Goal: Task Accomplishment & Management: Use online tool/utility

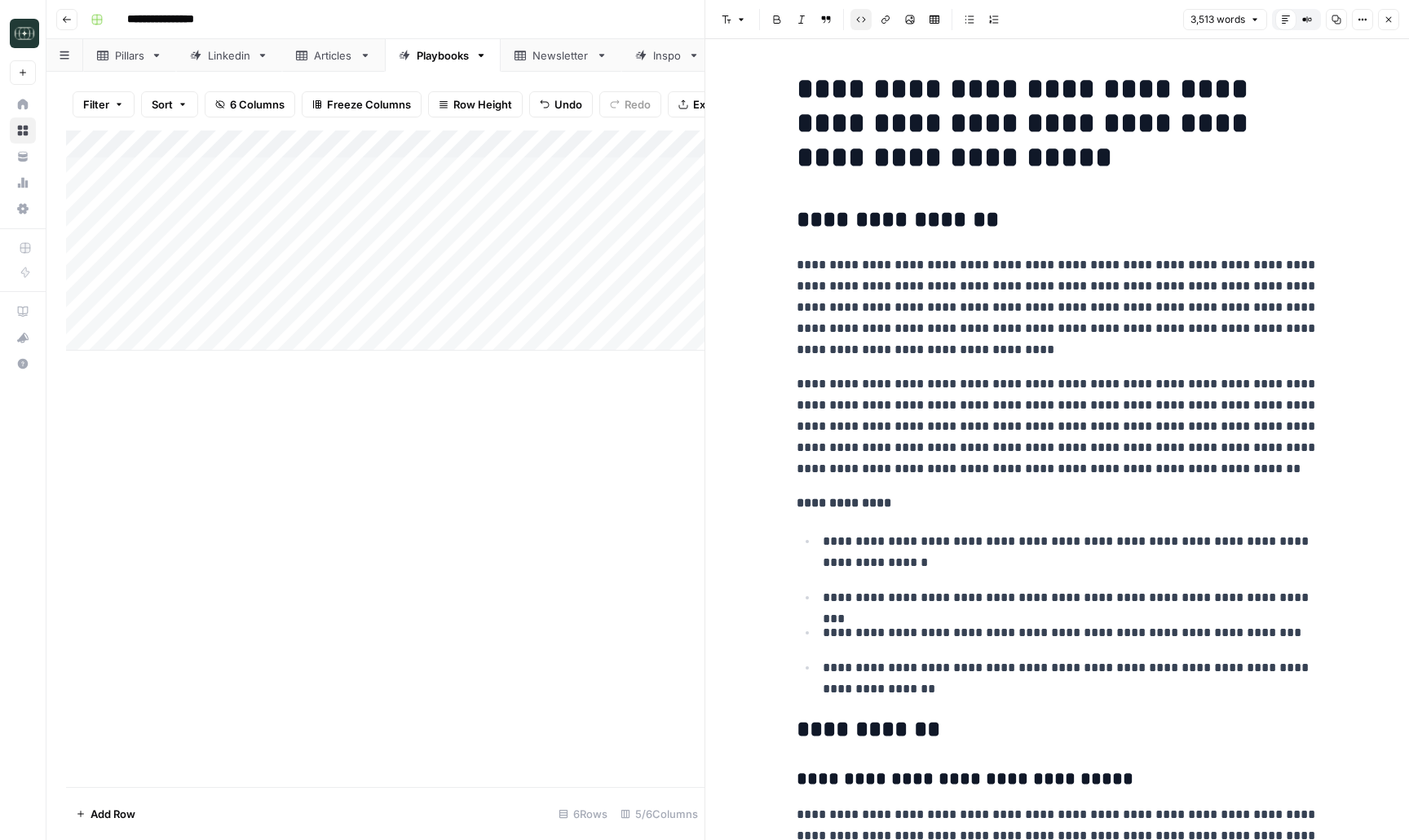
scroll to position [19127, 0]
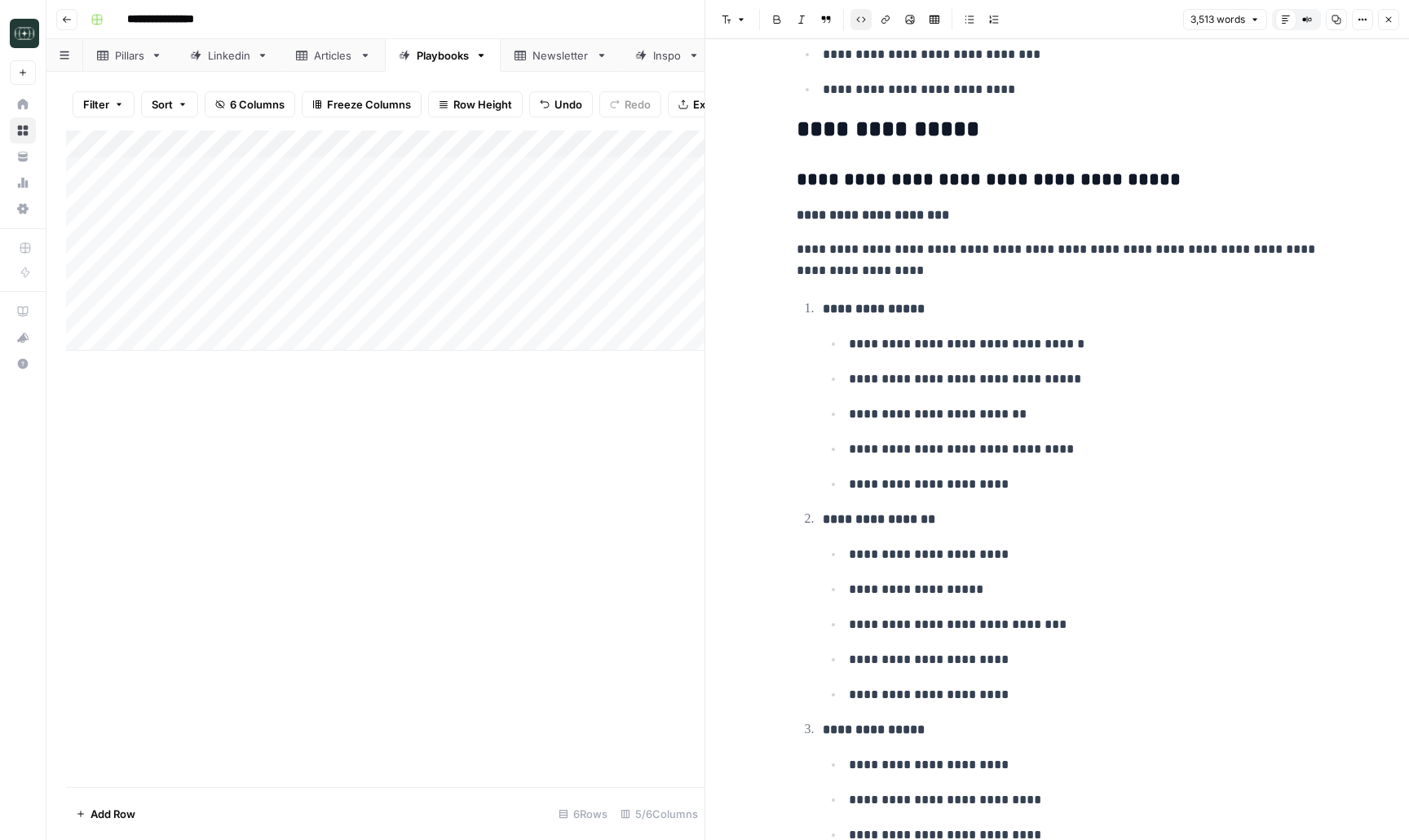
click at [634, 530] on div "Add Column" at bounding box center [385, 459] width 638 height 656
click at [1382, 14] on button "Close" at bounding box center [1389, 19] width 21 height 21
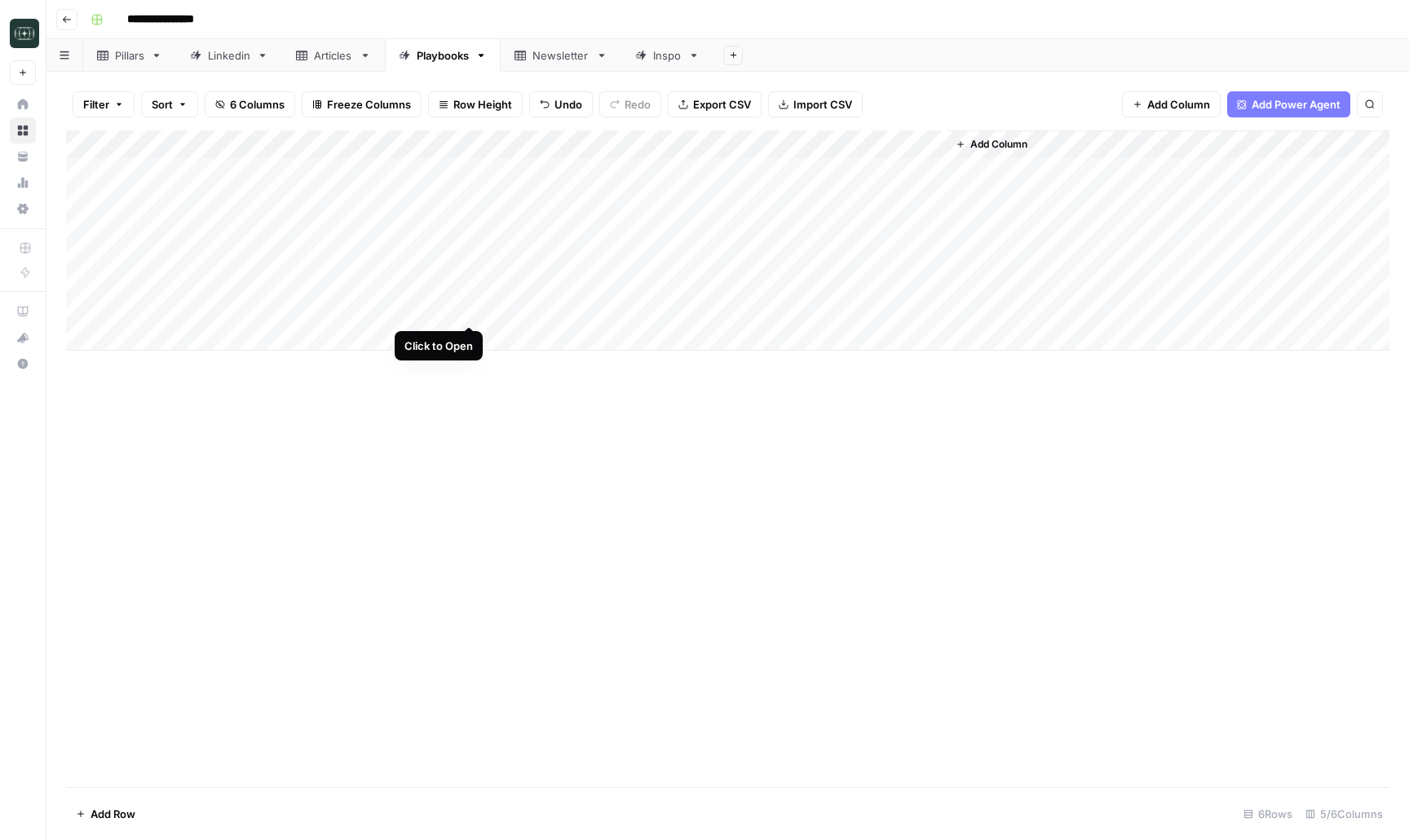
click at [469, 309] on div "Add Column" at bounding box center [727, 241] width 1323 height 220
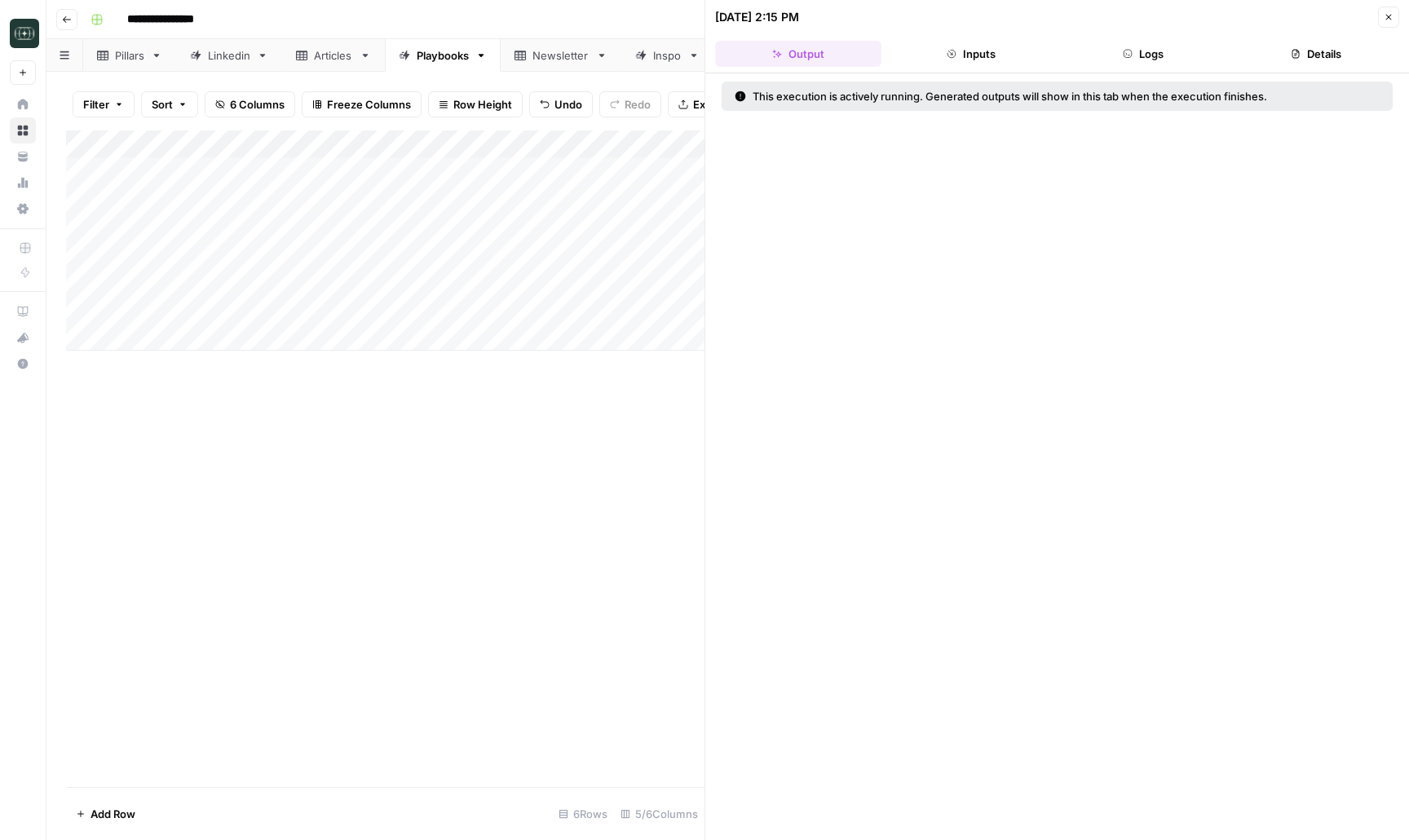
click at [1142, 52] on button "Logs" at bounding box center [1144, 54] width 166 height 26
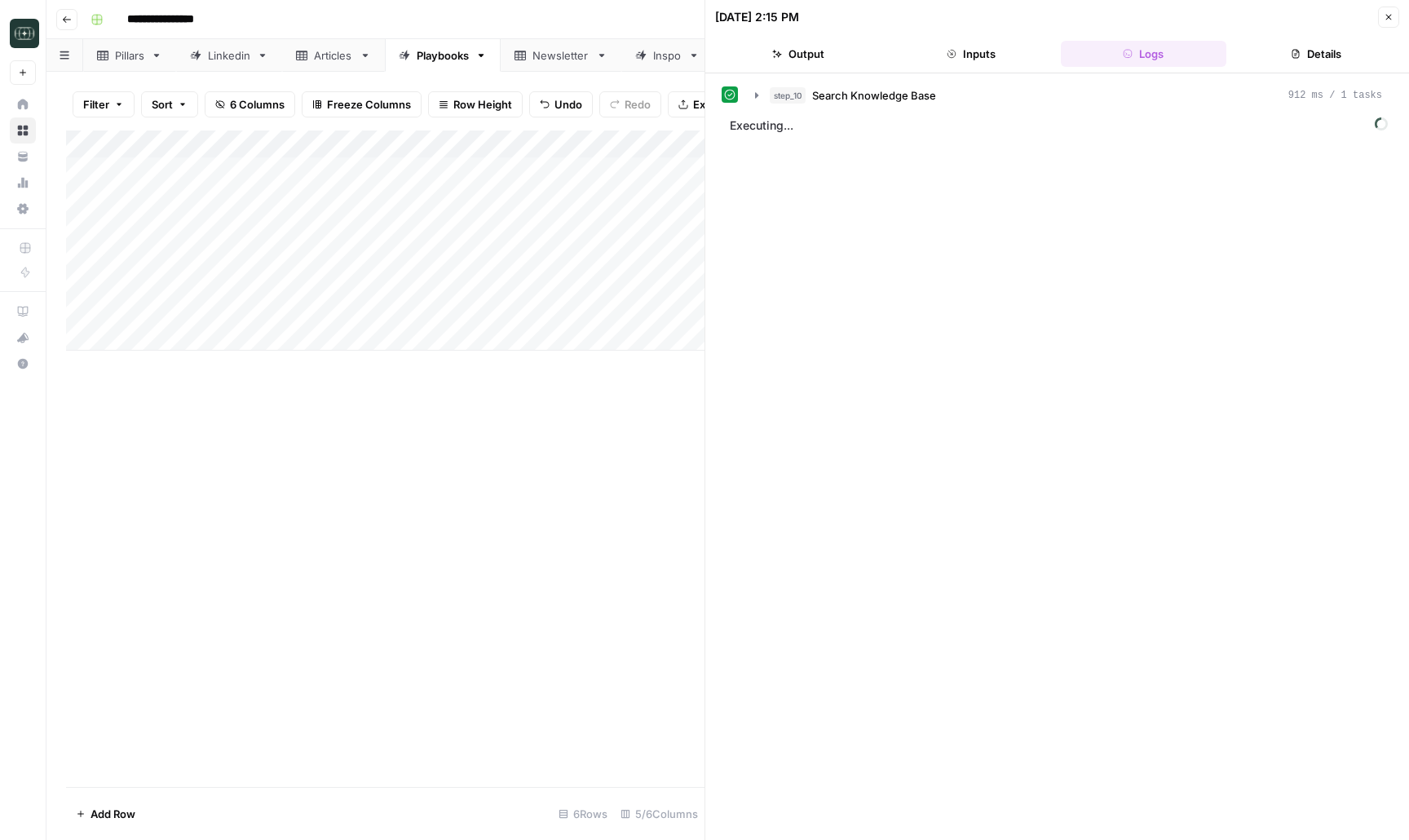
click at [1012, 51] on button "Inputs" at bounding box center [972, 54] width 166 height 26
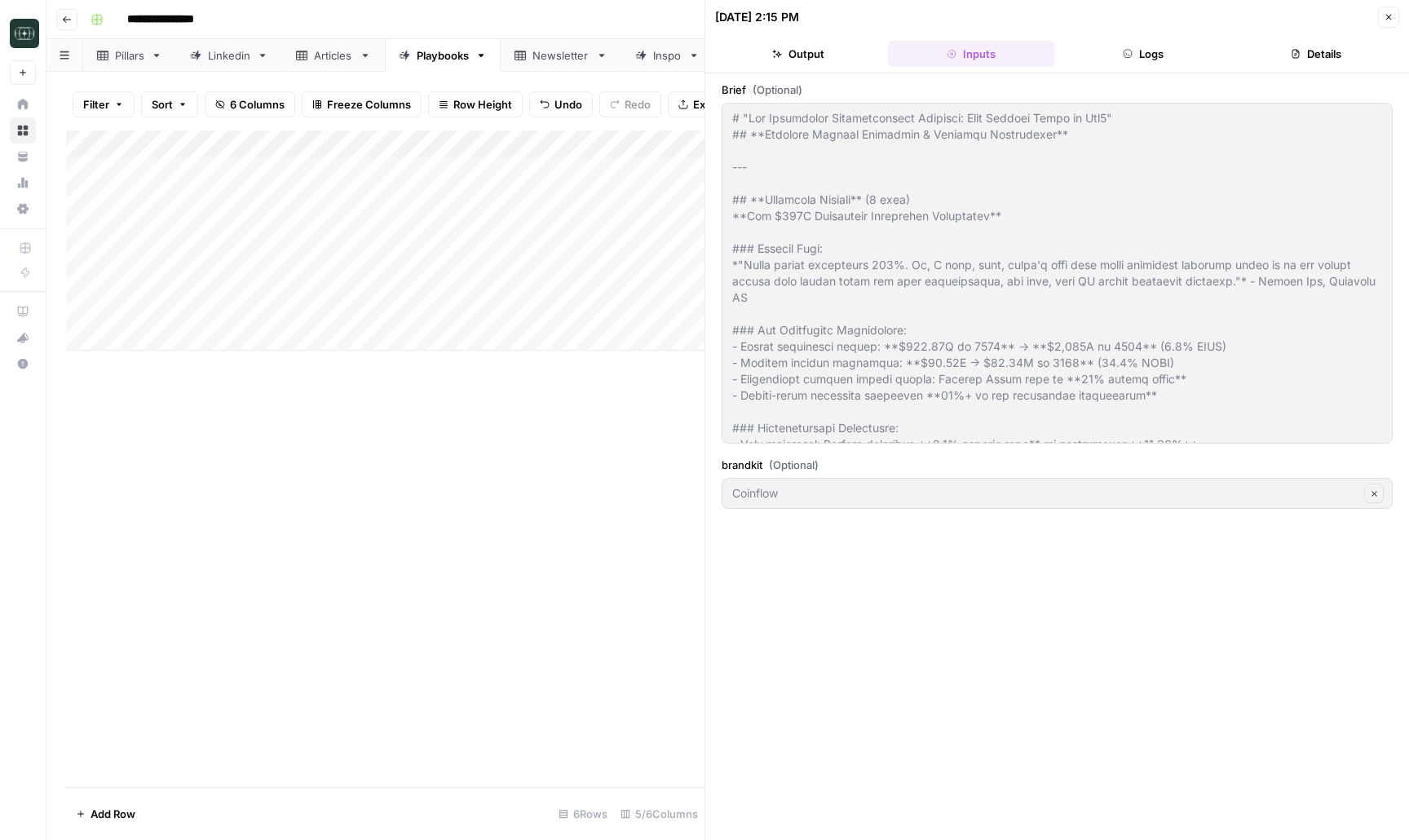
click at [797, 40] on header "[DATE] 2:15 PM Close Output Inputs Logs Details" at bounding box center [1057, 36] width 704 height 74
click at [795, 46] on button "Output" at bounding box center [798, 54] width 166 height 26
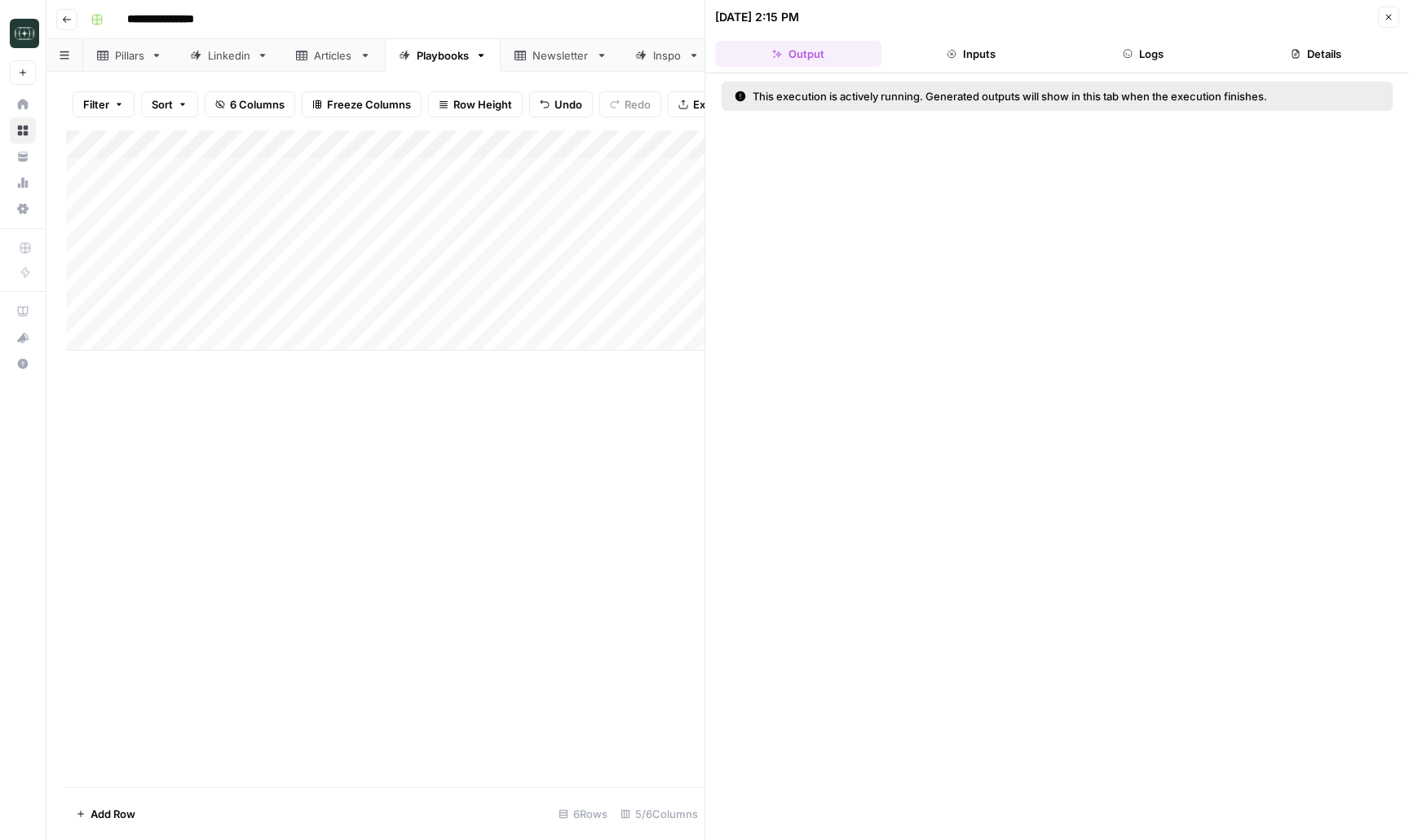
click at [1400, 18] on header "[DATE] 2:15 PM Close Output Inputs Logs Details" at bounding box center [1057, 36] width 704 height 74
click at [1390, 18] on icon "button" at bounding box center [1389, 17] width 6 height 6
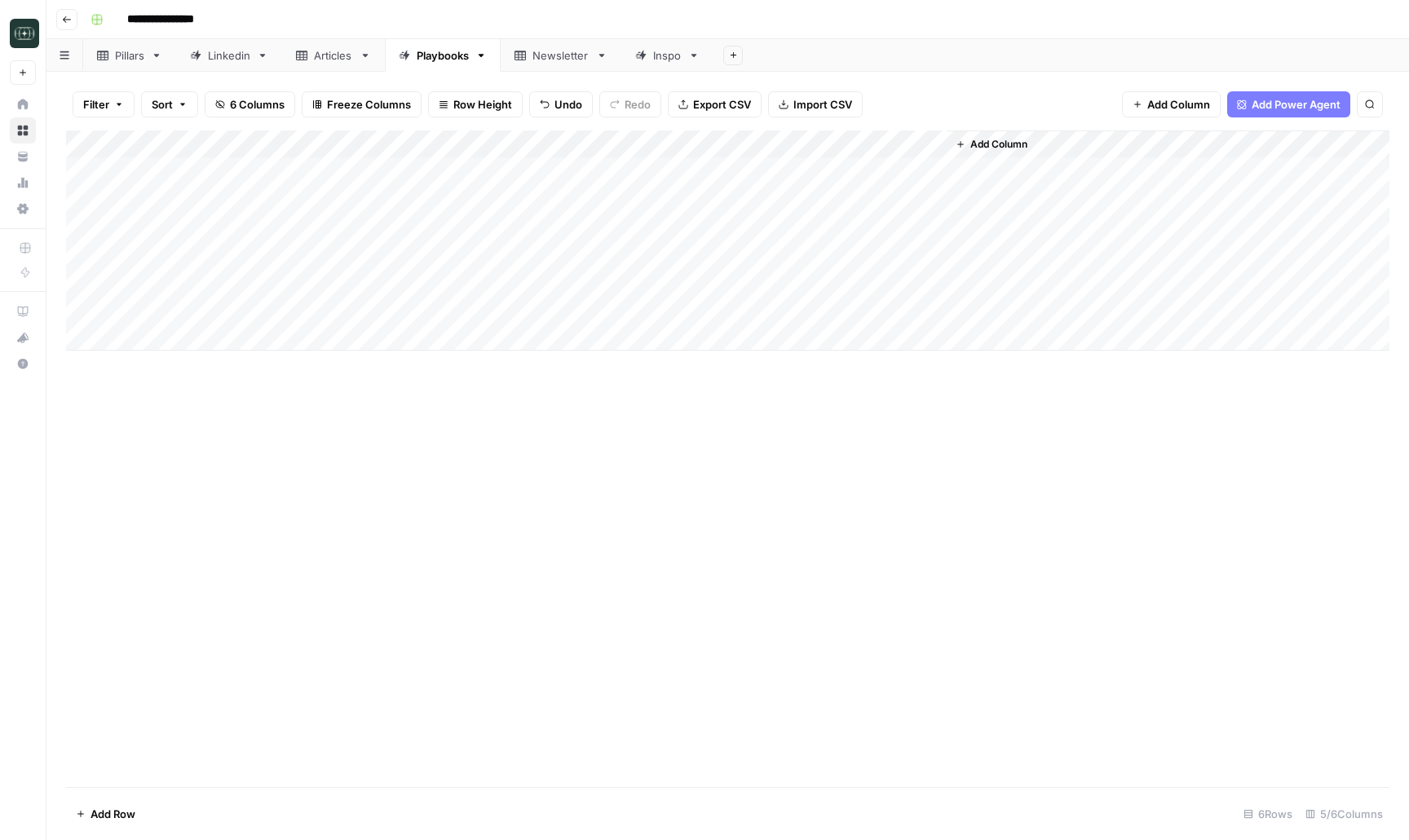
click at [614, 623] on div "Add Column" at bounding box center [727, 459] width 1323 height 656
click at [767, 145] on div "Add Column" at bounding box center [727, 241] width 1323 height 220
click at [766, 143] on div "Add Column" at bounding box center [727, 241] width 1323 height 220
click at [70, 21] on icon "button" at bounding box center [67, 19] width 10 height 10
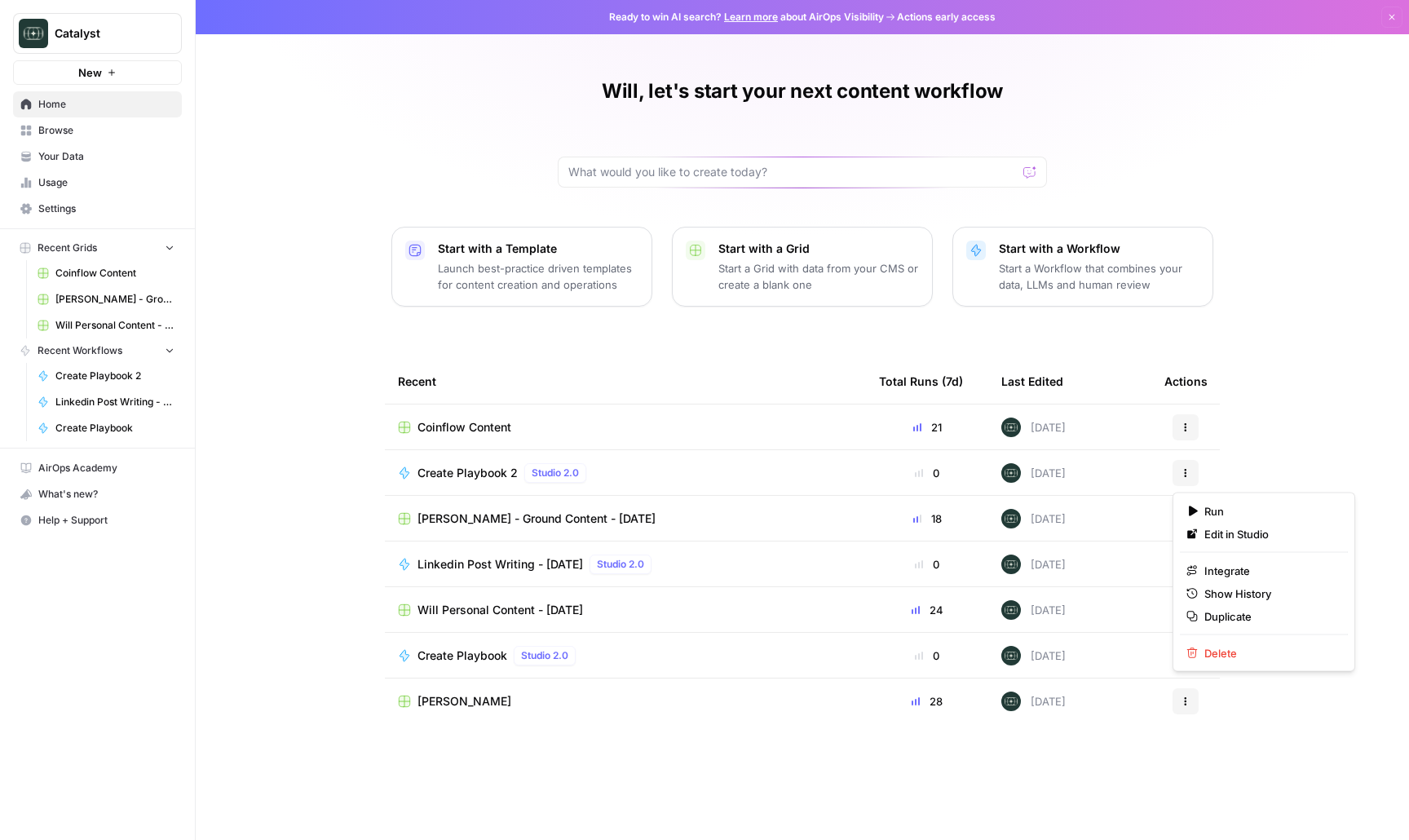
click at [1186, 477] on button "Actions" at bounding box center [1186, 473] width 26 height 26
click at [1202, 613] on div "Duplicate" at bounding box center [1264, 617] width 155 height 16
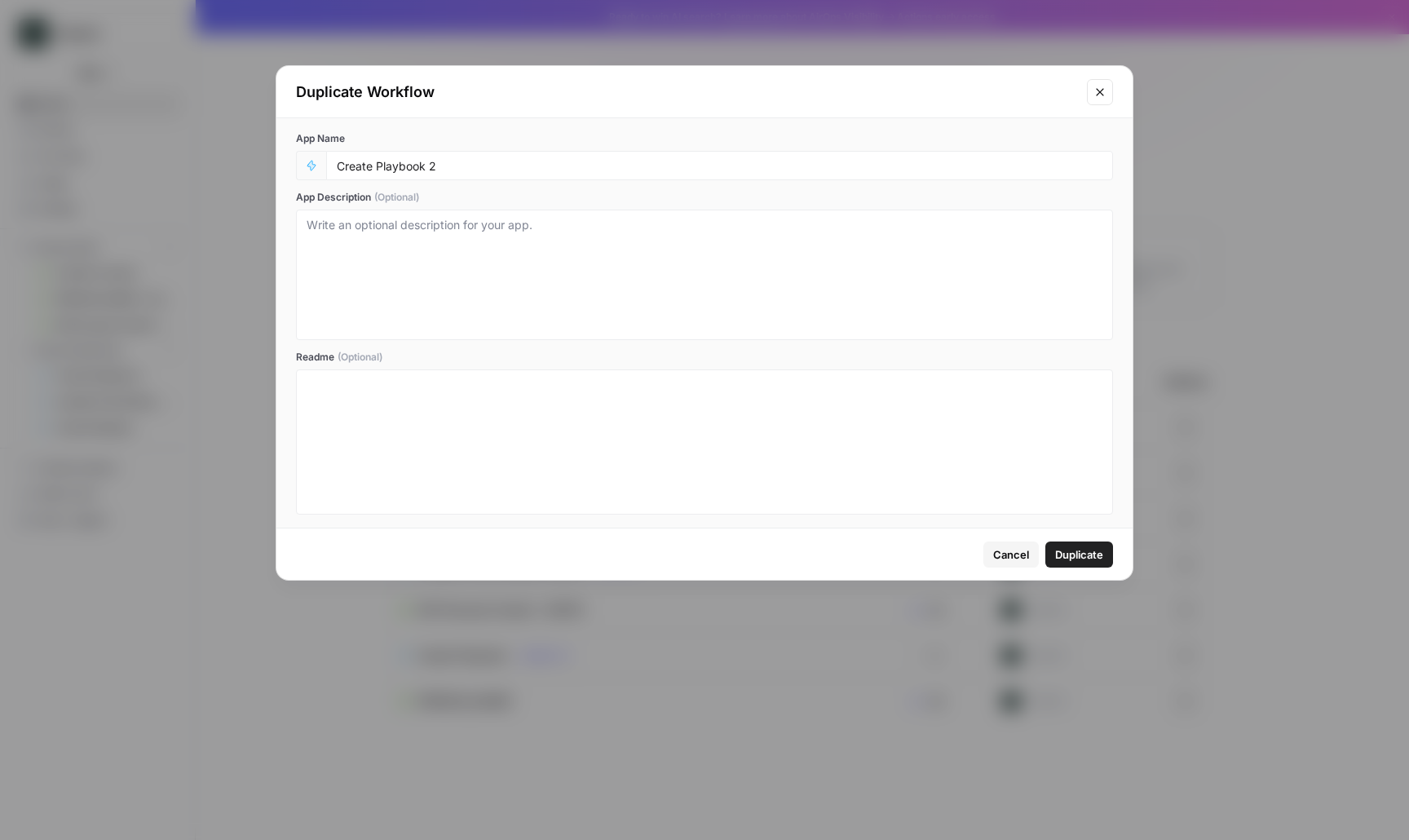
click at [683, 176] on div "Create Playbook 2" at bounding box center [720, 165] width 787 height 29
click at [655, 169] on input "Create Playbook 2" at bounding box center [720, 165] width 766 height 15
type input "Create Playbook 3"
click at [1105, 559] on button "Duplicate" at bounding box center [1079, 554] width 68 height 26
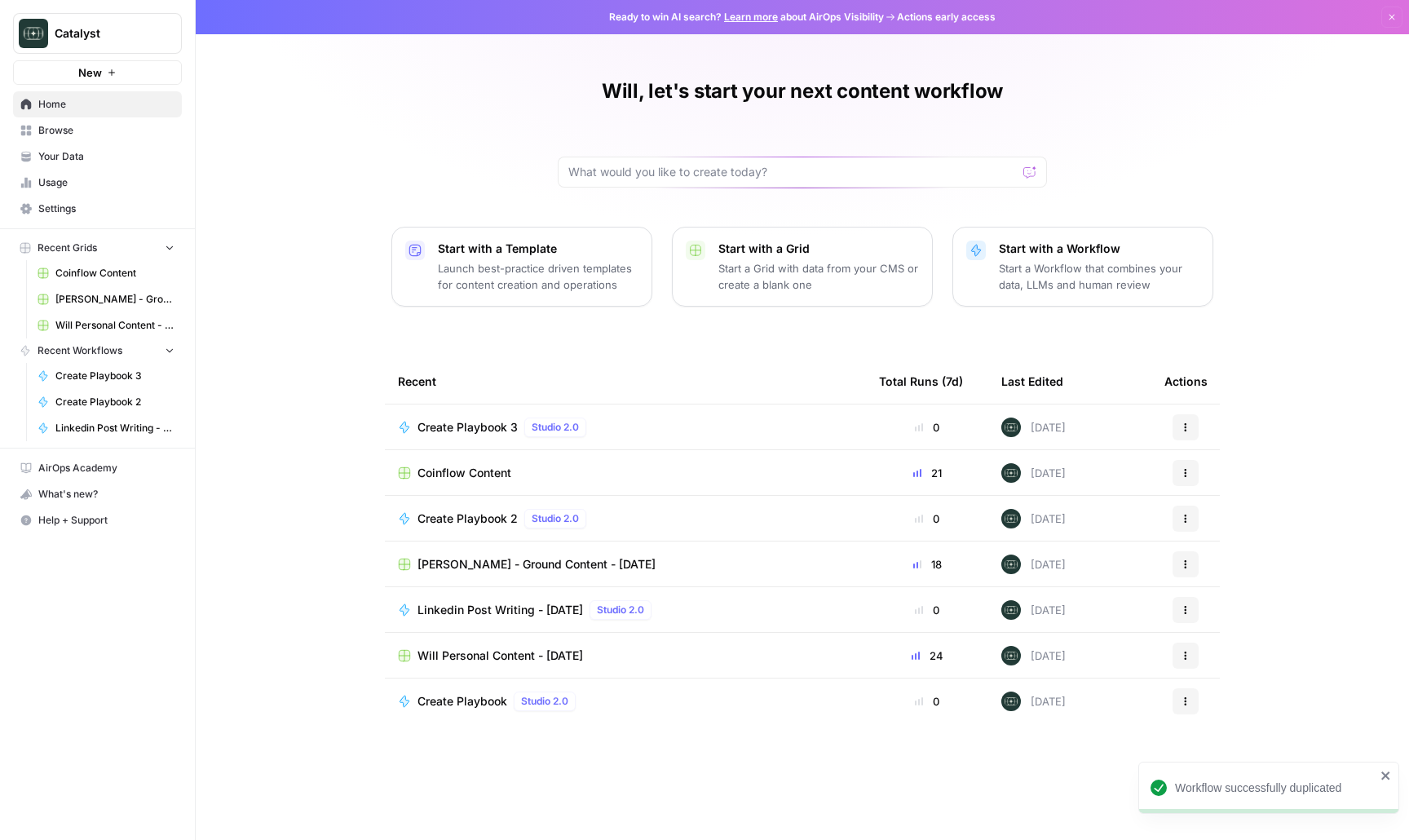
click at [455, 423] on span "Create Playbook 3" at bounding box center [468, 427] width 100 height 16
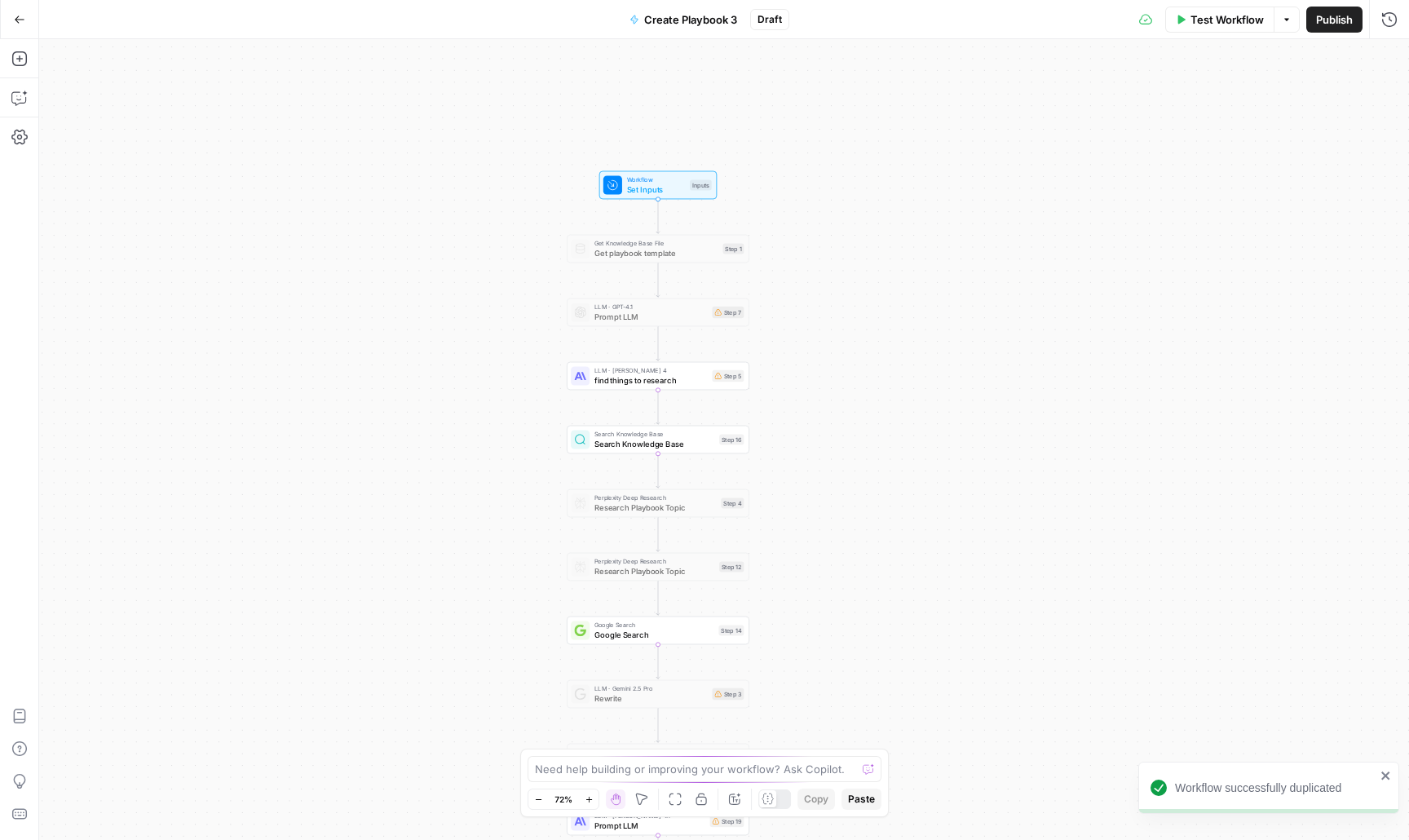
drag, startPoint x: 567, startPoint y: 257, endPoint x: 501, endPoint y: 352, distance: 115.7
click at [501, 352] on div "Workflow Set Inputs Inputs Get Knowledge Base File Get playbook template Step 1…" at bounding box center [724, 439] width 1370 height 801
click at [475, 317] on div "Workflow Set Inputs Inputs Get Knowledge Base File Get playbook template Step 1…" at bounding box center [724, 439] width 1370 height 801
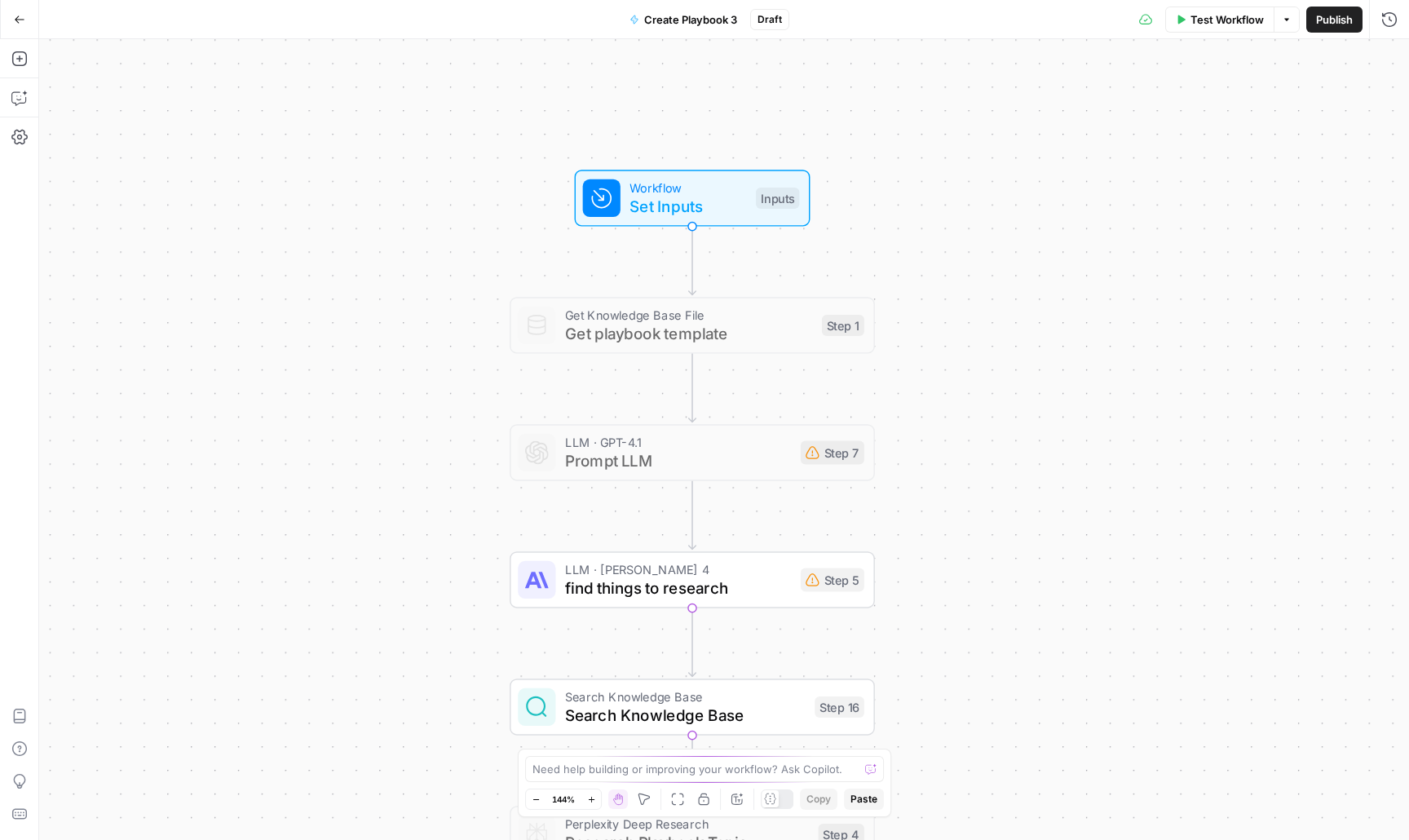
drag, startPoint x: 470, startPoint y: 384, endPoint x: 357, endPoint y: 493, distance: 157.0
click at [357, 493] on div "Workflow Set Inputs Inputs Get Knowledge Base File Get playbook template Step 1…" at bounding box center [724, 439] width 1370 height 801
click at [723, 336] on span "Get playbook template" at bounding box center [688, 333] width 247 height 23
click at [721, 284] on icon "button" at bounding box center [729, 281] width 17 height 17
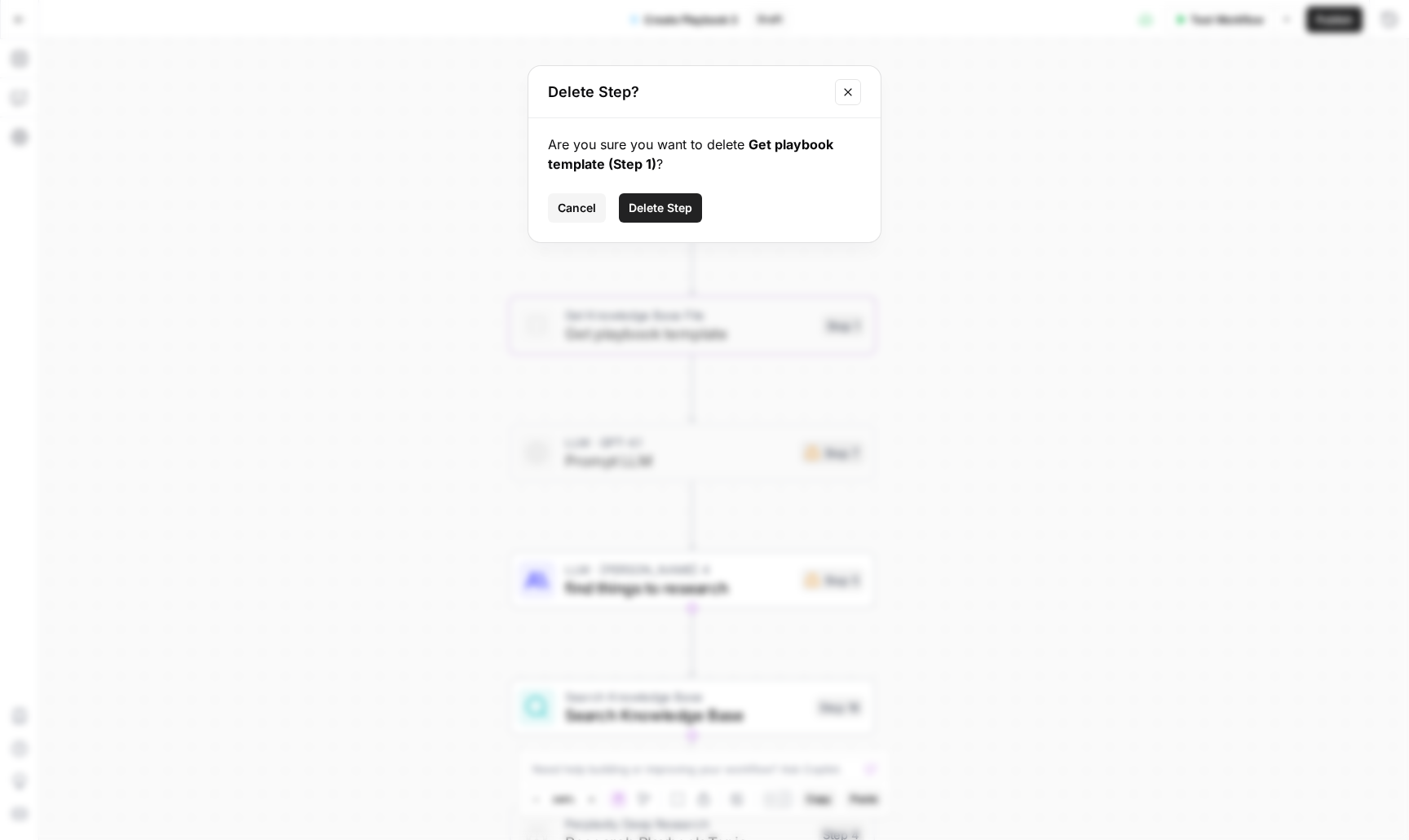
click at [683, 203] on span "Delete Step" at bounding box center [660, 208] width 63 height 16
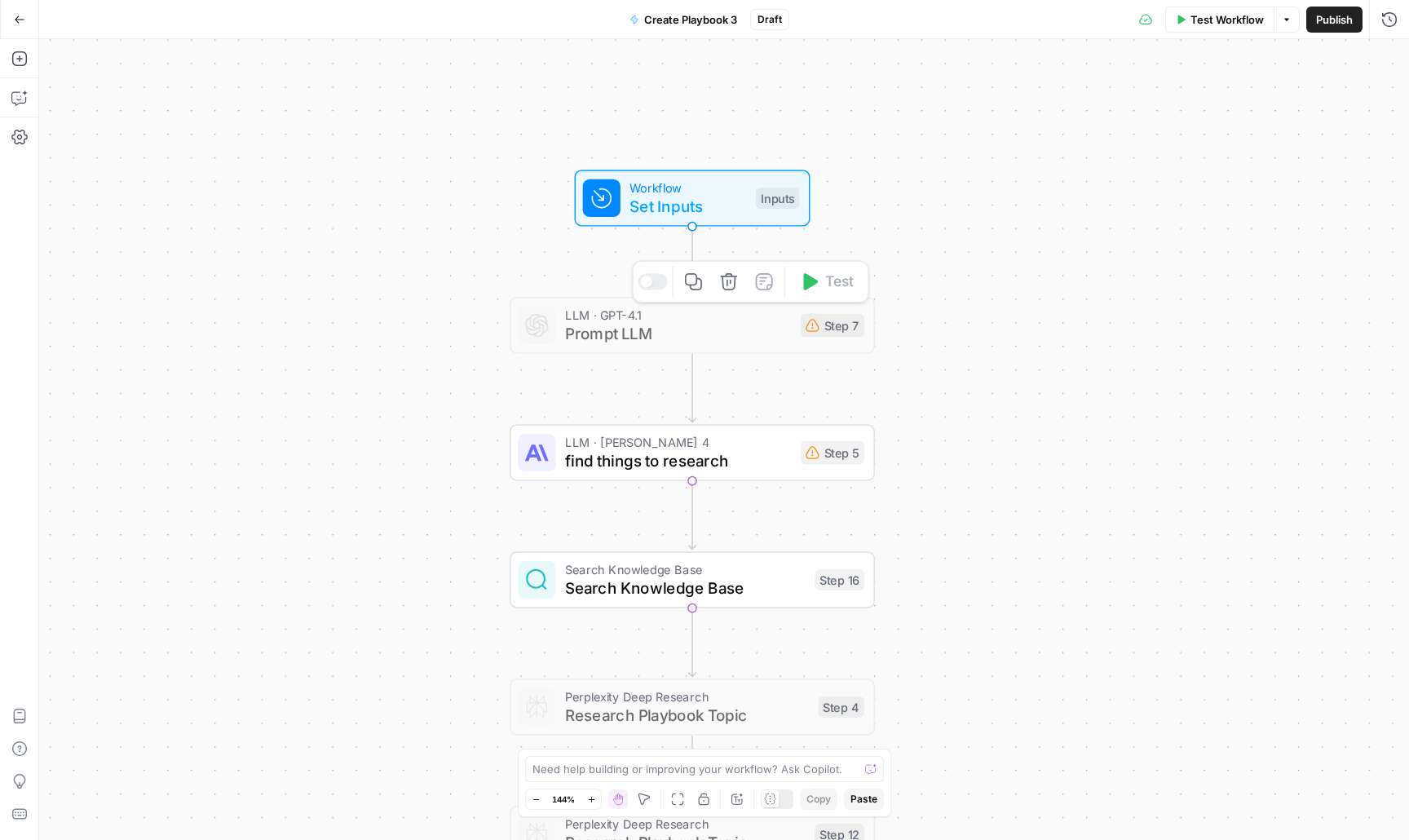
click at [741, 281] on button "Delete step" at bounding box center [729, 282] width 31 height 31
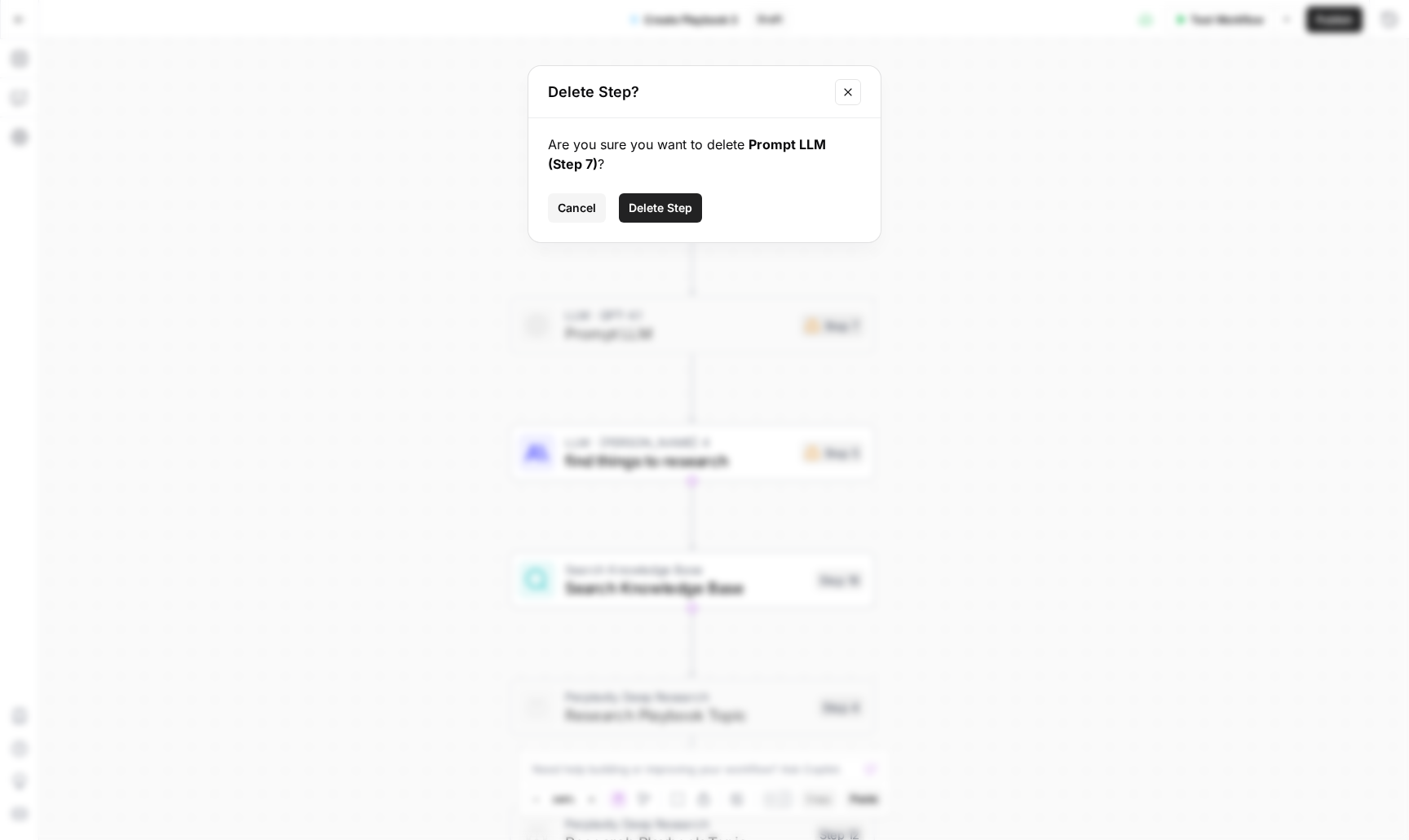
click at [639, 205] on span "Delete Step" at bounding box center [660, 208] width 63 height 16
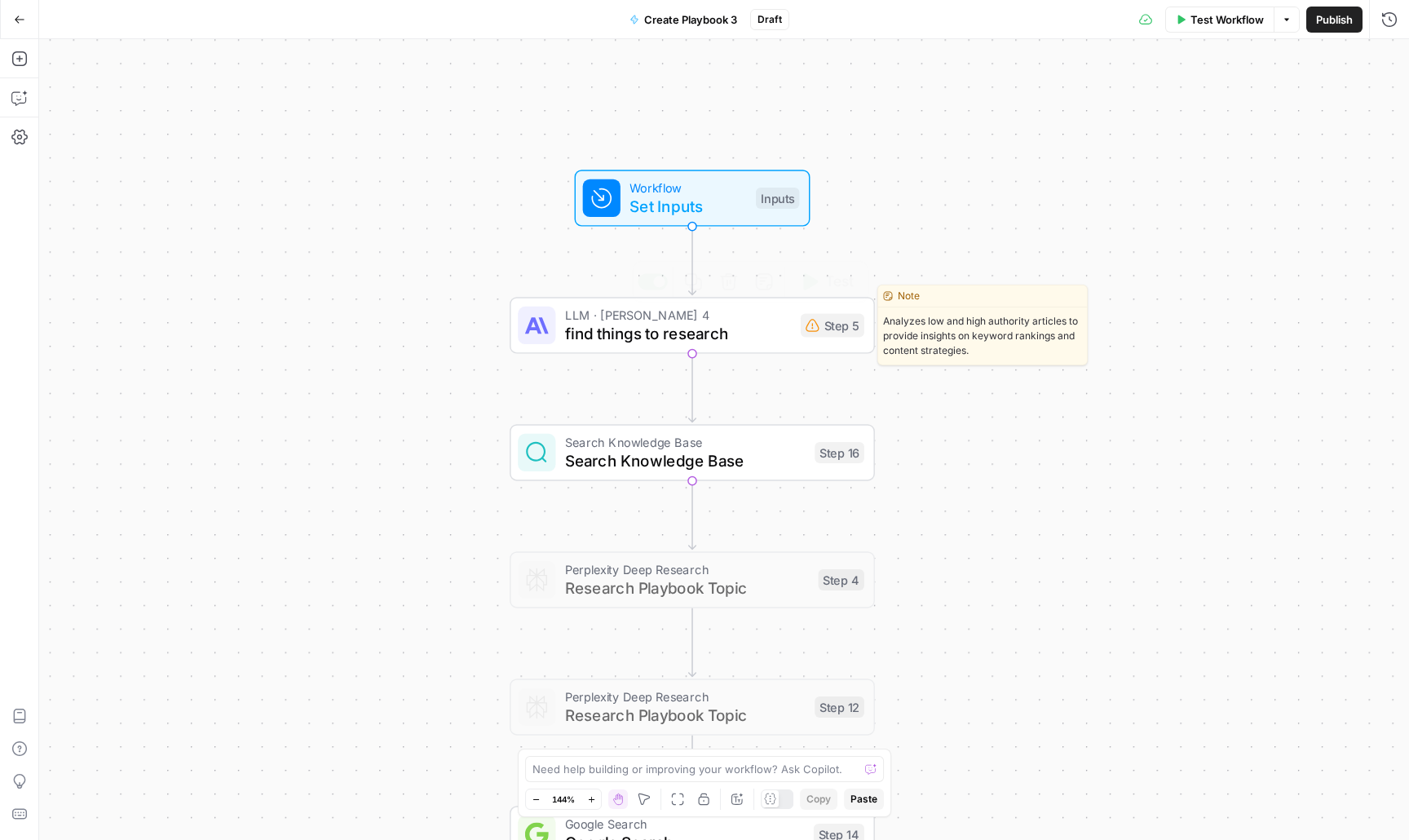
click at [634, 325] on span "find things to research" at bounding box center [678, 333] width 226 height 23
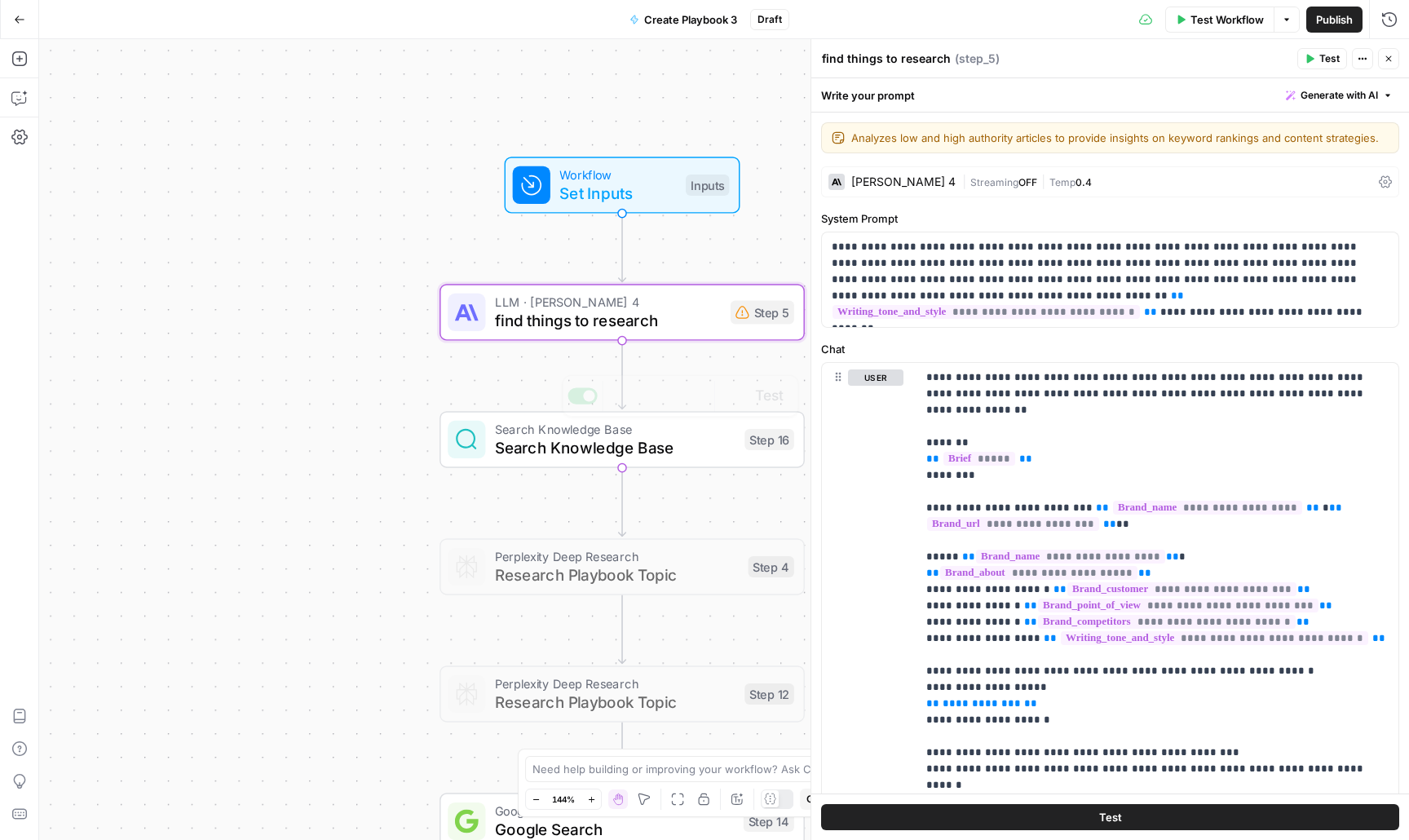
drag, startPoint x: 509, startPoint y: 496, endPoint x: 298, endPoint y: 429, distance: 221.4
click at [298, 429] on div "Workflow Set Inputs Inputs LLM · [PERSON_NAME] 4 find things to research Step 5…" at bounding box center [724, 439] width 1370 height 801
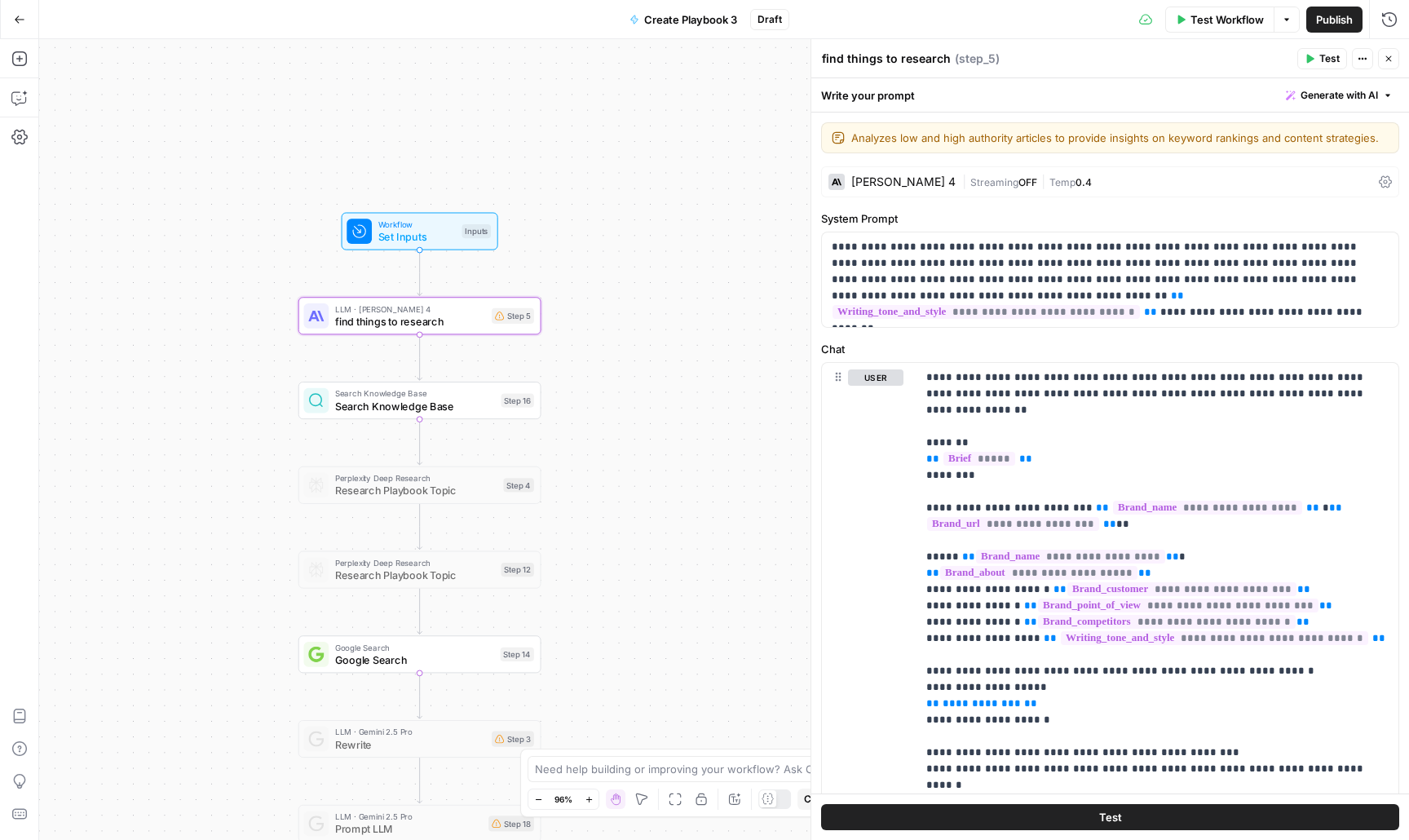
click at [340, 404] on span "Search Knowledge Base" at bounding box center [415, 406] width 160 height 16
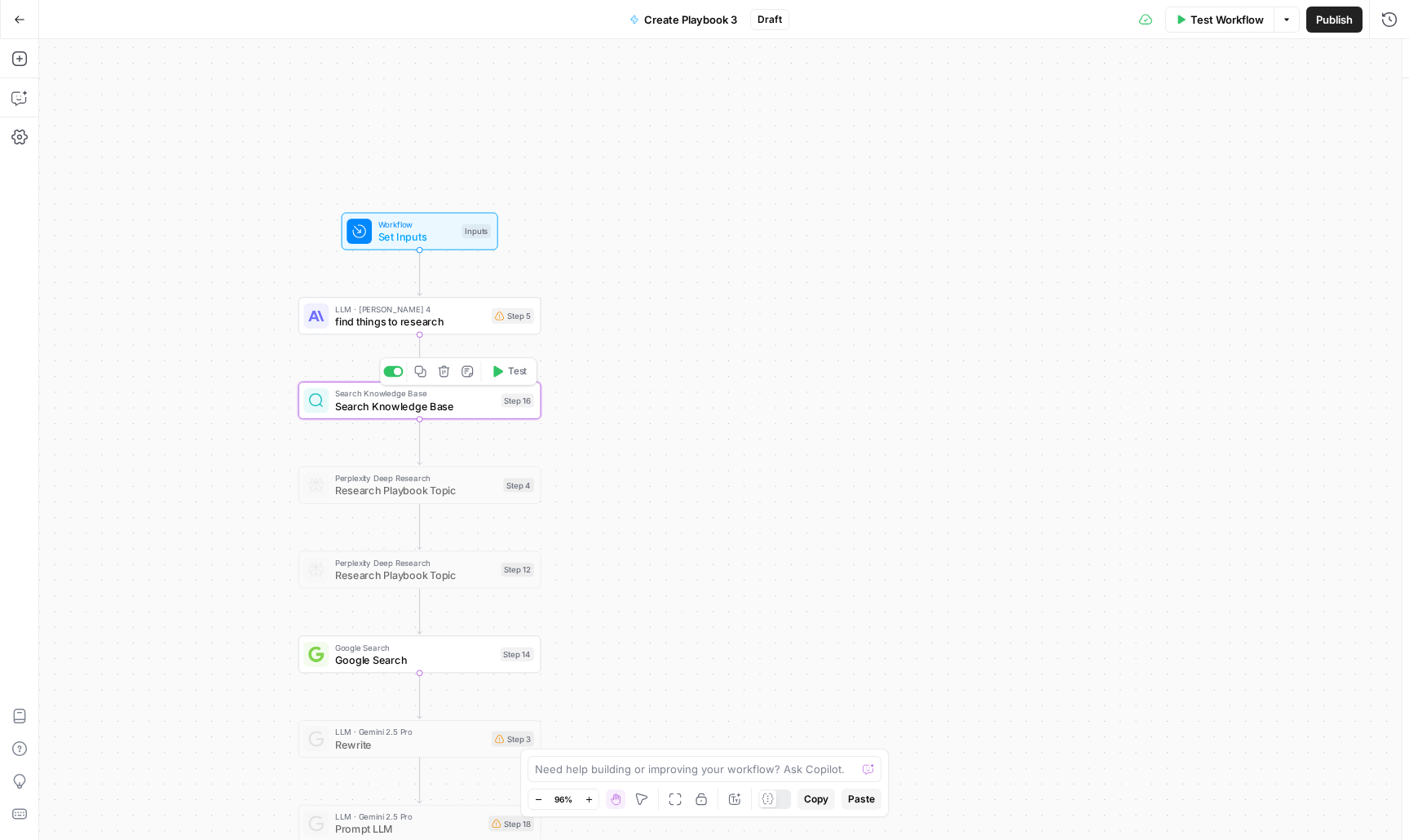
type input "Coinflow"
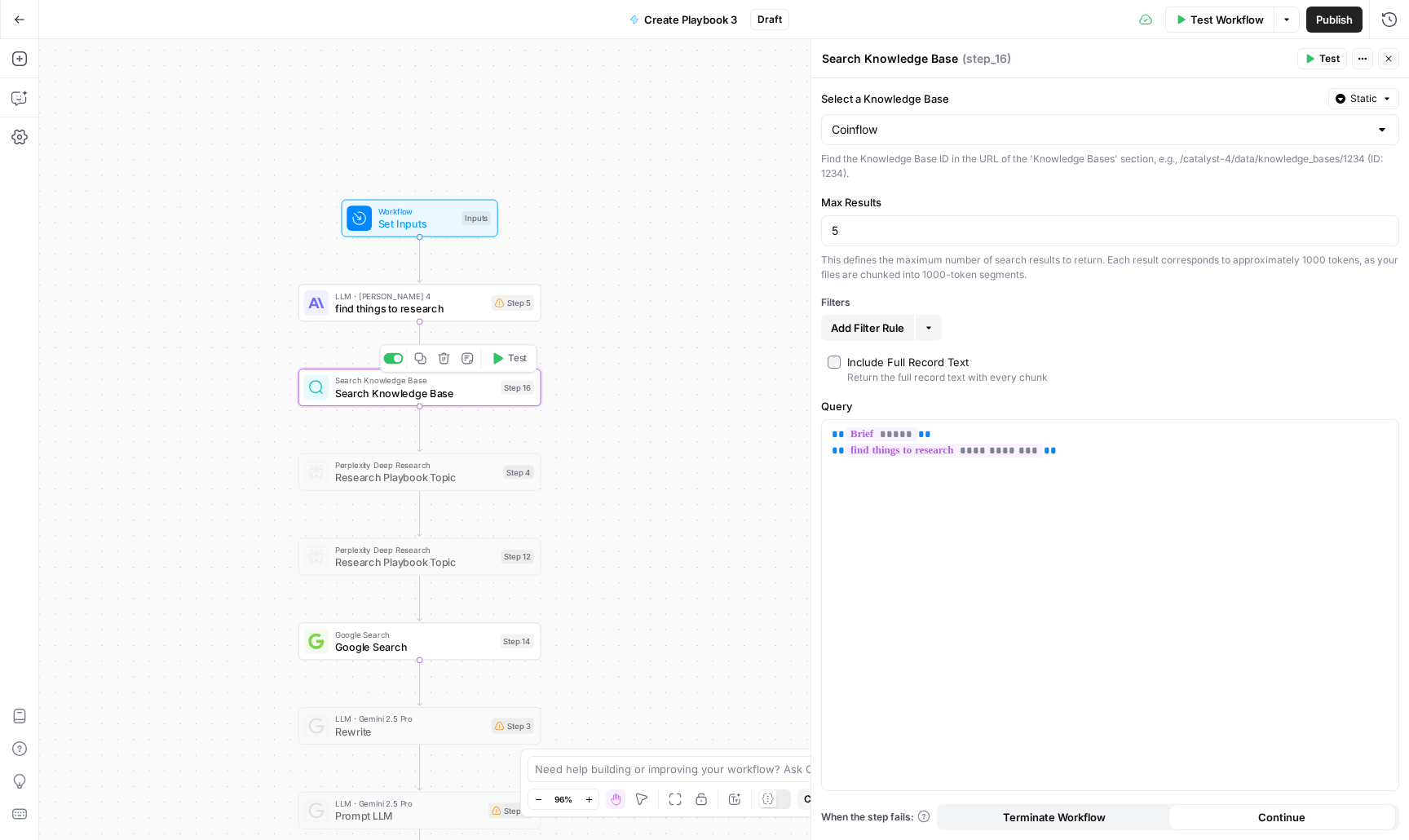
drag, startPoint x: 246, startPoint y: 585, endPoint x: 246, endPoint y: 508, distance: 77.0
click at [246, 508] on div "Workflow Set Inputs Inputs LLM · [PERSON_NAME] 4 find things to research Step 5…" at bounding box center [724, 439] width 1370 height 801
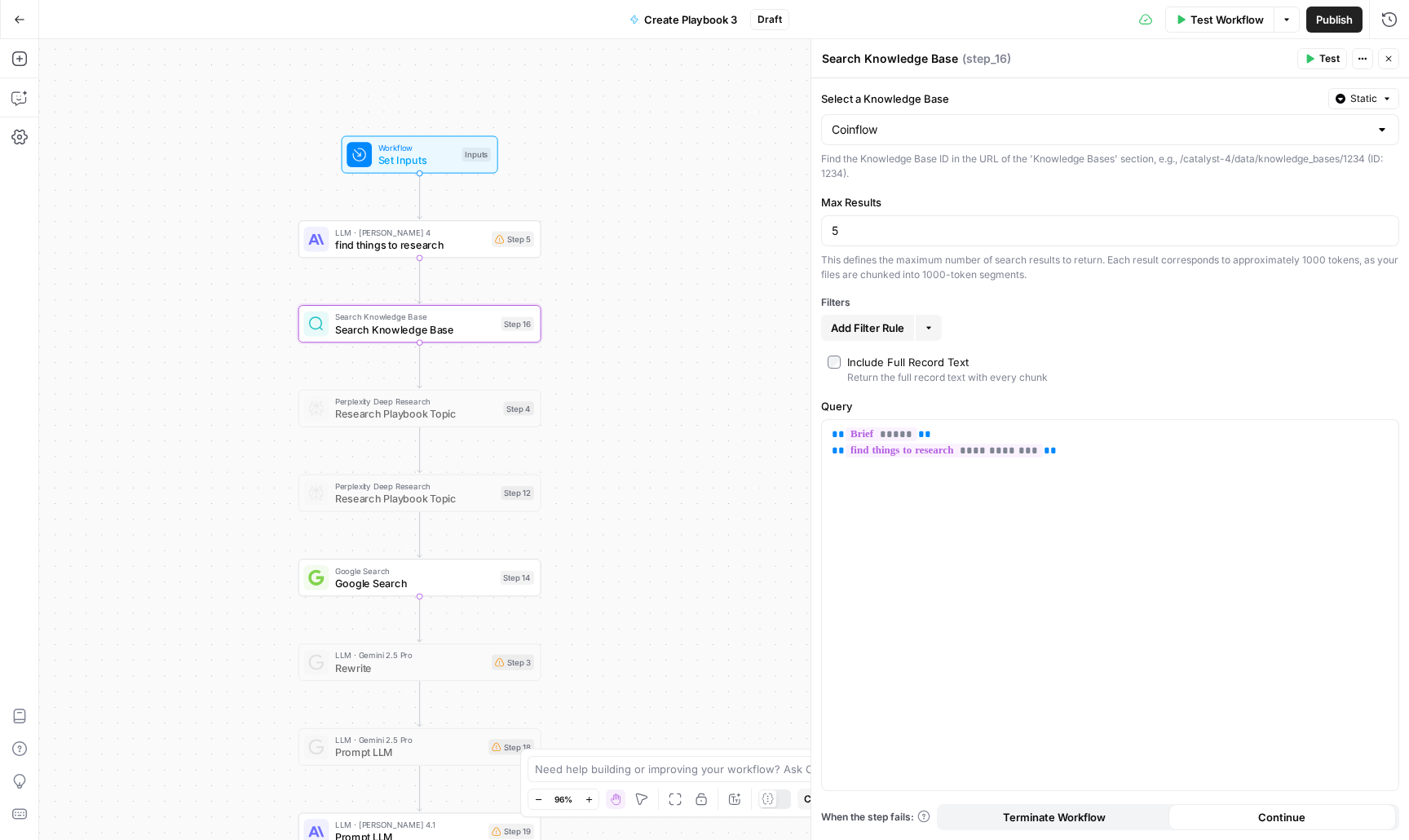
click at [383, 242] on span "find things to research" at bounding box center [410, 244] width 150 height 16
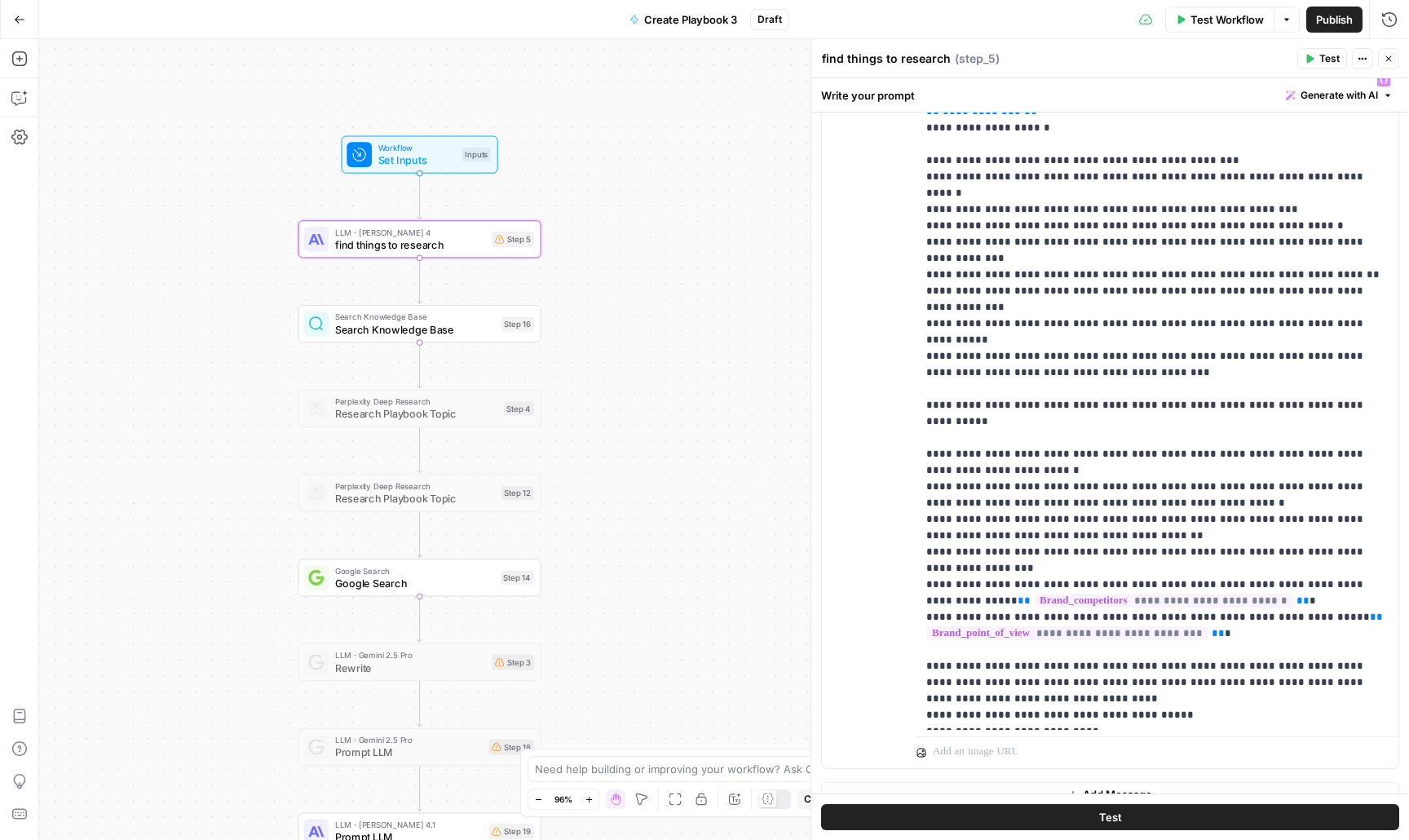
scroll to position [320, 0]
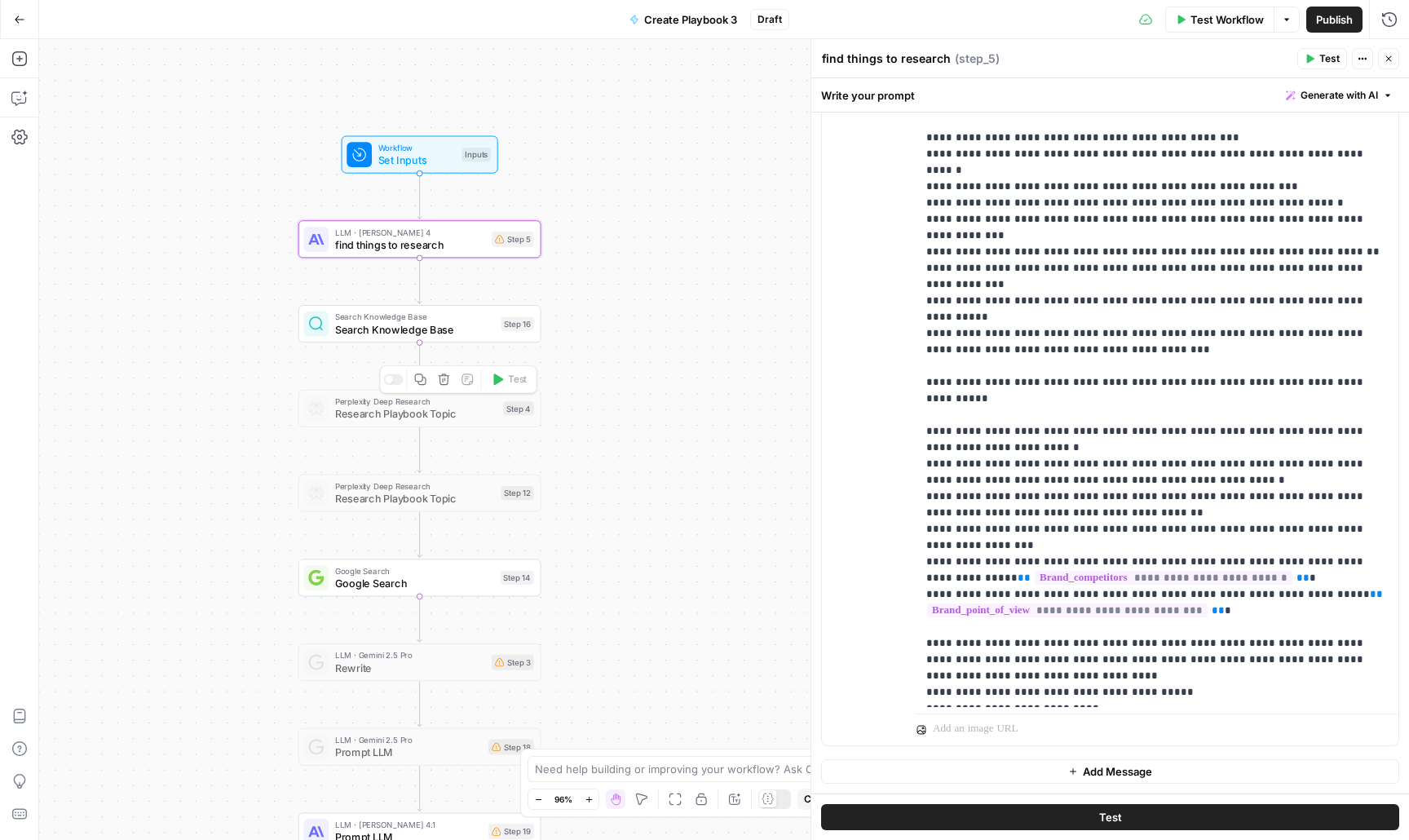
click at [448, 384] on icon "button" at bounding box center [444, 379] width 12 height 12
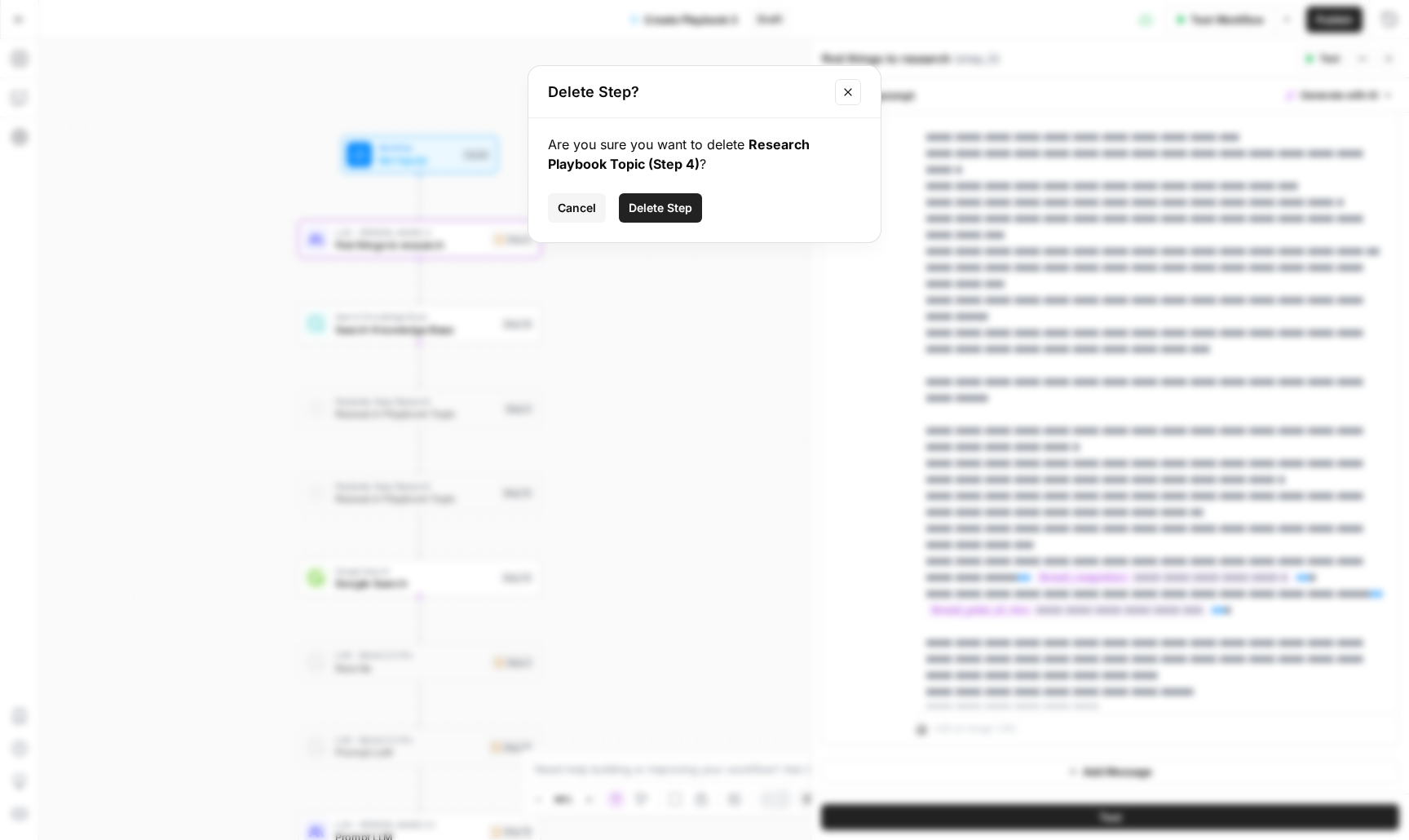
click at [672, 200] on span "Delete Step" at bounding box center [660, 208] width 63 height 16
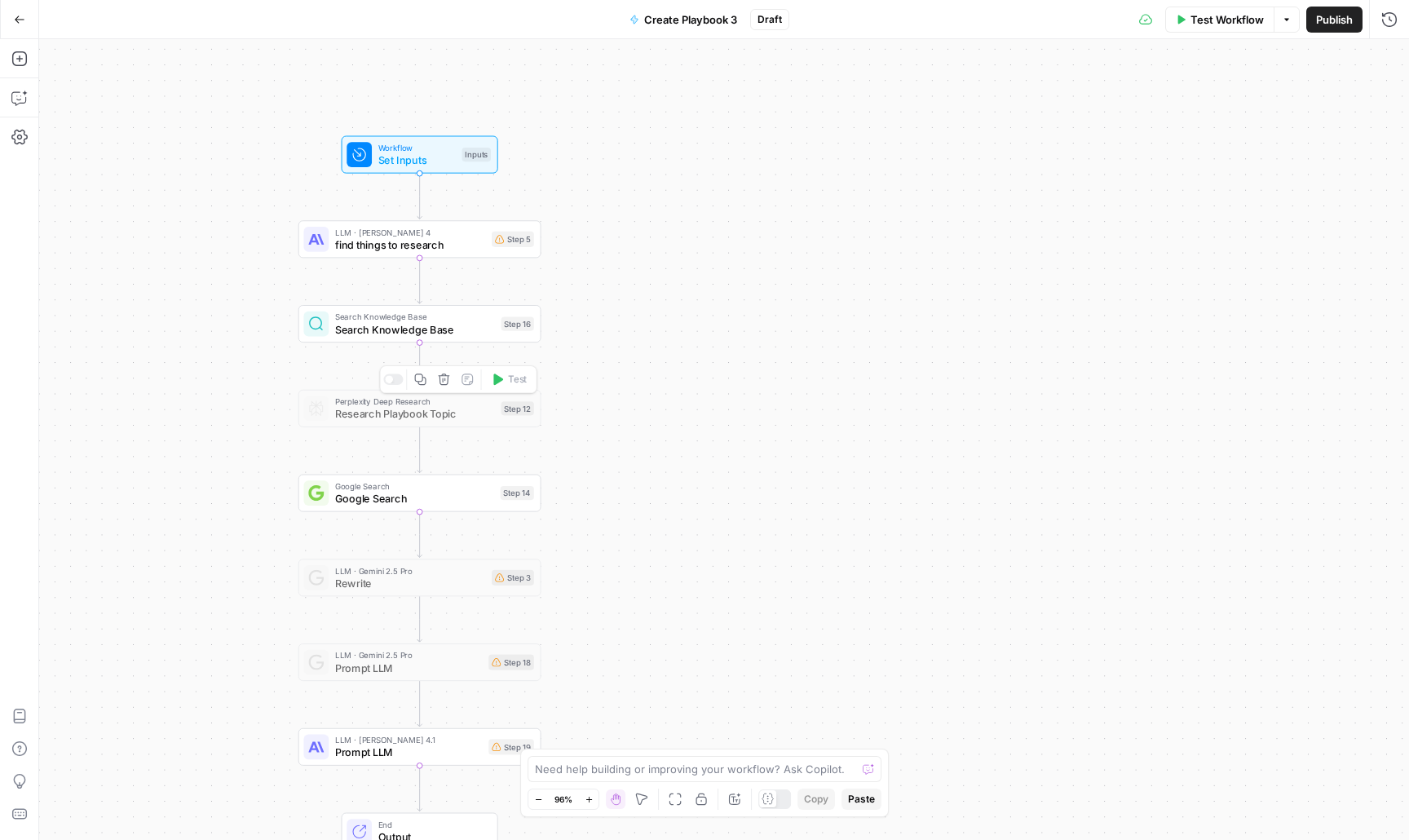
click at [449, 384] on icon "button" at bounding box center [444, 379] width 12 height 12
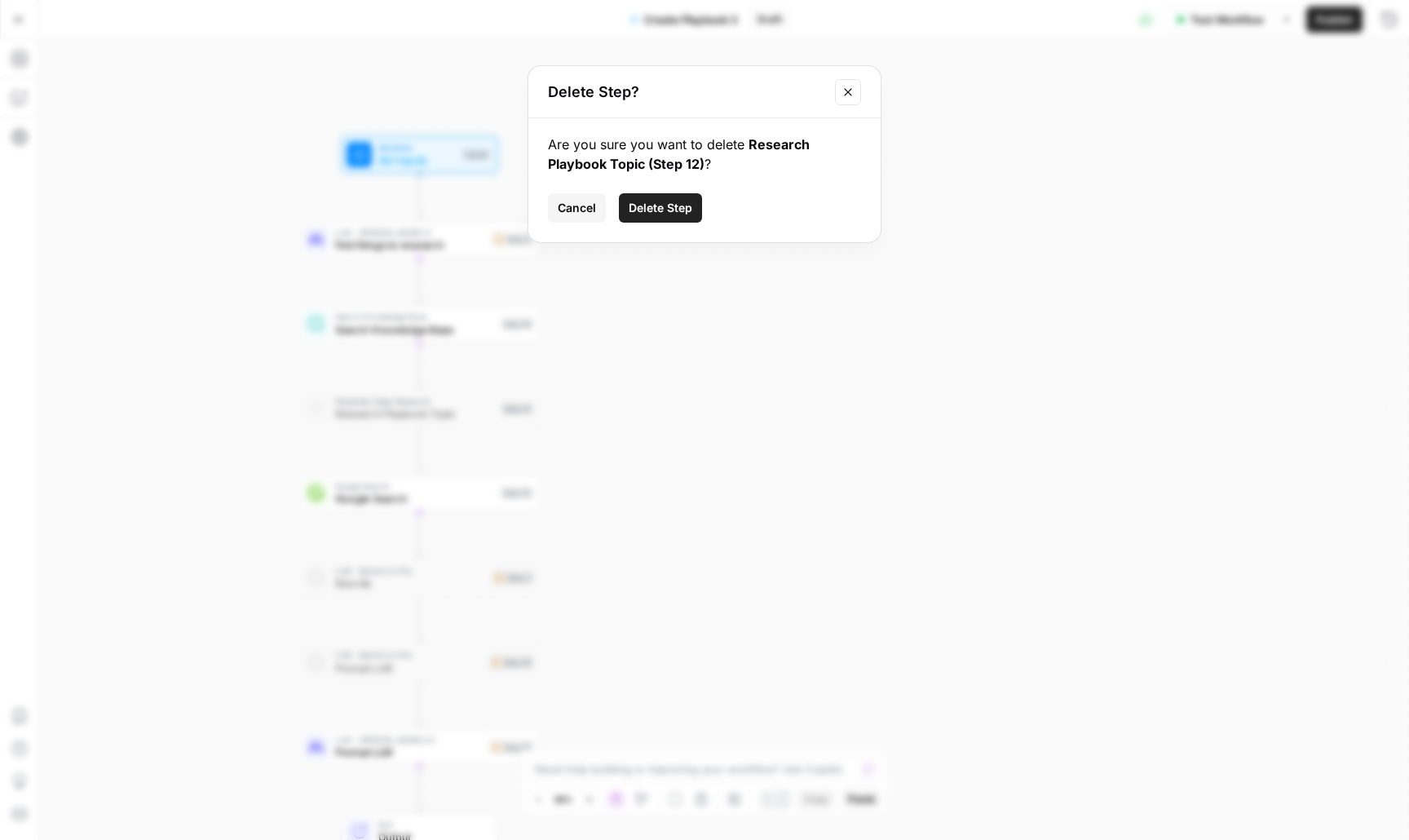
click at [662, 205] on span "Delete Step" at bounding box center [660, 208] width 63 height 16
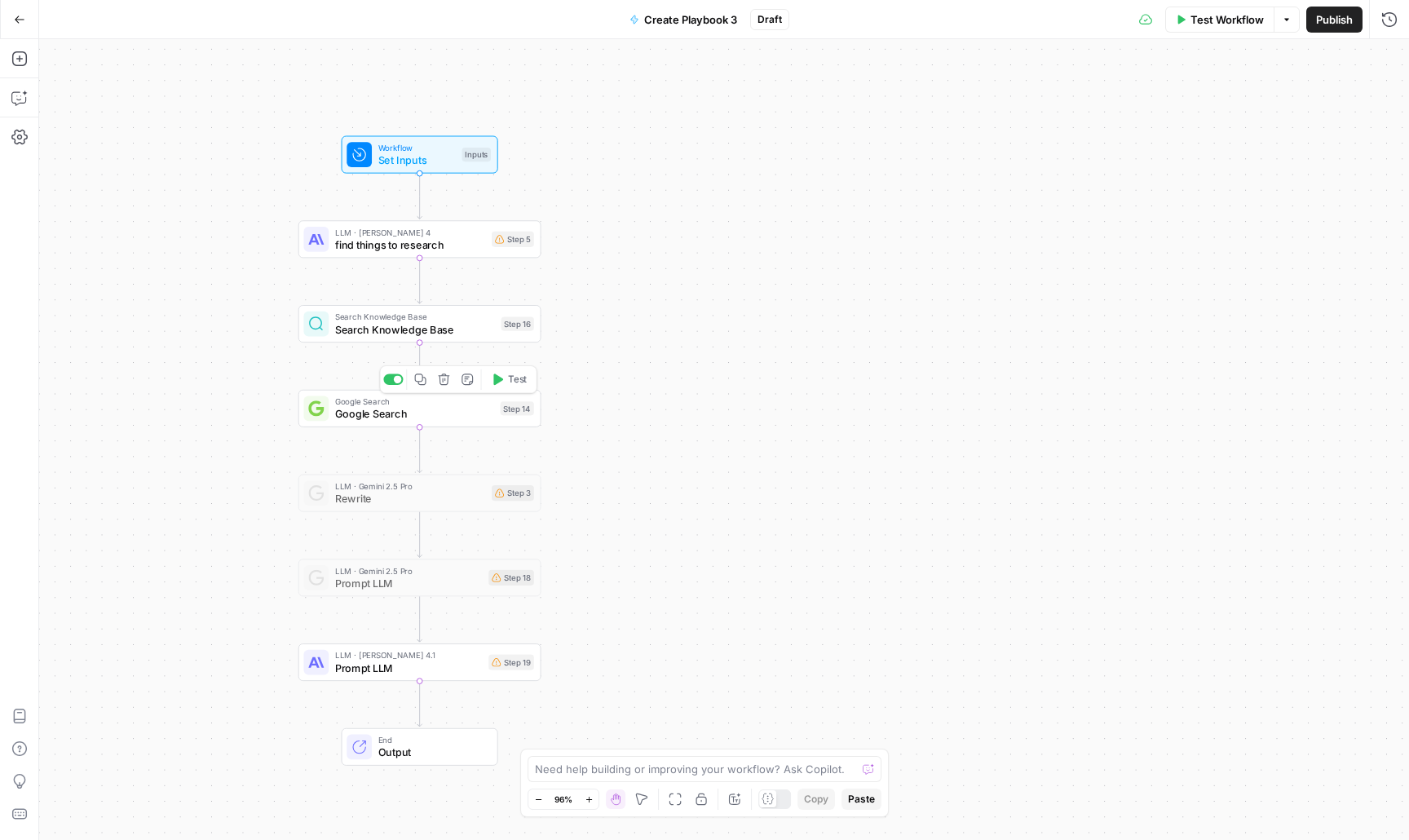
click at [419, 402] on span "Google Search" at bounding box center [415, 401] width 159 height 12
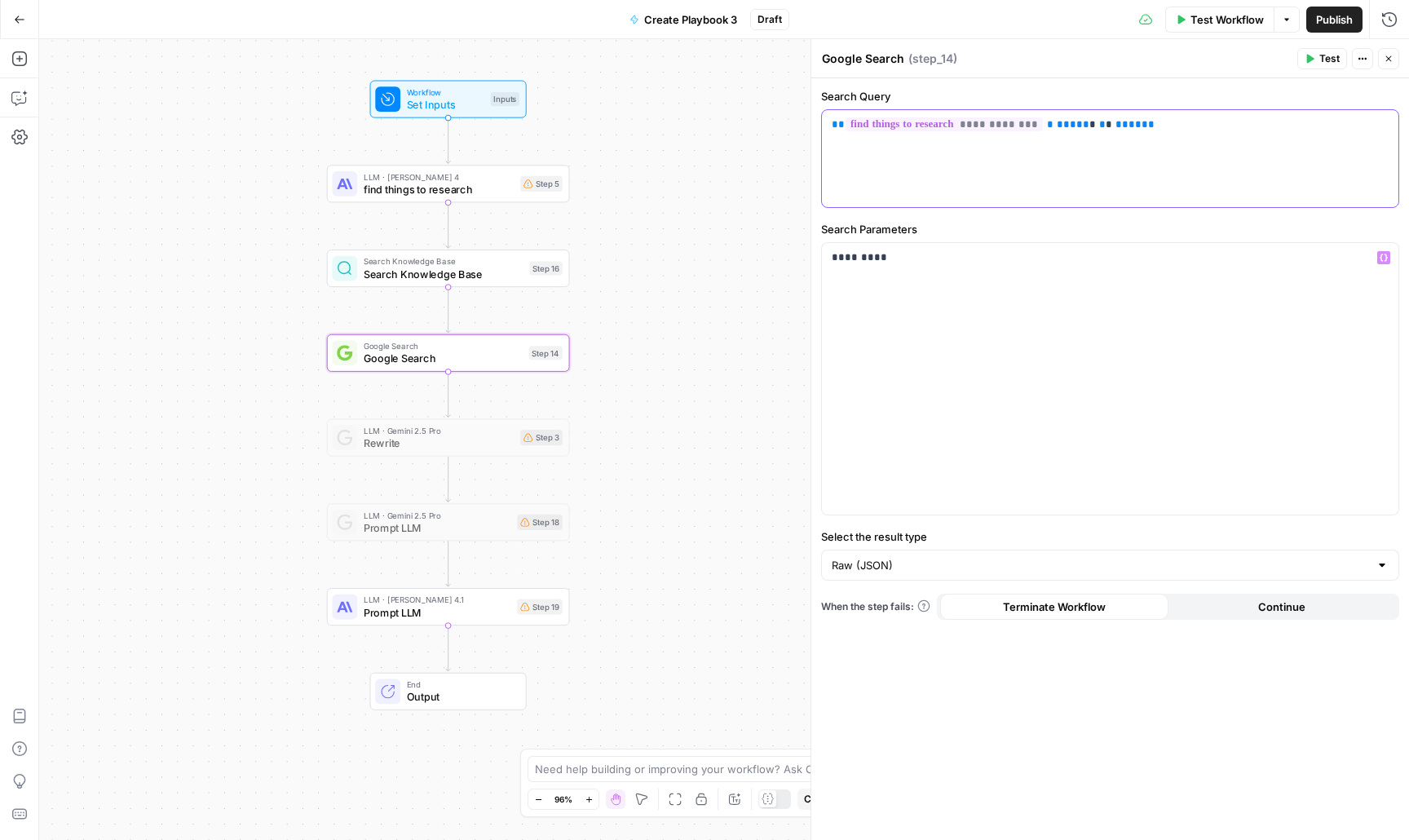
click at [1130, 155] on div "**********" at bounding box center [1110, 158] width 577 height 97
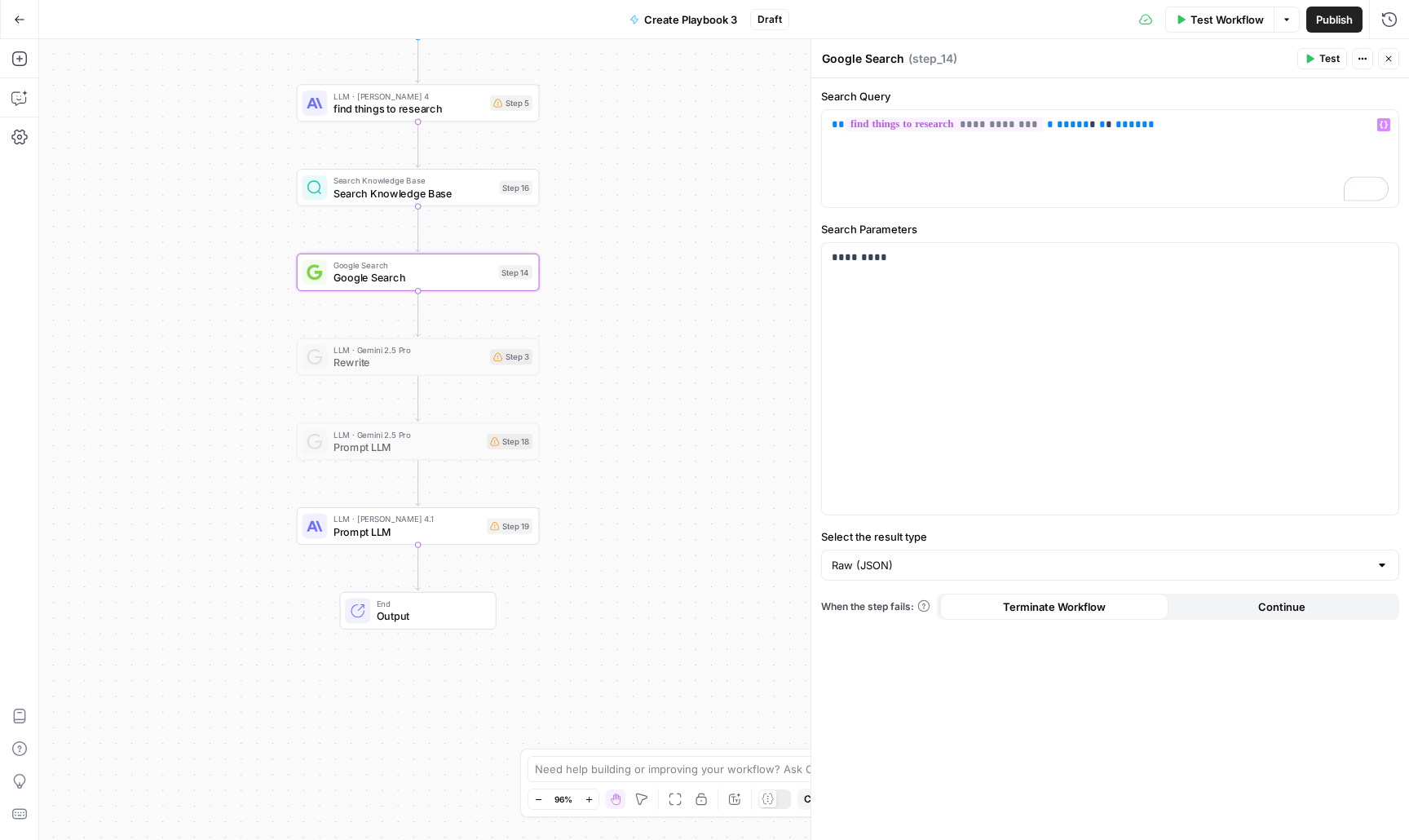
drag, startPoint x: 651, startPoint y: 569, endPoint x: 569, endPoint y: 510, distance: 101.0
click at [621, 483] on div "Workflow Set Inputs Inputs LLM · [PERSON_NAME] 4 find things to research Step 5…" at bounding box center [724, 439] width 1370 height 801
click at [443, 525] on span "Prompt LLM" at bounding box center [407, 527] width 147 height 16
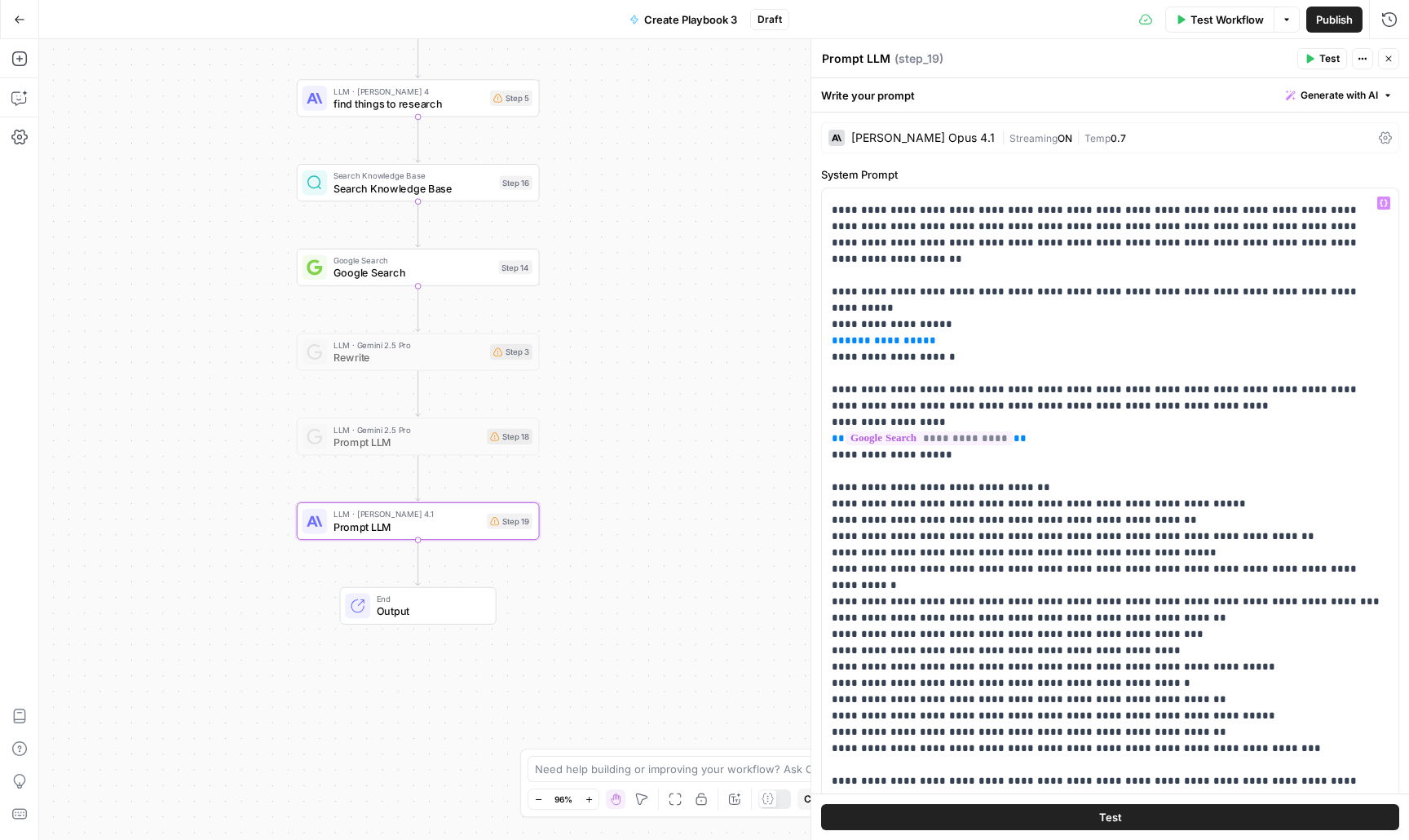
scroll to position [425, 0]
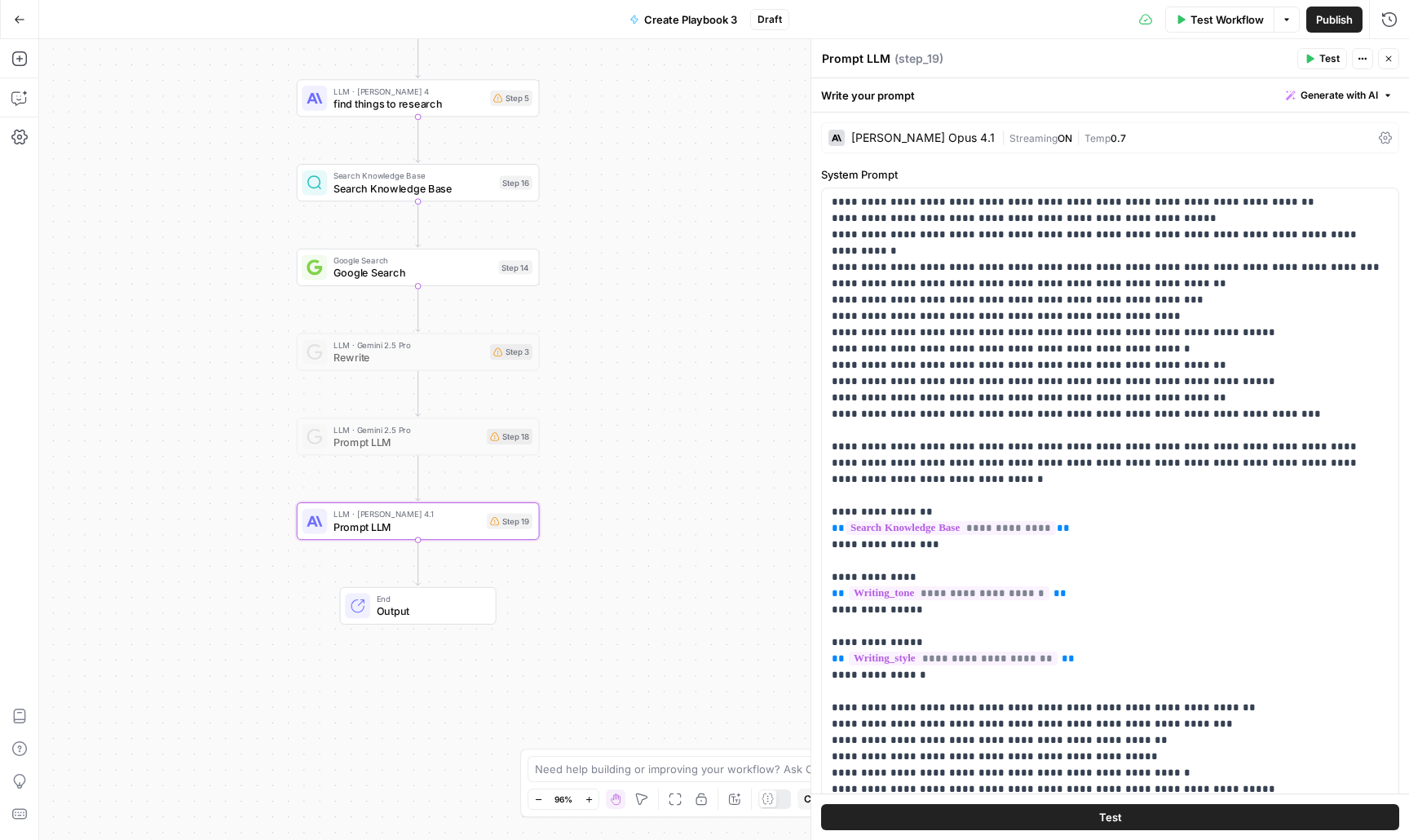
click at [1317, 94] on span "Generate with AI" at bounding box center [1339, 95] width 77 height 15
click at [1295, 175] on span "Refine" at bounding box center [1314, 169] width 130 height 16
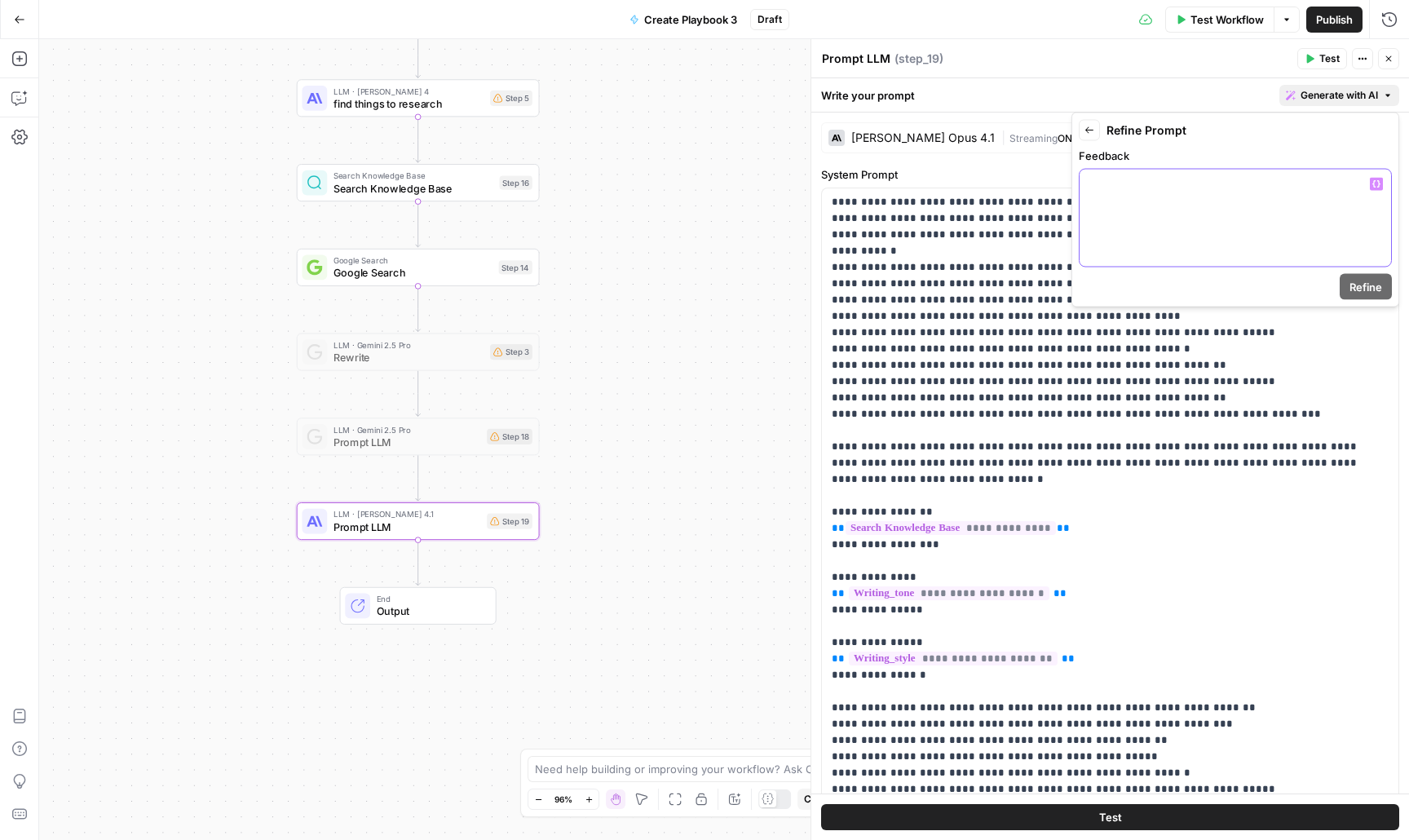
click at [1277, 197] on div at bounding box center [1236, 218] width 312 height 97
click at [1374, 180] on icon "button" at bounding box center [1376, 184] width 8 height 8
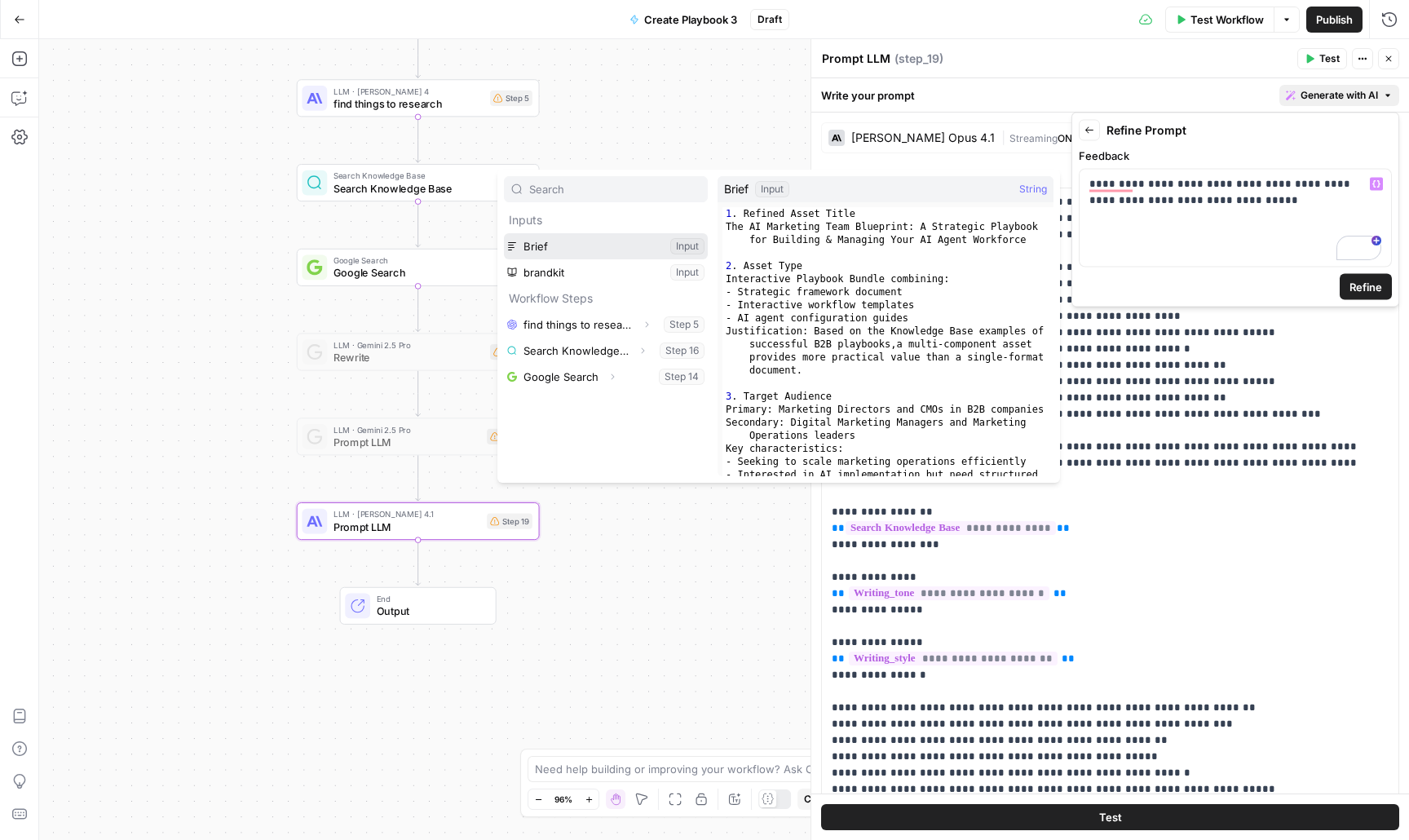
click at [611, 247] on button "Select variable Brief" at bounding box center [605, 246] width 204 height 26
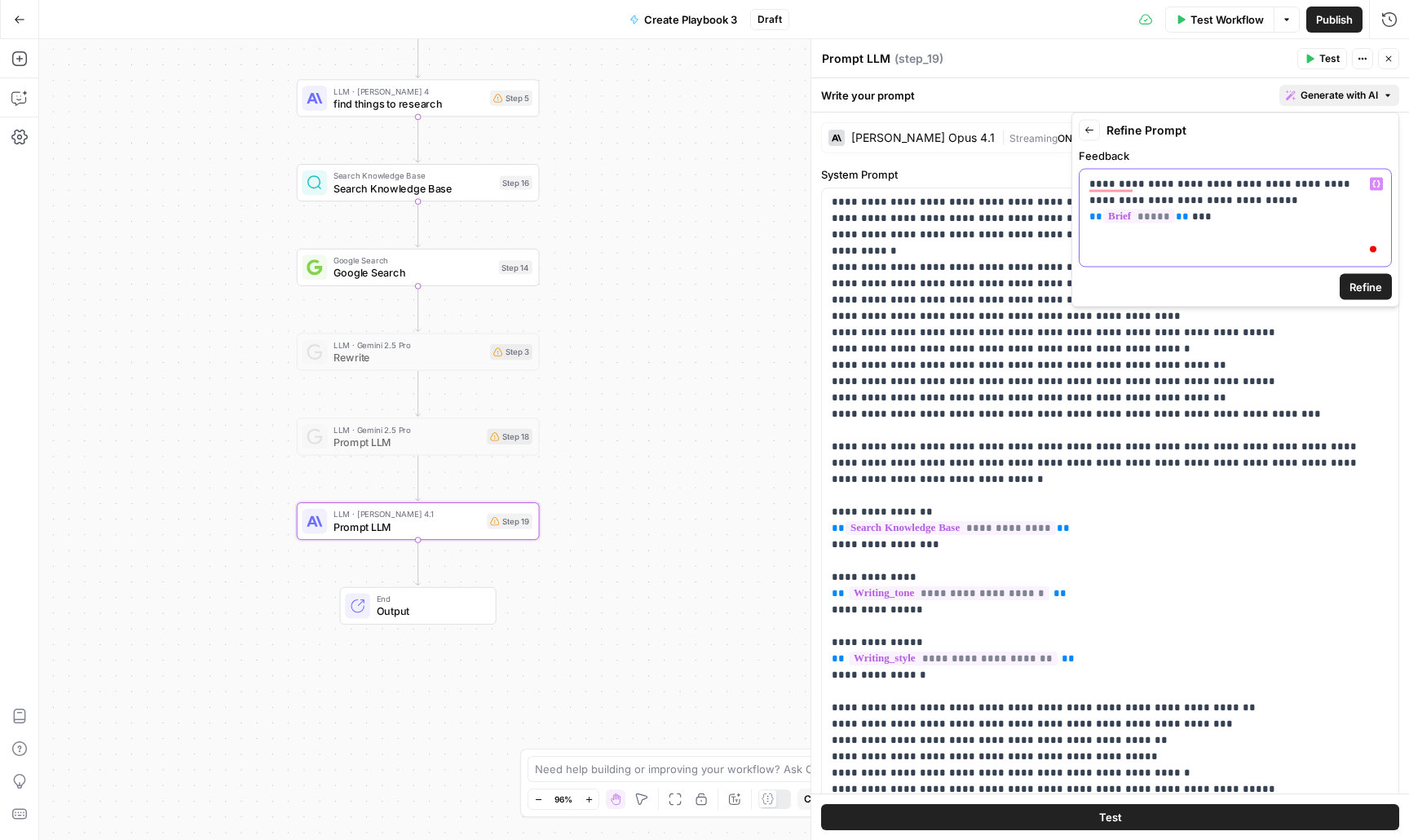
click at [1380, 180] on button "Variables Menu" at bounding box center [1376, 184] width 13 height 13
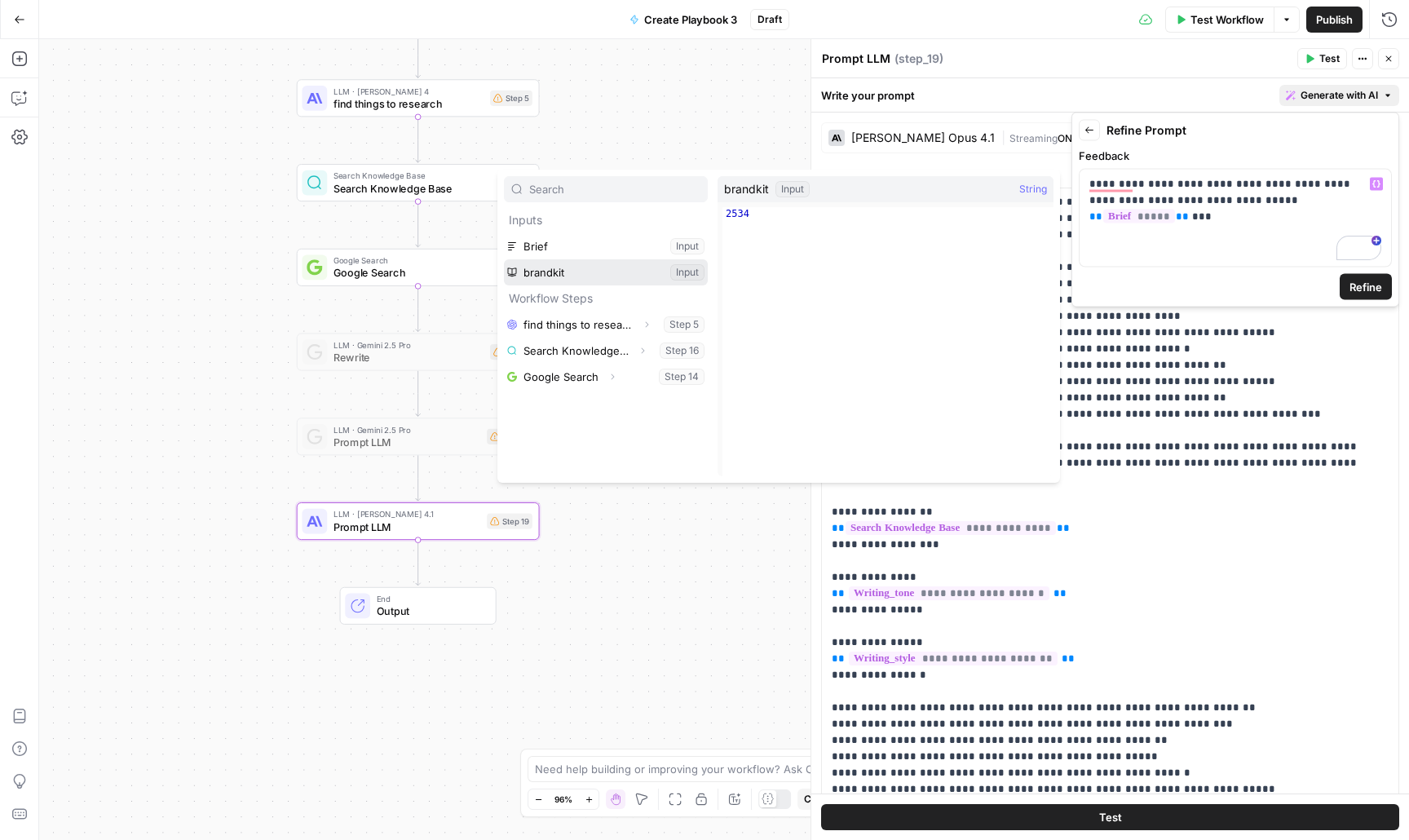
click at [650, 275] on button "Select variable brandkit" at bounding box center [605, 272] width 204 height 26
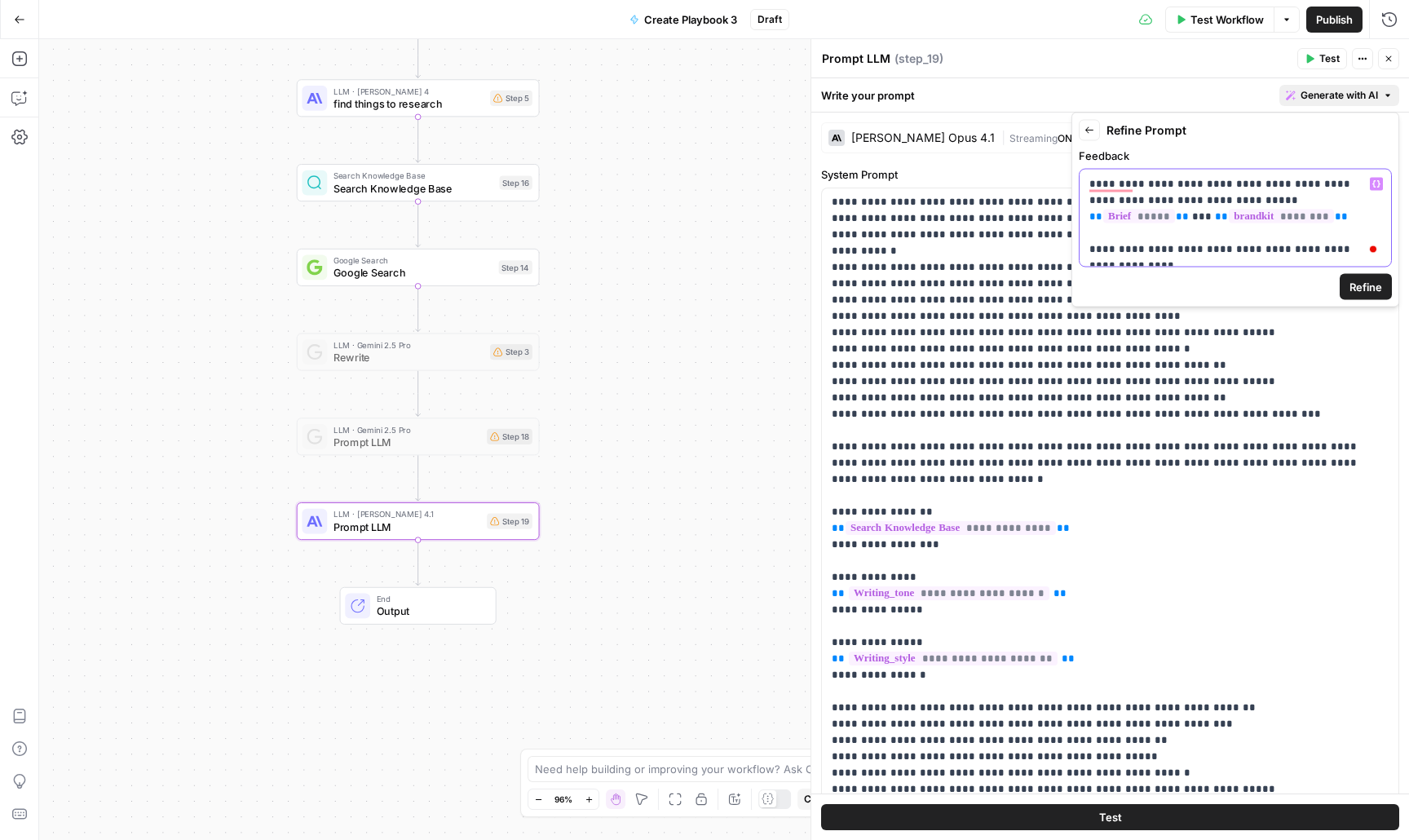
scroll to position [9, 0]
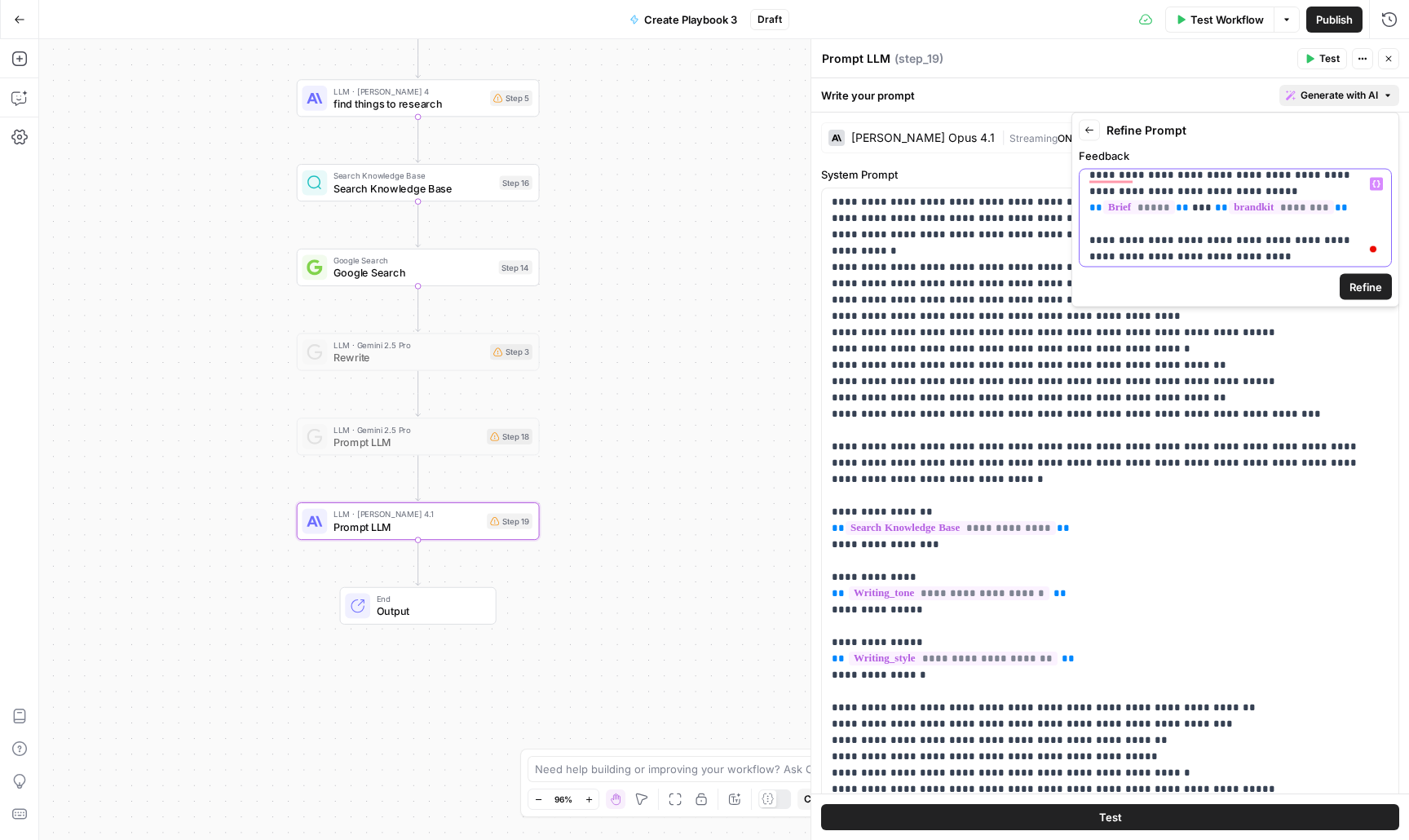
click at [1373, 184] on icon "button" at bounding box center [1376, 184] width 8 height 8
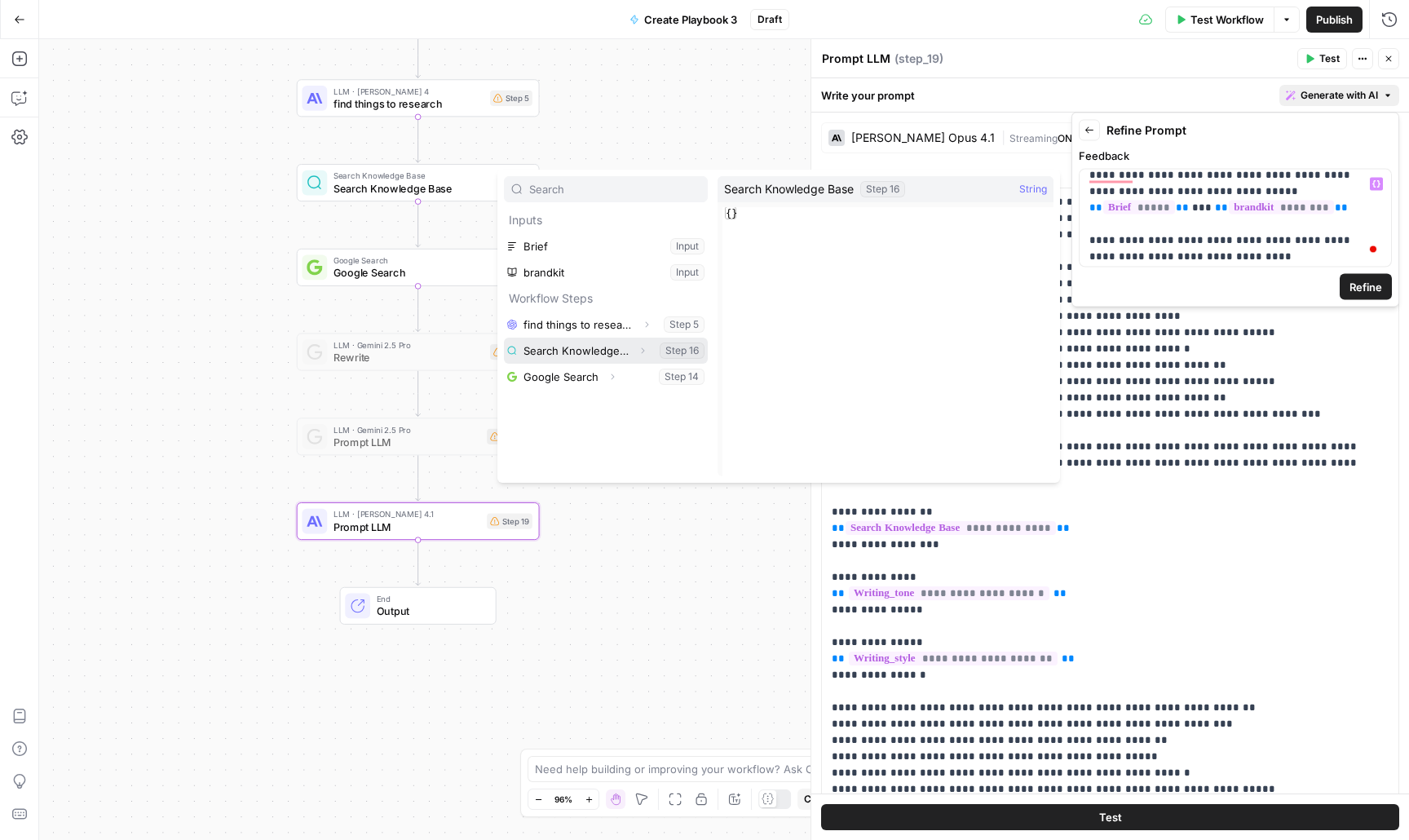
click at [632, 351] on button "Expand" at bounding box center [643, 351] width 21 height 21
click at [593, 377] on button "Select variable Output" at bounding box center [614, 377] width 188 height 26
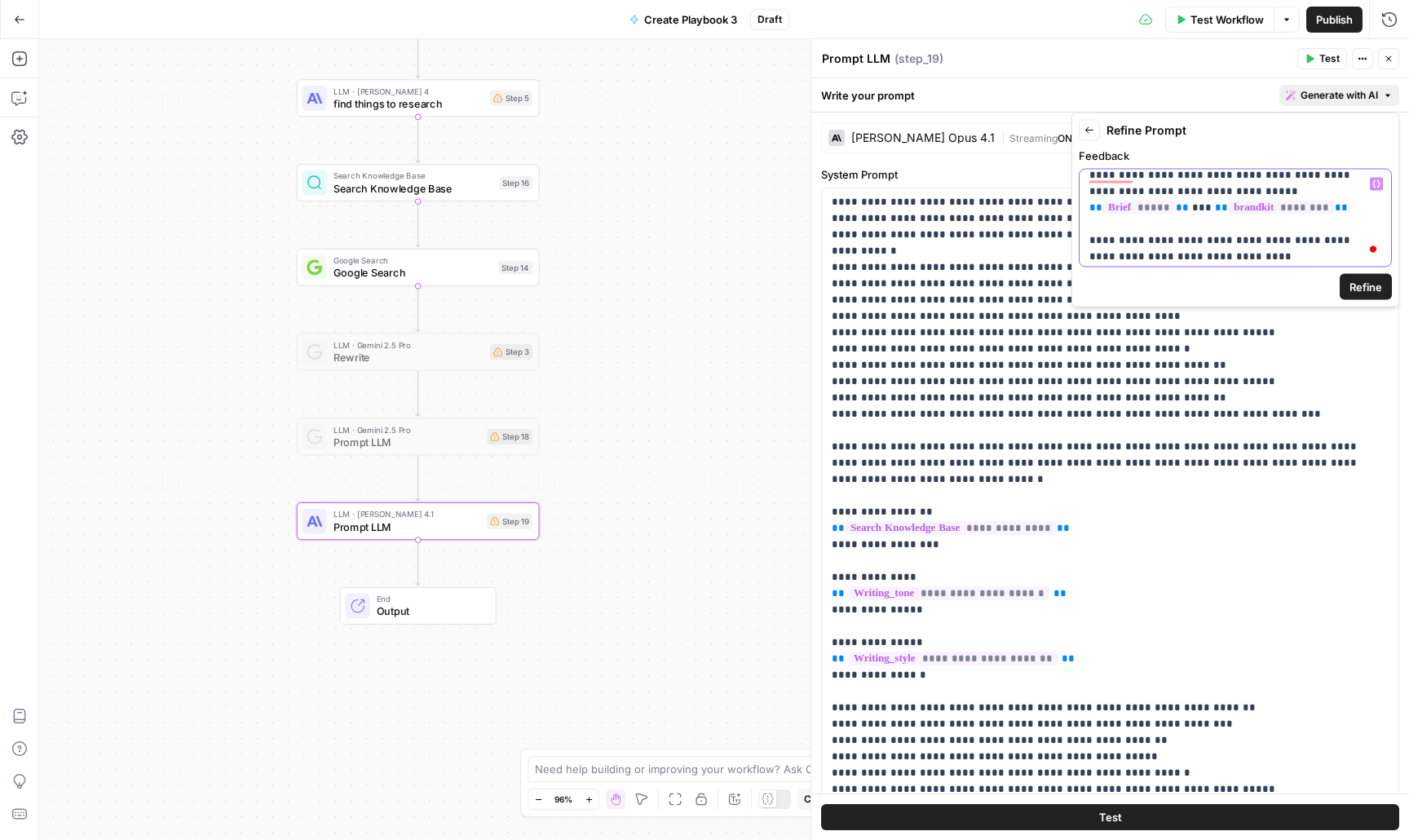
click at [1251, 251] on p "**********" at bounding box center [1235, 224] width 292 height 114
click at [1377, 180] on icon "button" at bounding box center [1376, 184] width 8 height 8
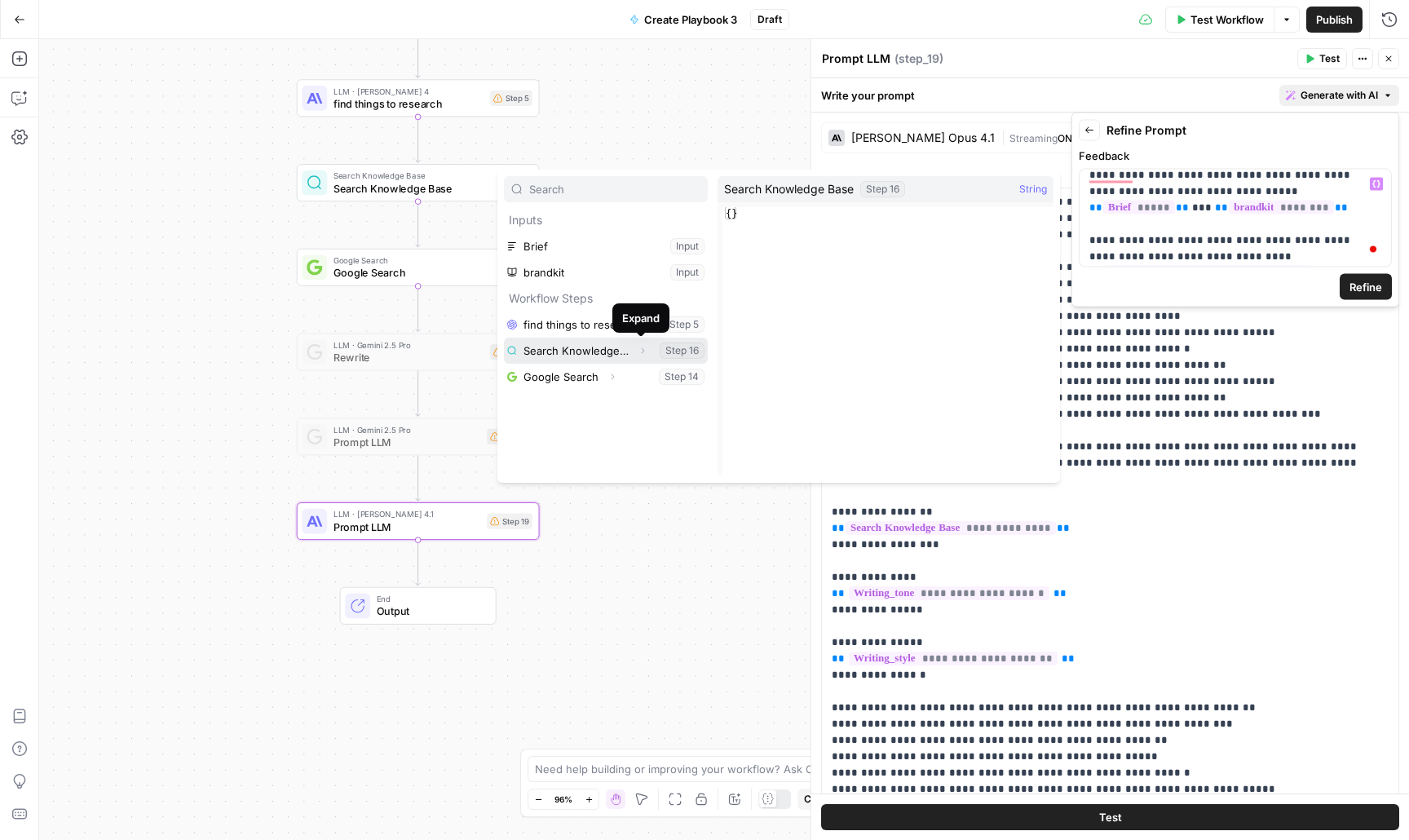
click at [643, 351] on icon "button" at bounding box center [642, 350] width 10 height 10
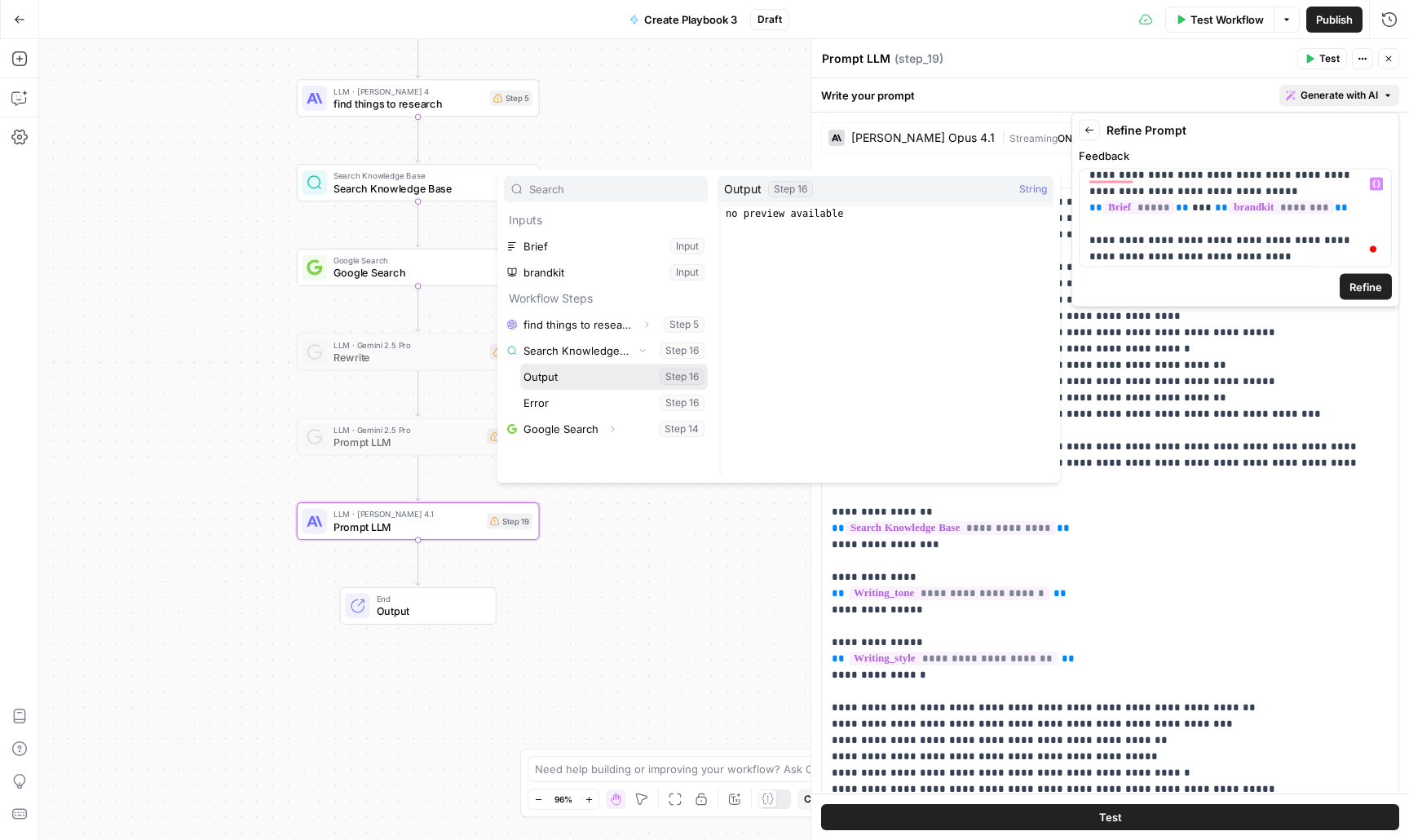
click at [666, 381] on button "Select variable Output" at bounding box center [614, 377] width 188 height 26
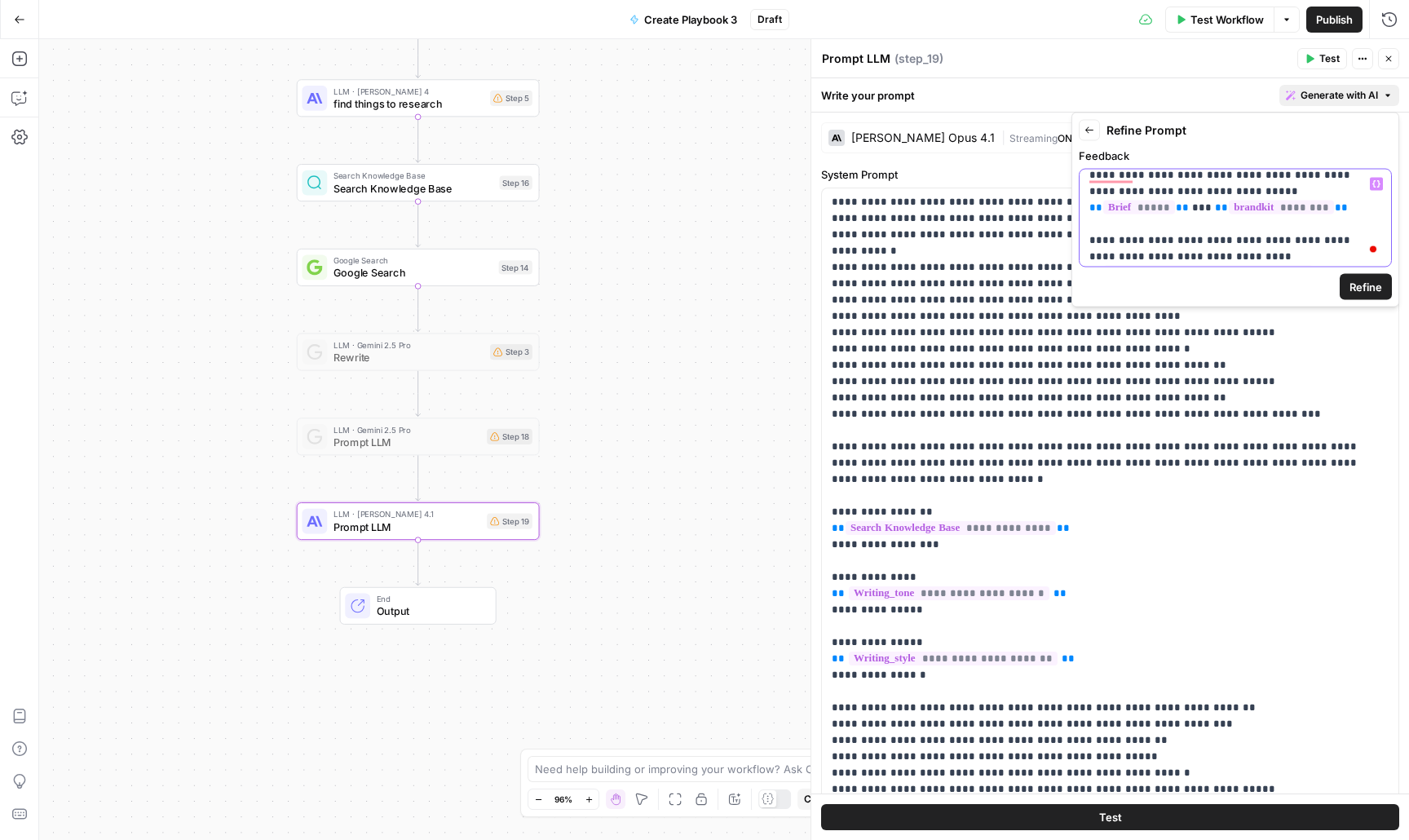
click at [1234, 263] on p "**********" at bounding box center [1235, 232] width 292 height 131
click at [1379, 190] on p "**********" at bounding box center [1235, 232] width 292 height 131
click at [1381, 181] on button "Variables Menu" at bounding box center [1376, 184] width 13 height 13
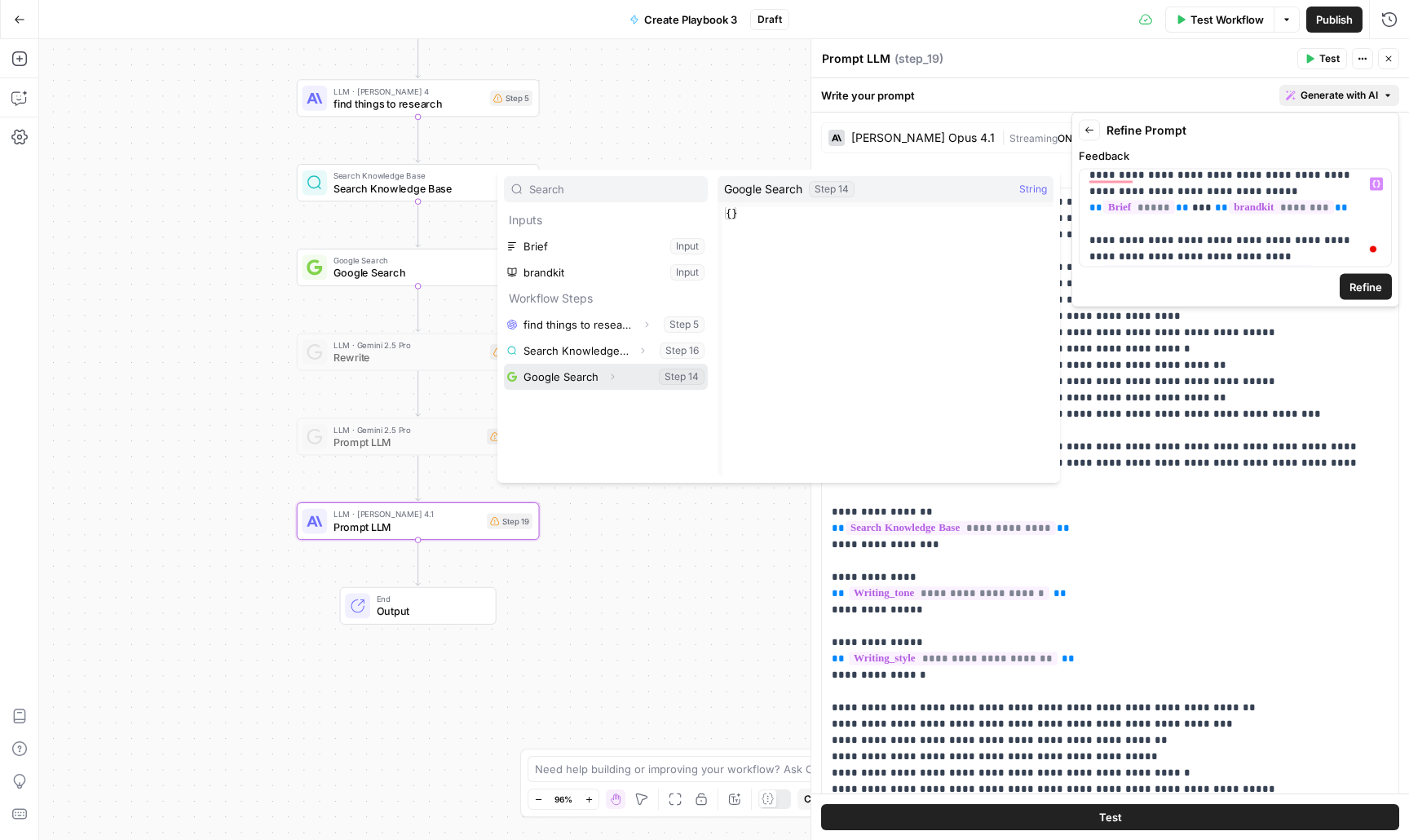
click at [581, 371] on button "Select variable Google Search" at bounding box center [605, 377] width 204 height 26
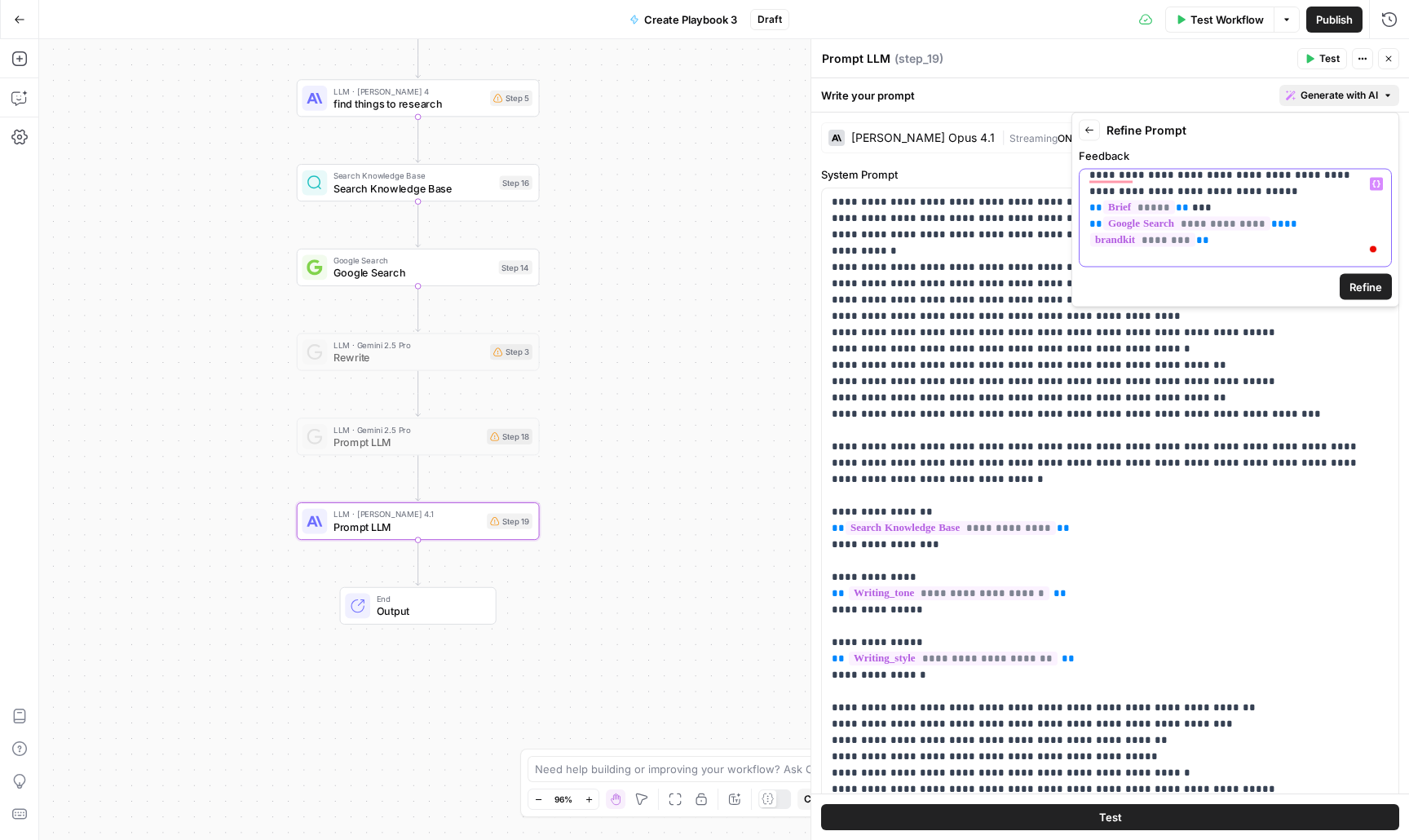
scroll to position [63, 0]
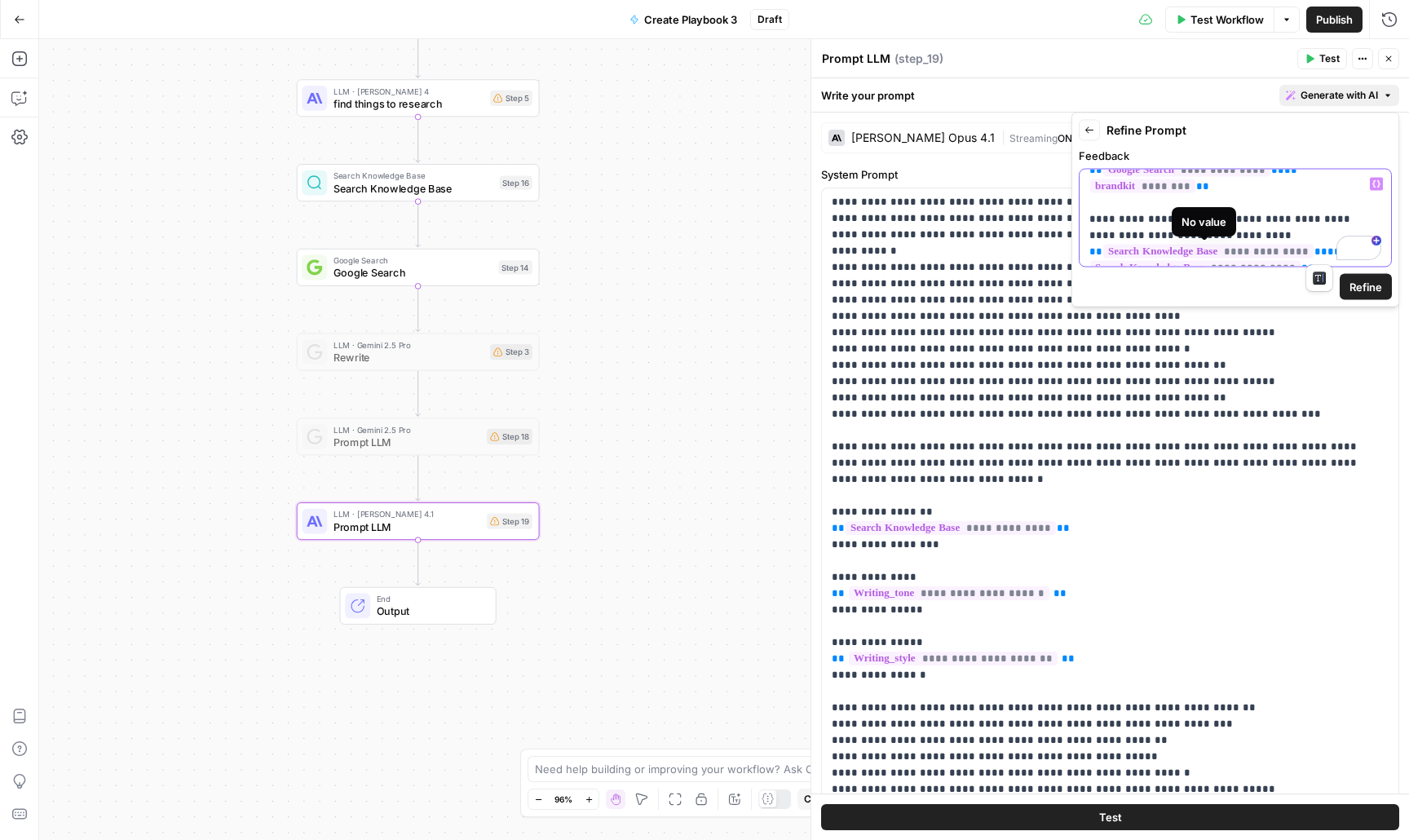
drag, startPoint x: 1328, startPoint y: 254, endPoint x: 1076, endPoint y: 252, distance: 252.0
click at [1076, 252] on div "**********" at bounding box center [1235, 210] width 328 height 195
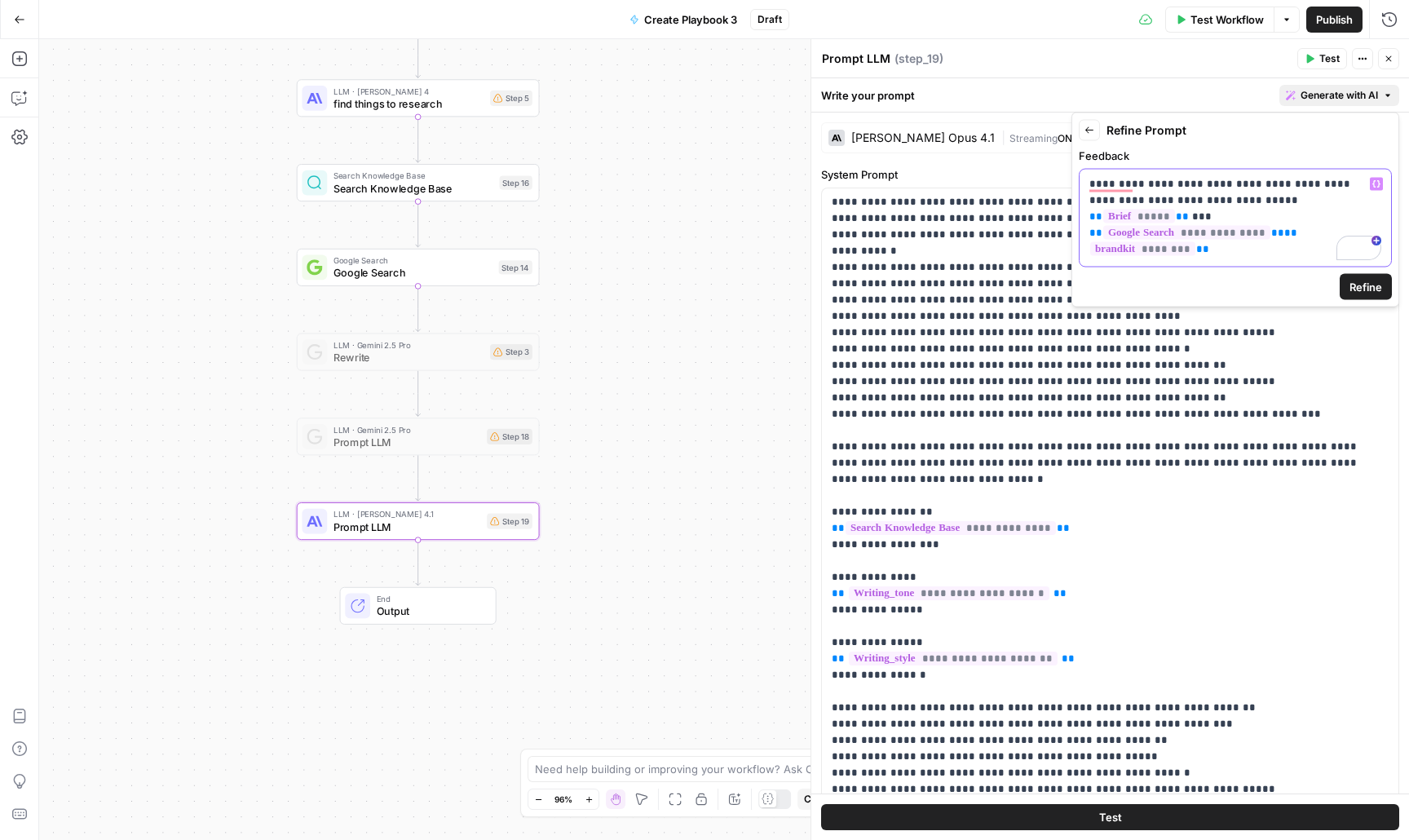
scroll to position [47, 0]
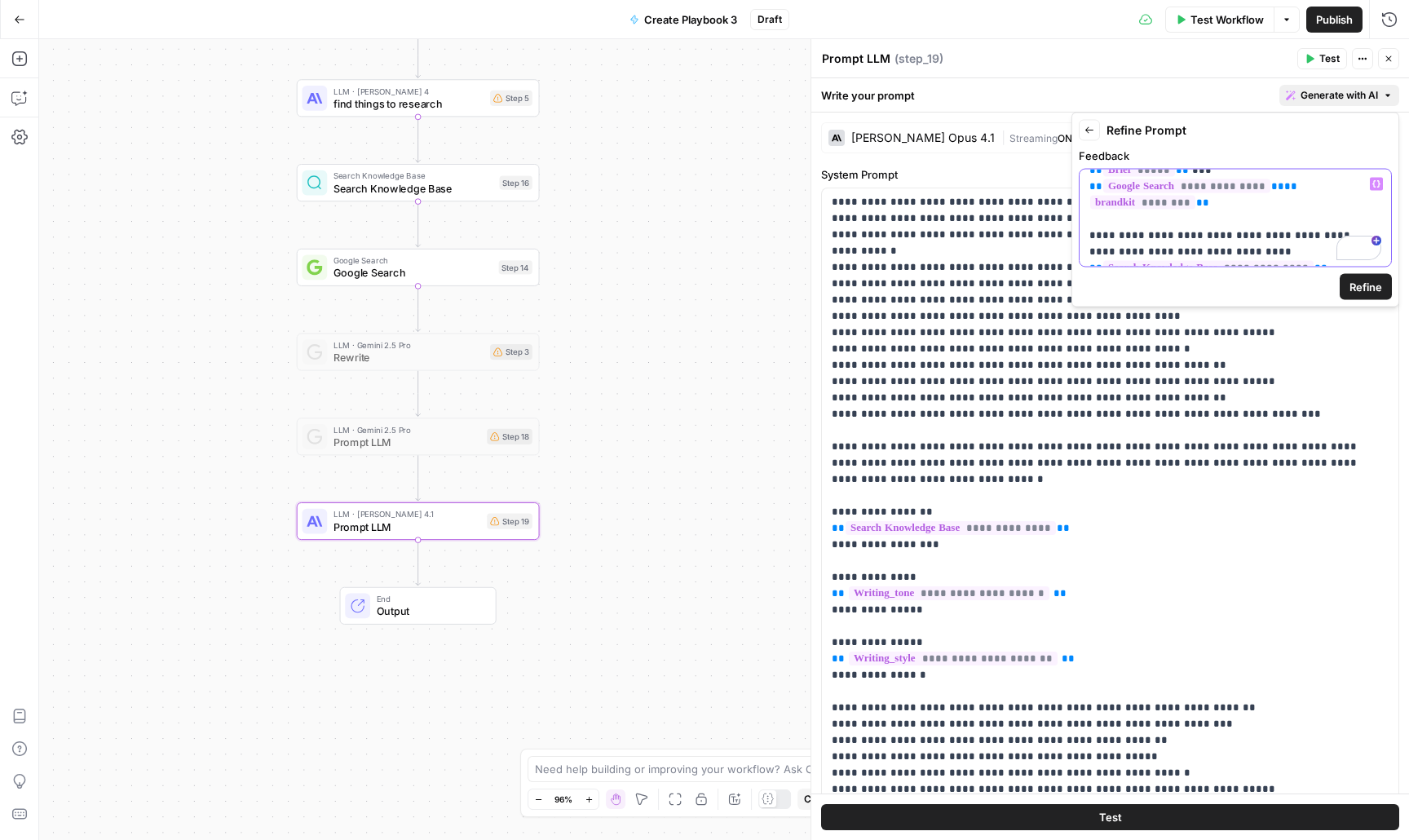
click at [1378, 183] on icon "button" at bounding box center [1376, 184] width 8 height 8
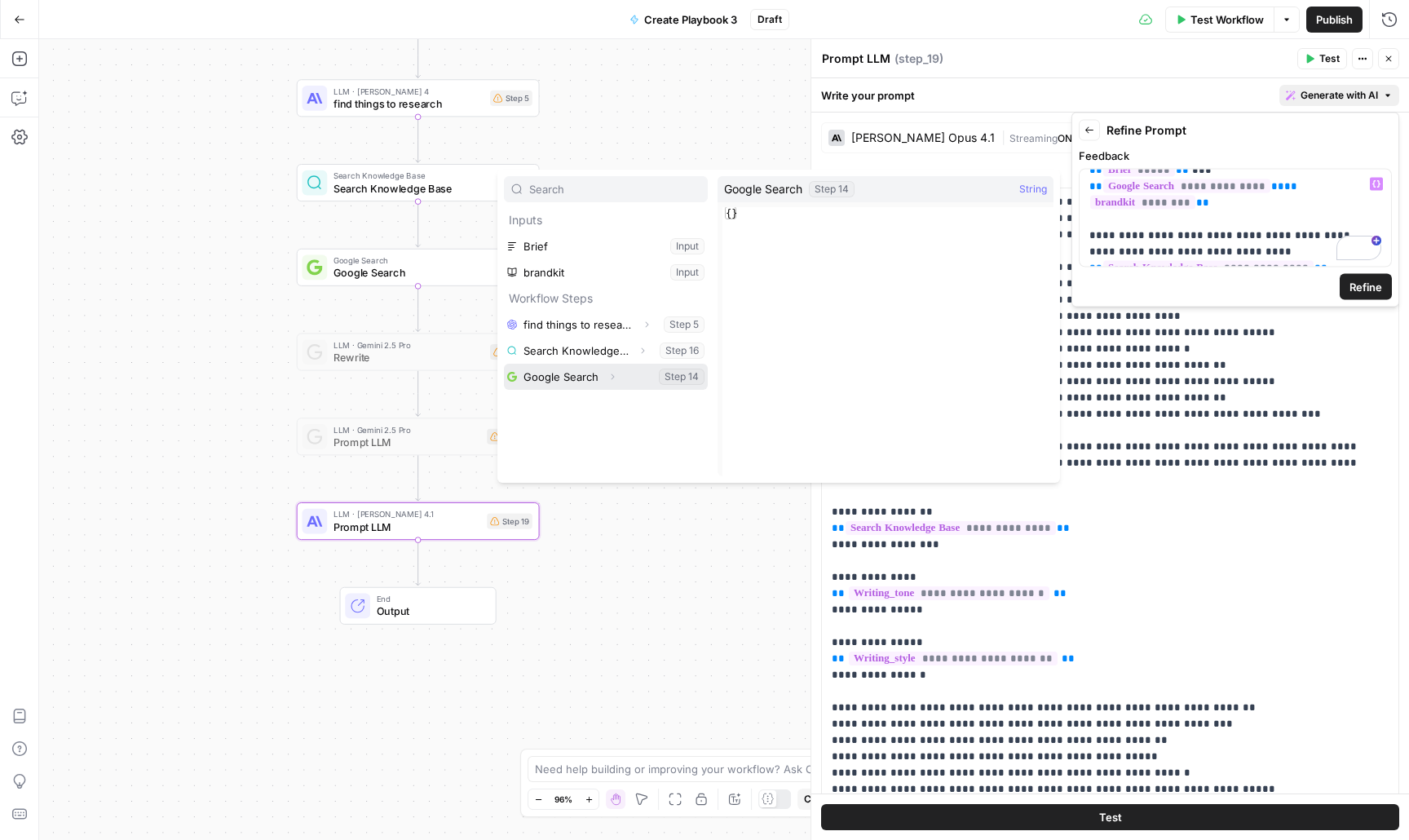
click at [609, 377] on icon "button" at bounding box center [612, 376] width 10 height 10
click at [610, 402] on button "Select variable Output" at bounding box center [614, 403] width 188 height 26
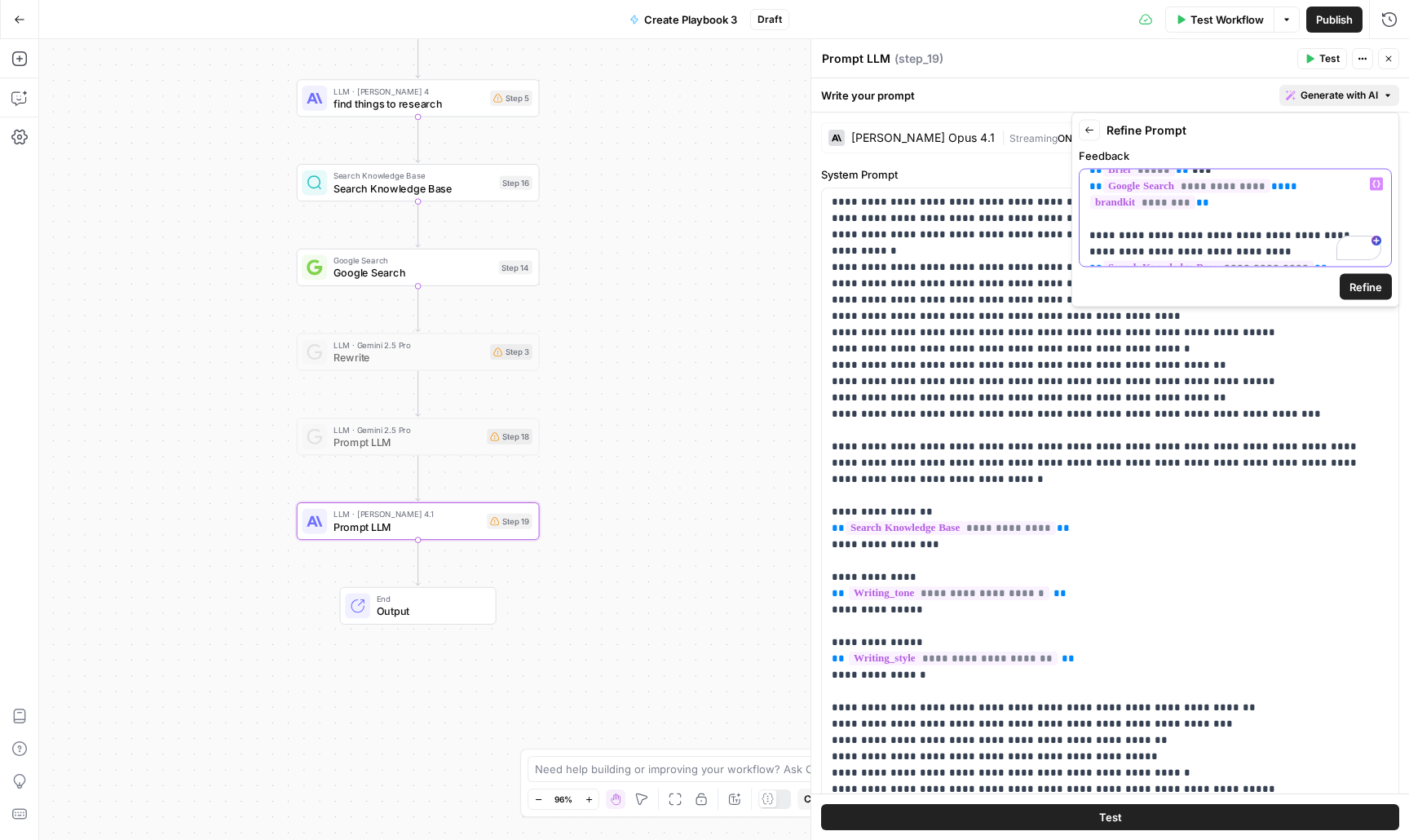
scroll to position [63, 0]
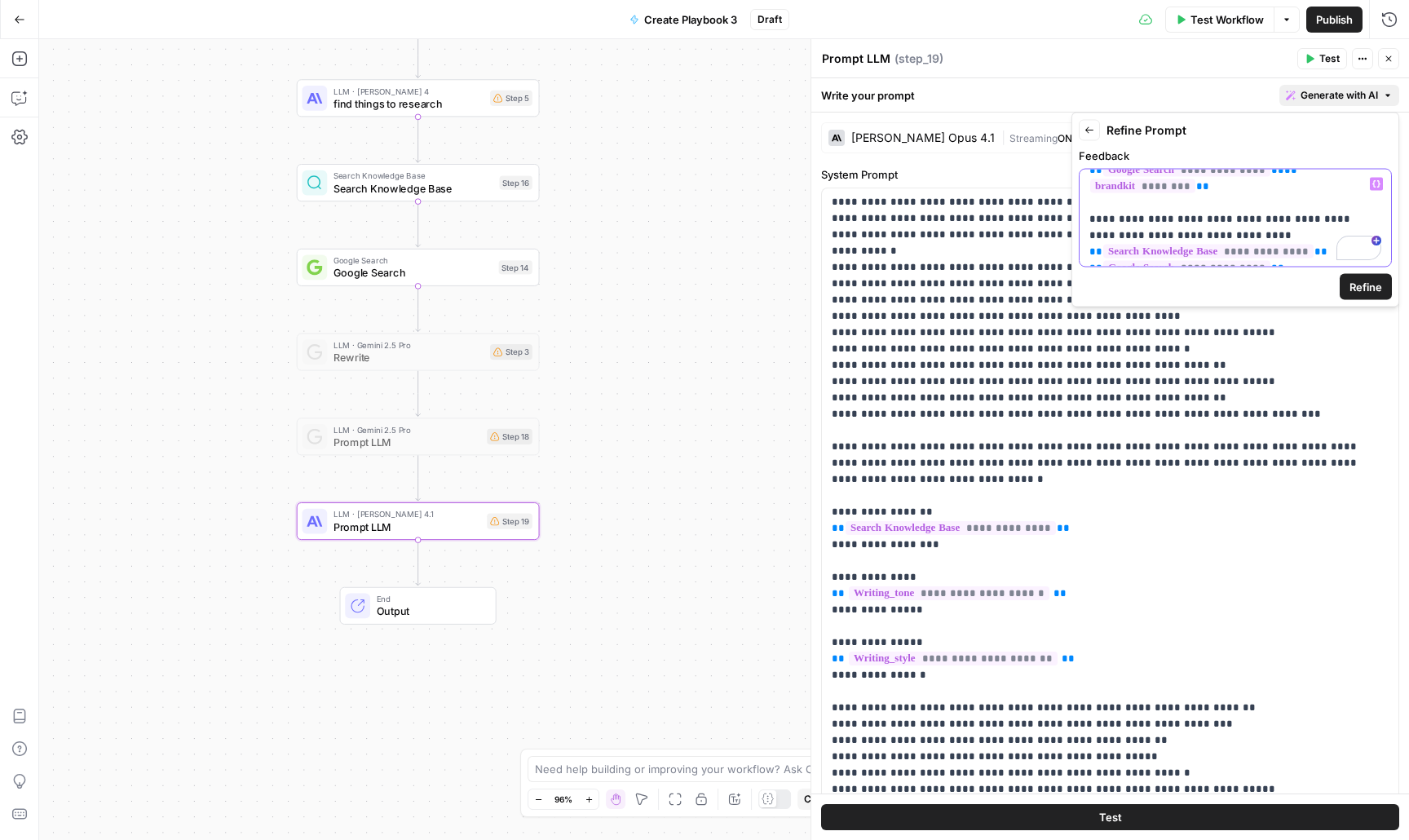
click at [1293, 256] on p "**********" at bounding box center [1235, 187] width 292 height 147
click at [1380, 286] on span "Refine" at bounding box center [1367, 287] width 33 height 16
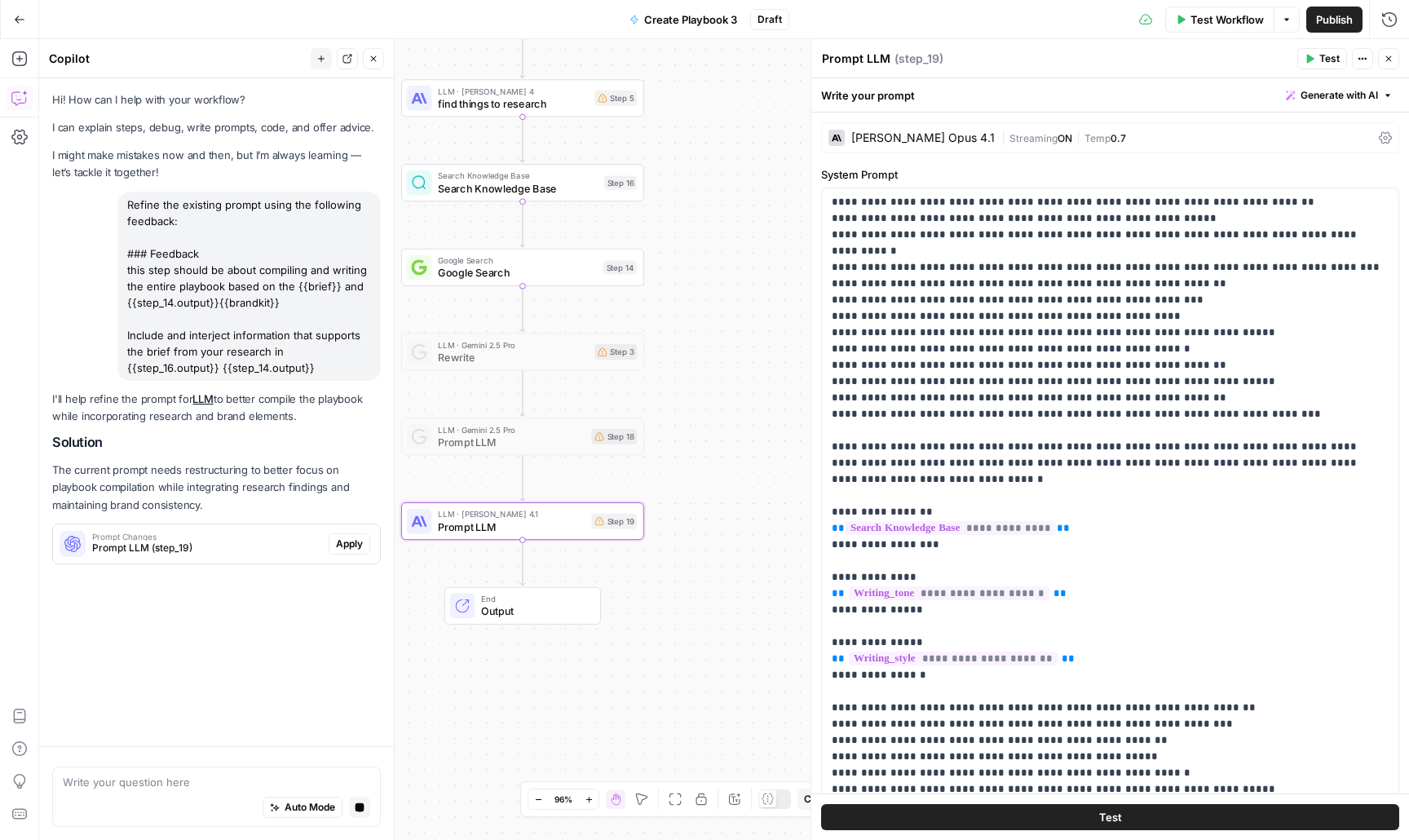
scroll to position [0, 0]
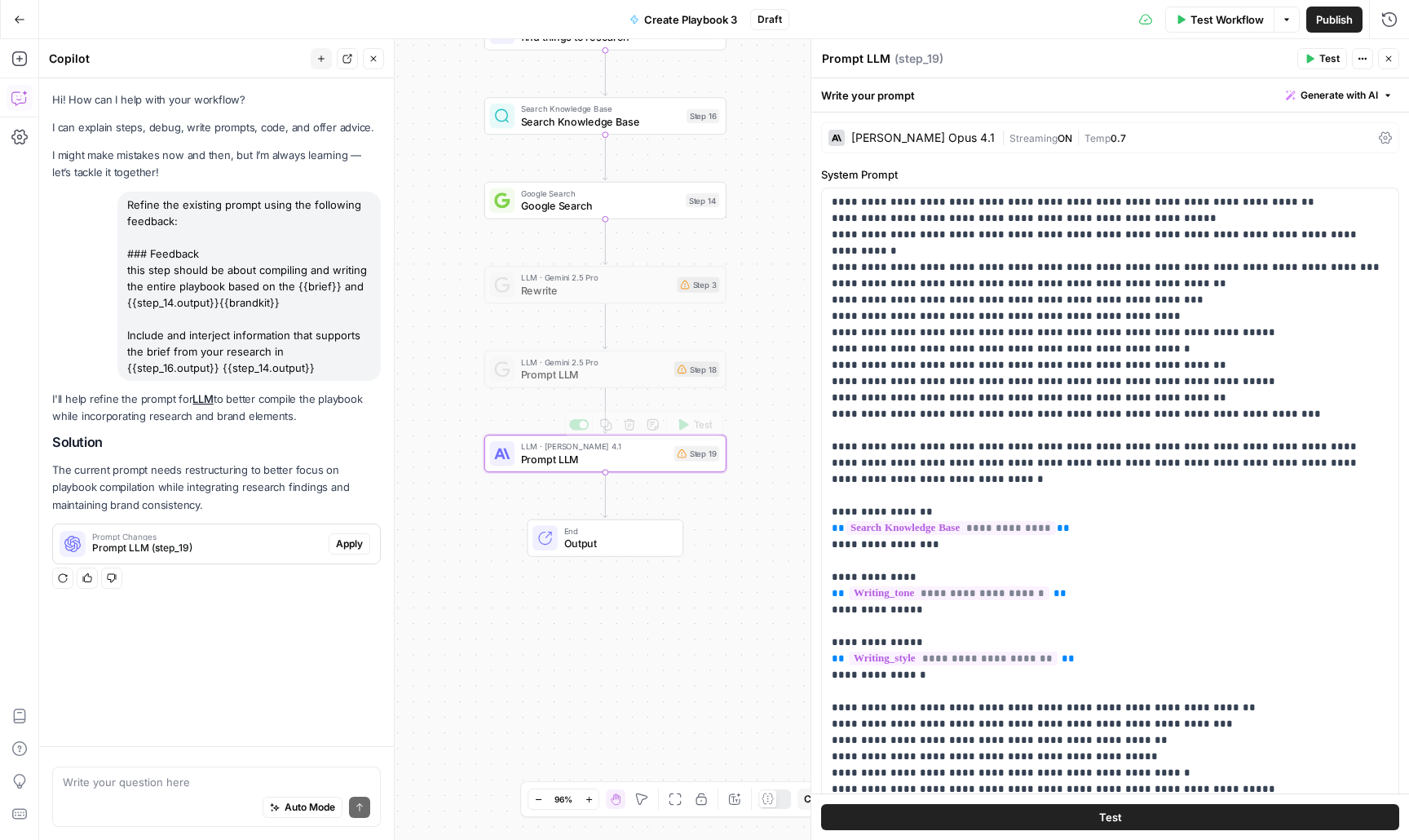
click at [350, 544] on span "Apply" at bounding box center [349, 544] width 27 height 15
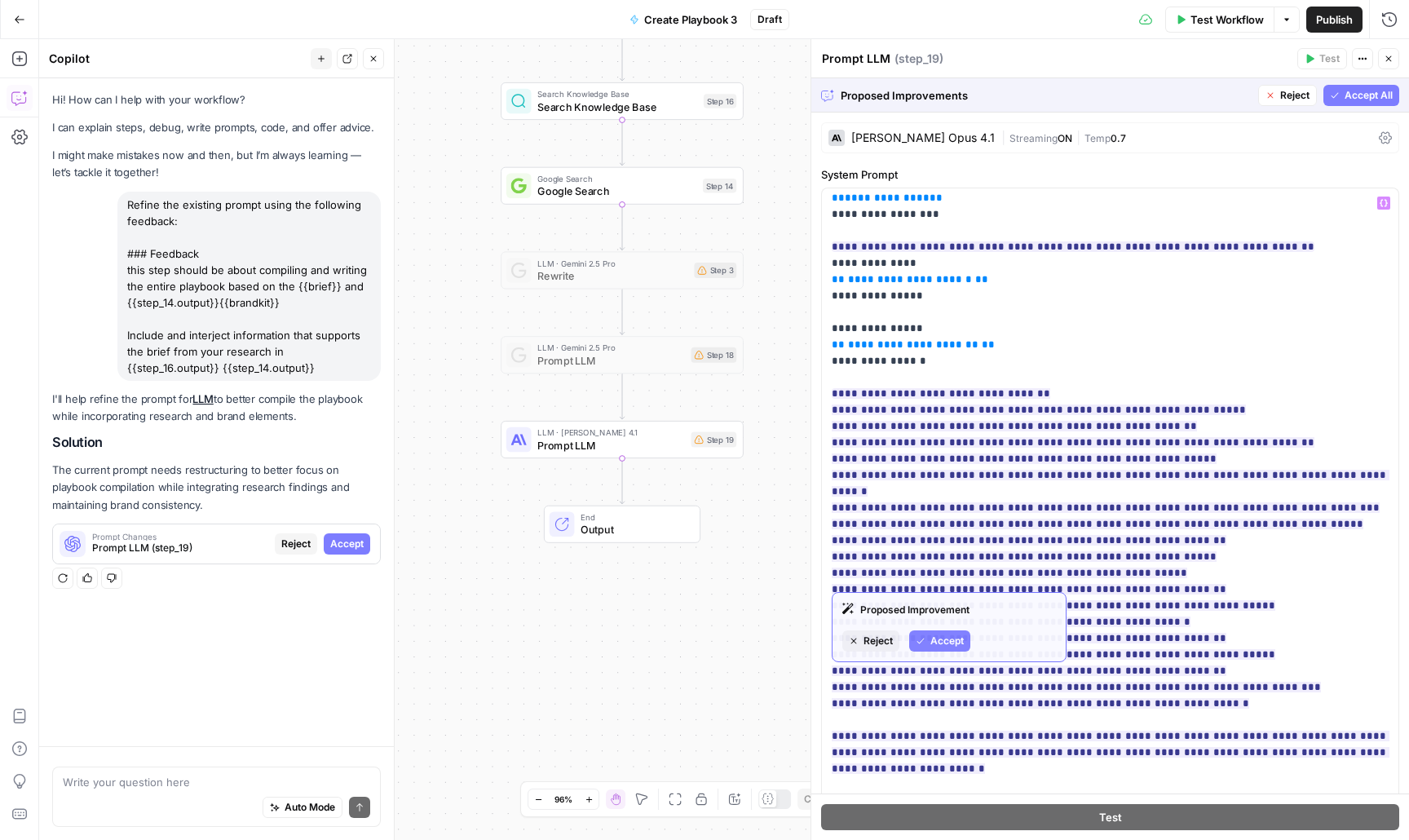
scroll to position [1089, 0]
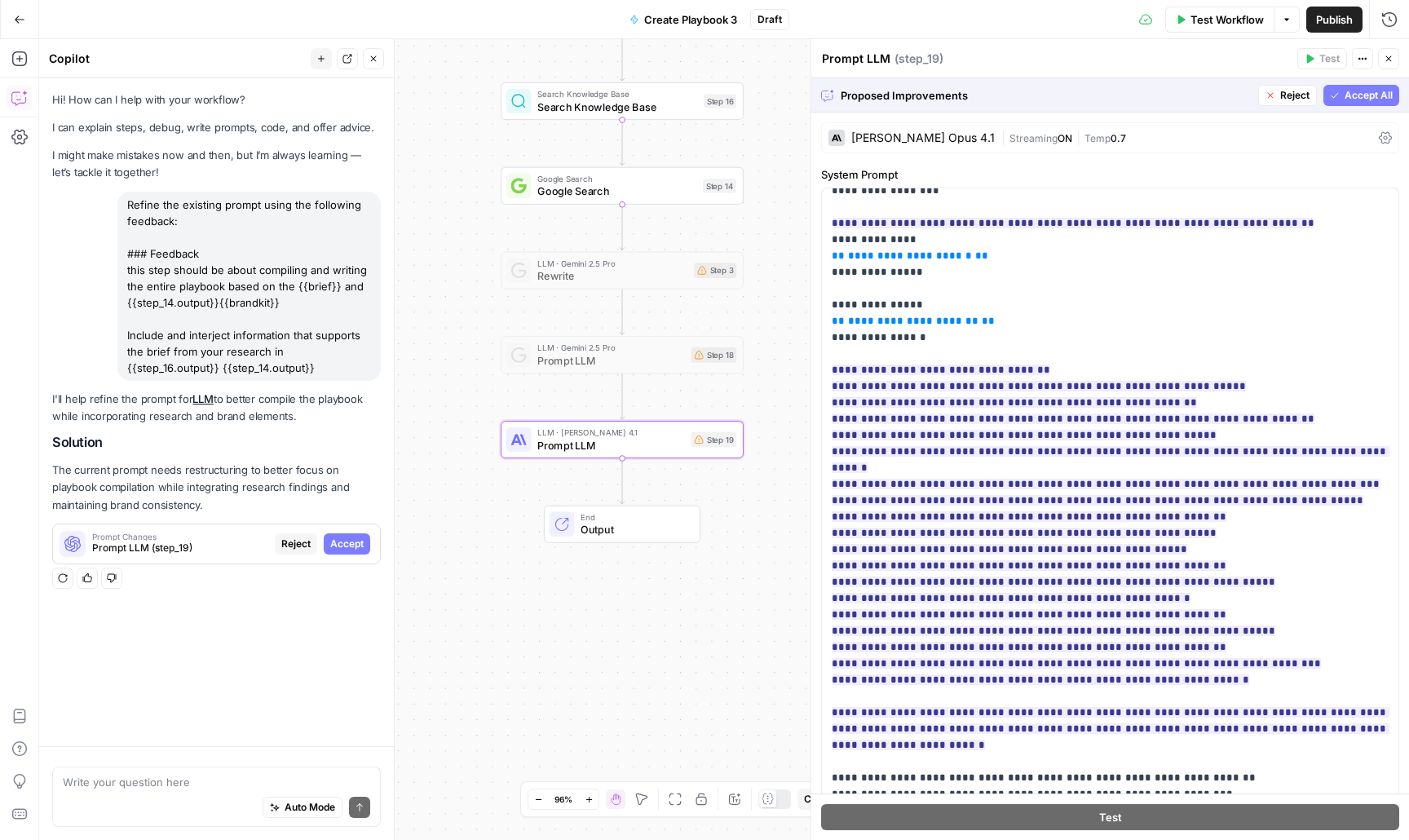
click at [333, 540] on span "Accept" at bounding box center [346, 544] width 34 height 15
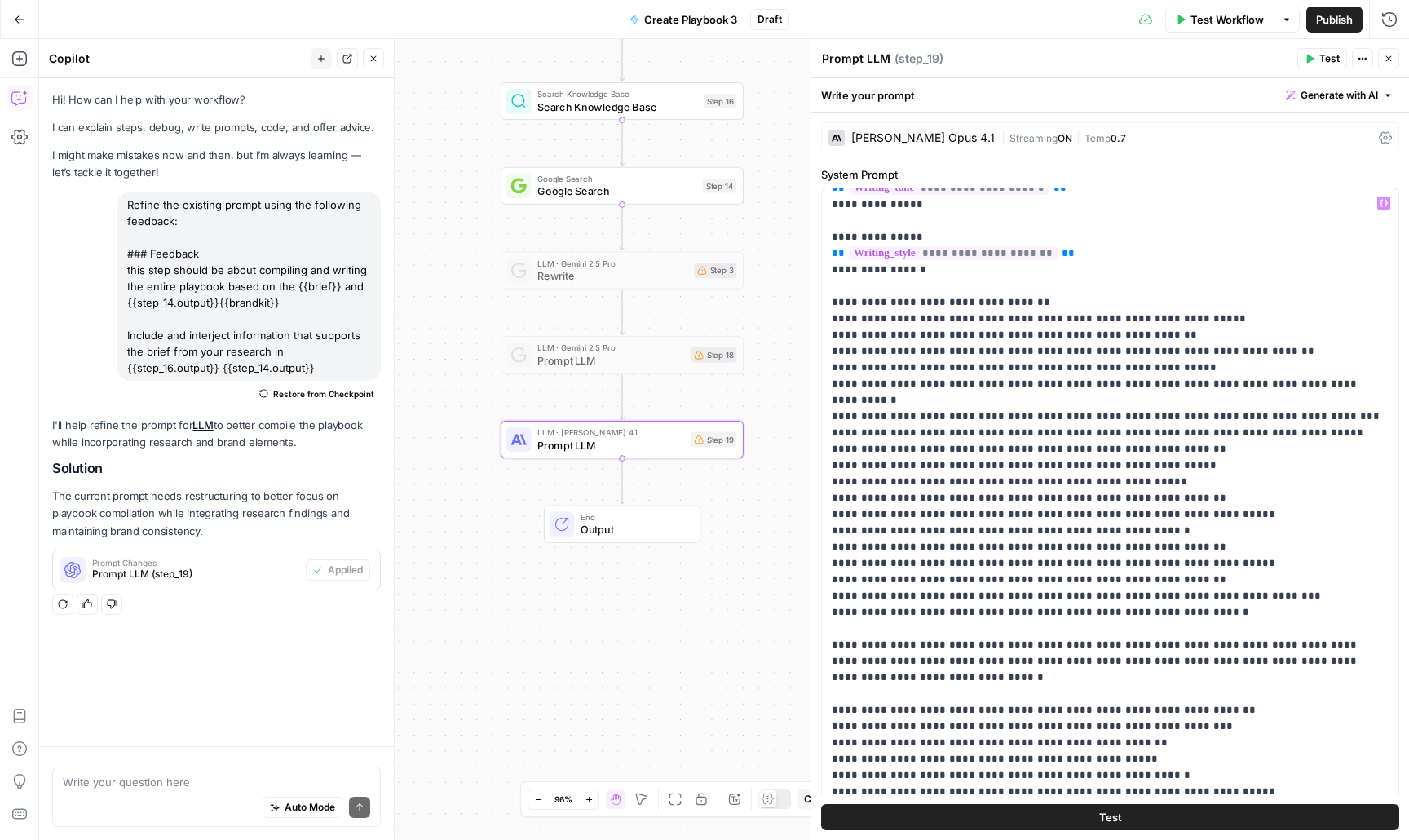
scroll to position [636, 0]
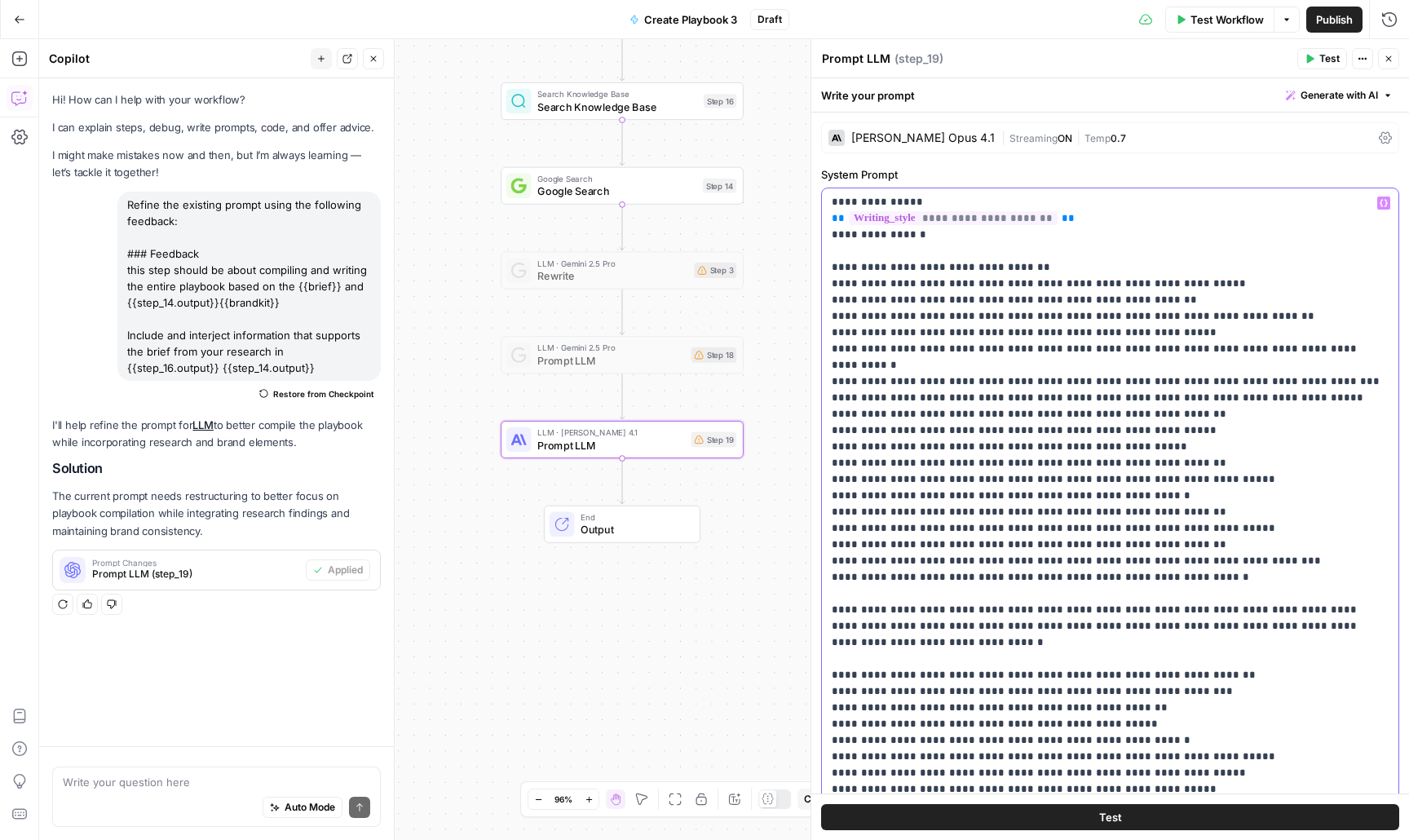
click at [1380, 565] on p "**********" at bounding box center [1110, 203] width 557 height 1289
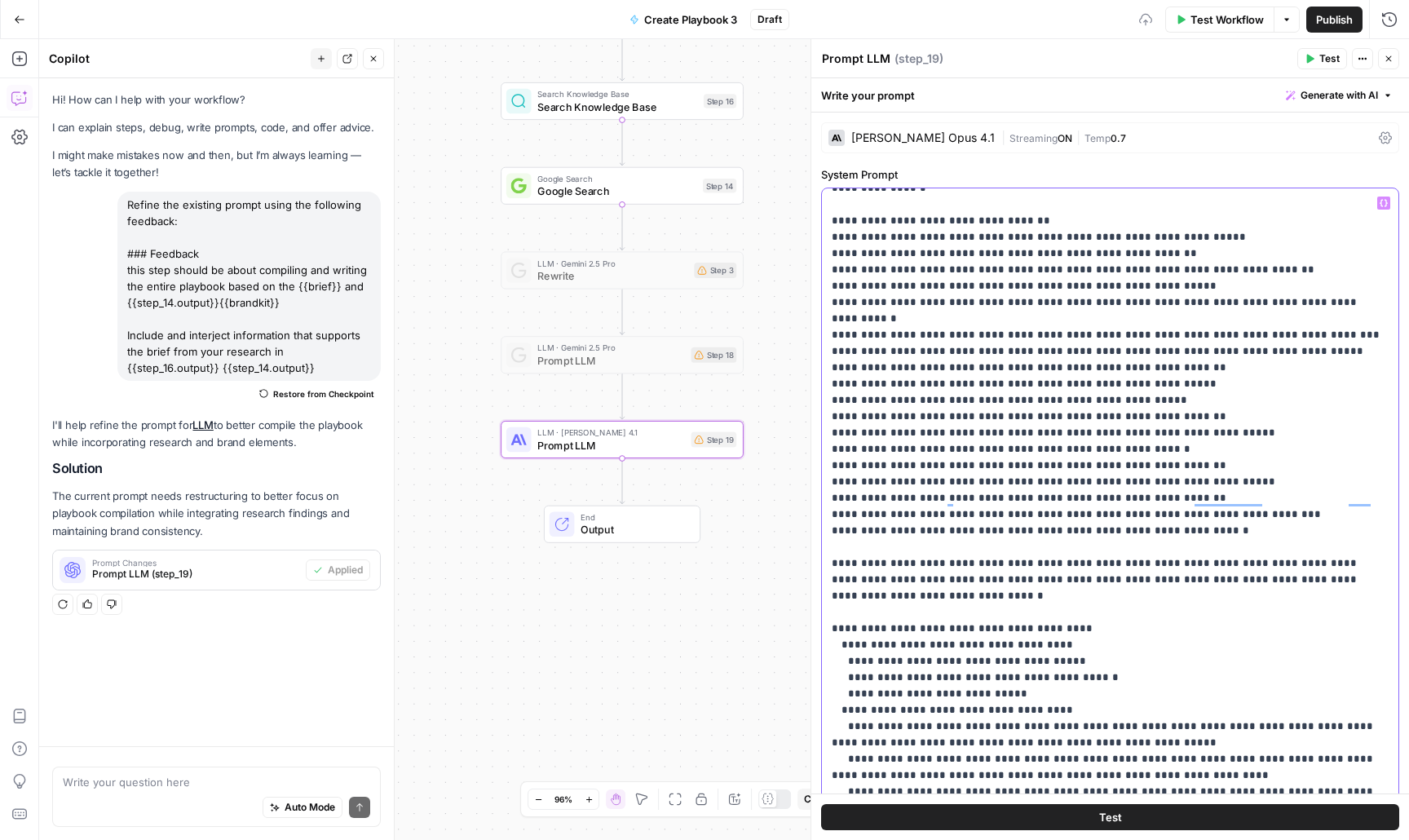
scroll to position [817, 0]
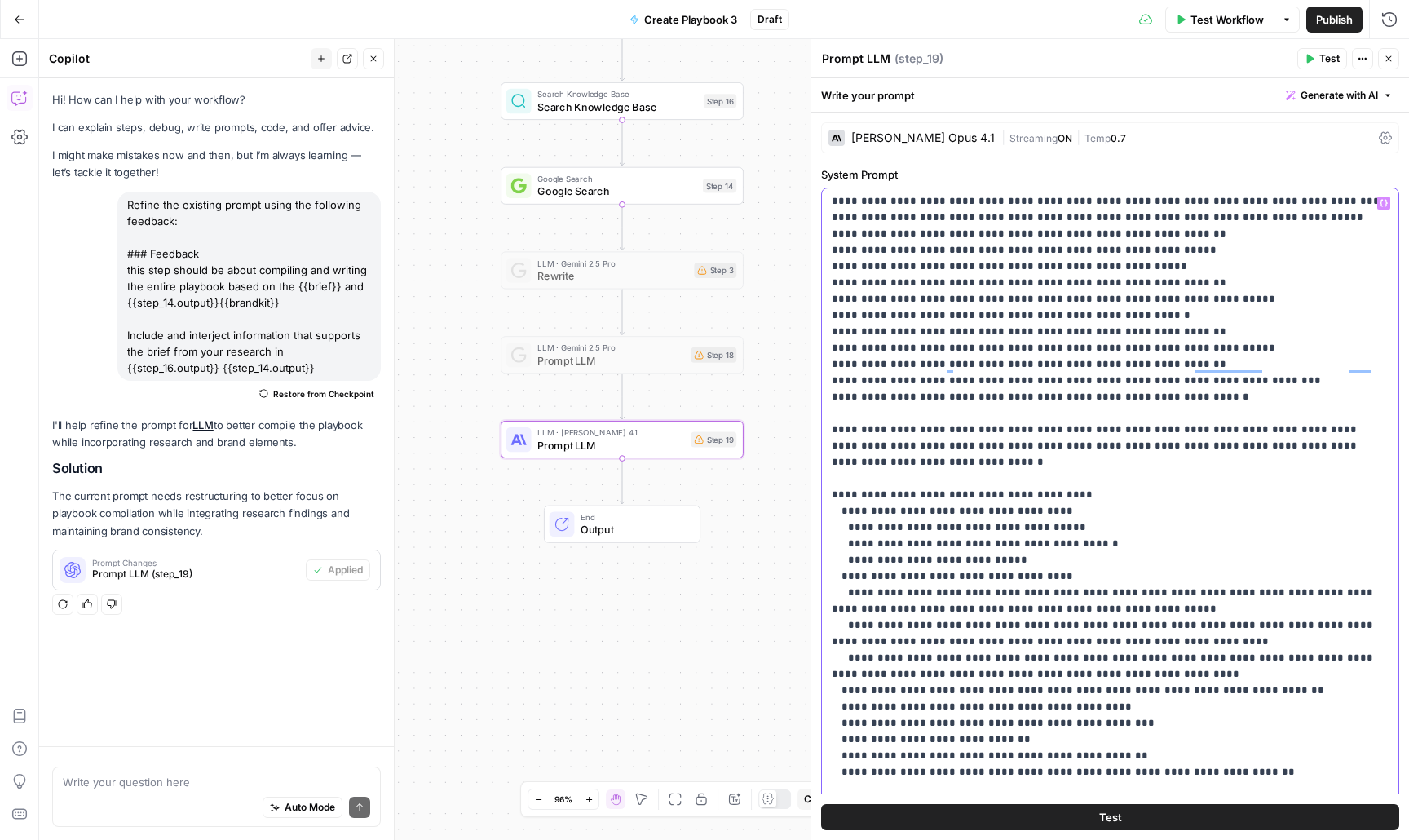
drag, startPoint x: 841, startPoint y: 412, endPoint x: 812, endPoint y: 413, distance: 29.0
click at [812, 413] on div "**********" at bounding box center [1109, 439] width 598 height 801
click at [1336, 24] on span "Publish" at bounding box center [1335, 19] width 36 height 16
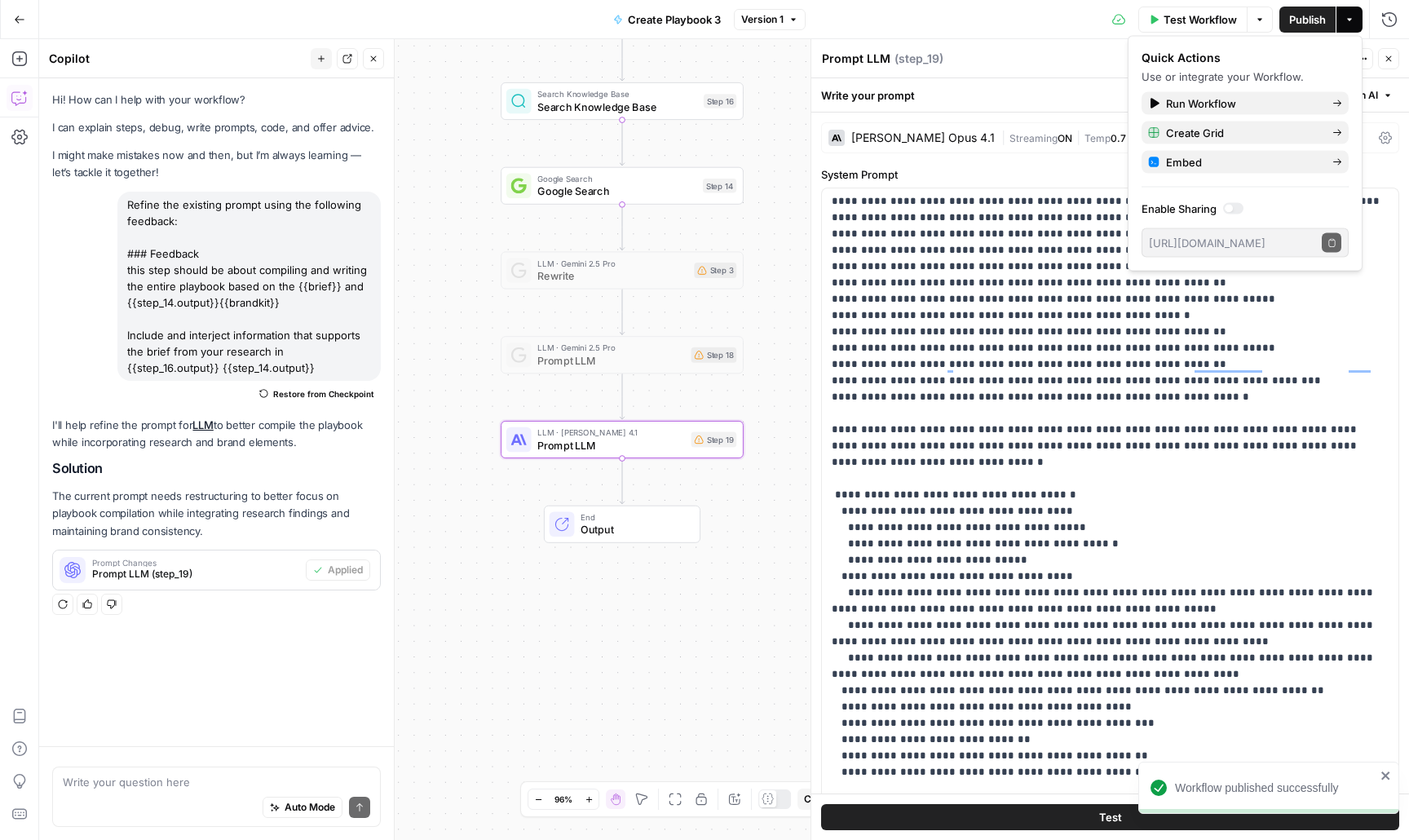
click at [1199, 22] on span "Test Workflow" at bounding box center [1200, 19] width 74 height 16
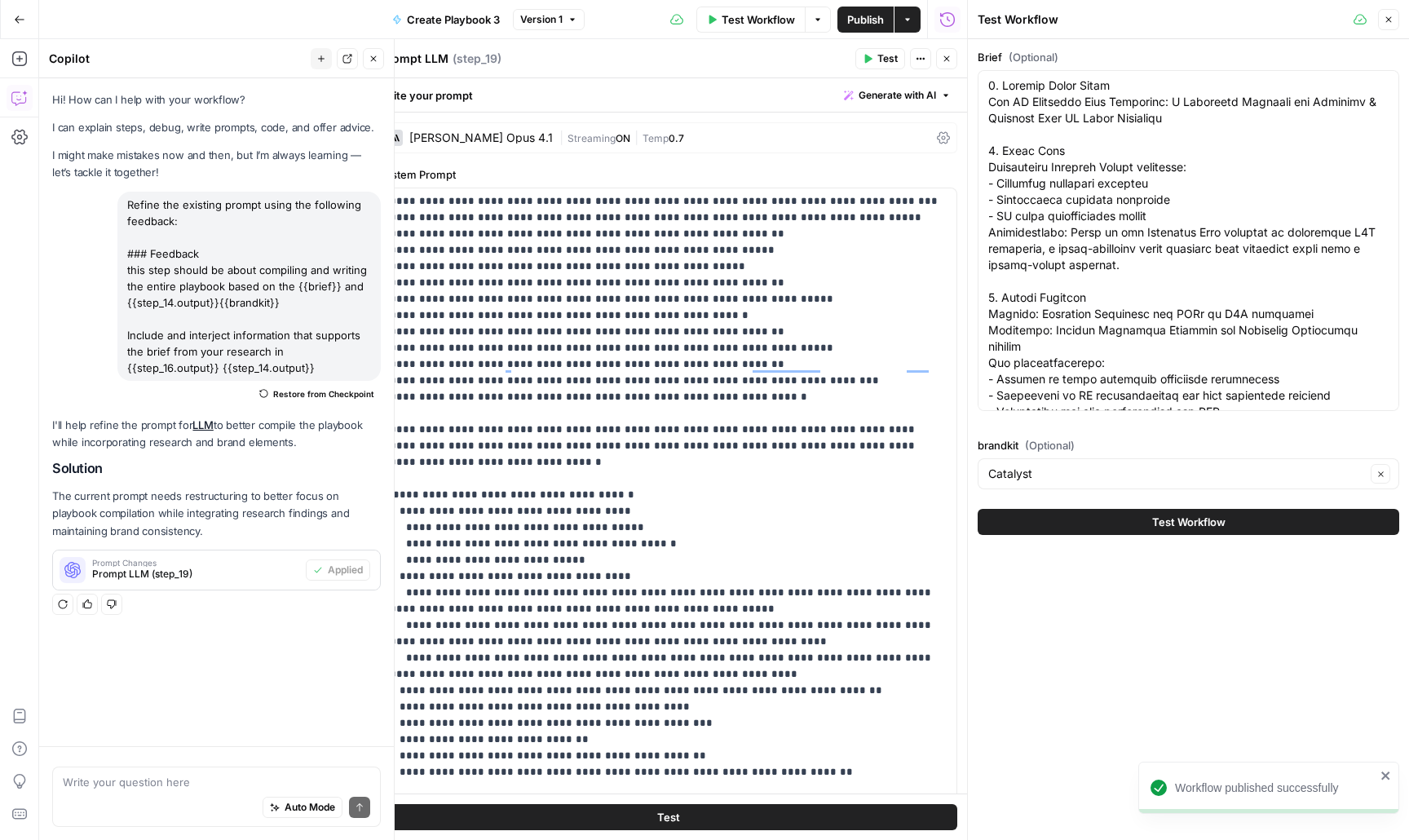
click at [1043, 456] on div "brandkit (Optional) Catalyst Clear" at bounding box center [1188, 463] width 422 height 52
click at [1043, 474] on input "brandkit (Optional)" at bounding box center [1177, 474] width 378 height 16
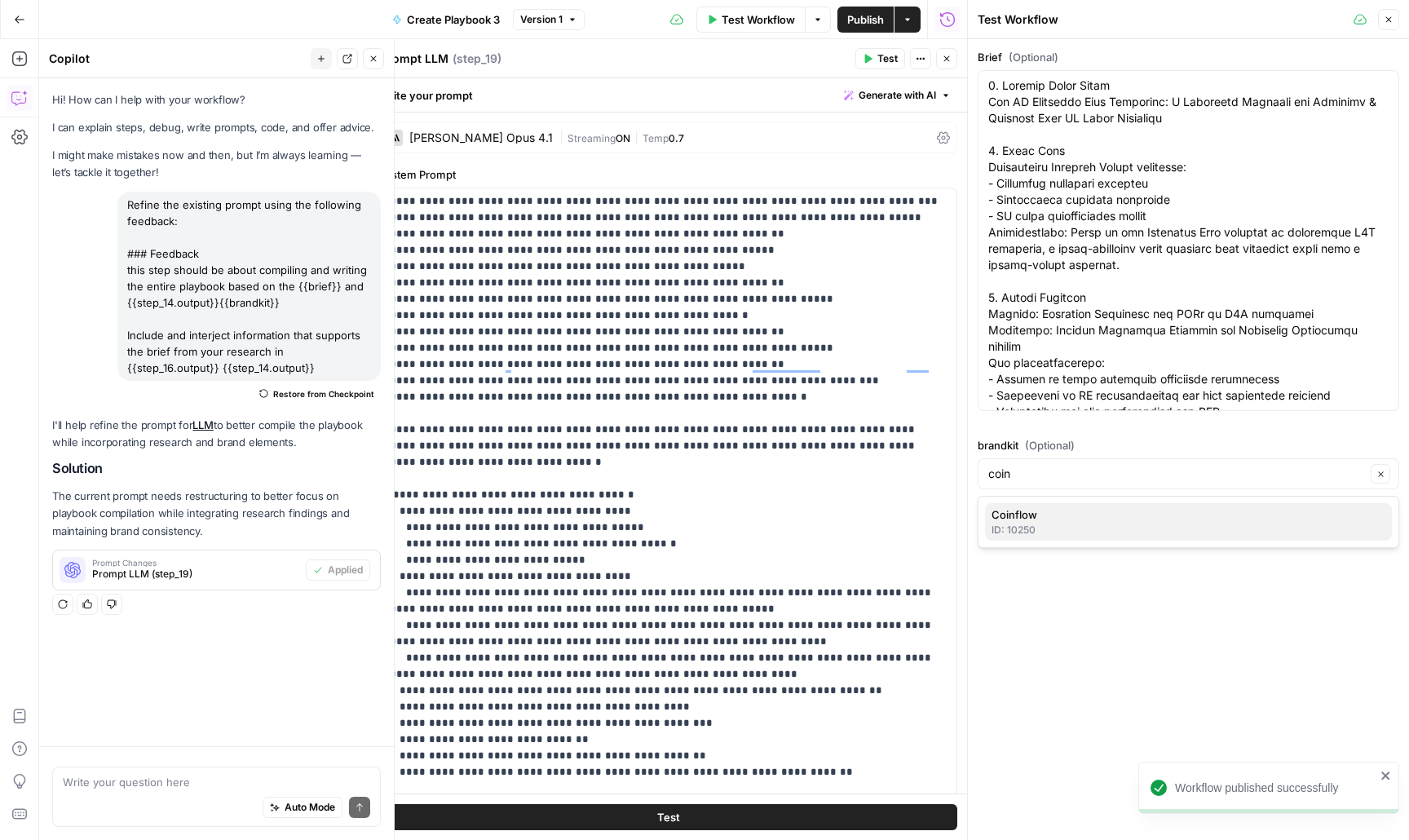
click at [1032, 516] on span "Coinflow" at bounding box center [1185, 514] width 387 height 16
type input "Coinflow"
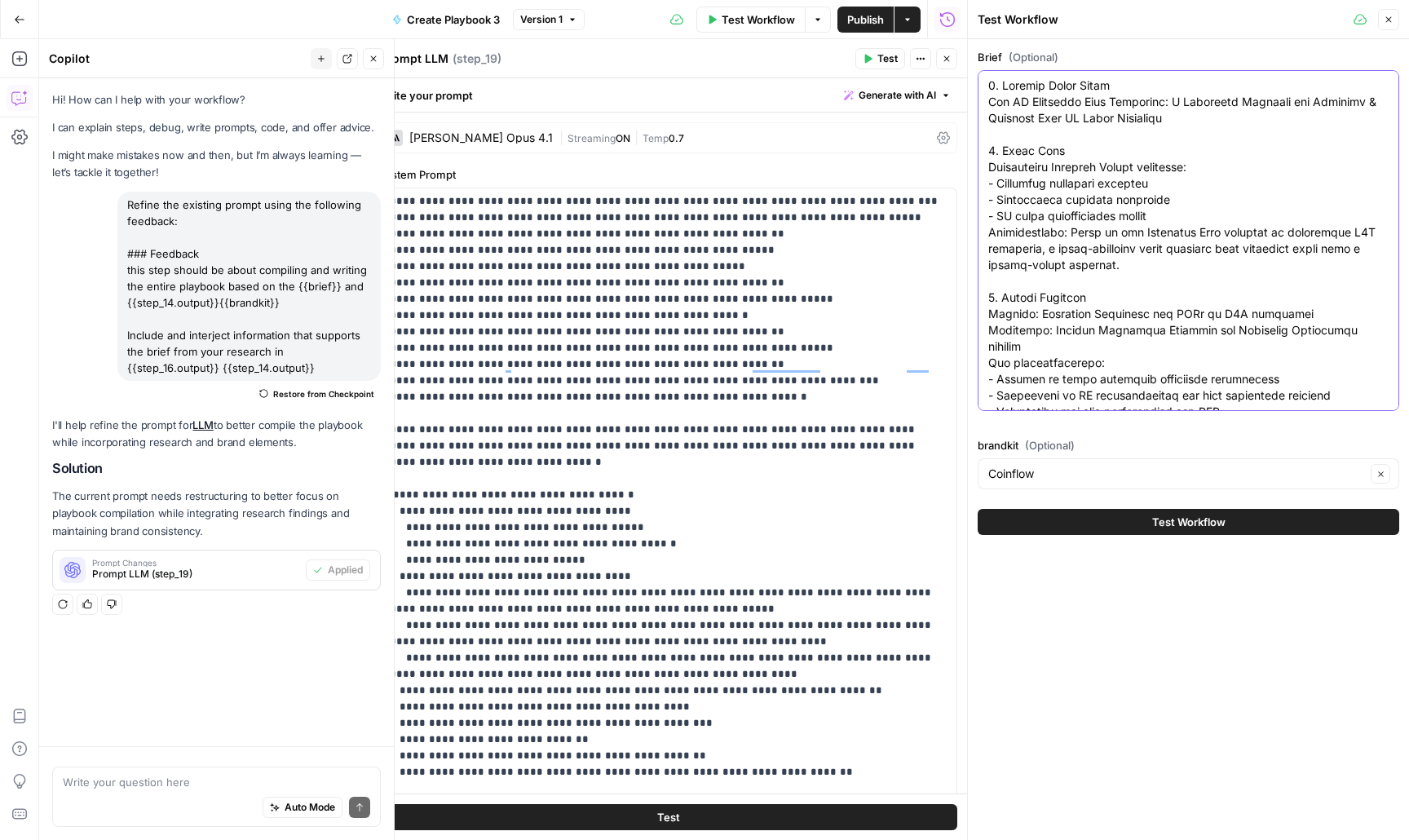
click at [1115, 363] on textarea "Brief (Optional)" at bounding box center [1188, 786] width 400 height 1419
paste textarea "# "Lor Ipsumdolor Sitametconsect Adipisci: Elit Seddoei Tempo in Utl6" ## **Etd…"
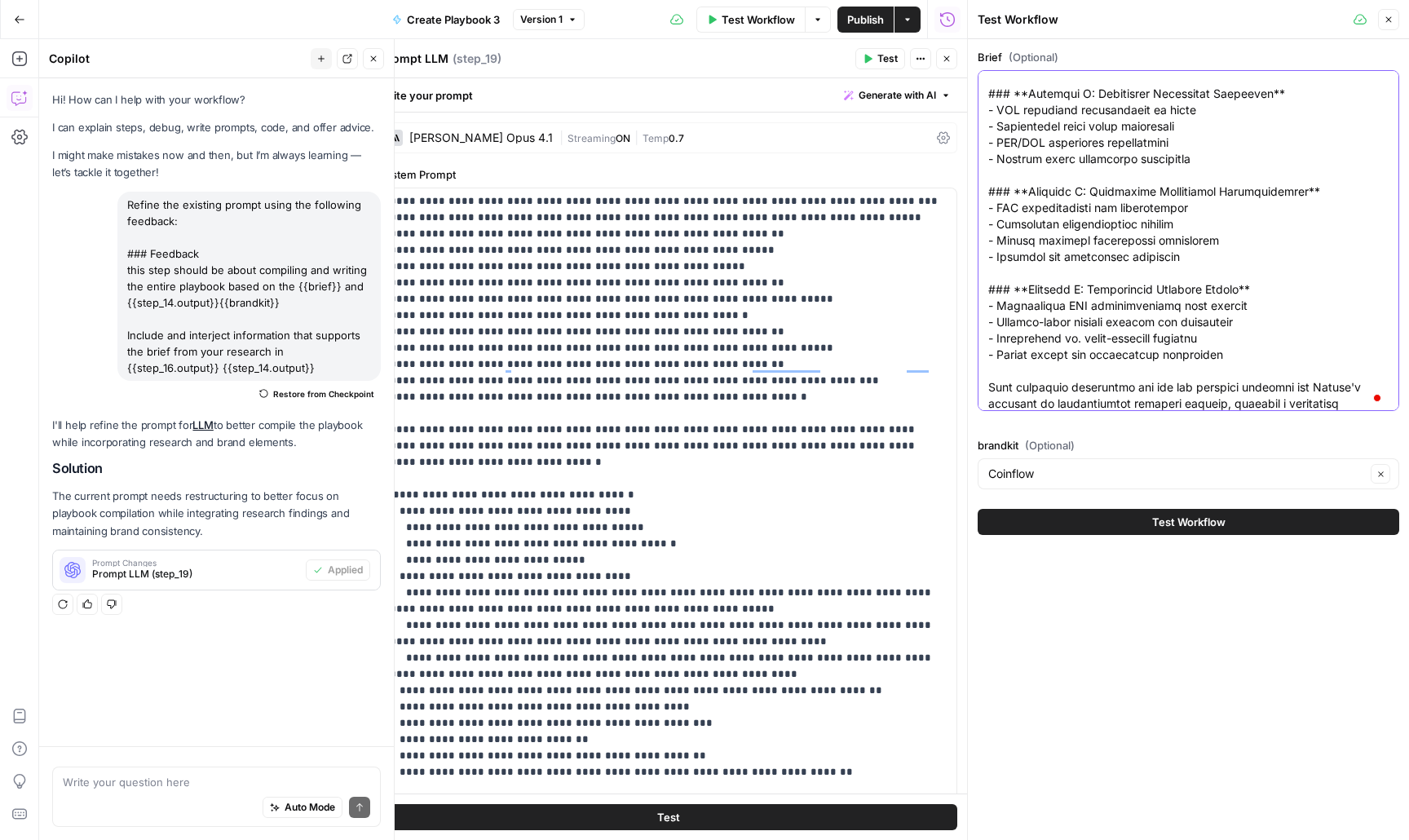
type textarea "# "Lor Ipsumdolor Sitametconsect Adipisci: Elit Seddoei Tempo in Utl6" ## **Etd…"
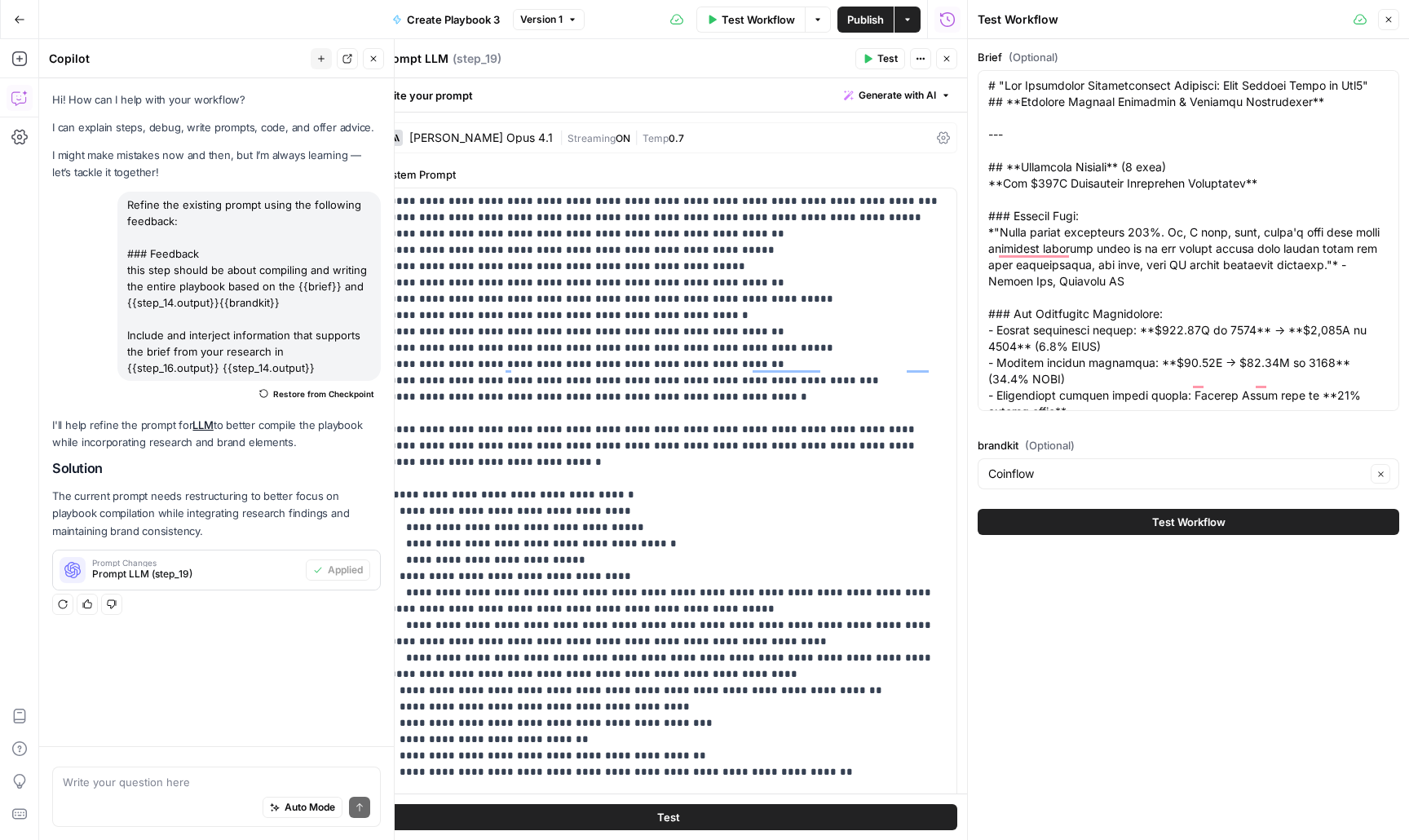
click at [1112, 535] on div "Test Workflow" at bounding box center [1188, 521] width 422 height 46
click at [1121, 529] on button "Test Workflow" at bounding box center [1188, 522] width 422 height 26
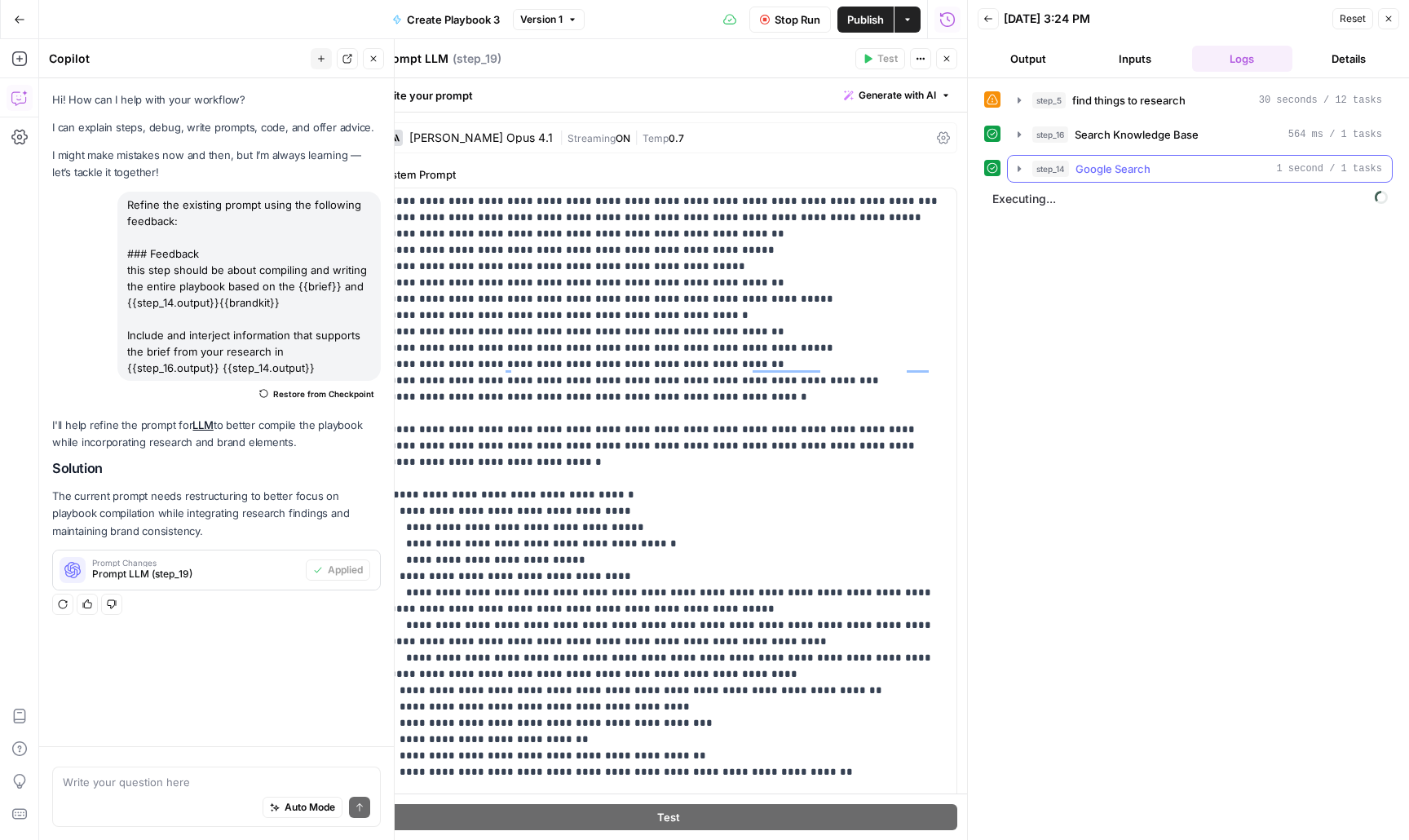
click at [1013, 169] on icon "button" at bounding box center [1019, 168] width 13 height 13
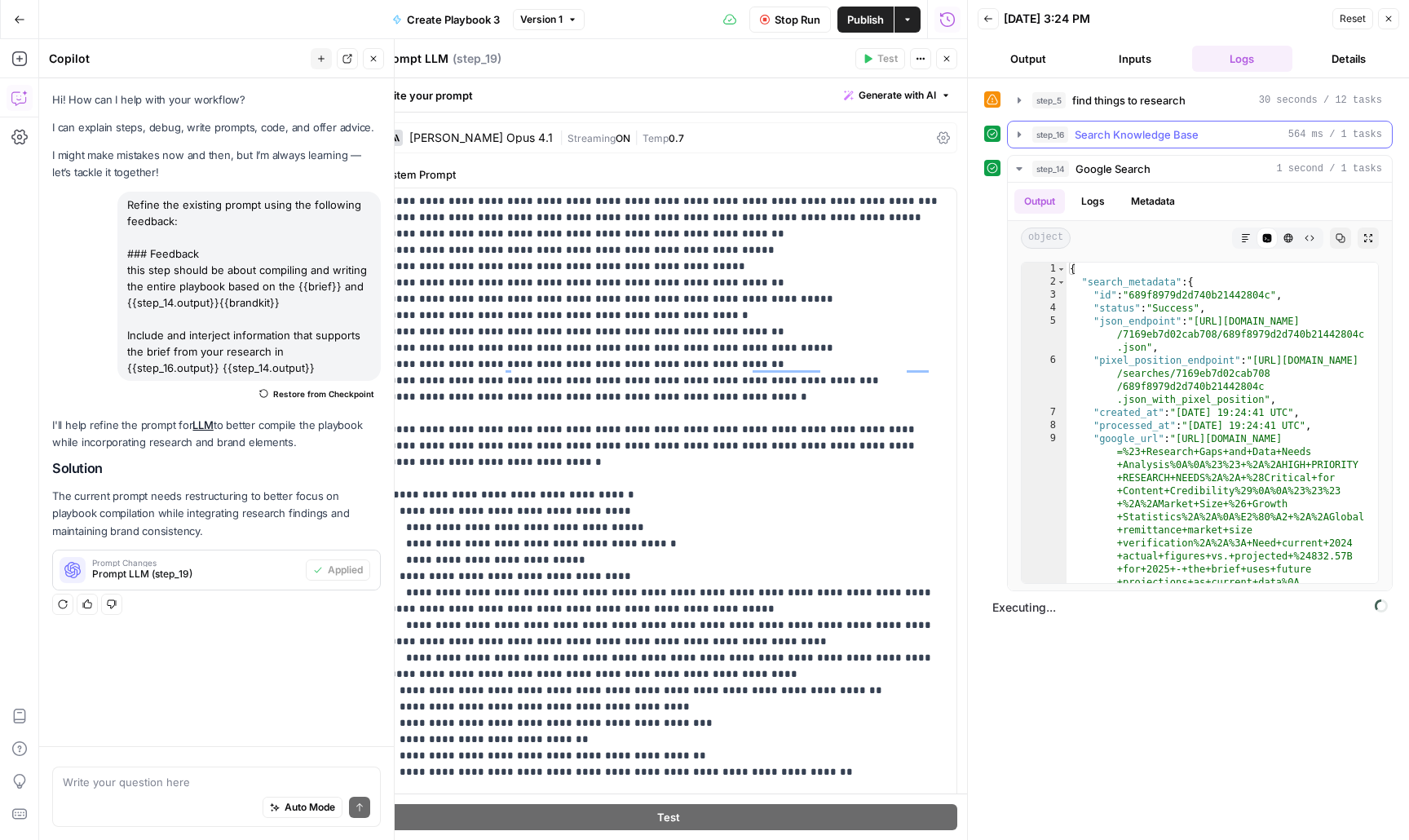
click at [1018, 139] on icon "button" at bounding box center [1019, 134] width 13 height 13
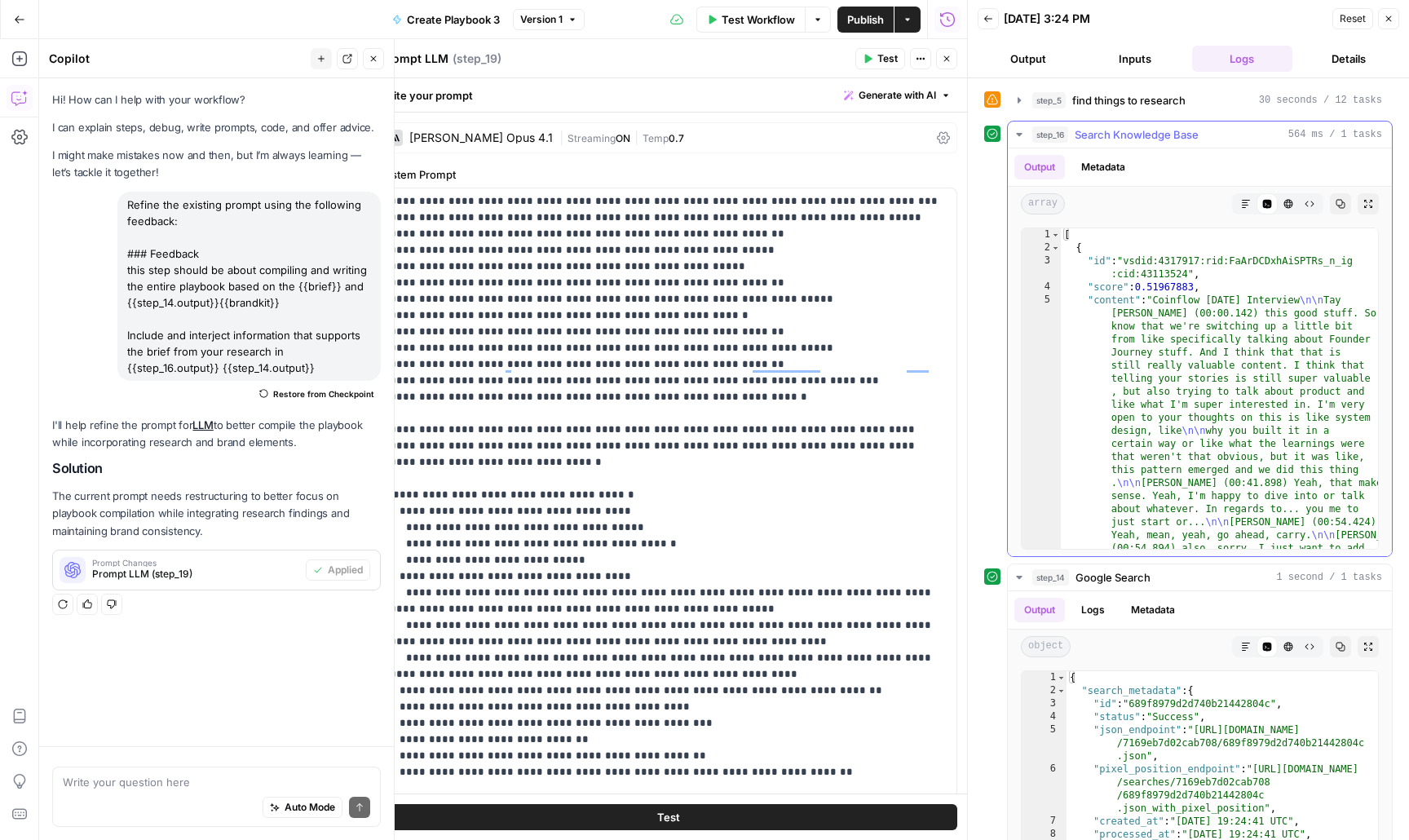
click at [1018, 138] on icon "button" at bounding box center [1019, 134] width 13 height 13
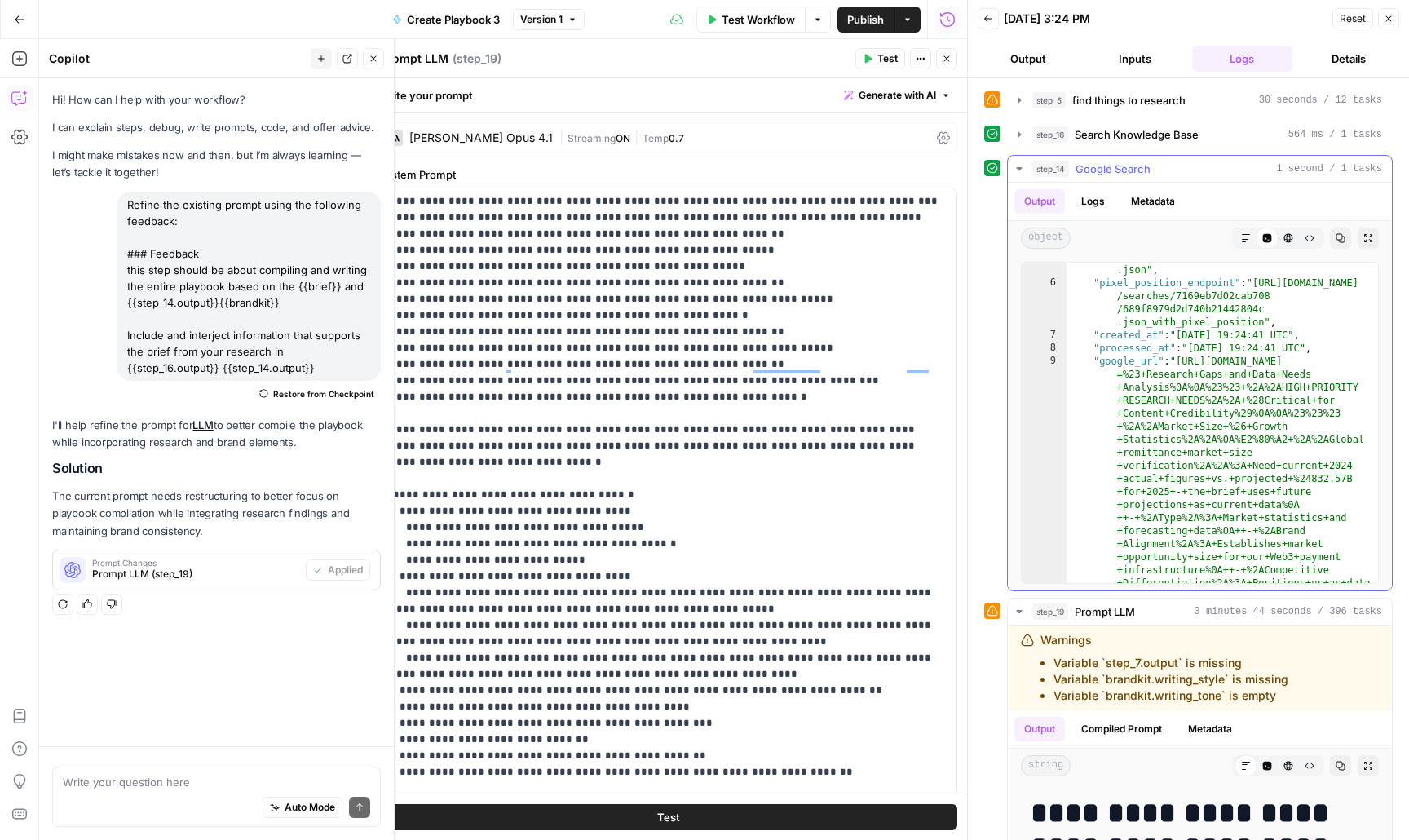
scroll to position [152, 0]
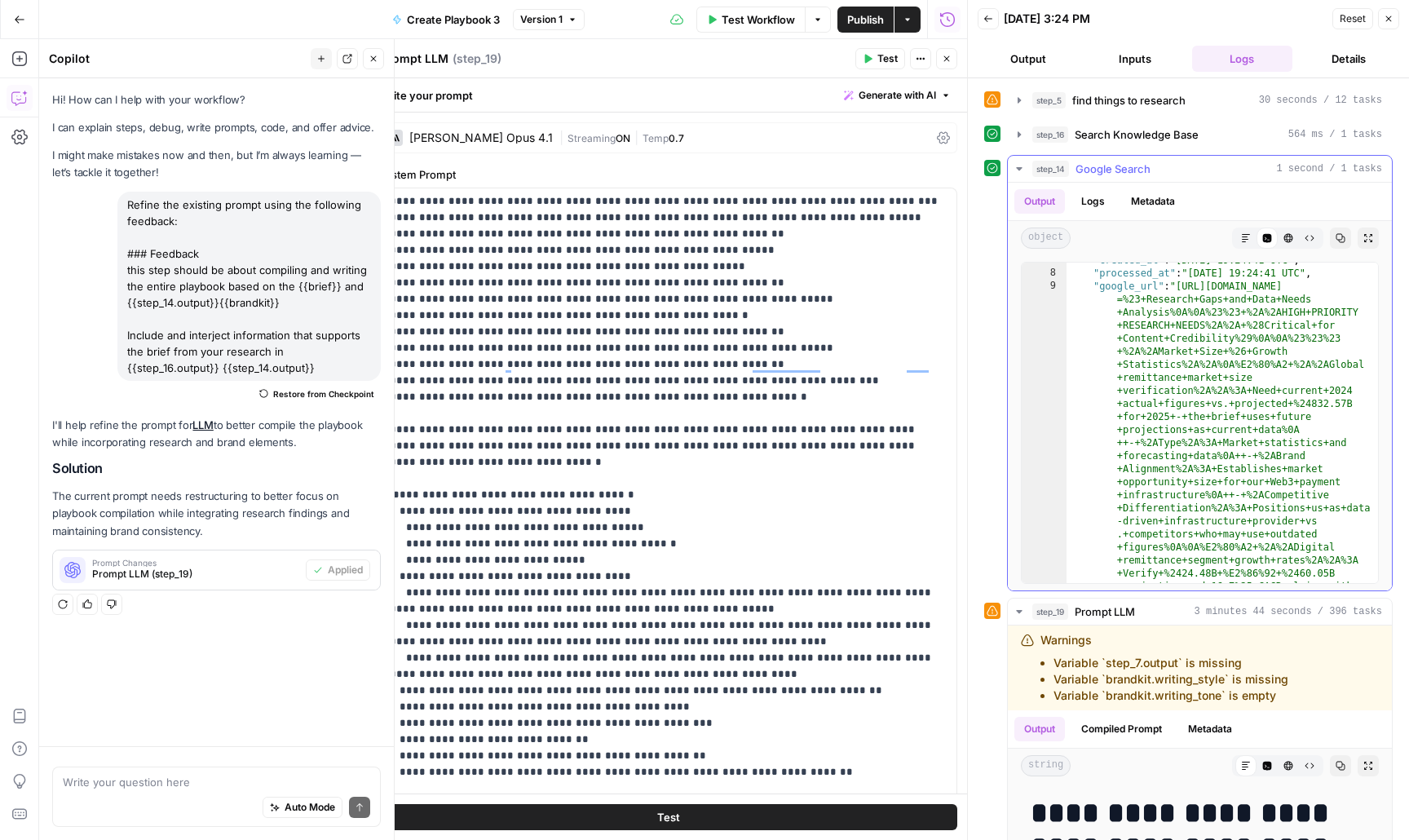
click at [1015, 173] on icon "button" at bounding box center [1019, 168] width 13 height 13
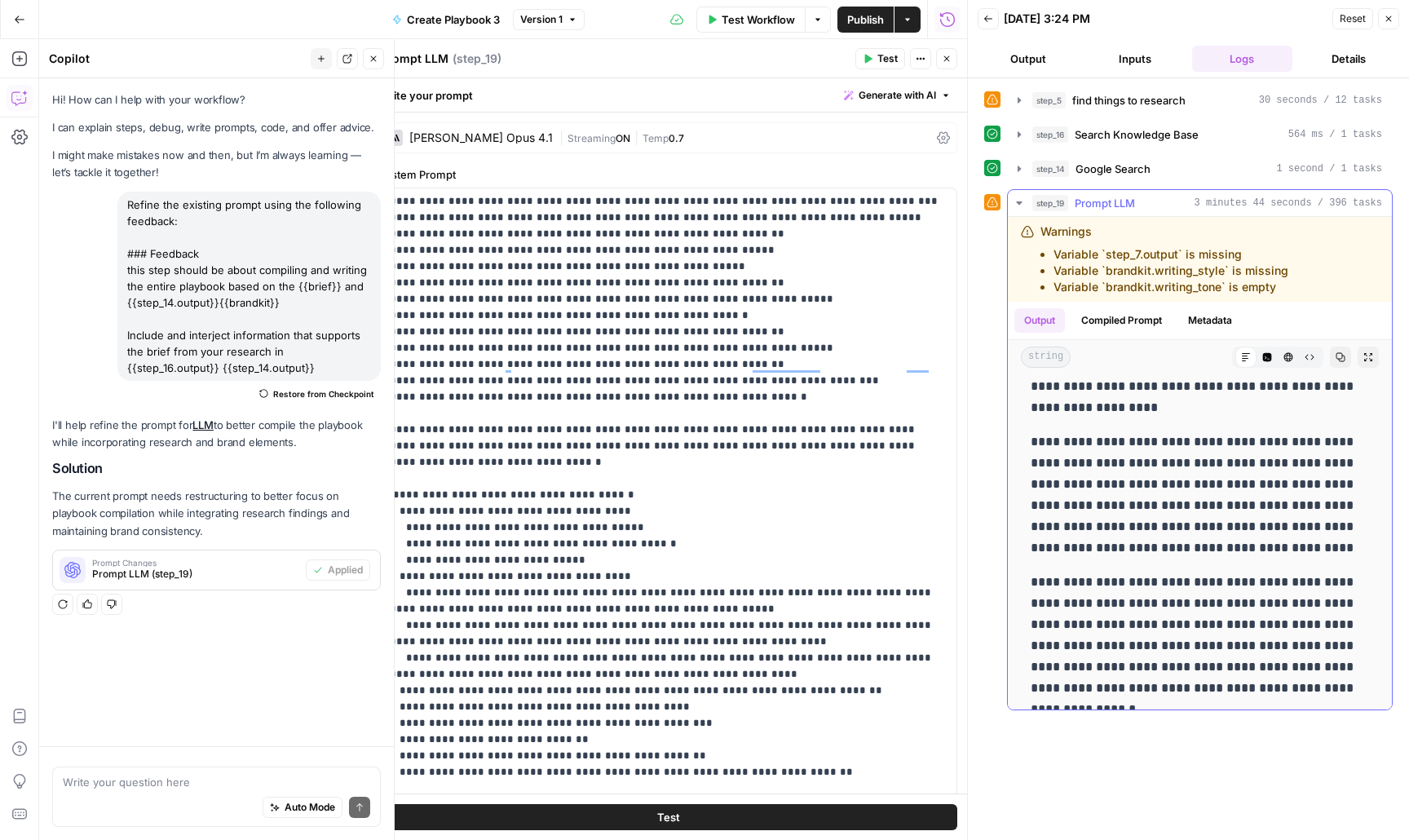
scroll to position [2419, 0]
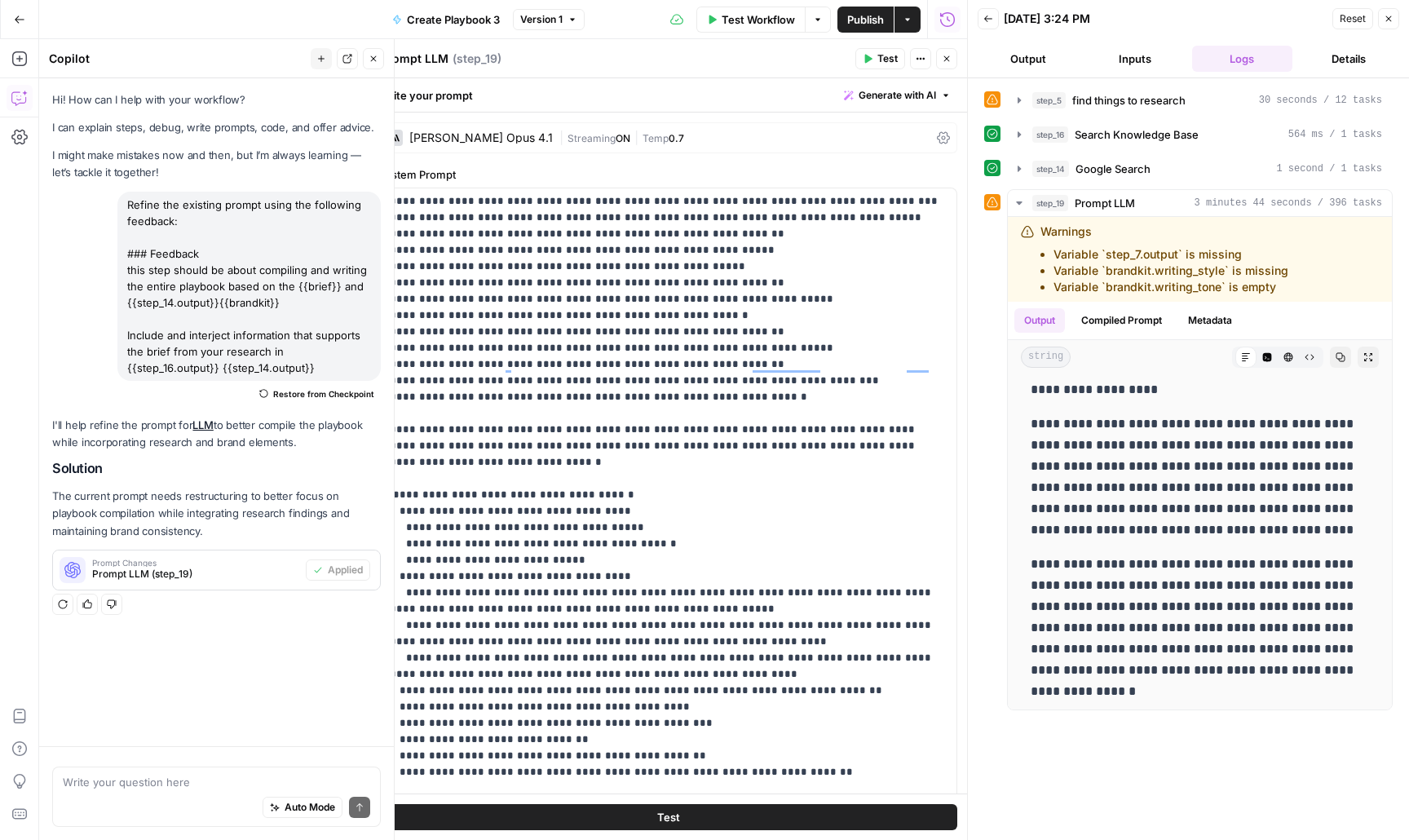
click at [942, 61] on icon "button" at bounding box center [947, 58] width 10 height 10
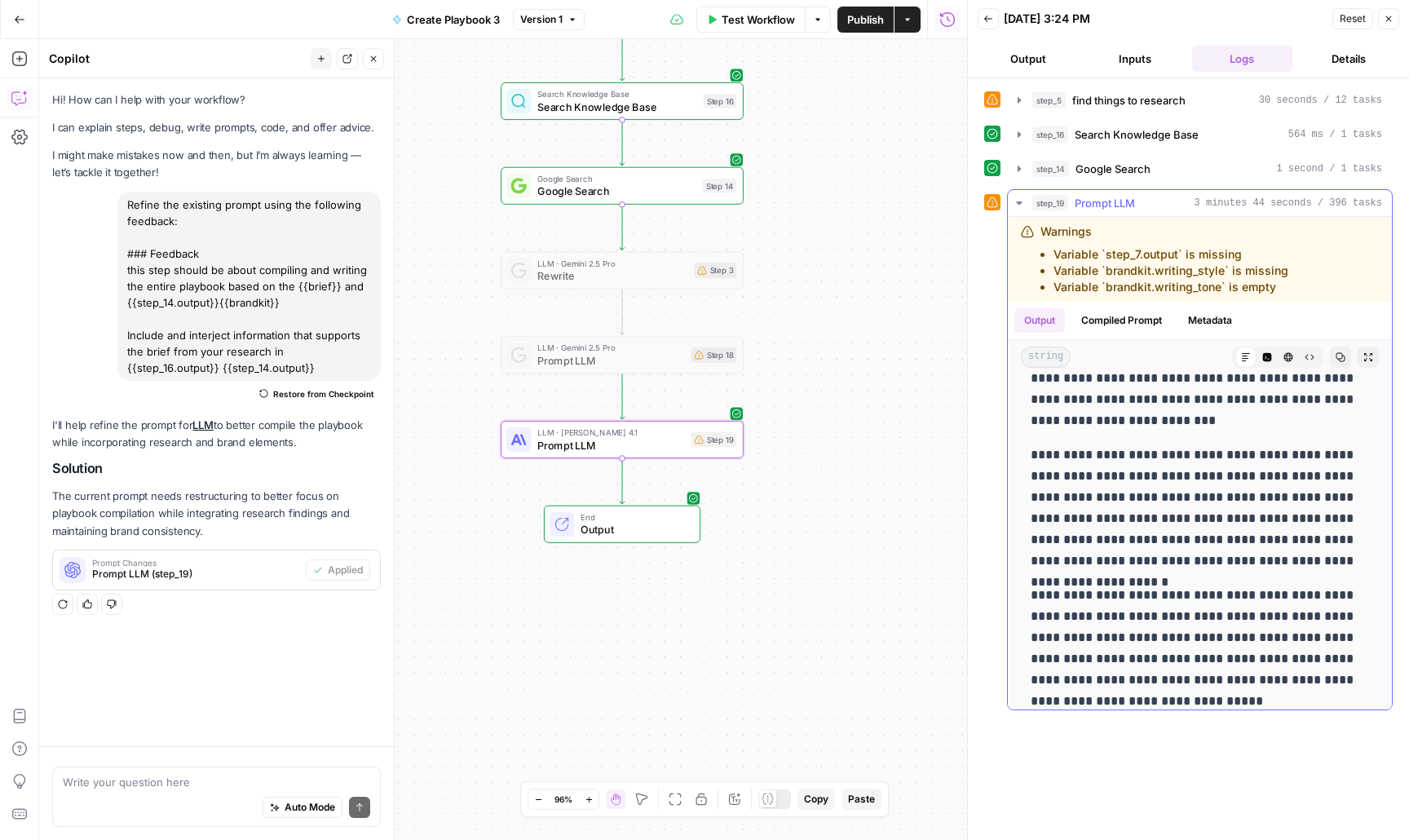
scroll to position [24233, 0]
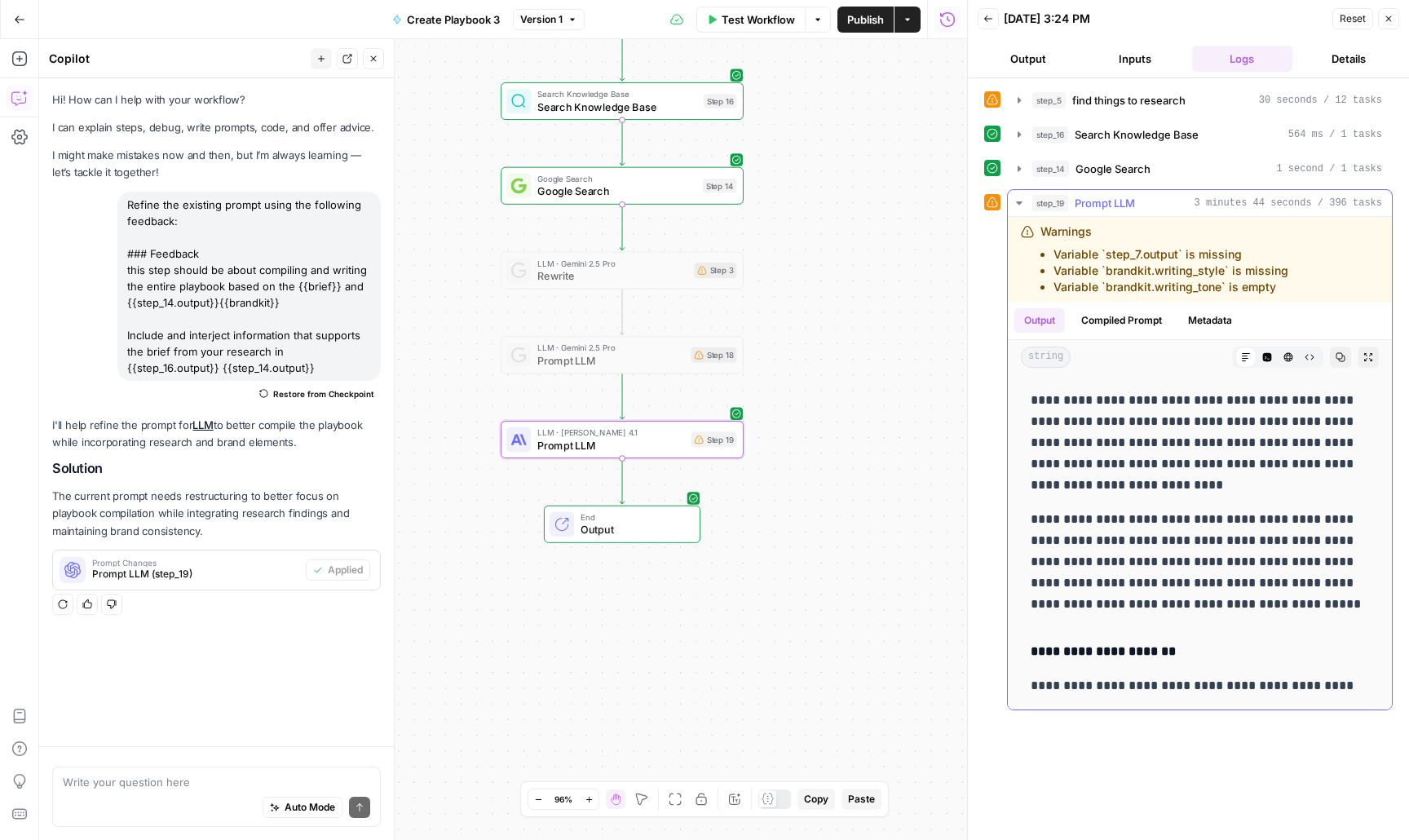
click at [1113, 516] on p "**********" at bounding box center [1199, 562] width 339 height 106
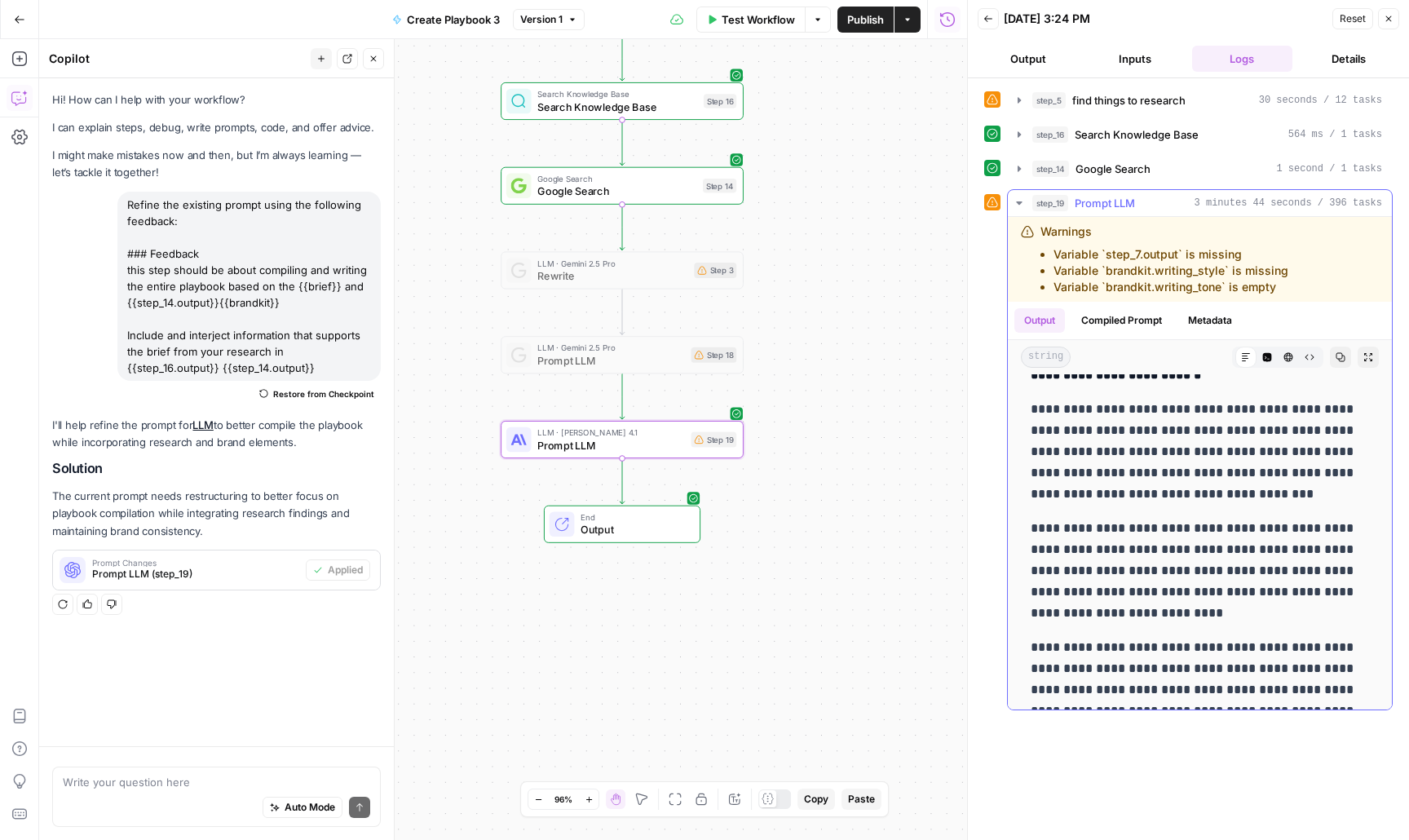
scroll to position [24099, 0]
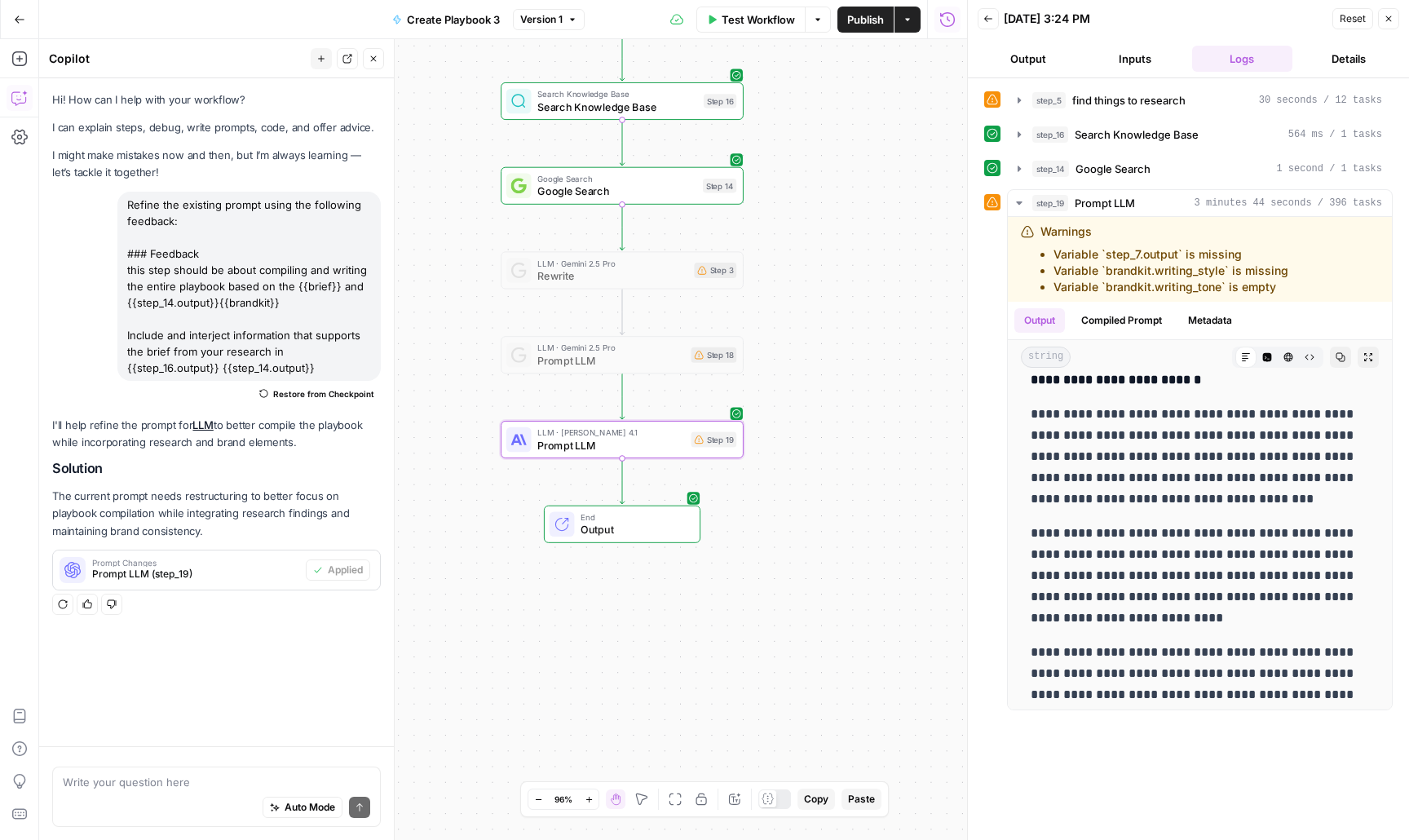
click at [632, 441] on span "Prompt LLM" at bounding box center [611, 445] width 147 height 16
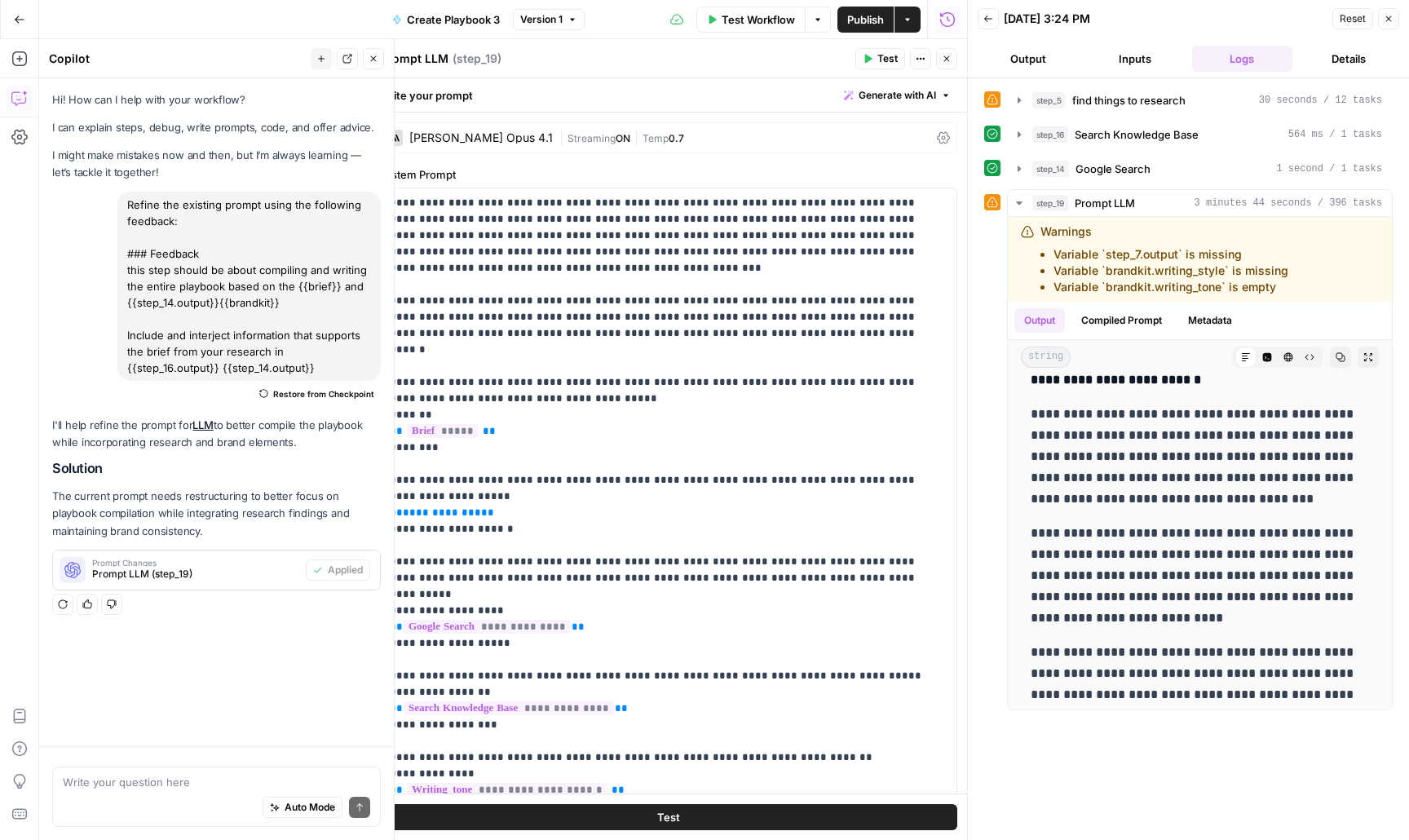
click at [451, 136] on div "[PERSON_NAME] Opus 4.1" at bounding box center [482, 138] width 144 height 11
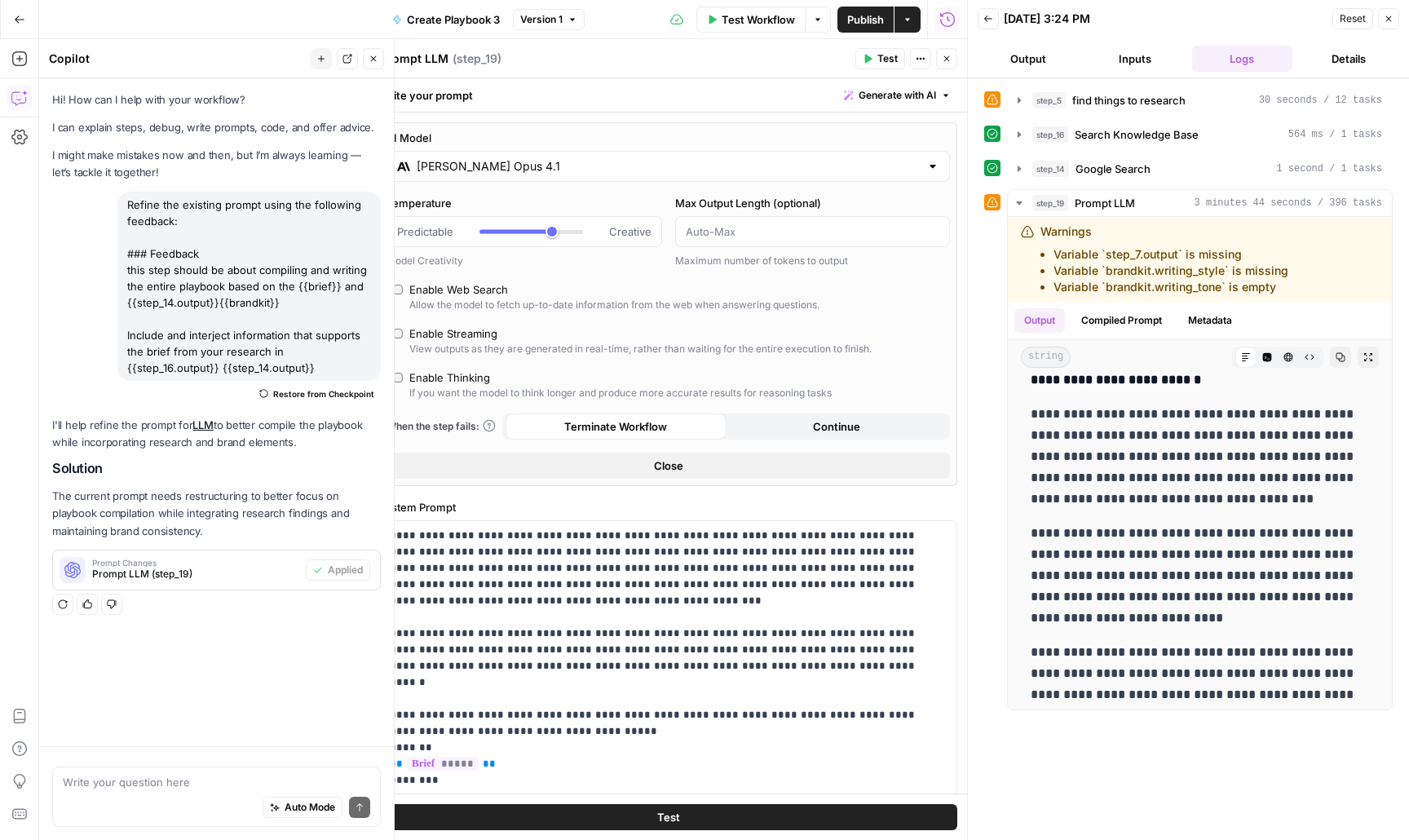
click at [497, 168] on input "[PERSON_NAME] Opus 4.1" at bounding box center [668, 166] width 503 height 16
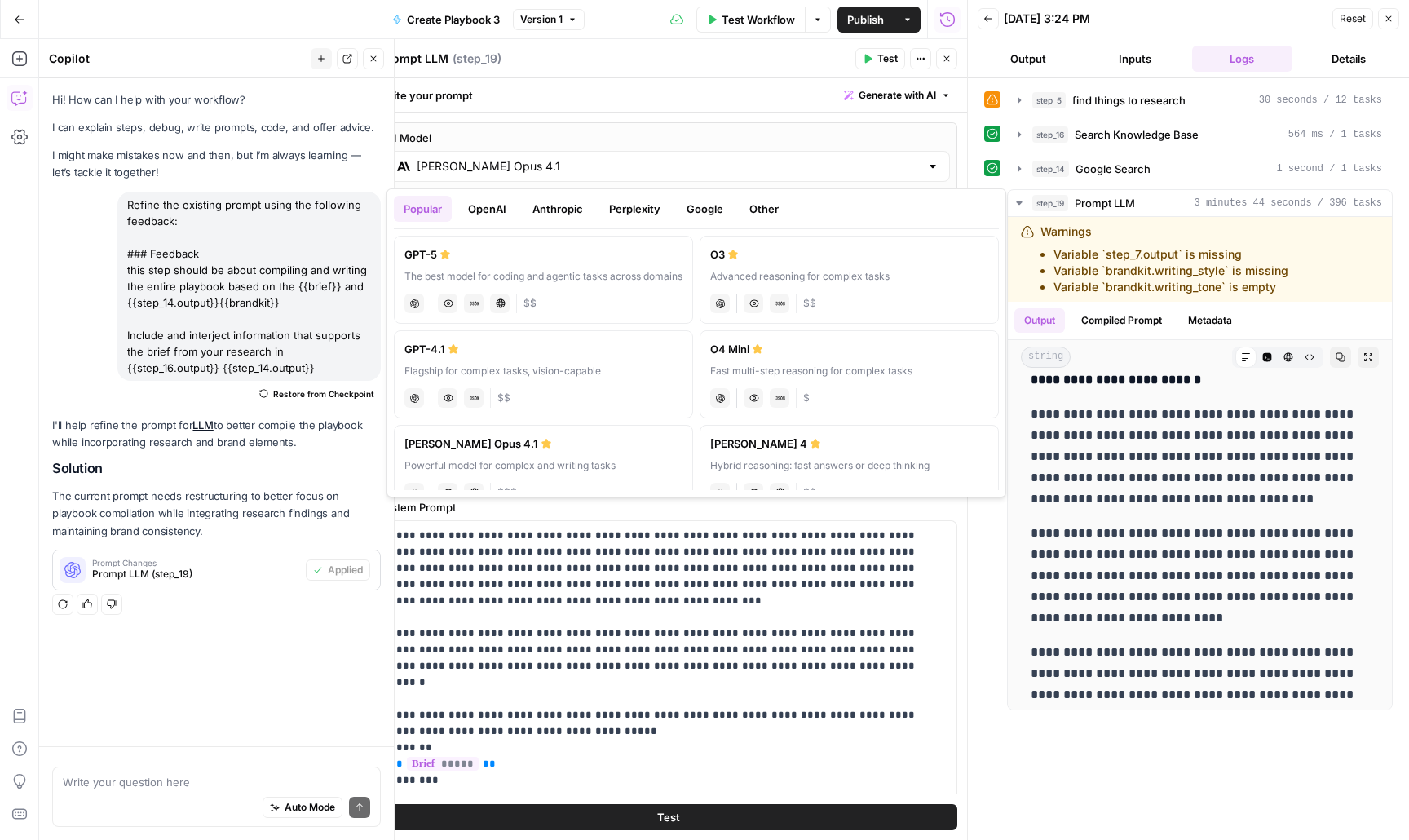
click at [694, 216] on button "Google" at bounding box center [705, 209] width 56 height 26
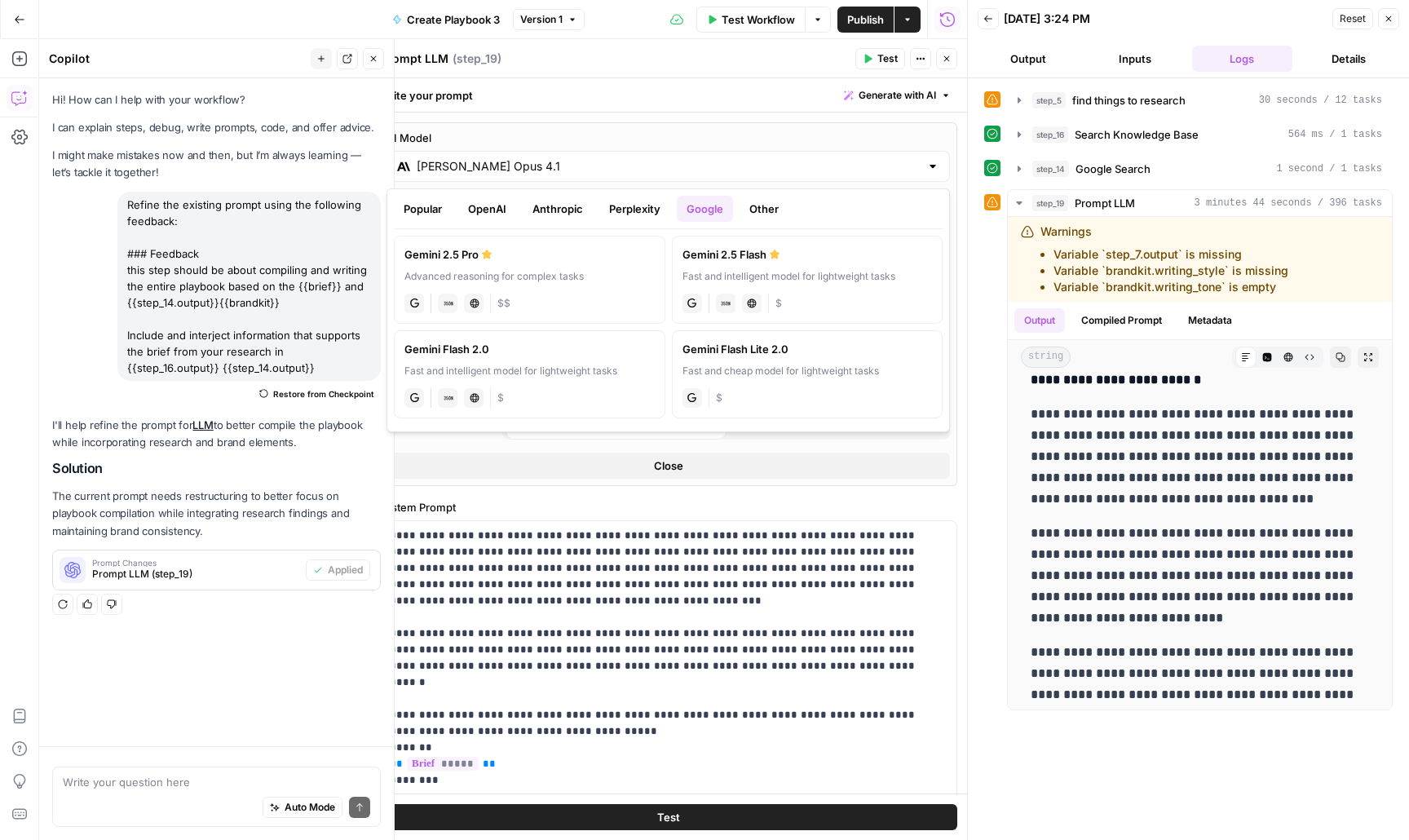
click at [612, 270] on div "Advanced reasoning for complex tasks" at bounding box center [529, 276] width 250 height 15
type input "Gemini 2.5 Pro"
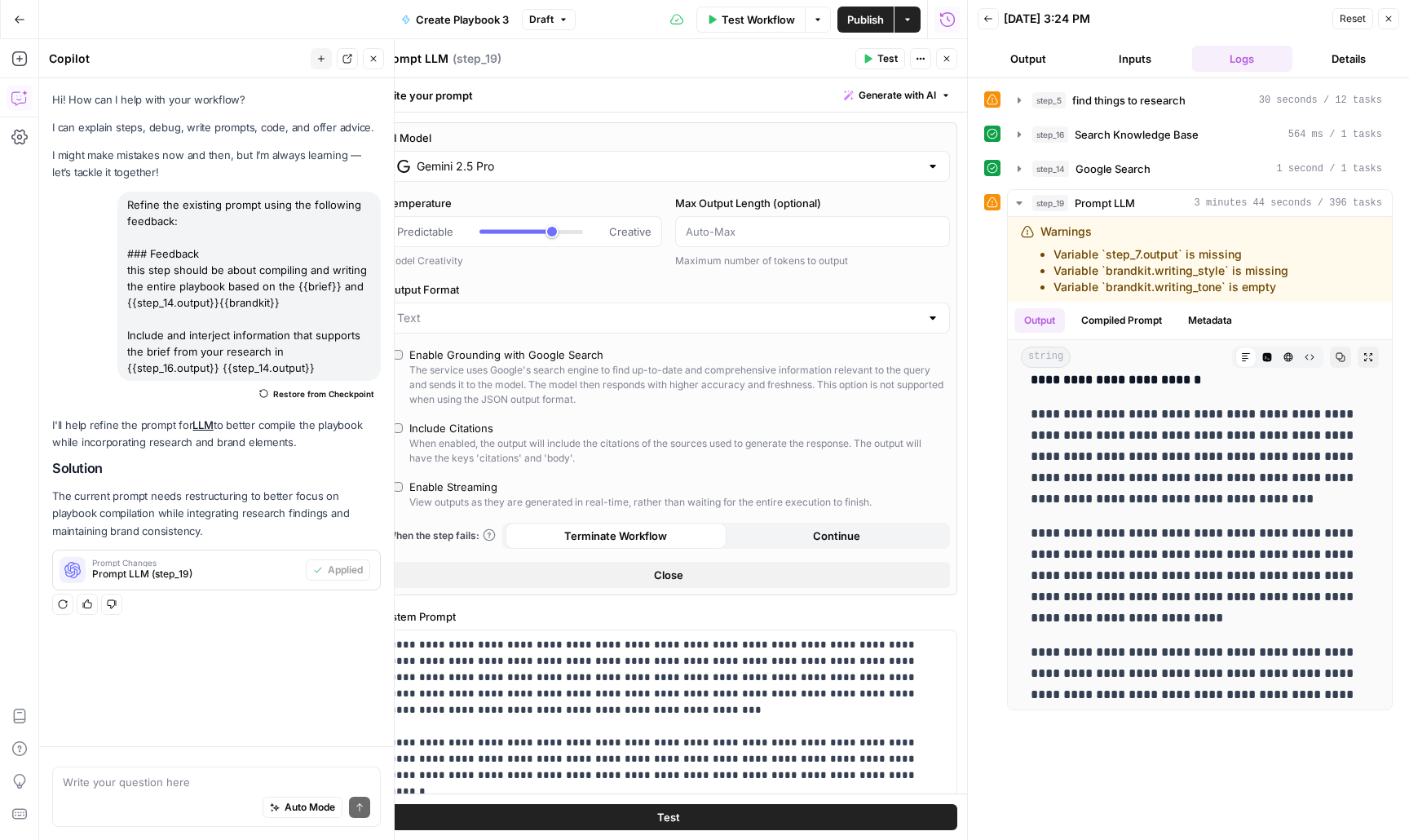
click at [601, 368] on div "The service uses Google's search engine to find up-to-date and comprehensive in…" at bounding box center [676, 384] width 534 height 44
click at [553, 431] on div "Include Citations" at bounding box center [676, 428] width 534 height 16
click at [765, 818] on button "Test" at bounding box center [669, 817] width 578 height 26
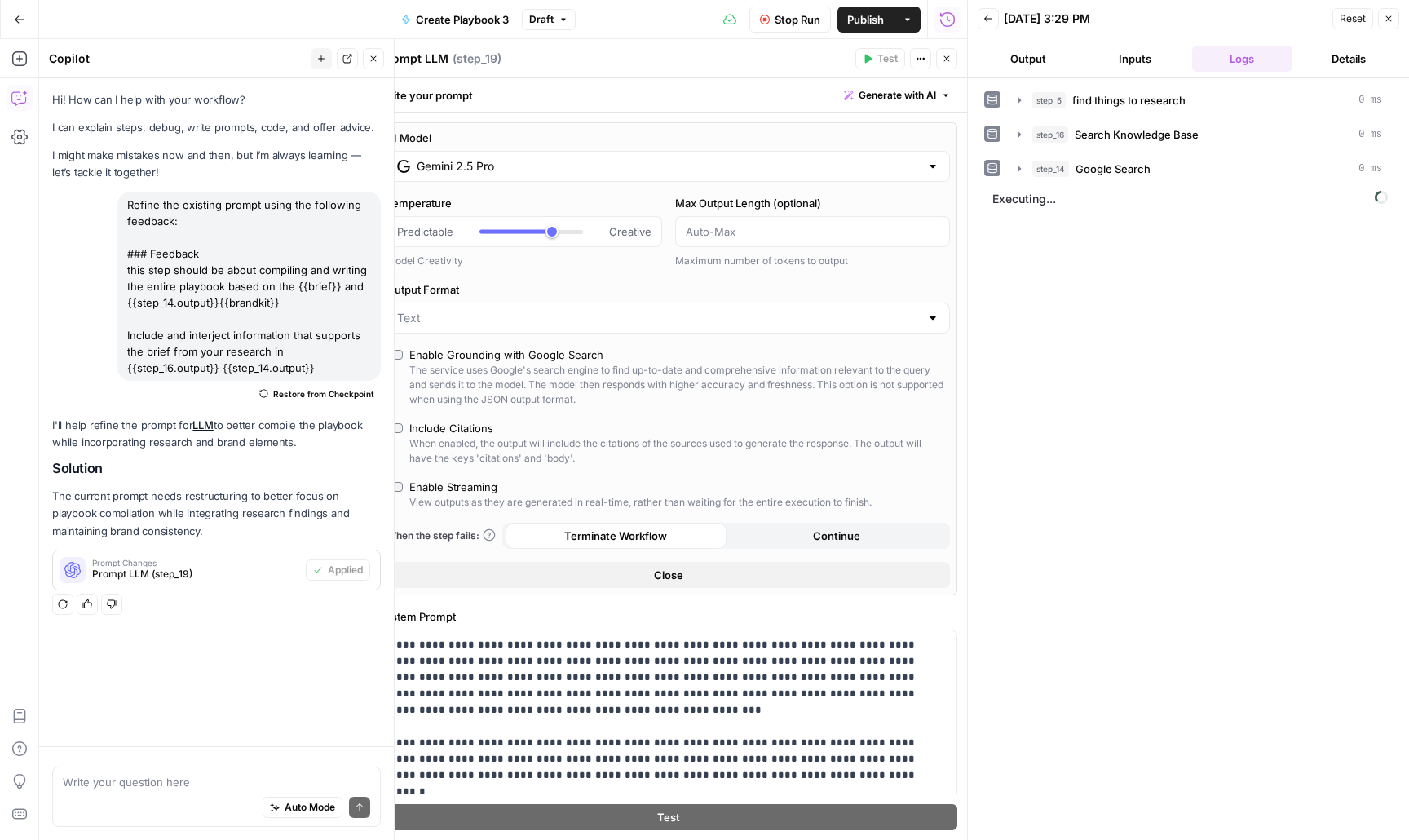
click at [868, 20] on span "Publish" at bounding box center [865, 19] width 36 height 16
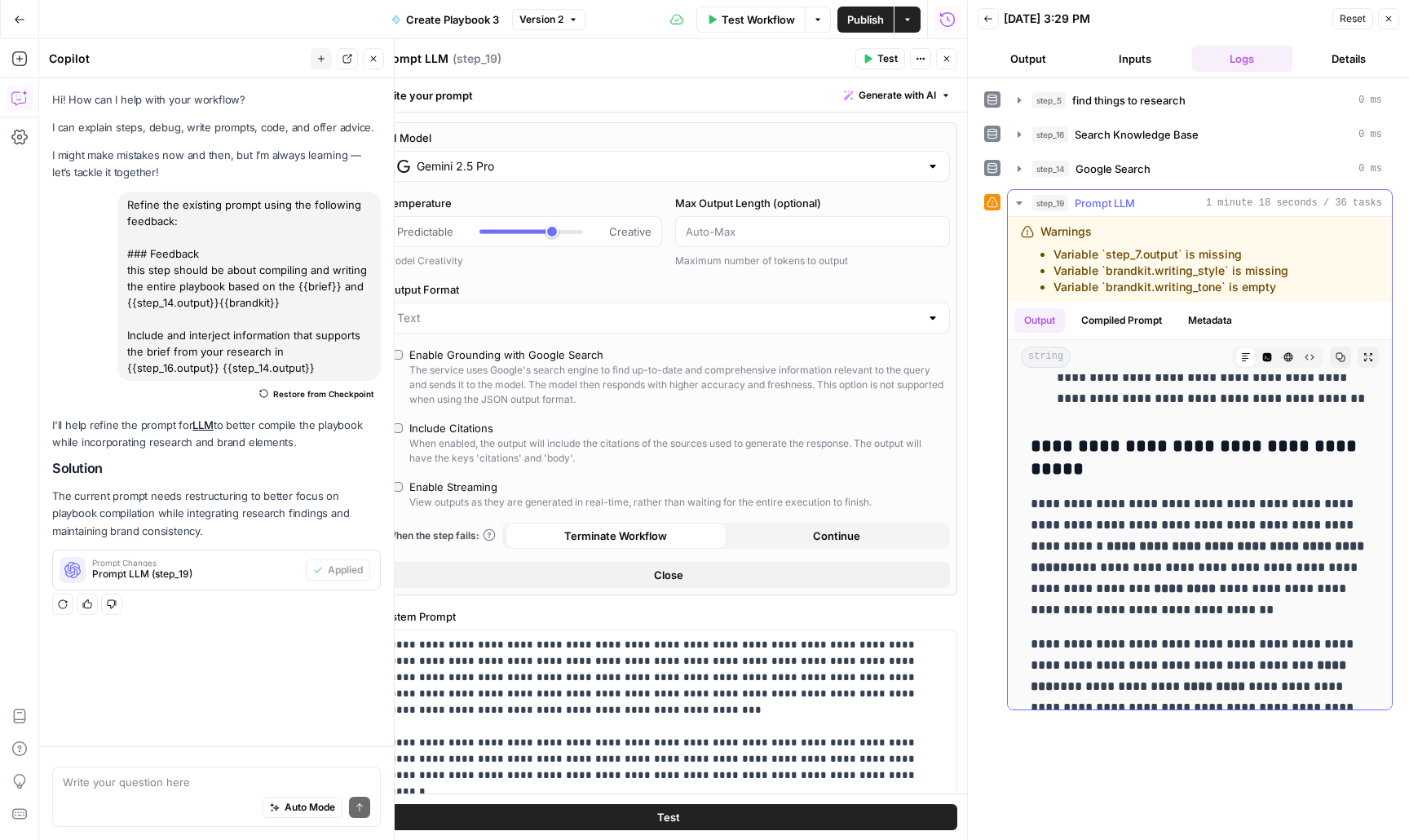
scroll to position [3823, 0]
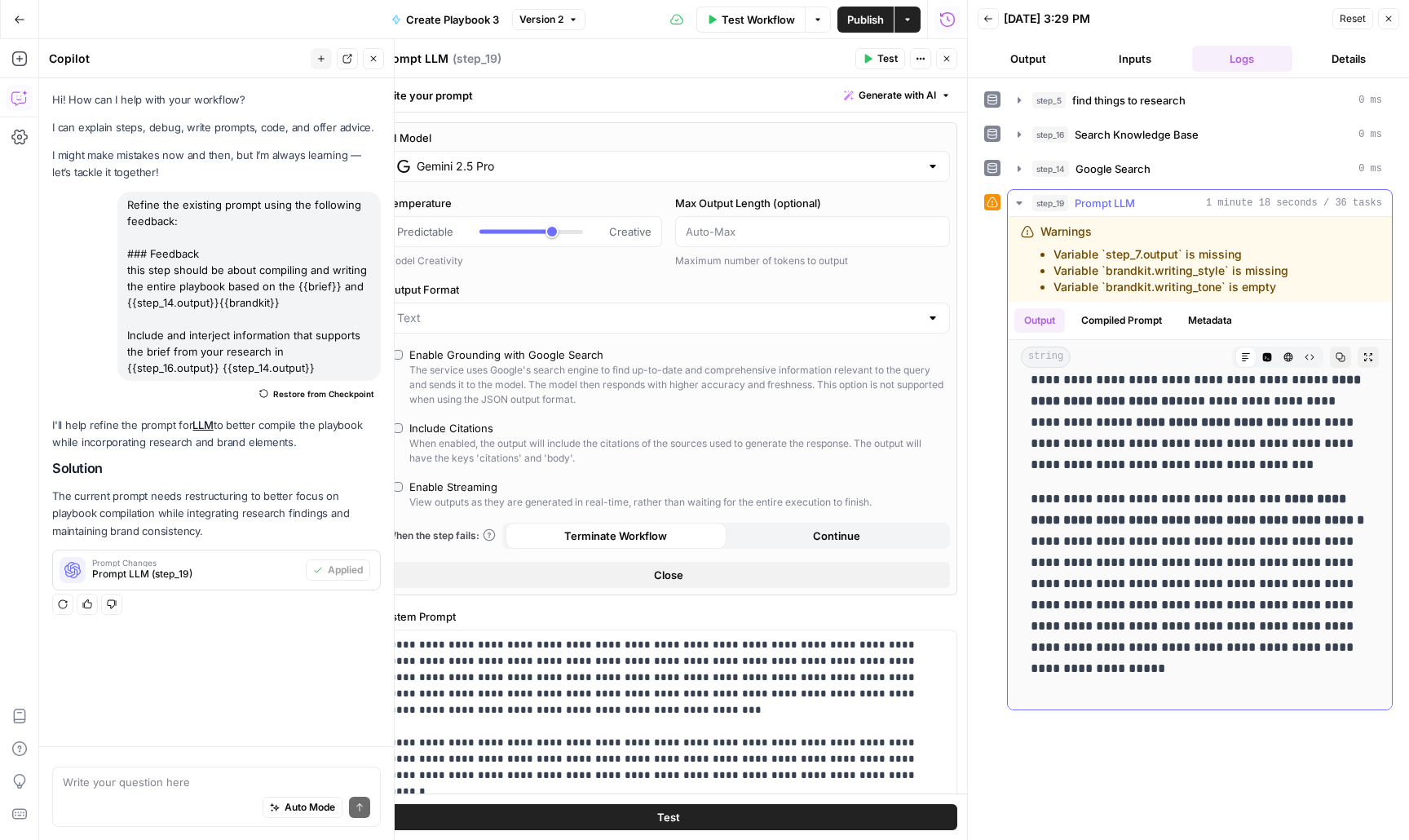
click at [1345, 355] on icon "button" at bounding box center [1341, 357] width 10 height 10
click at [1017, 174] on icon "button" at bounding box center [1019, 168] width 13 height 13
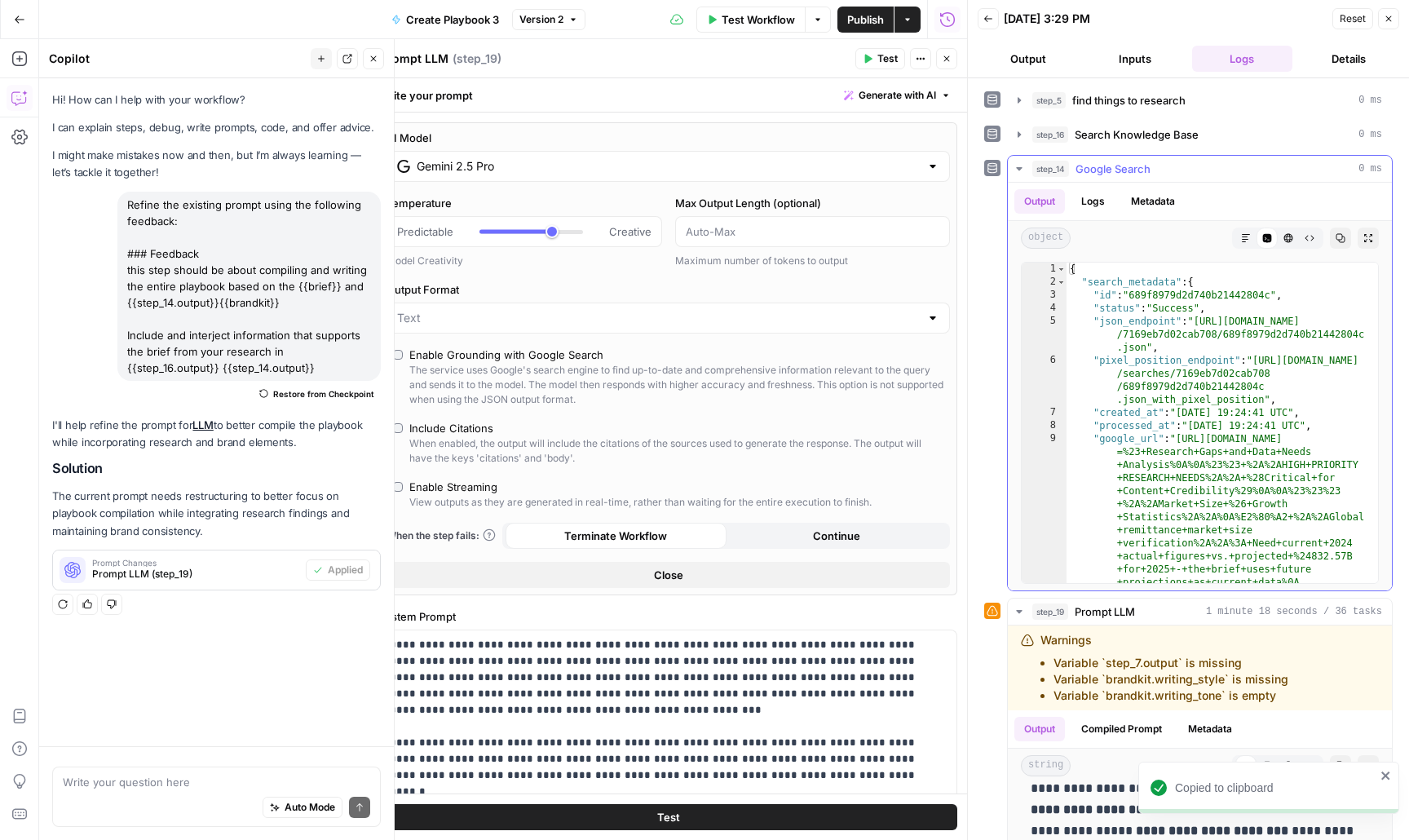
click at [1017, 174] on icon "button" at bounding box center [1019, 168] width 13 height 13
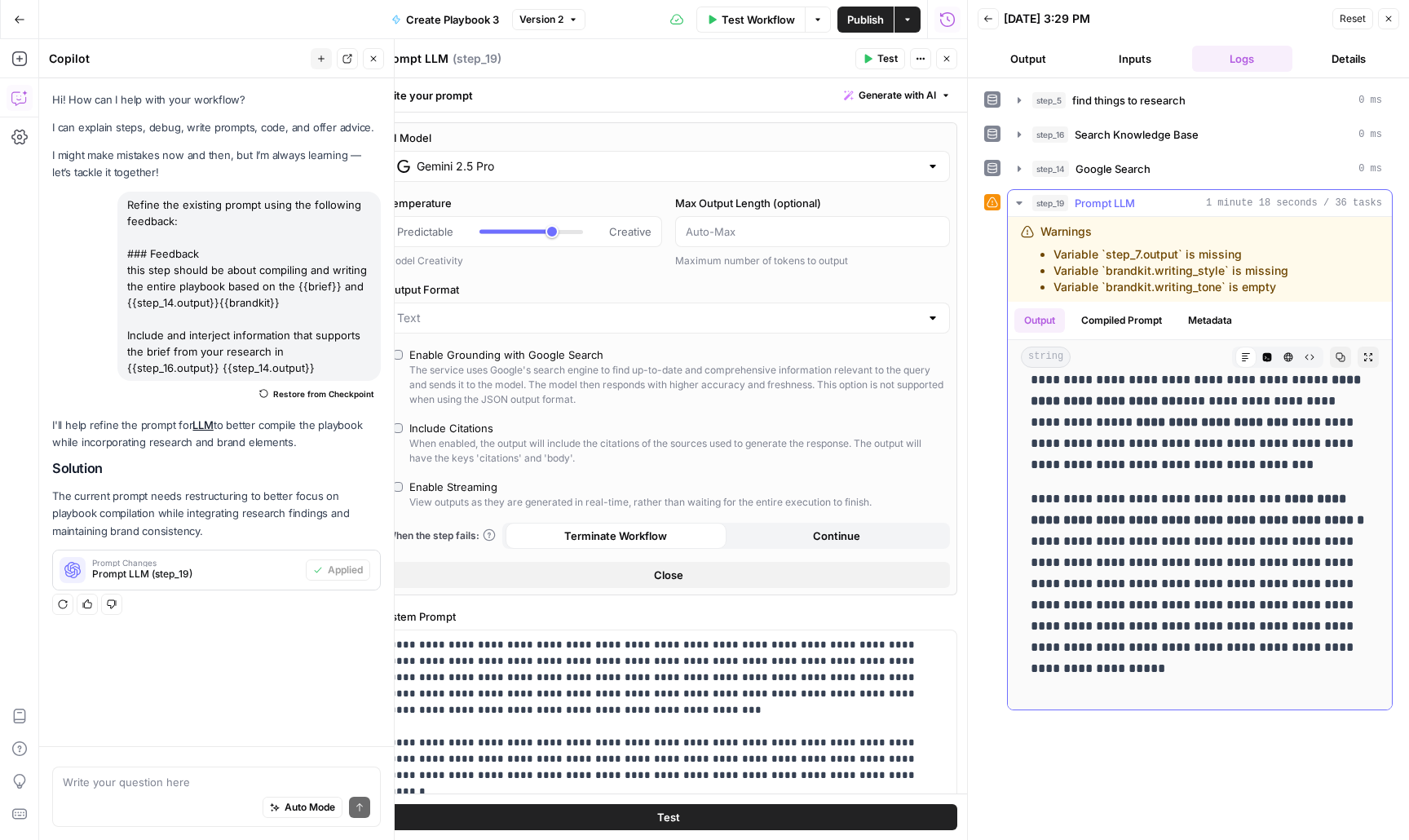
click at [1337, 343] on div "string Markdown Code Editor HTML Viewer Raw Output Copy Expand Output" at bounding box center [1200, 358] width 385 height 35
click at [1337, 358] on icon "button" at bounding box center [1341, 358] width 9 height 9
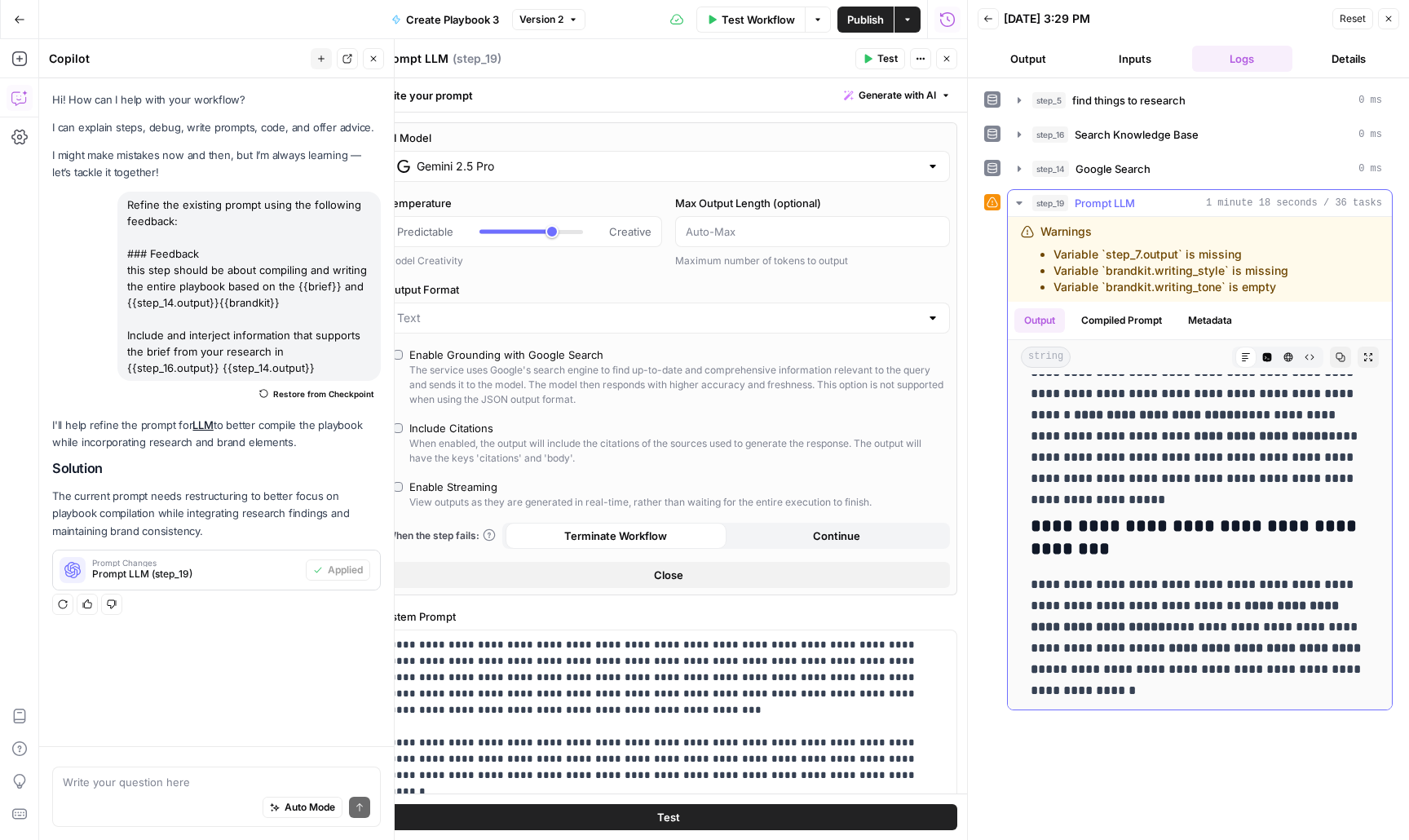
scroll to position [18200, 0]
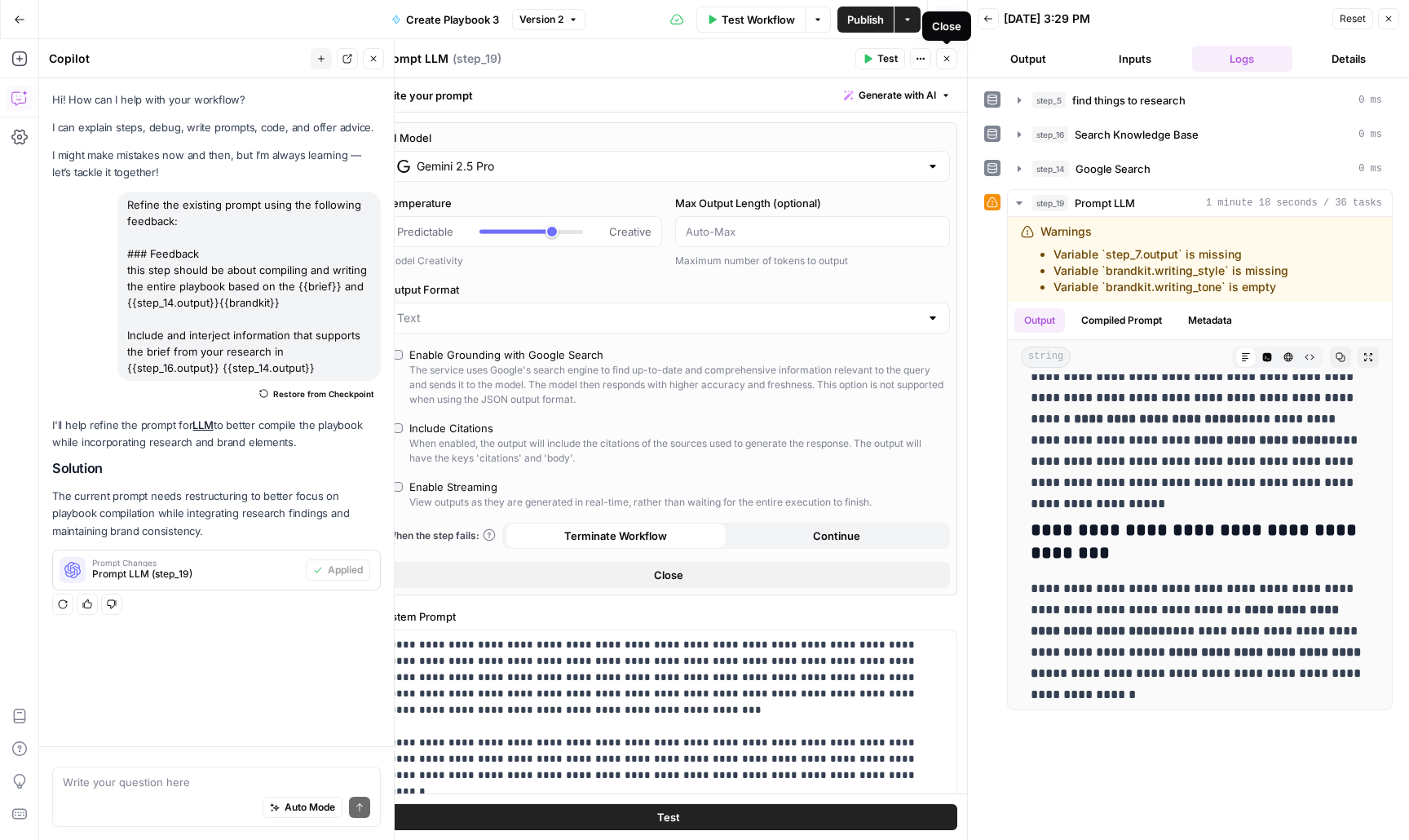
click at [947, 60] on icon "button" at bounding box center [947, 59] width 6 height 6
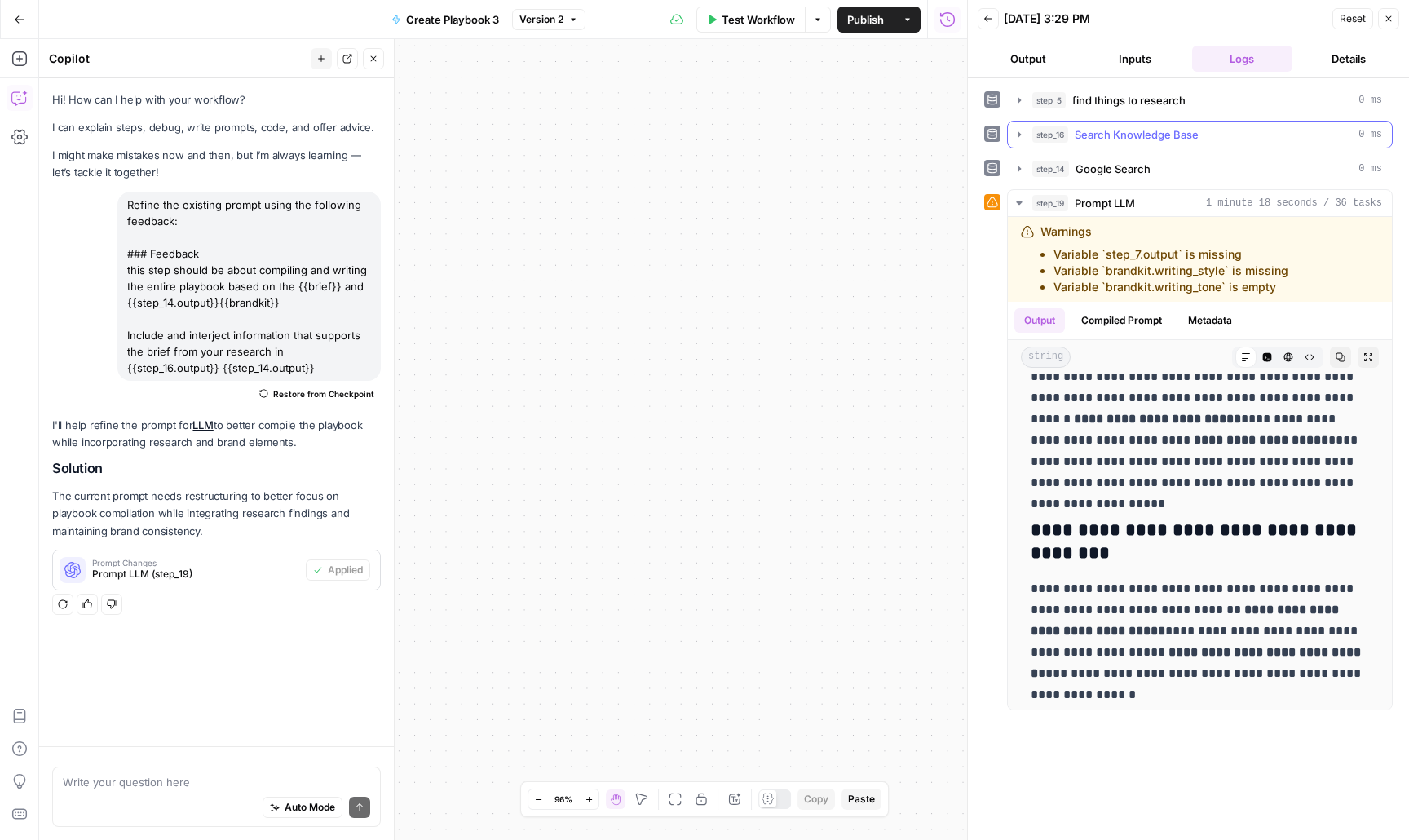
click at [1108, 142] on span "Search Knowledge Base" at bounding box center [1136, 134] width 124 height 16
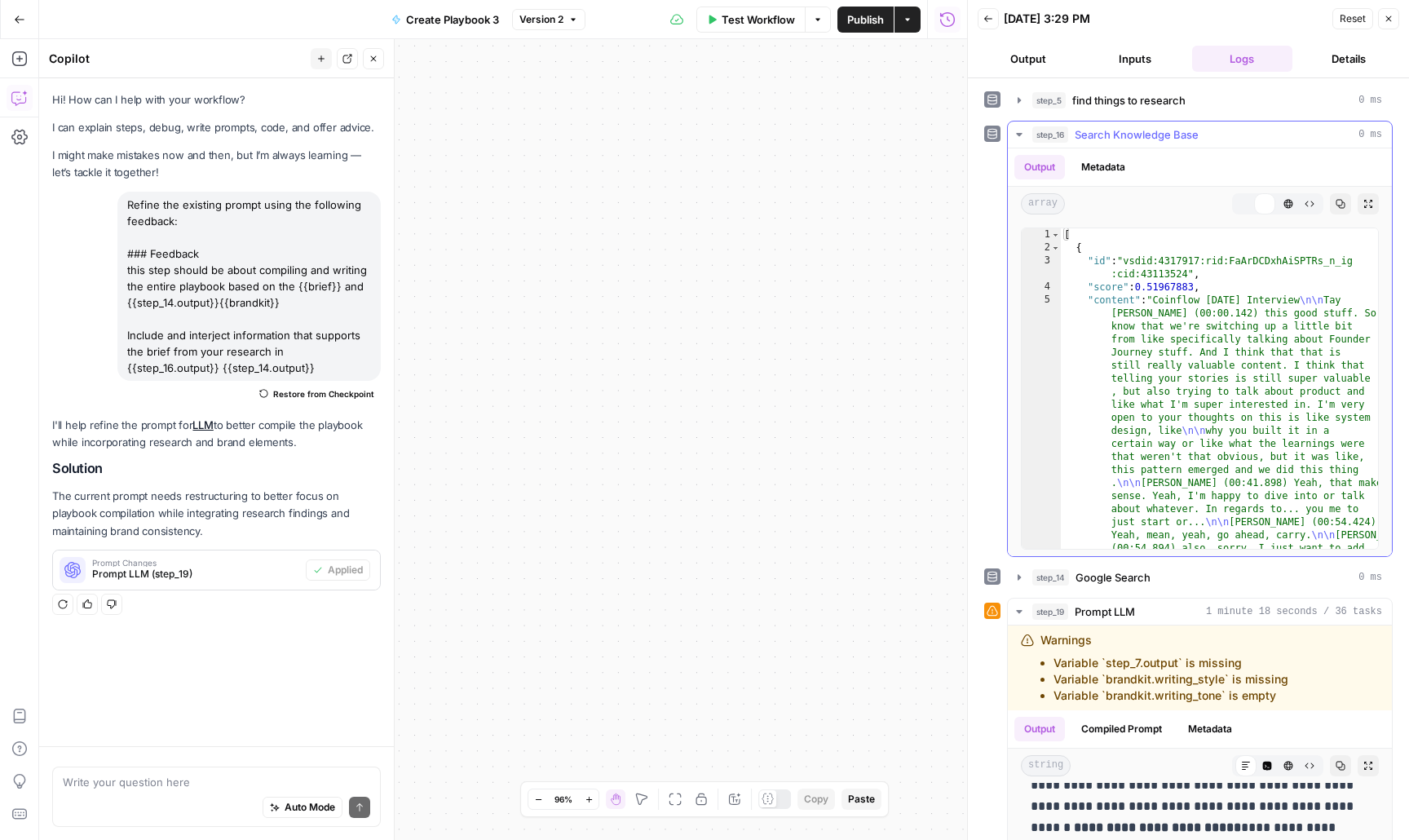
click at [1108, 142] on span "Search Knowledge Base" at bounding box center [1136, 134] width 124 height 16
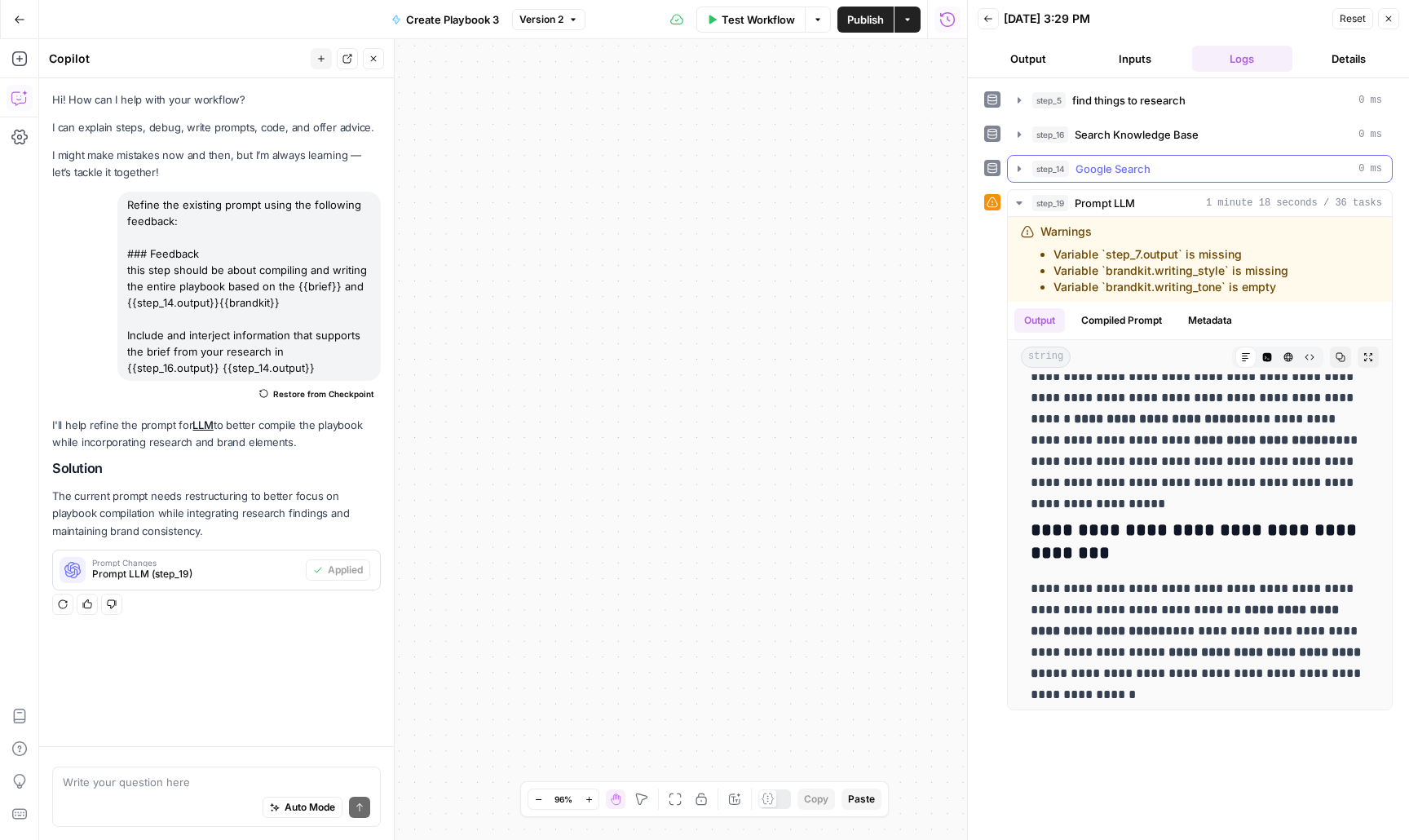
click at [1096, 177] on button "step_14 Google Search 0 ms" at bounding box center [1200, 169] width 385 height 26
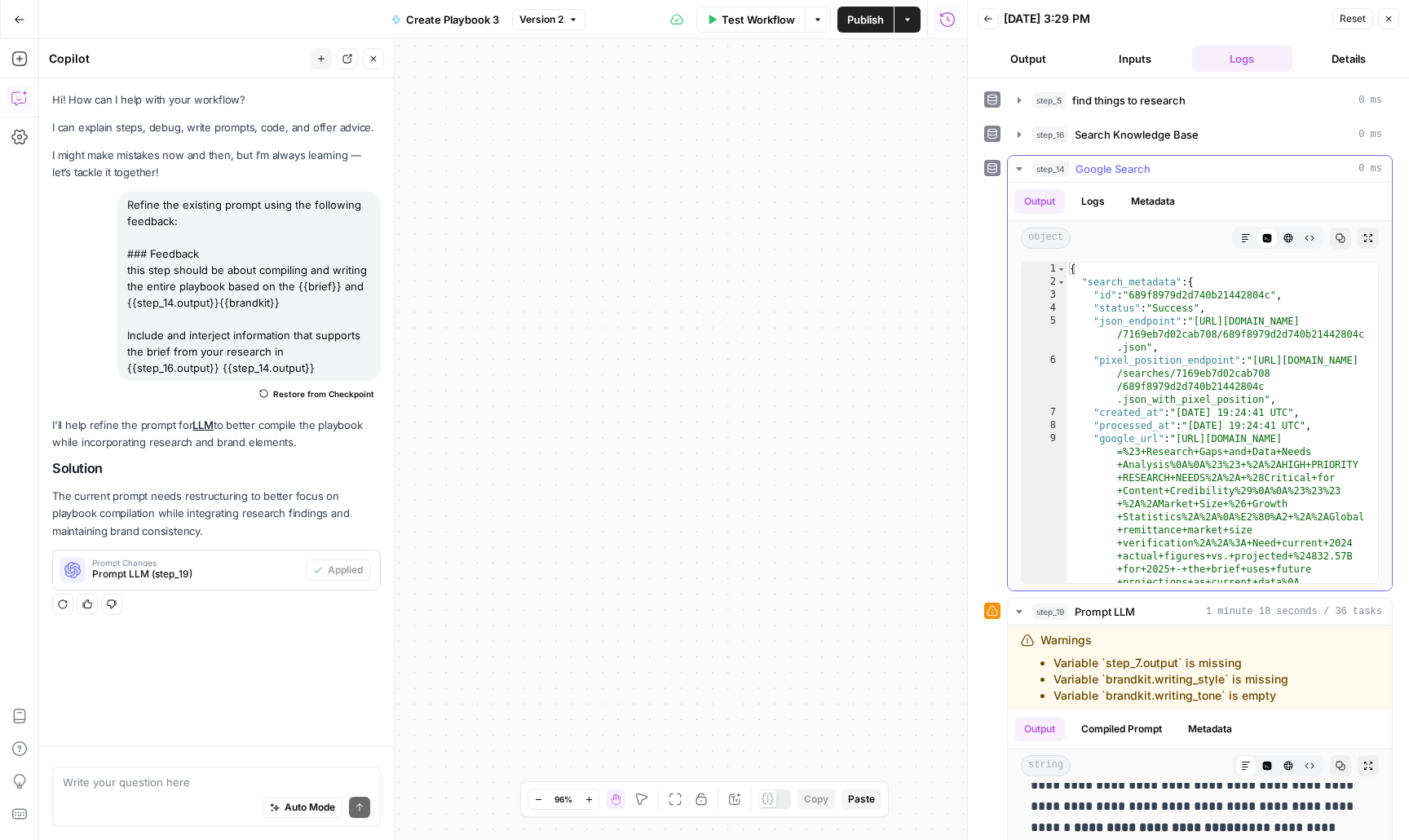
click at [1099, 171] on span "Google Search" at bounding box center [1113, 169] width 75 height 16
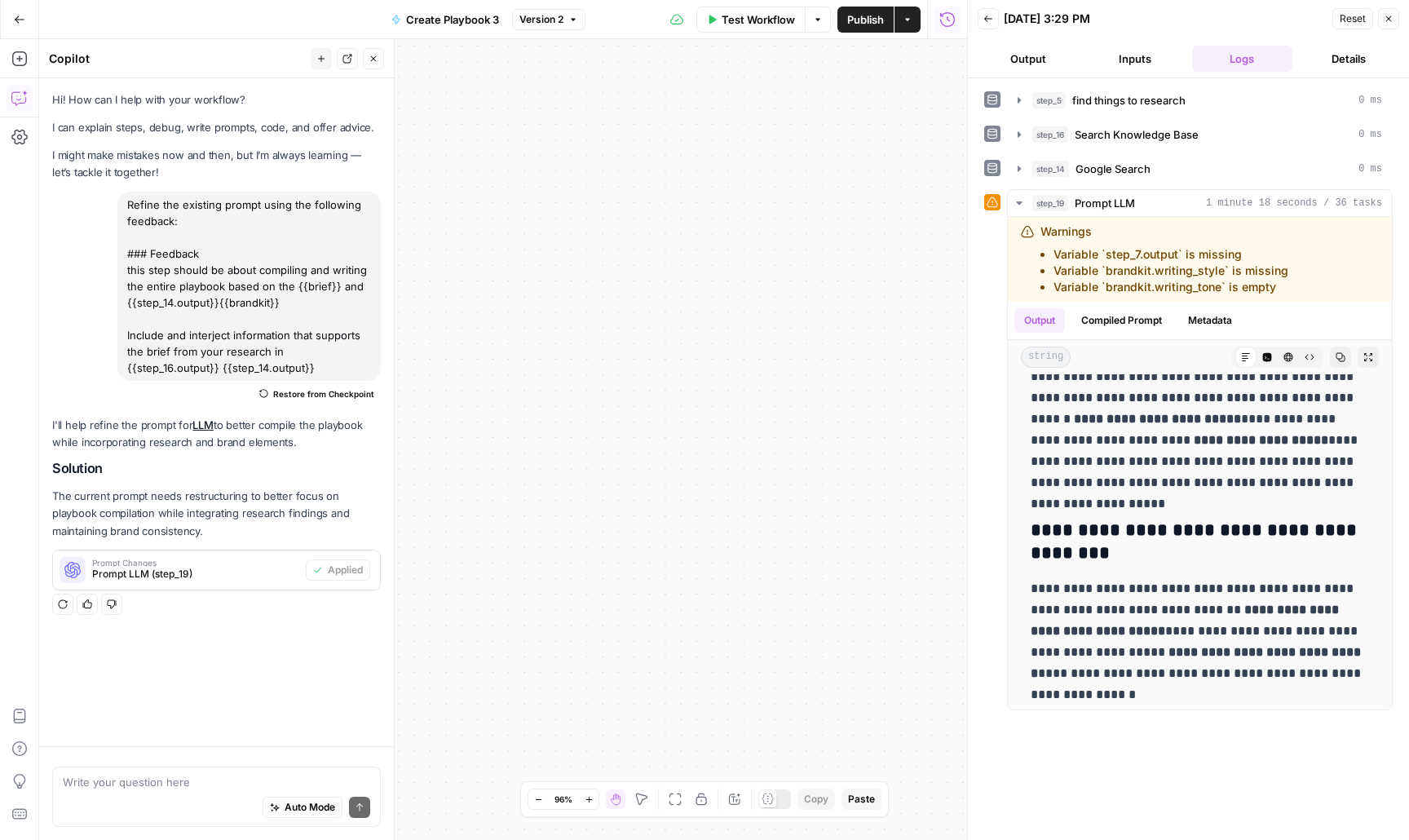
click at [1387, 23] on button "Close" at bounding box center [1389, 18] width 21 height 21
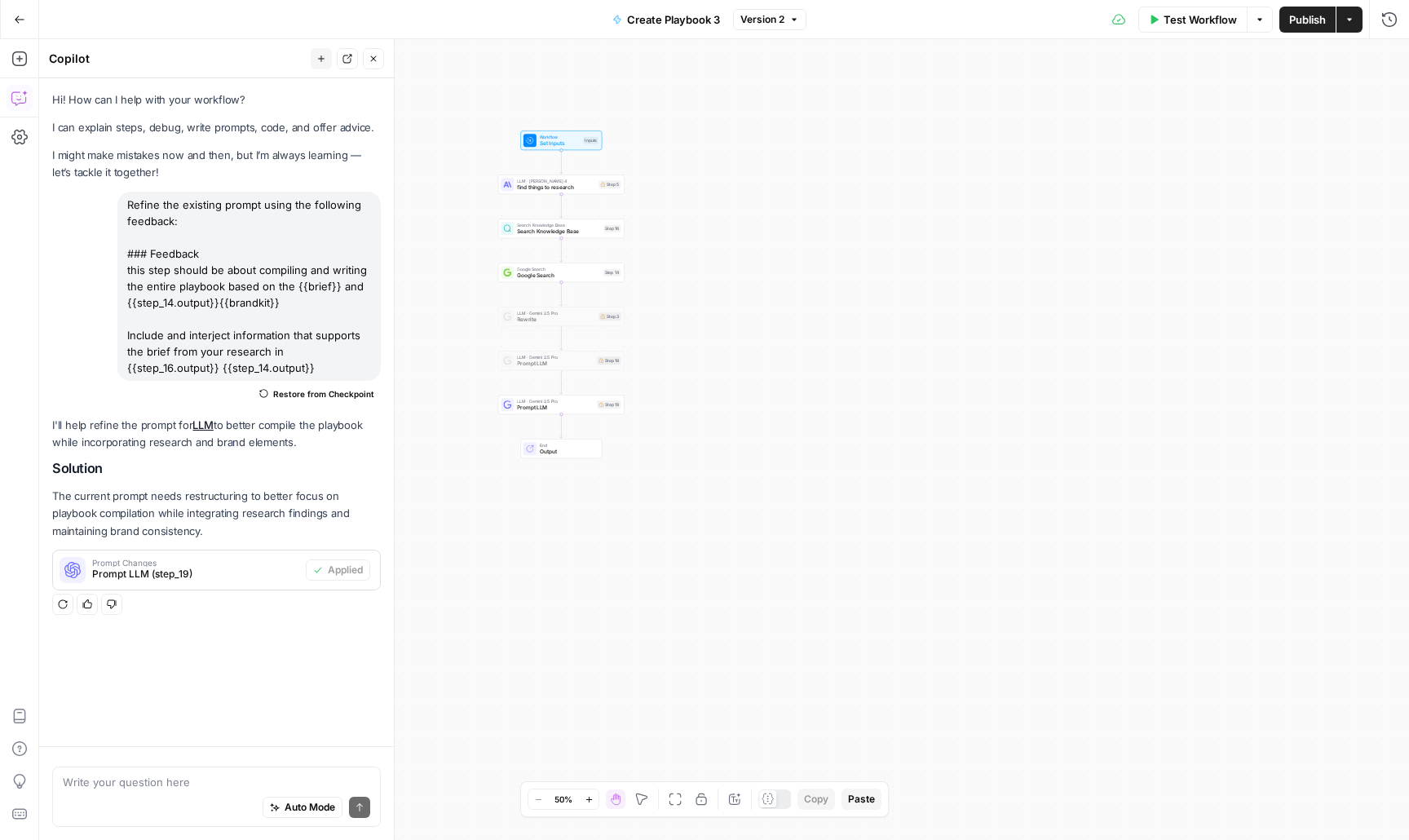
drag, startPoint x: 674, startPoint y: 484, endPoint x: 914, endPoint y: 655, distance: 294.7
click at [914, 655] on div "Workflow Set Inputs Inputs LLM · [PERSON_NAME] 4 find things to research Step 5…" at bounding box center [724, 439] width 1370 height 801
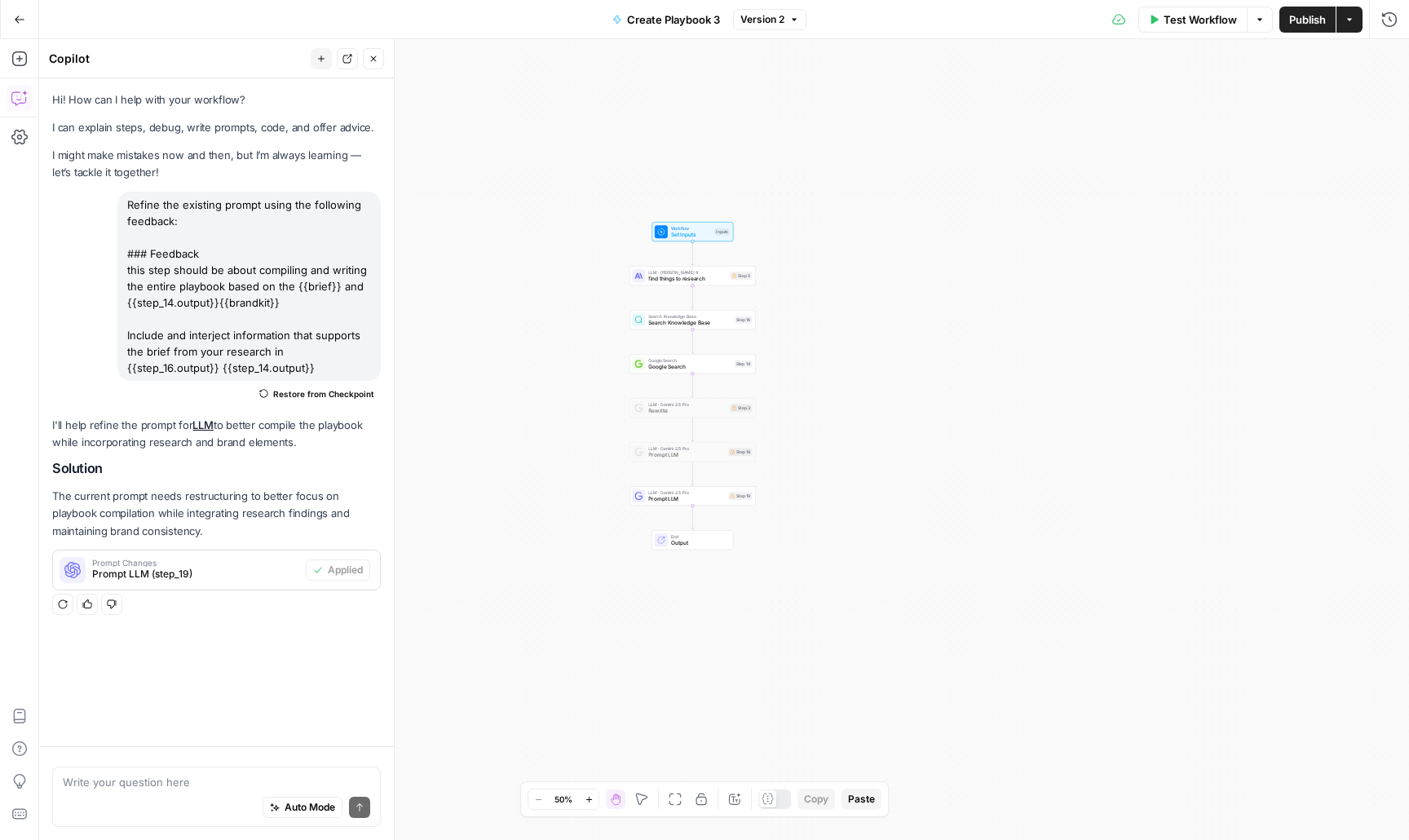
click at [902, 354] on div "Workflow Set Inputs Inputs LLM · [PERSON_NAME] 4 find things to research Step 5…" at bounding box center [724, 439] width 1370 height 801
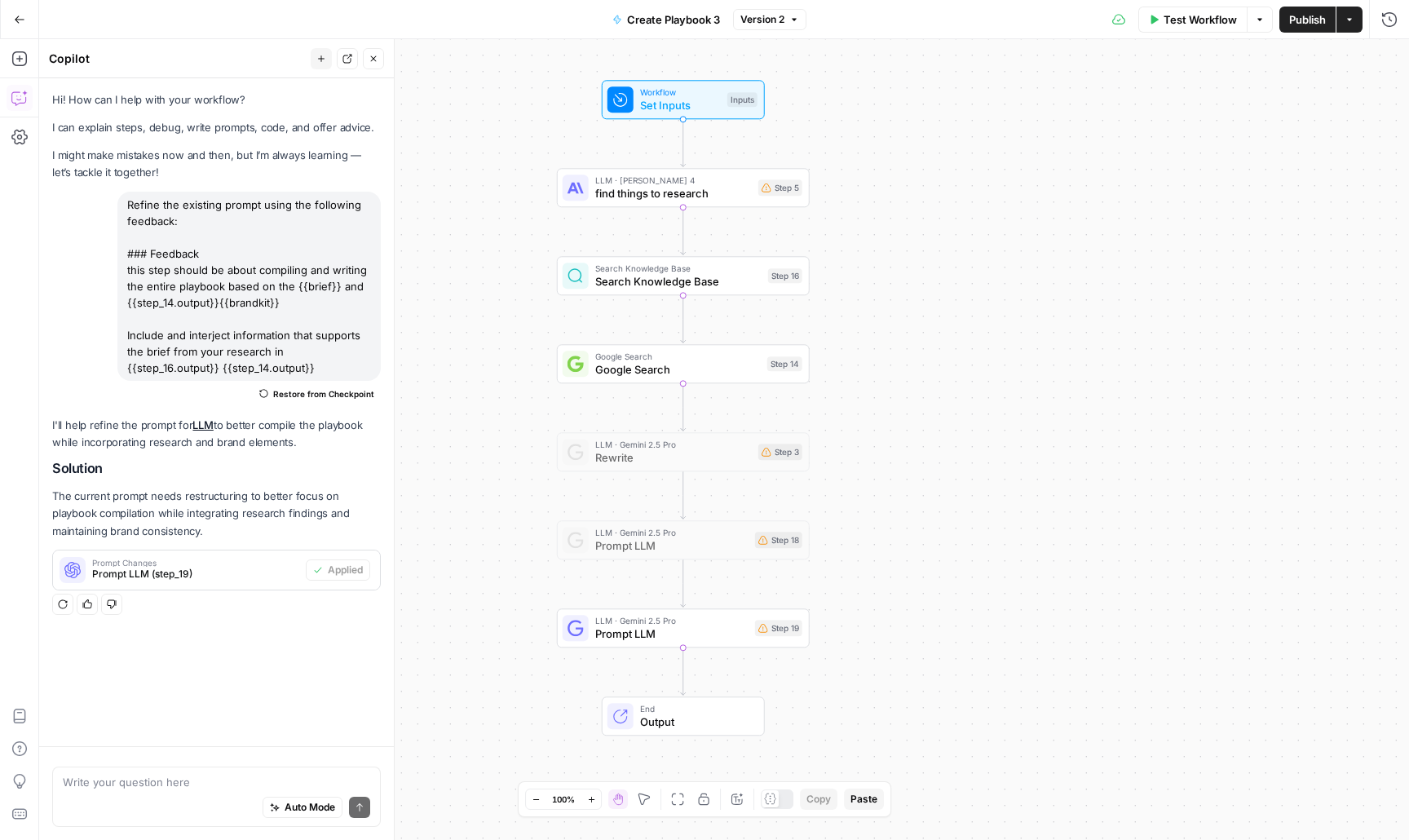
drag, startPoint x: 805, startPoint y: 400, endPoint x: 1004, endPoint y: 391, distance: 199.2
click at [1004, 391] on div "Workflow Set Inputs Inputs LLM · [PERSON_NAME] 4 find things to research Step 5…" at bounding box center [724, 439] width 1370 height 801
click at [686, 410] on icon "Edge from step_14 to step_3" at bounding box center [683, 407] width 5 height 48
click at [671, 453] on span "Prompt LLM" at bounding box center [670, 457] width 152 height 16
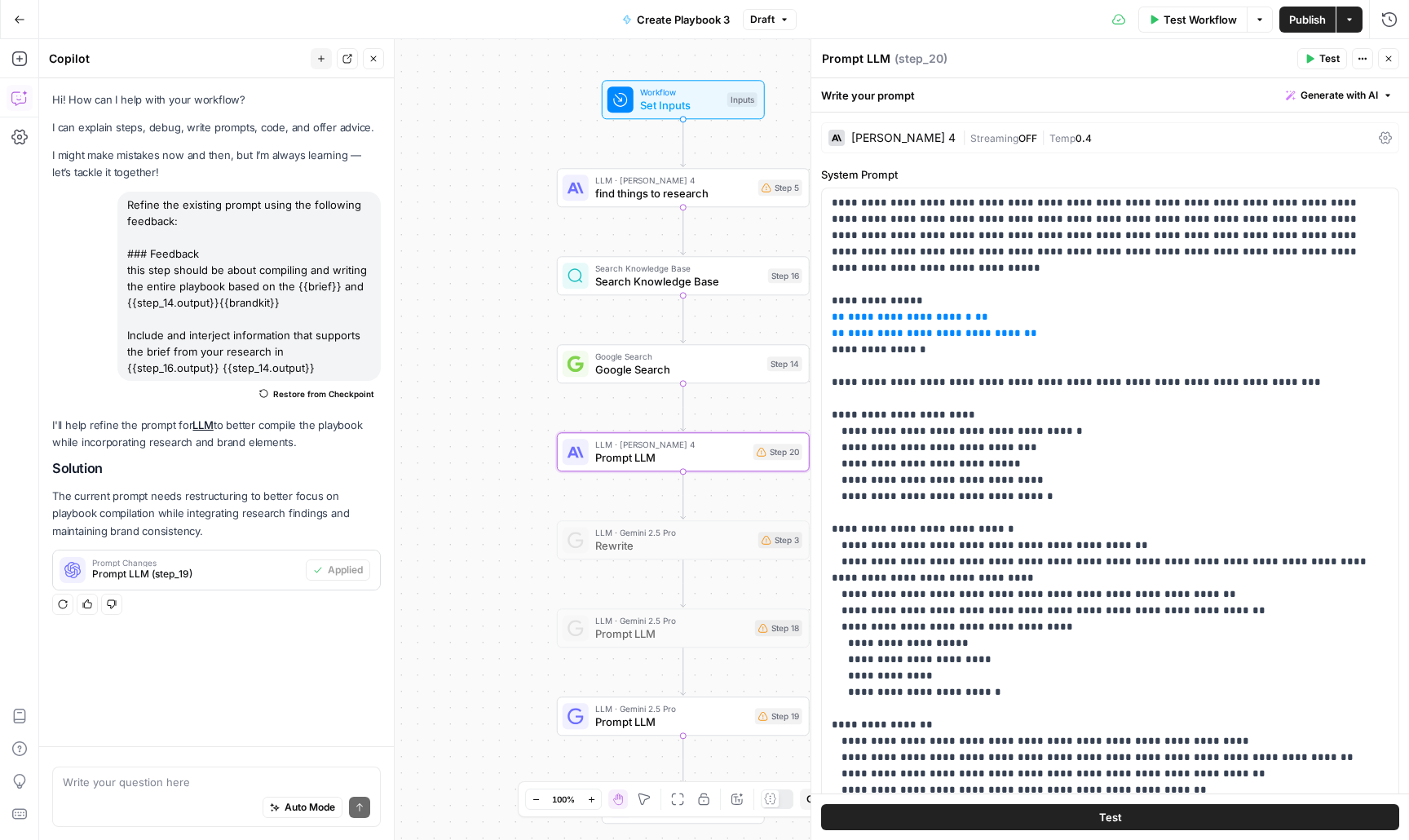
click at [914, 135] on div "[PERSON_NAME] 4" at bounding box center [903, 138] width 105 height 11
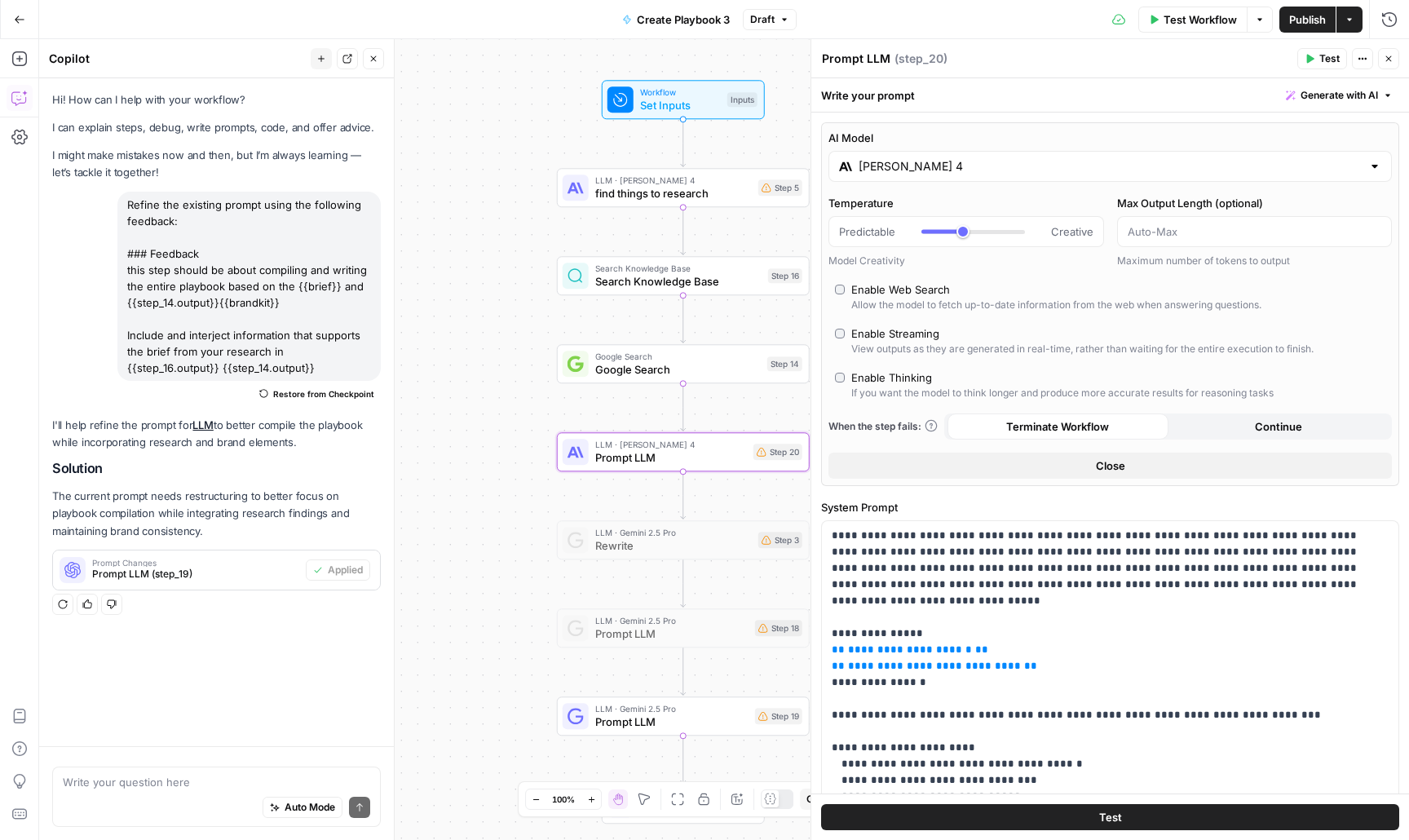
click at [909, 162] on input "[PERSON_NAME] 4" at bounding box center [1110, 166] width 503 height 16
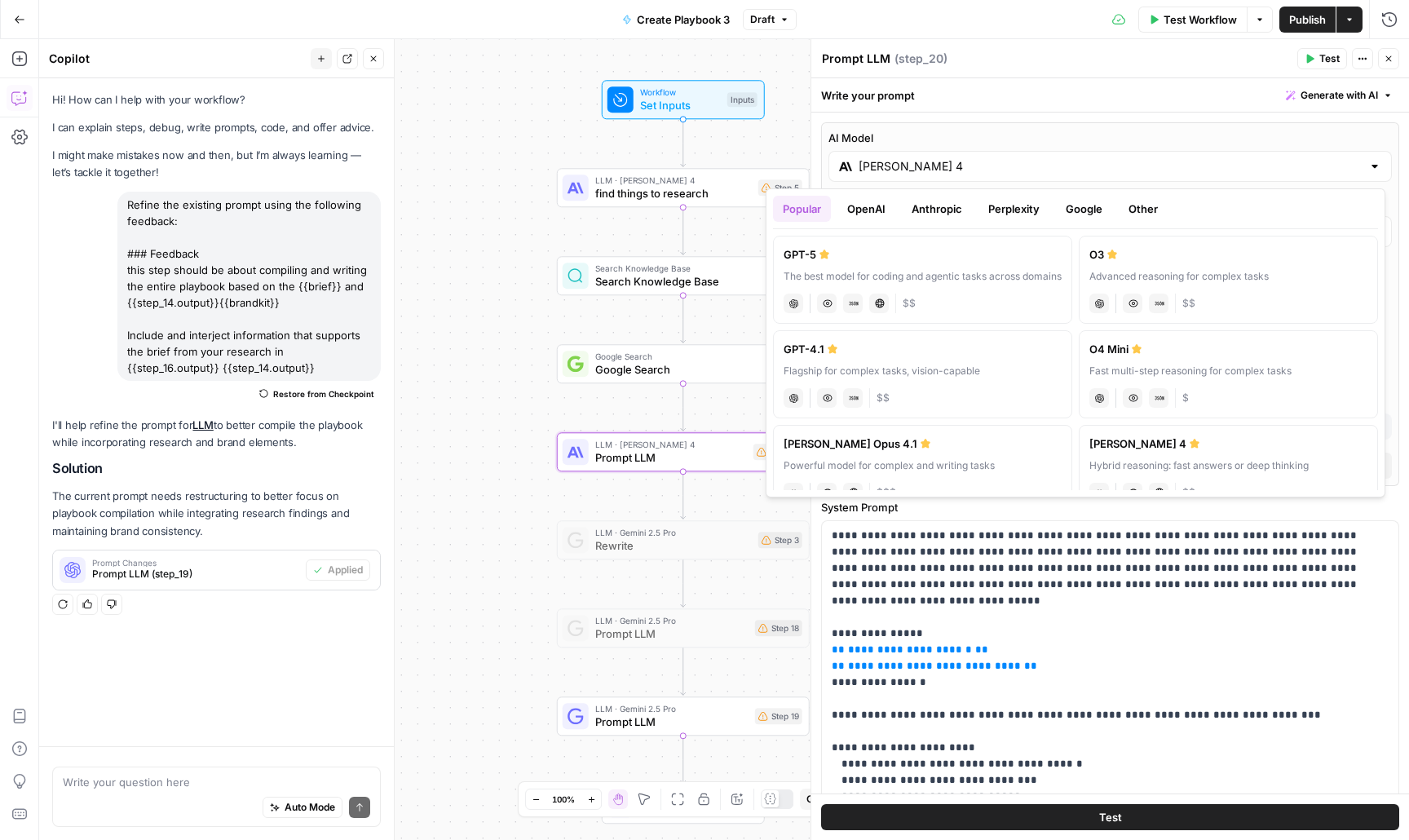
click at [1089, 202] on button "Google" at bounding box center [1084, 209] width 56 height 26
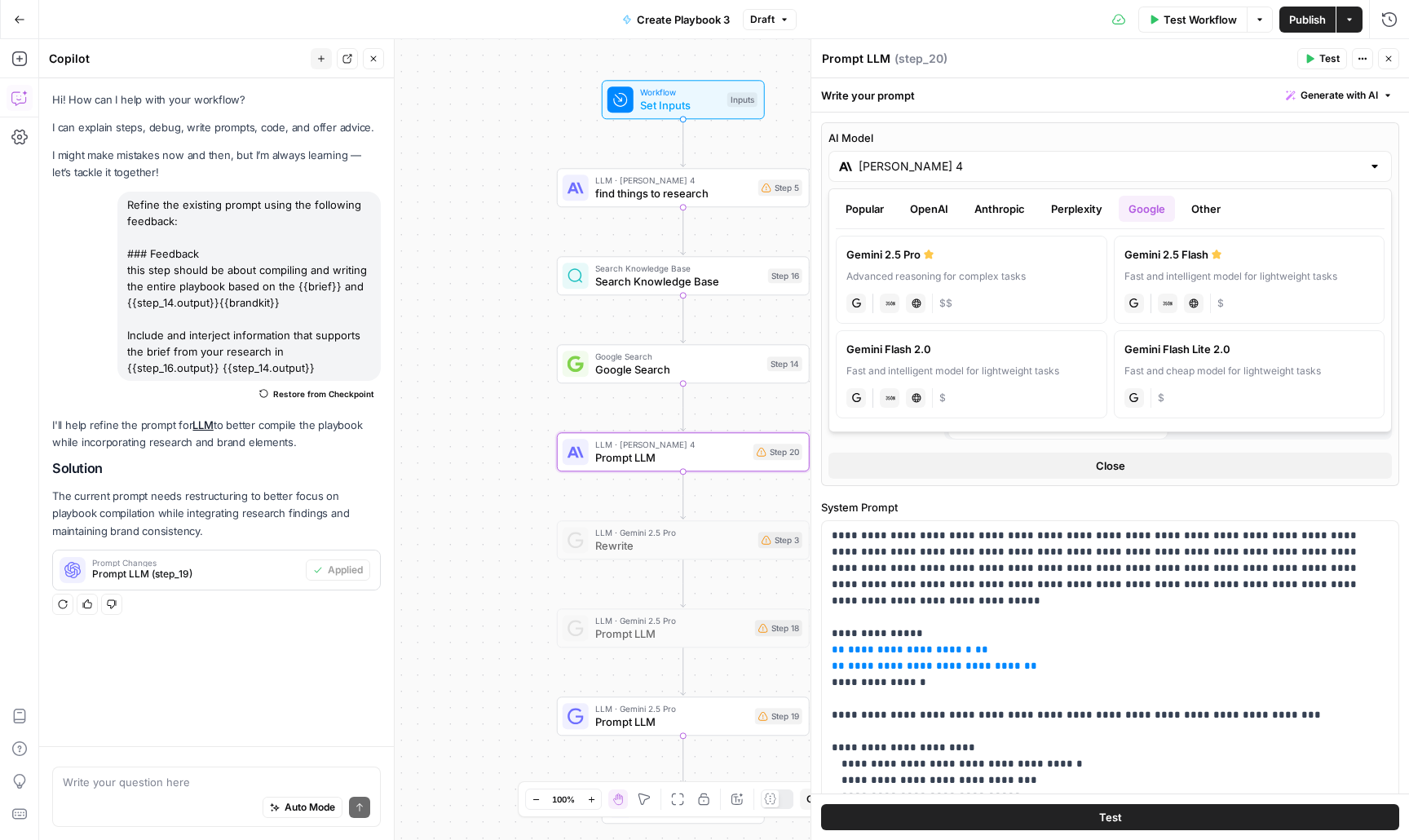
click at [968, 273] on div "Advanced reasoning for complex tasks" at bounding box center [972, 276] width 250 height 15
type input "Gemini 2.5 Pro"
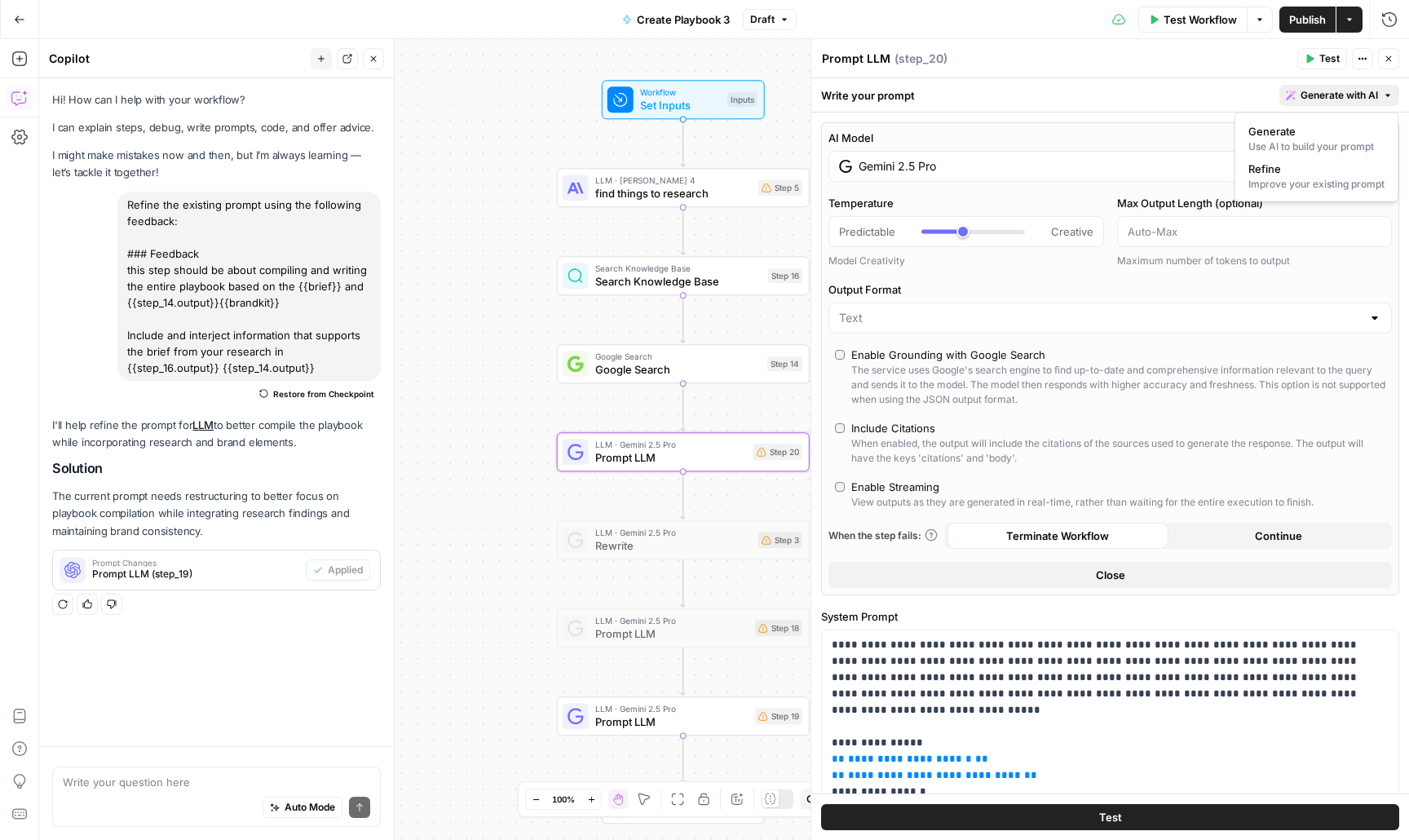
click at [1309, 94] on span "Generate with AI" at bounding box center [1339, 95] width 77 height 15
click at [1290, 183] on div "Improve your existing prompt" at bounding box center [1316, 184] width 136 height 15
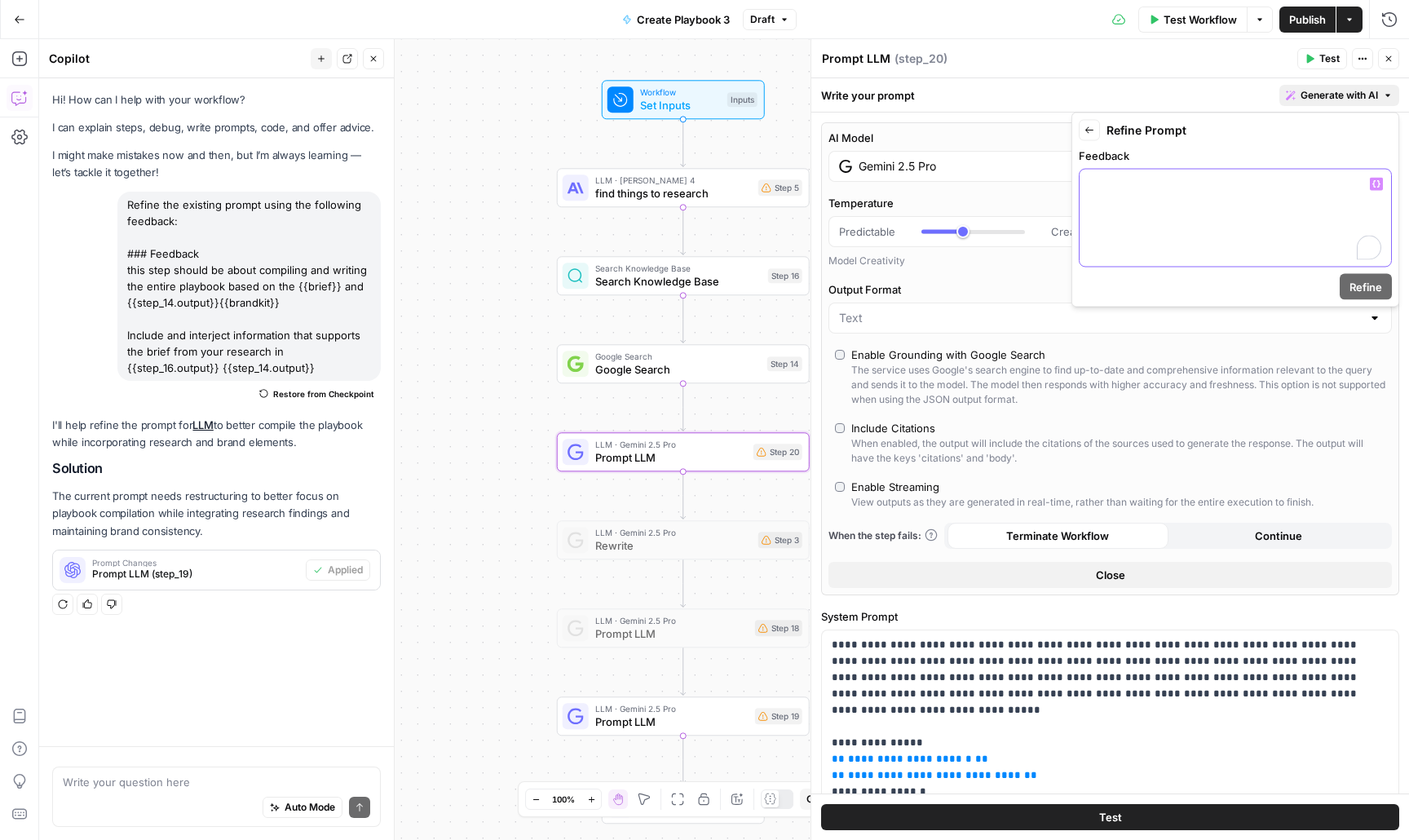
click at [1290, 183] on p "To enrich screen reader interactions, please activate Accessibility in Grammarl…" at bounding box center [1235, 184] width 292 height 16
click at [1377, 184] on icon "button" at bounding box center [1376, 184] width 8 height 8
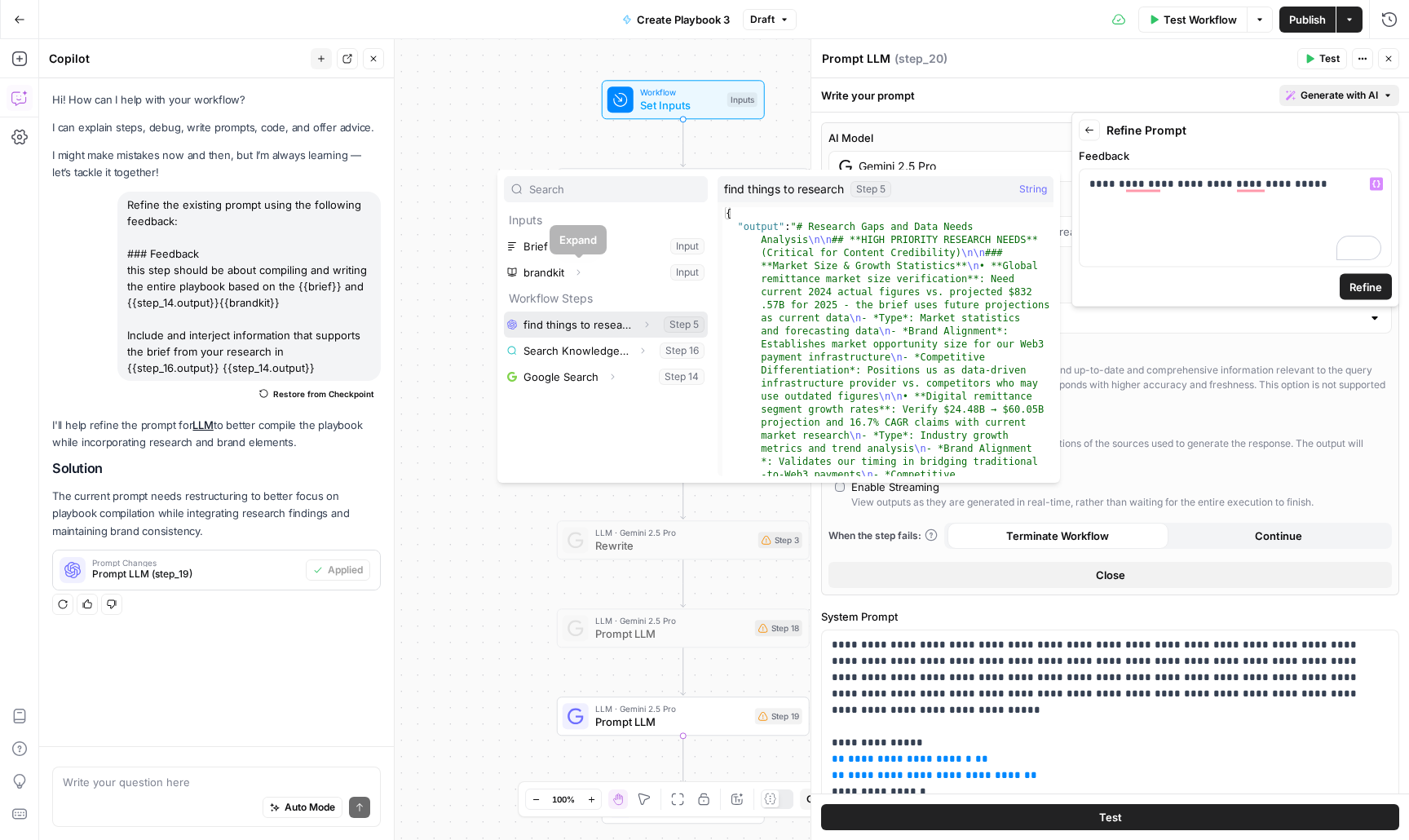
click at [609, 324] on button "Select variable find things to research" at bounding box center [605, 325] width 204 height 26
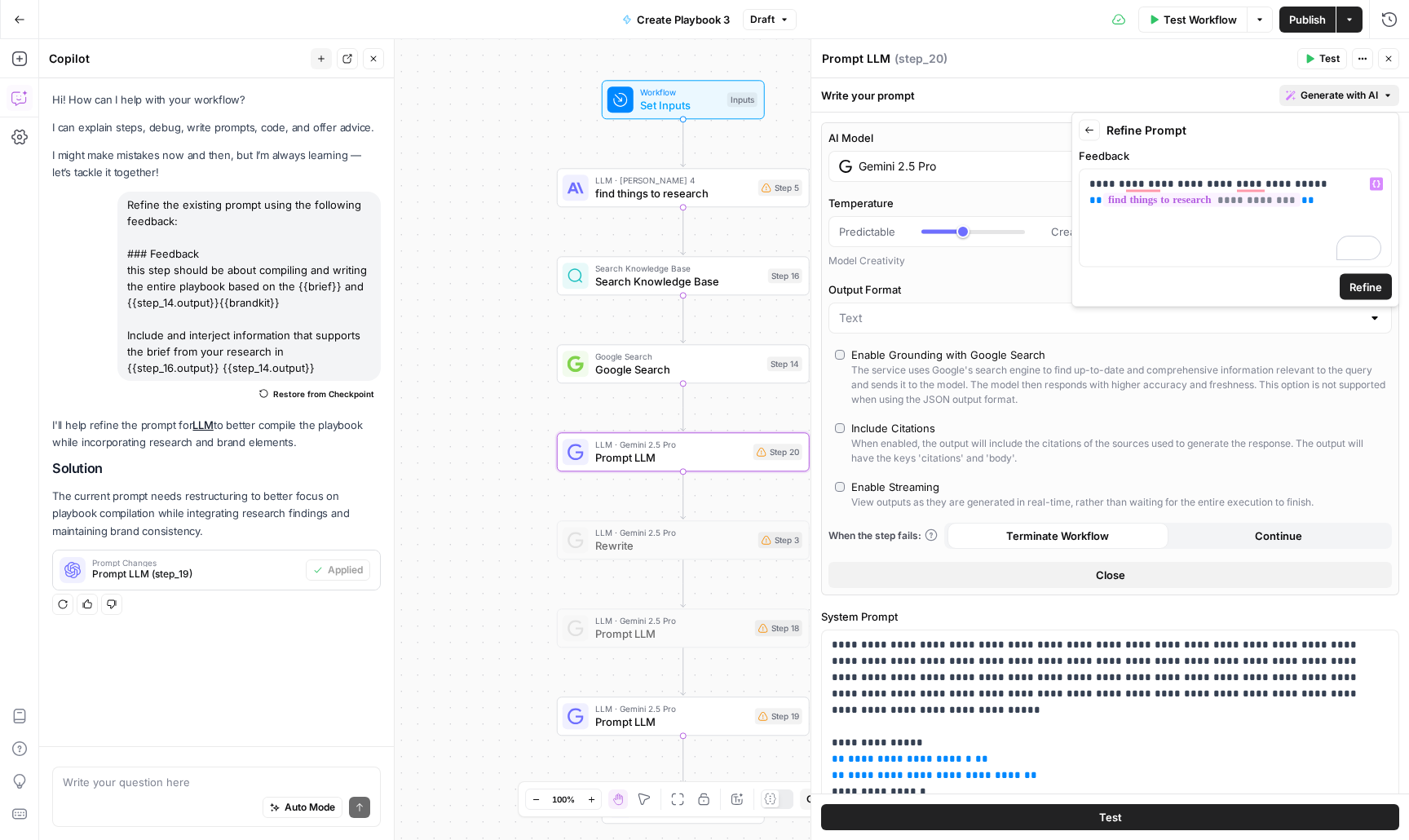
click at [1365, 288] on span "Refine" at bounding box center [1367, 287] width 33 height 16
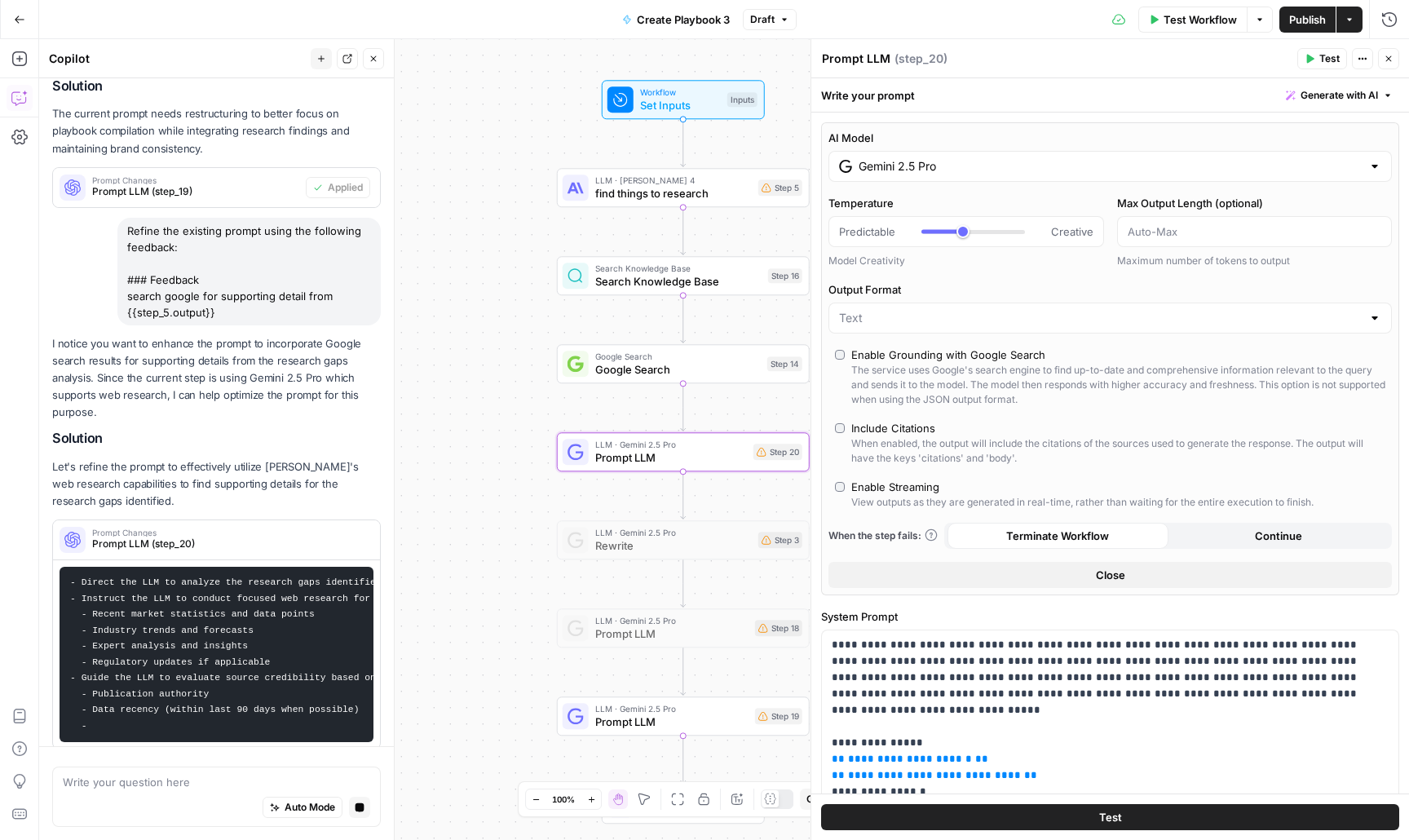
scroll to position [388, 0]
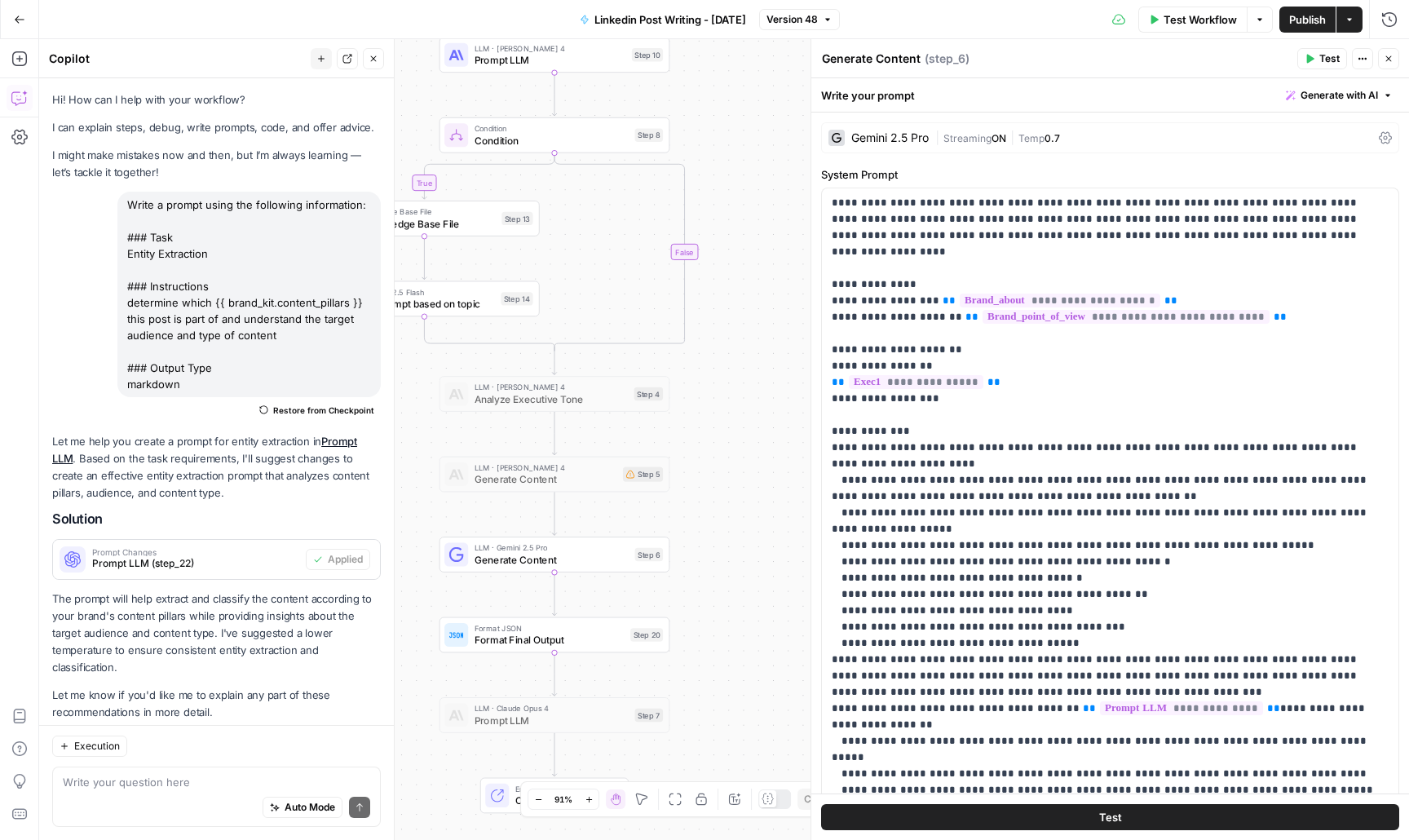
scroll to position [517, 0]
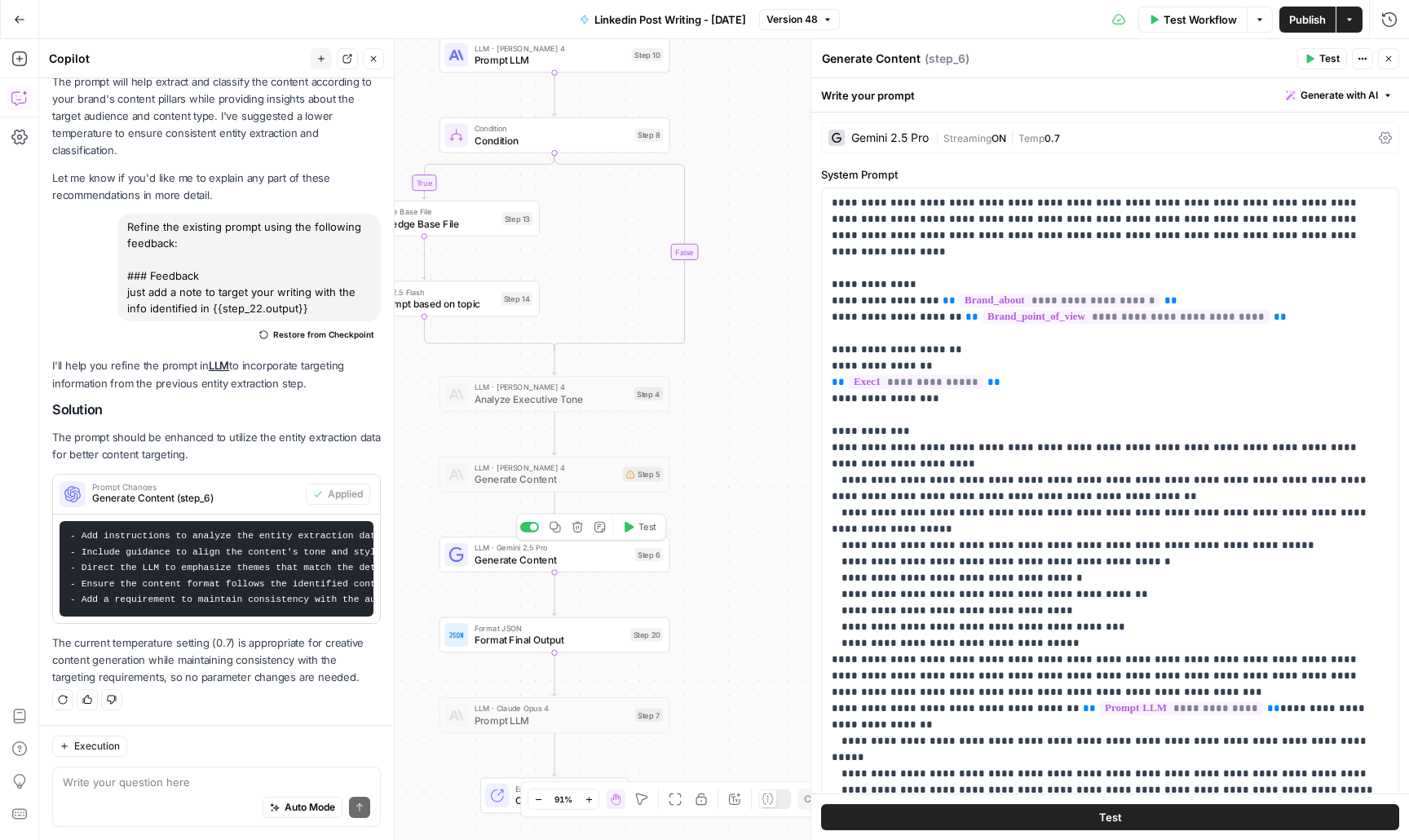
click at [518, 549] on span "LLM · Gemini 2.5 Pro" at bounding box center [552, 547] width 155 height 12
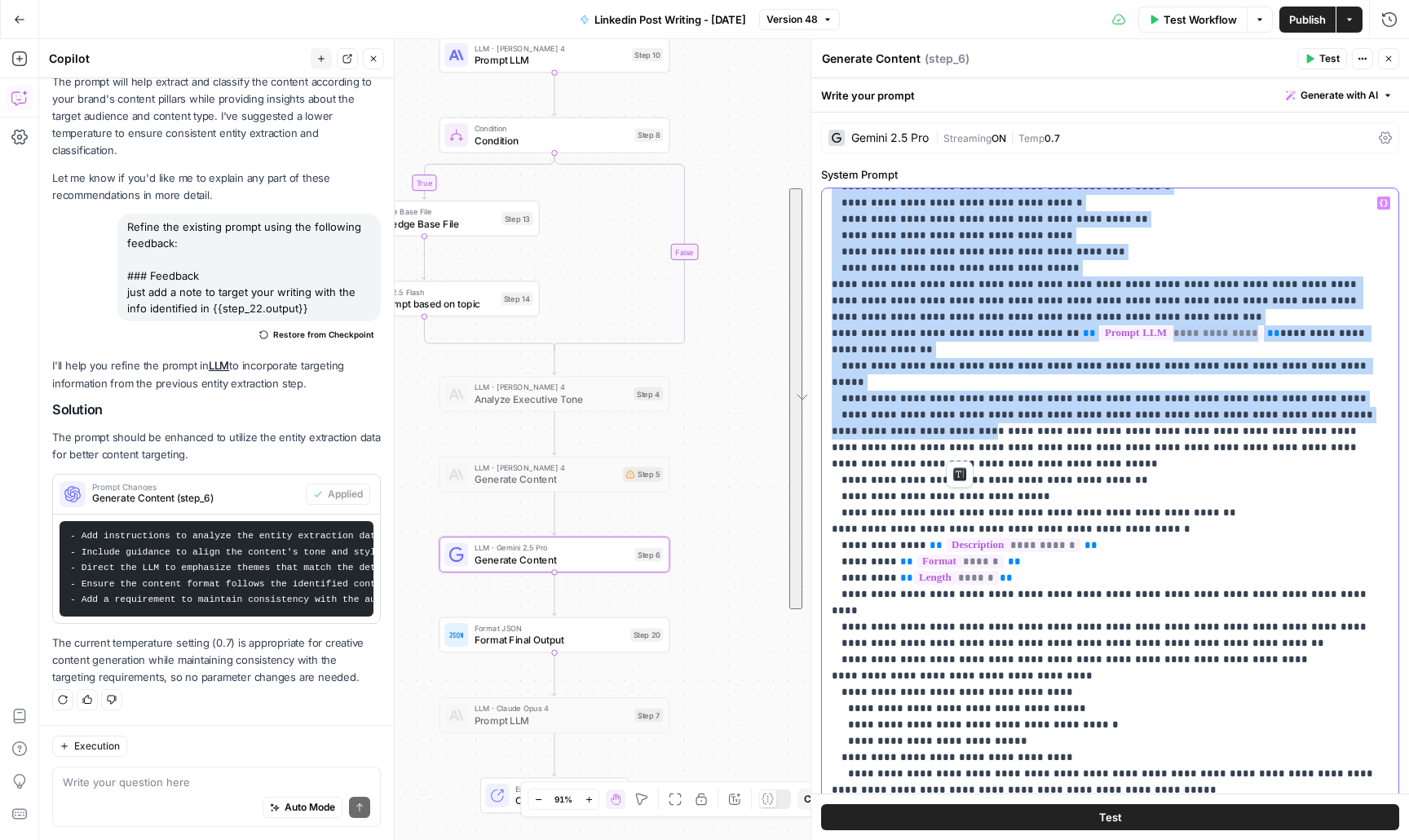
scroll to position [375, 0]
drag, startPoint x: 832, startPoint y: 265, endPoint x: 956, endPoint y: 381, distance: 169.8
click at [957, 381] on p "**********" at bounding box center [1110, 660] width 557 height 1680
click at [956, 381] on p "**********" at bounding box center [1110, 660] width 557 height 1680
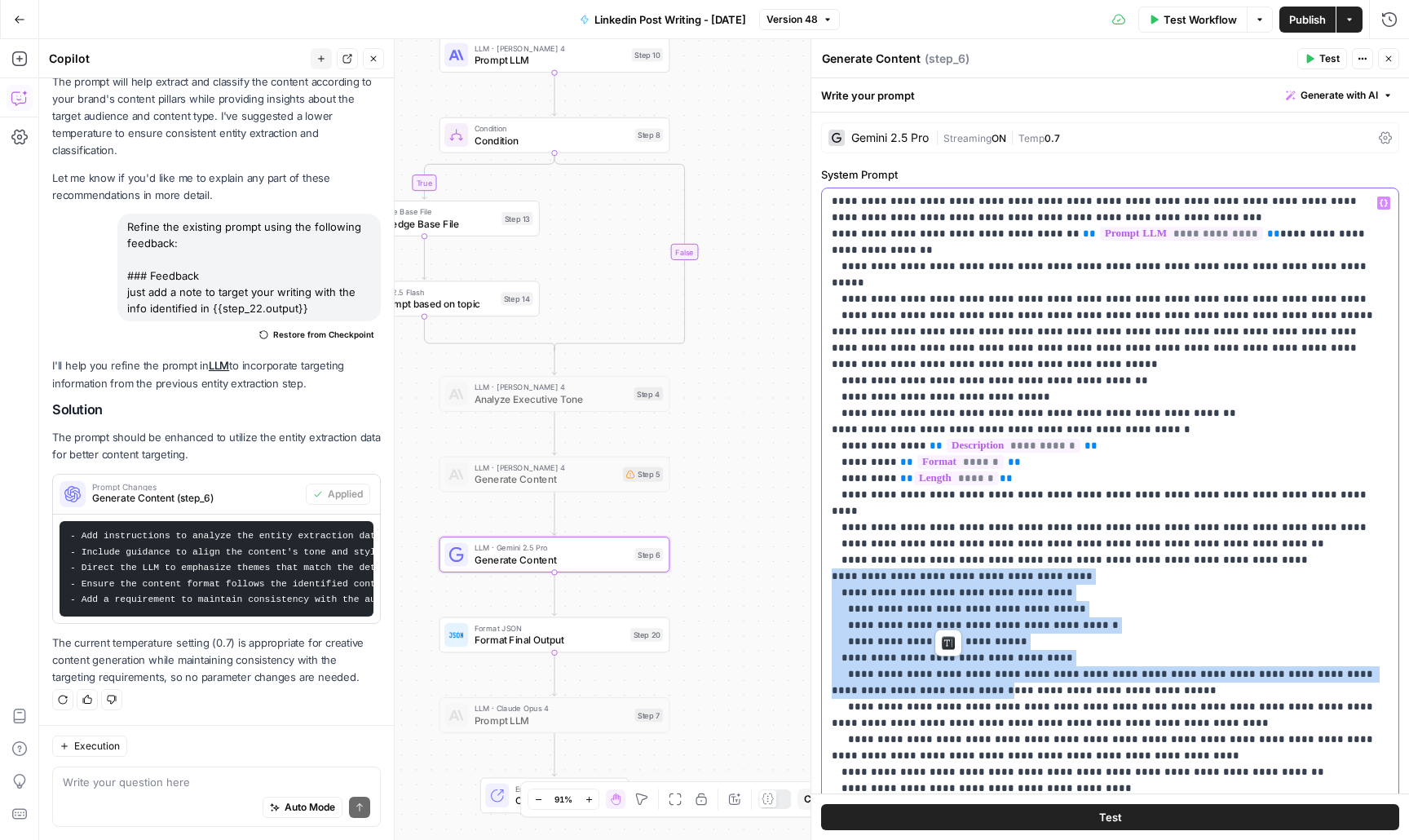
scroll to position [483, 0]
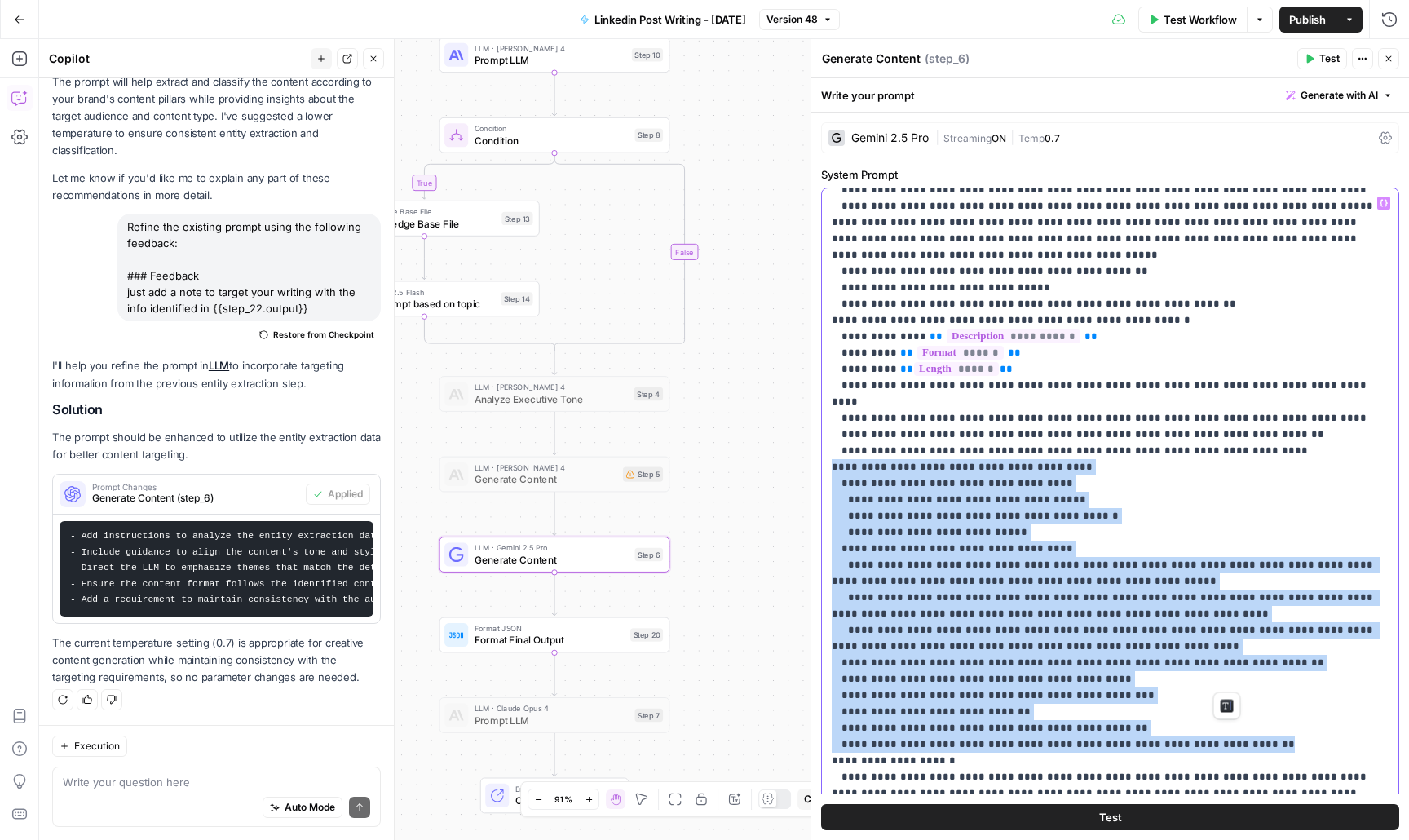
drag, startPoint x: 832, startPoint y: 538, endPoint x: 1275, endPoint y: 675, distance: 463.7
click at [1275, 675] on p "**********" at bounding box center [1110, 451] width 557 height 1680
copy p "**********"
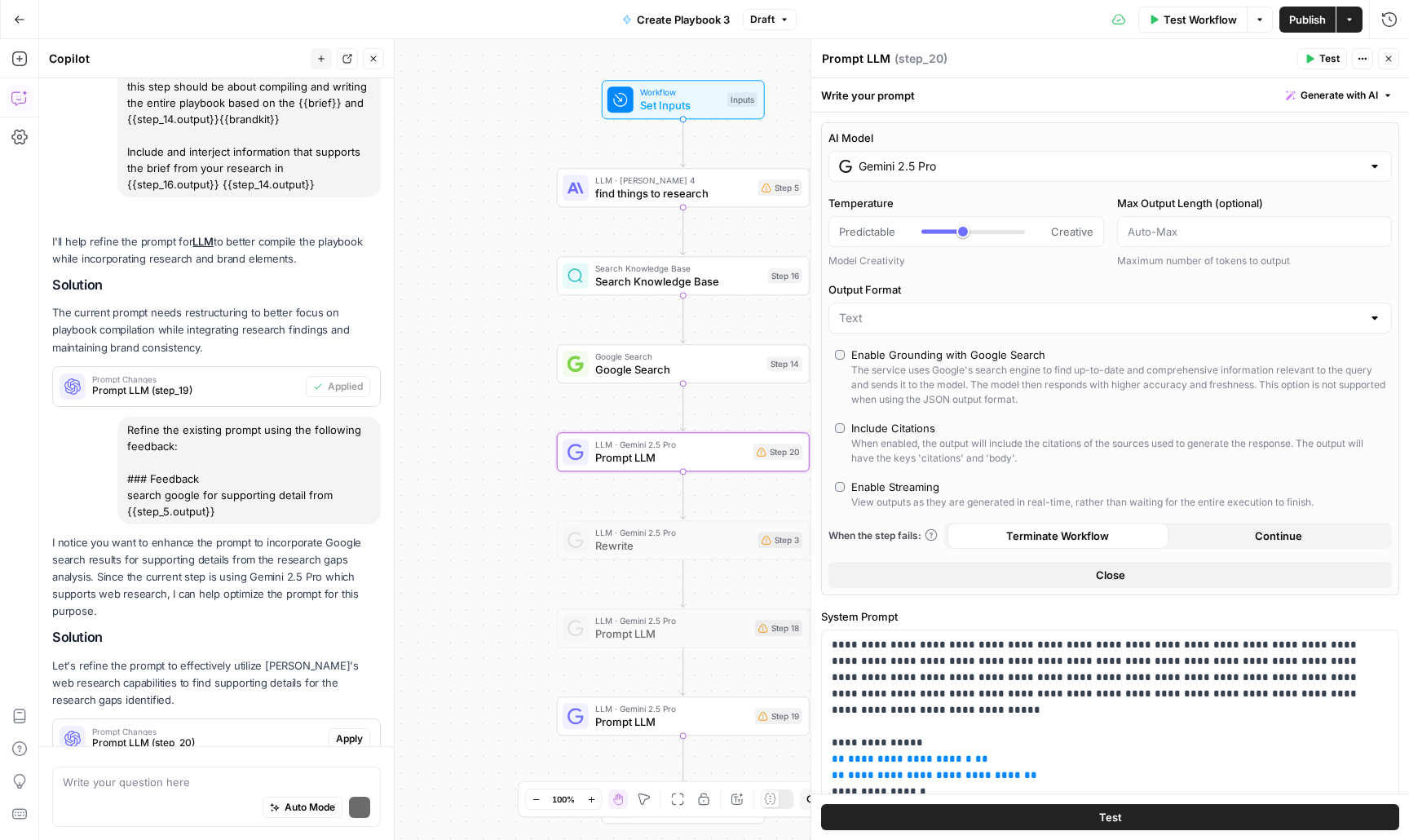
scroll to position [236, 0]
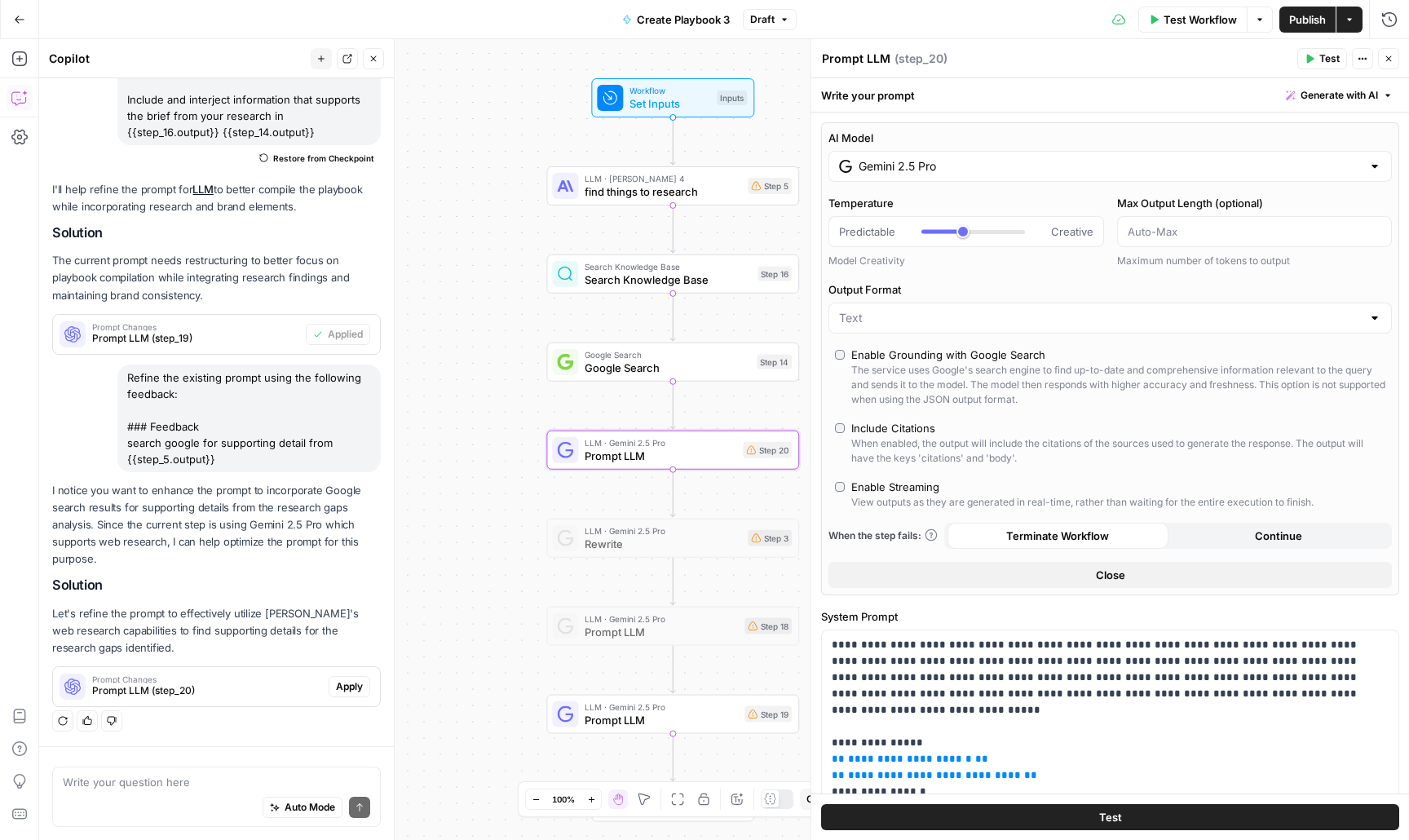
click at [360, 695] on button "Apply" at bounding box center [350, 687] width 42 height 21
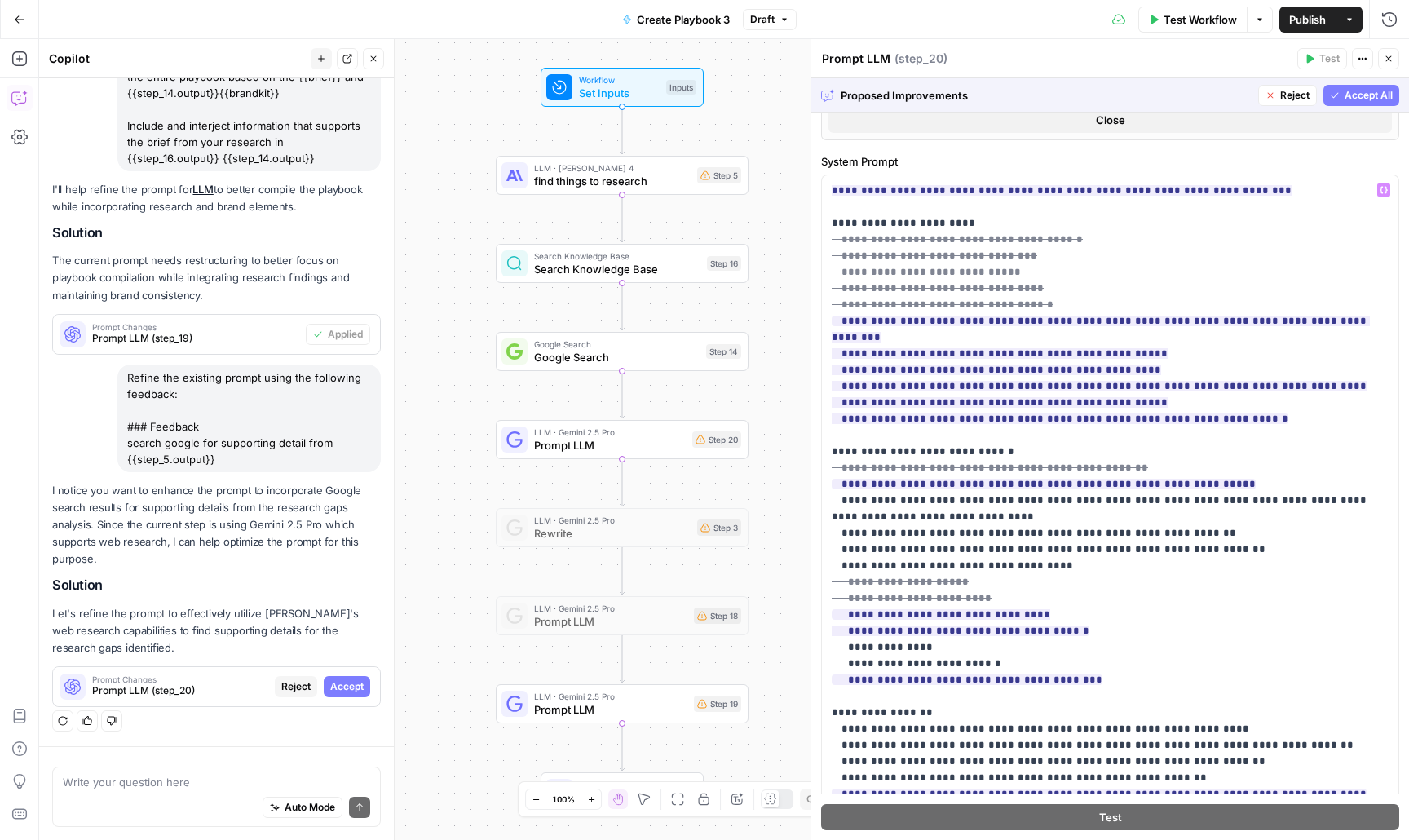
scroll to position [333, 0]
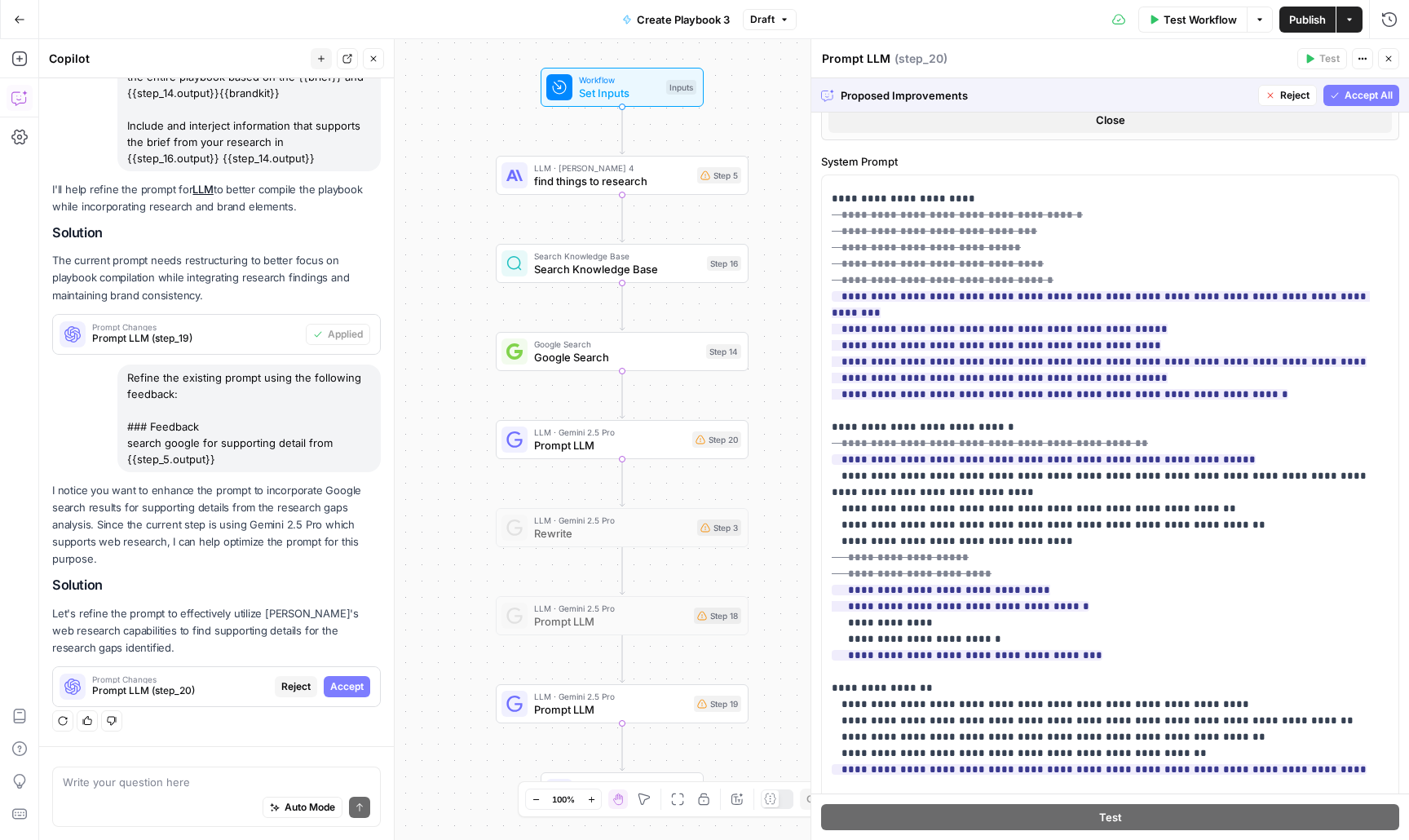
click at [1343, 90] on button "Accept All" at bounding box center [1361, 95] width 76 height 21
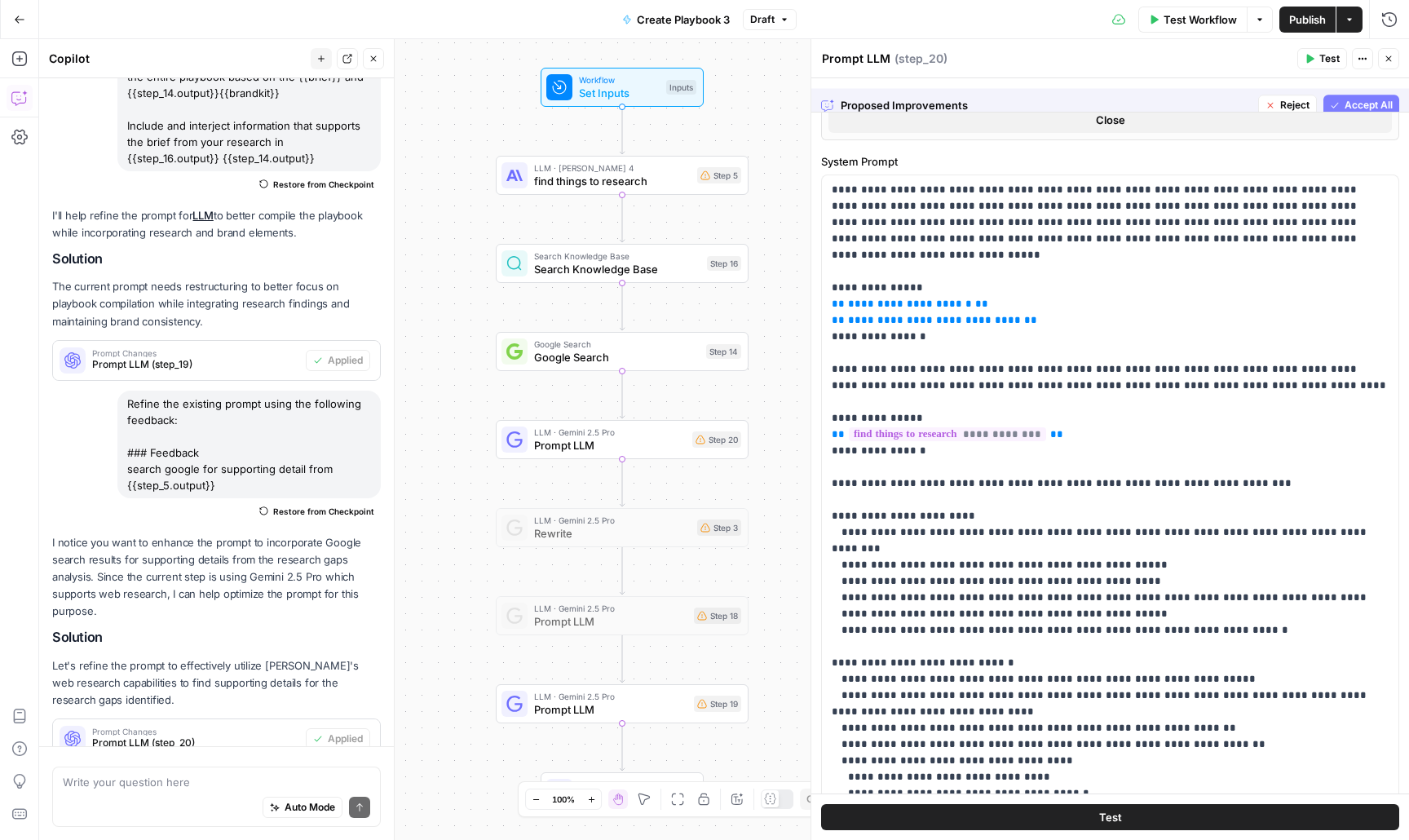
scroll to position [0, 0]
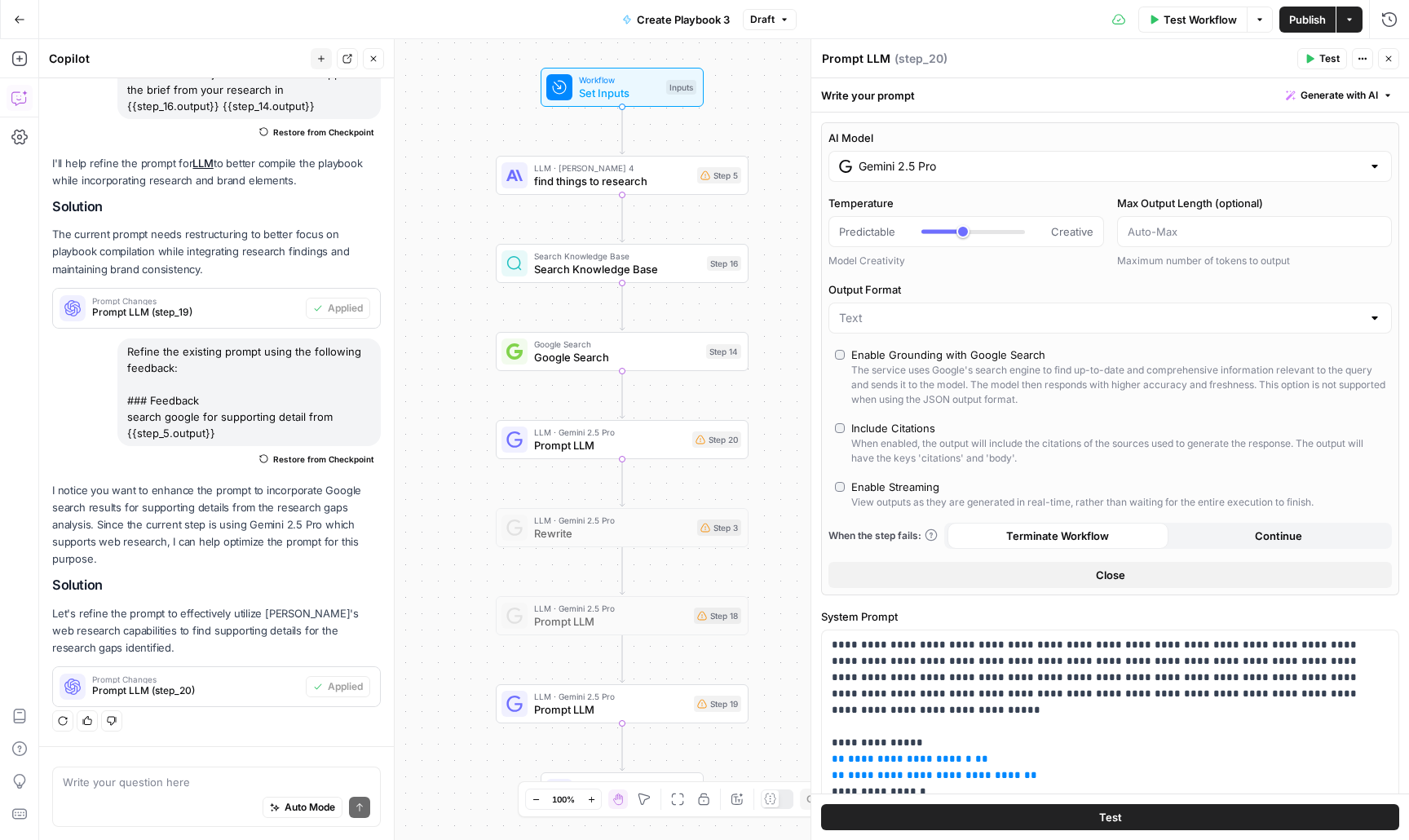
click at [1368, 158] on div at bounding box center [1374, 166] width 13 height 16
click at [1322, 132] on label "AI Model" at bounding box center [1110, 138] width 564 height 16
click at [1322, 158] on input "Gemini 2.5 Pro" at bounding box center [1110, 166] width 503 height 16
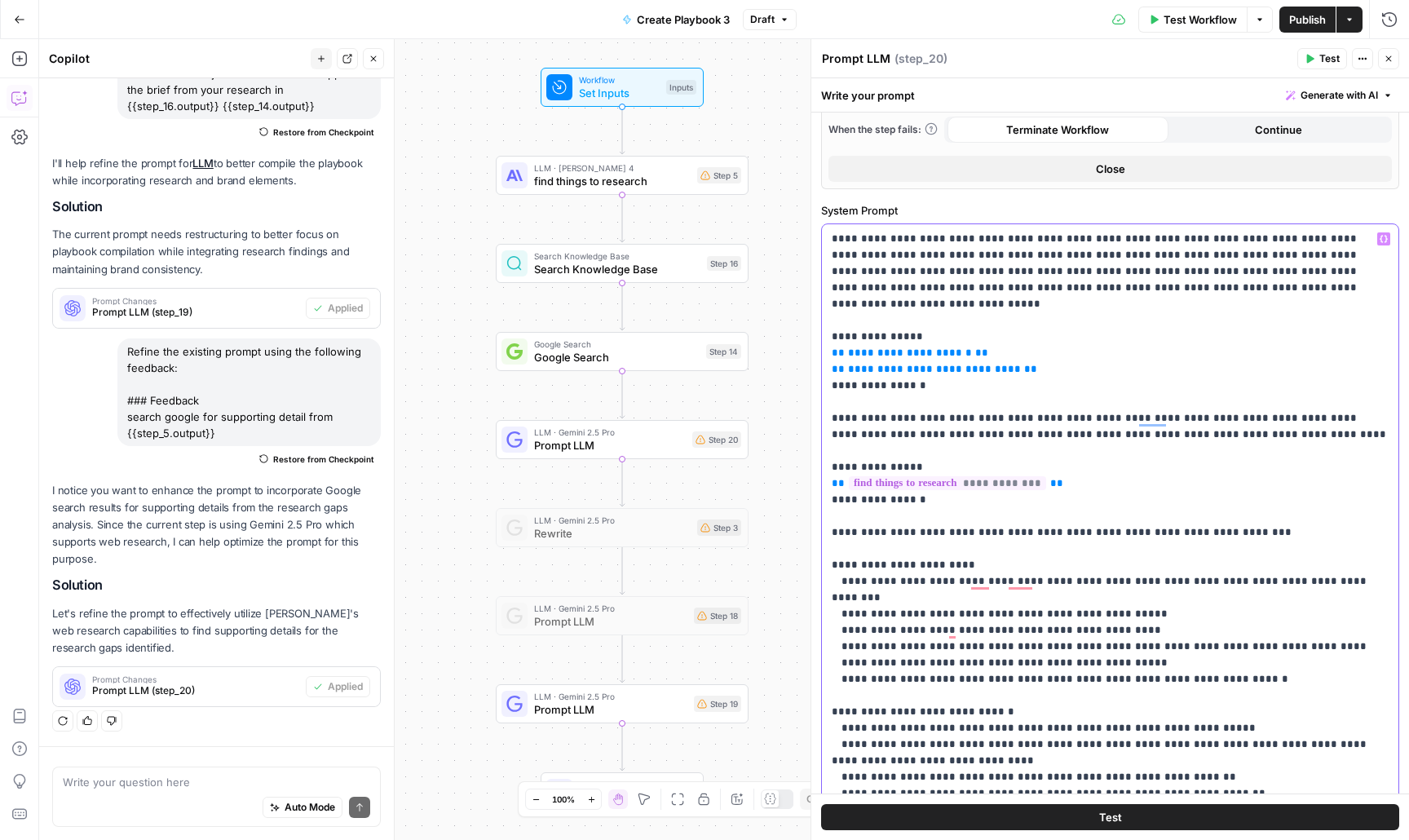
scroll to position [226, 0]
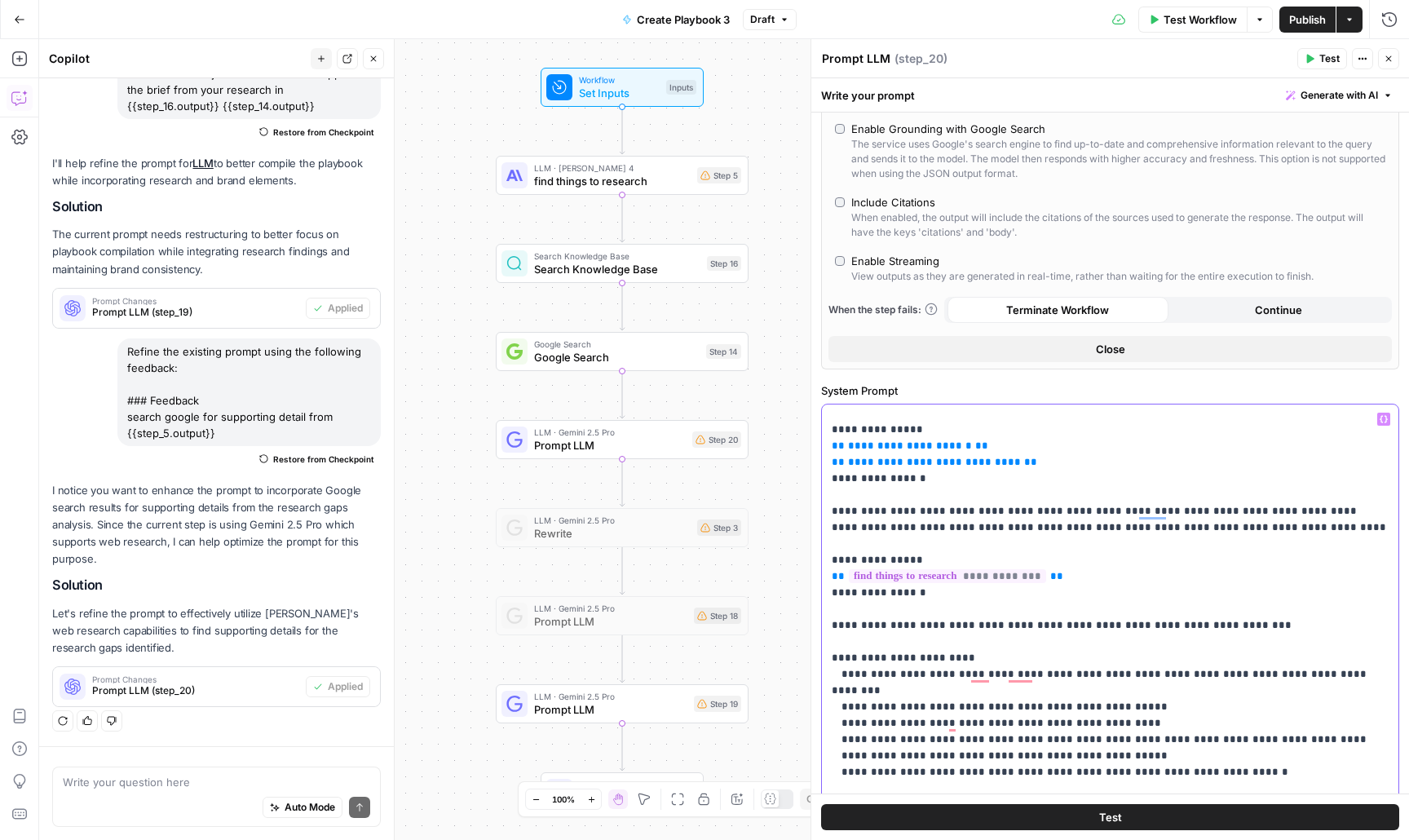
scroll to position [248, 0]
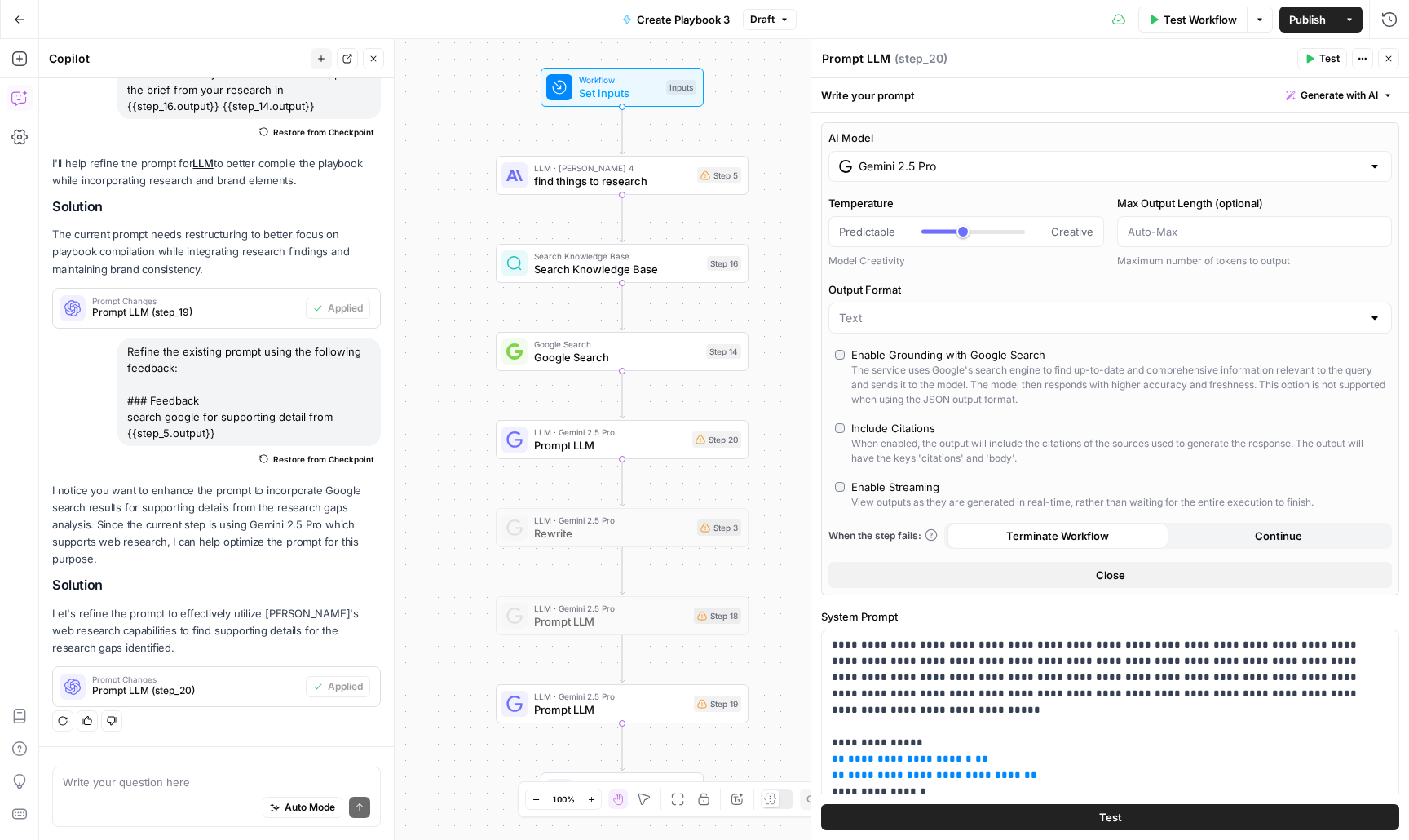
click at [904, 429] on div "Include Citations" at bounding box center [893, 428] width 84 height 16
click at [1396, 62] on button "Close" at bounding box center [1389, 59] width 21 height 21
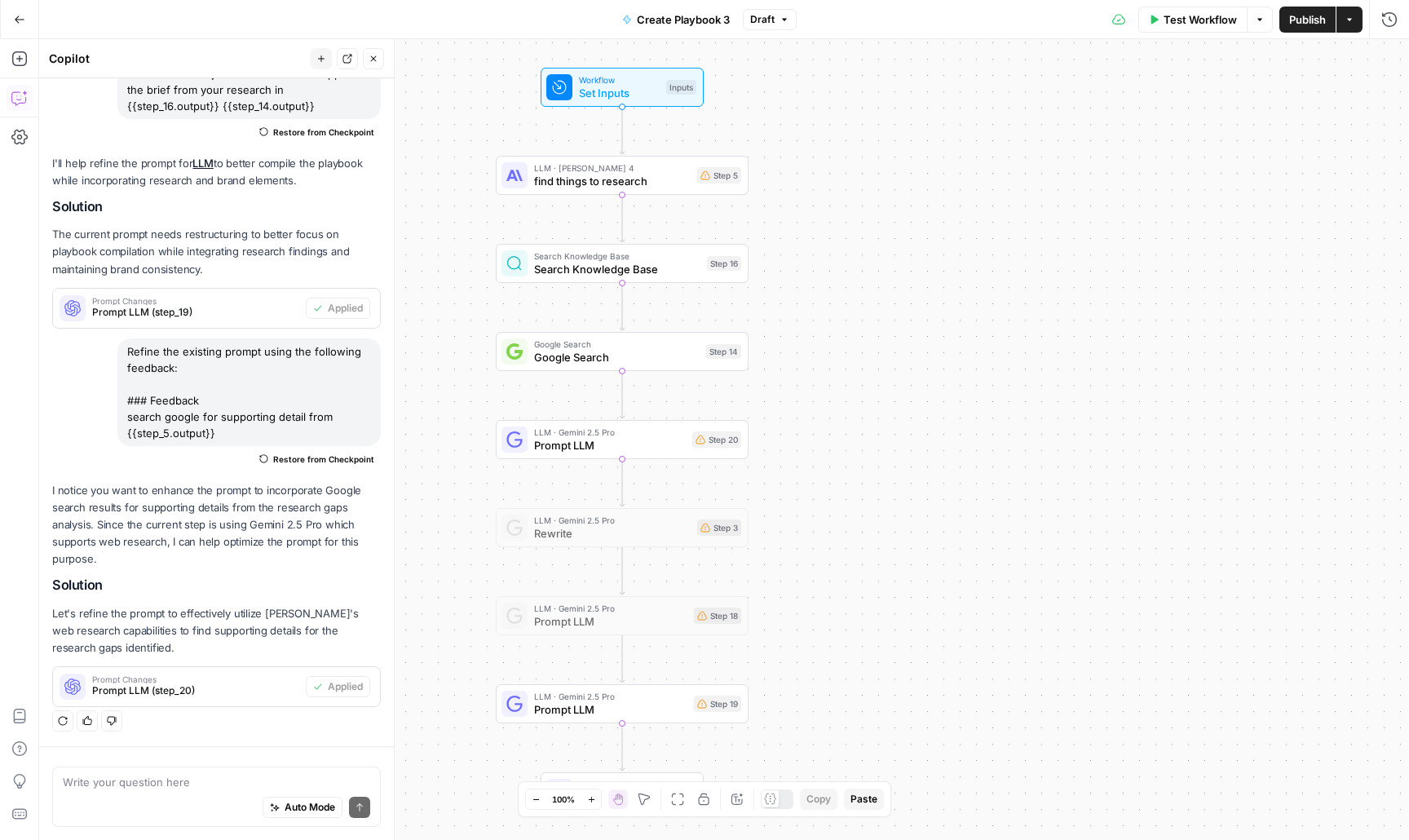
click at [564, 708] on span "Prompt LLM" at bounding box center [611, 709] width 153 height 16
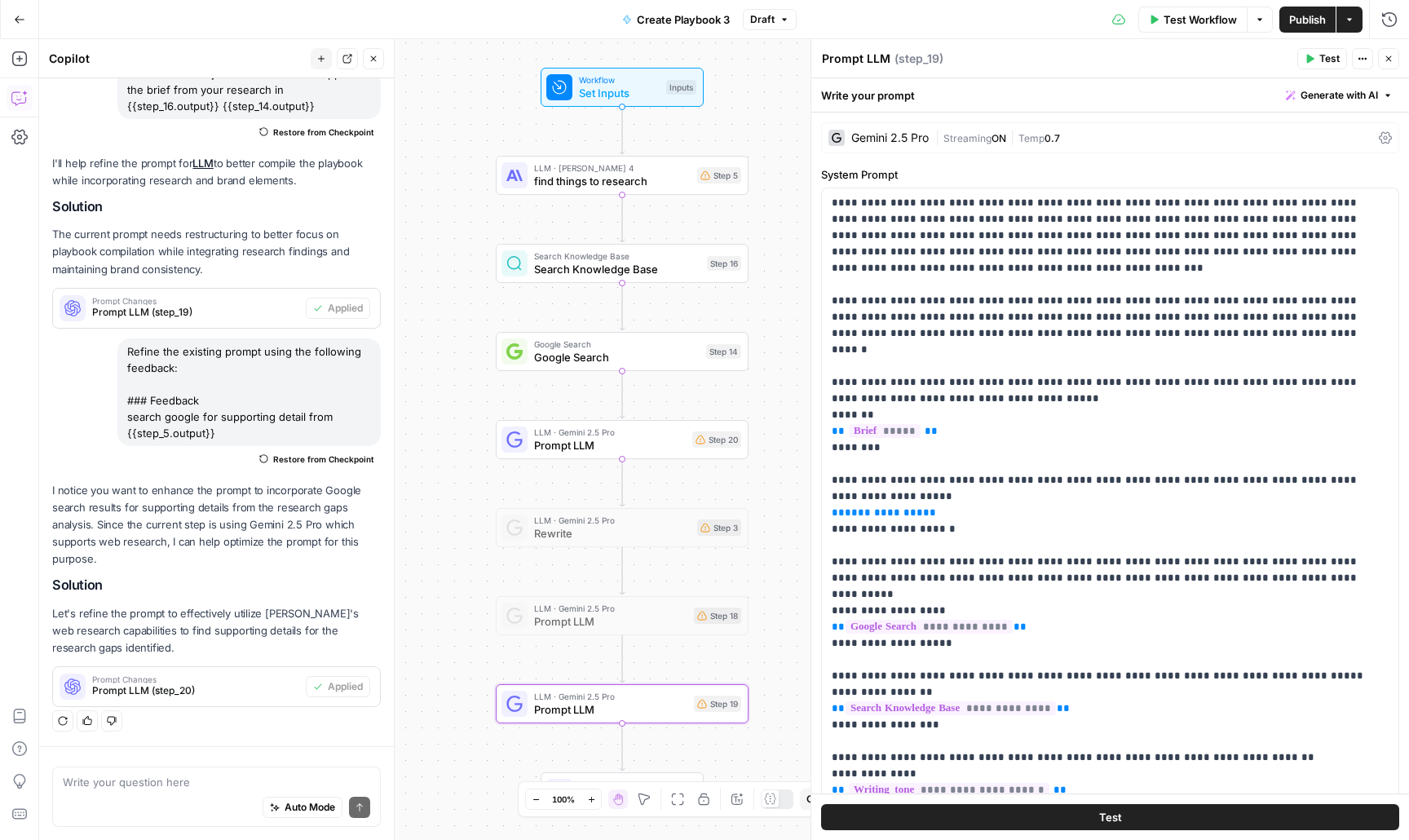
click at [1362, 96] on span "Generate with AI" at bounding box center [1339, 95] width 77 height 15
click at [1292, 179] on div "Improve your existing prompt" at bounding box center [1316, 184] width 136 height 15
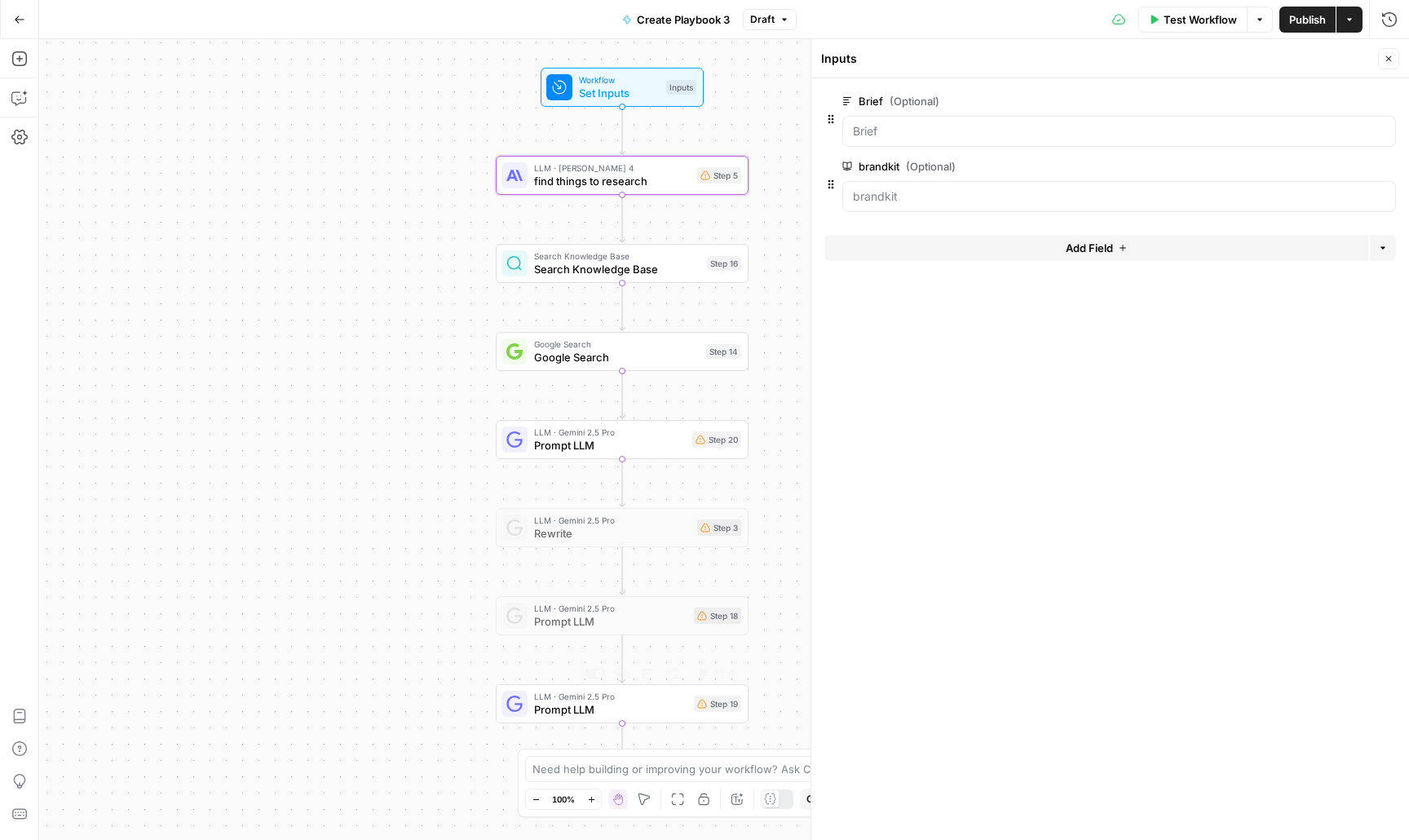
click at [656, 711] on span "Prompt LLM" at bounding box center [611, 709] width 153 height 16
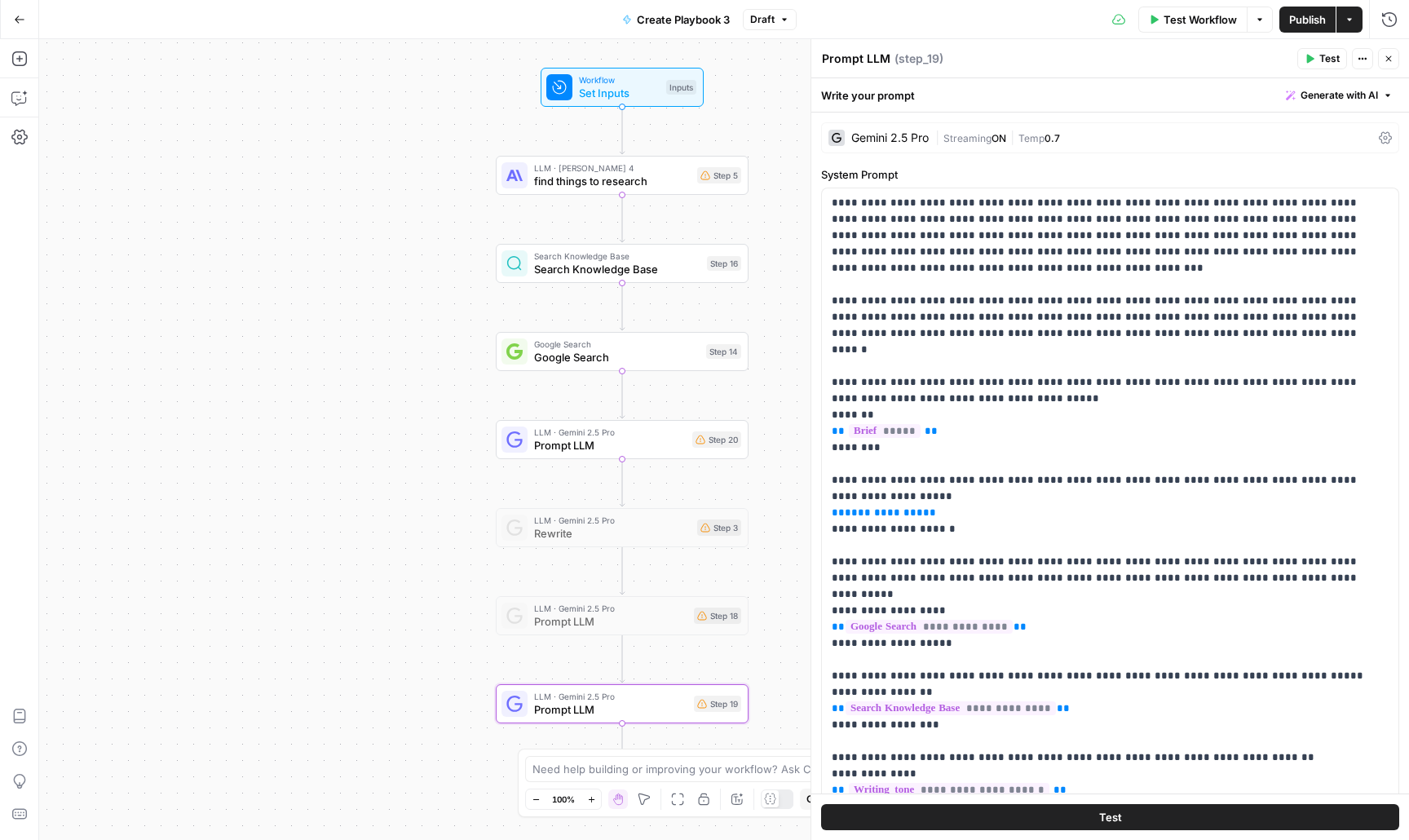
click at [1335, 81] on div "Write your prompt Generate with AI" at bounding box center [1110, 94] width 598 height 34
click at [1335, 88] on span "Generate with AI" at bounding box center [1339, 95] width 77 height 15
click at [1257, 186] on div "Improve your existing prompt" at bounding box center [1316, 184] width 136 height 15
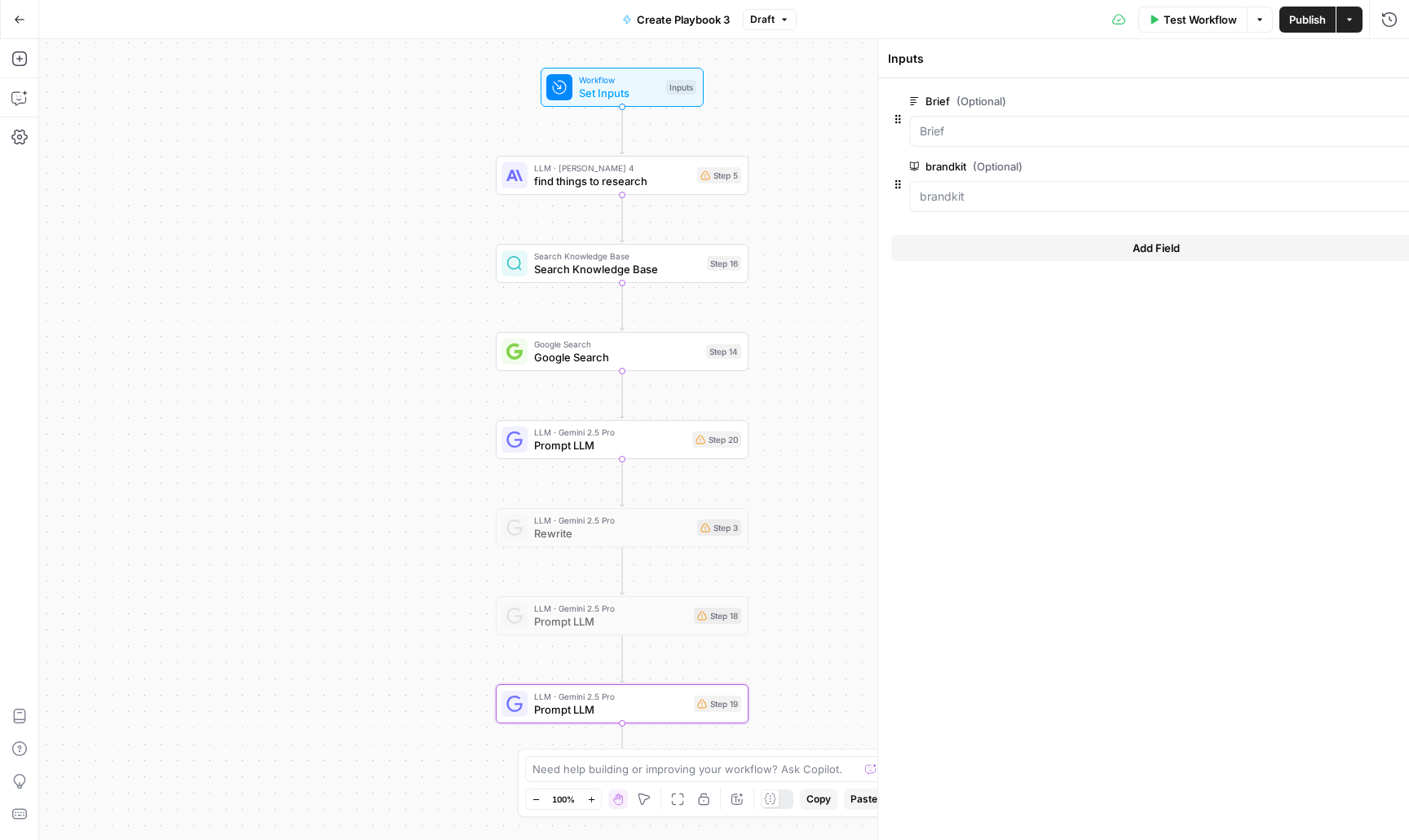
click at [1254, 186] on div at bounding box center [1186, 197] width 553 height 31
click at [1391, 55] on icon "button" at bounding box center [1388, 58] width 10 height 10
click at [548, 714] on span "Prompt LLM" at bounding box center [611, 709] width 153 height 16
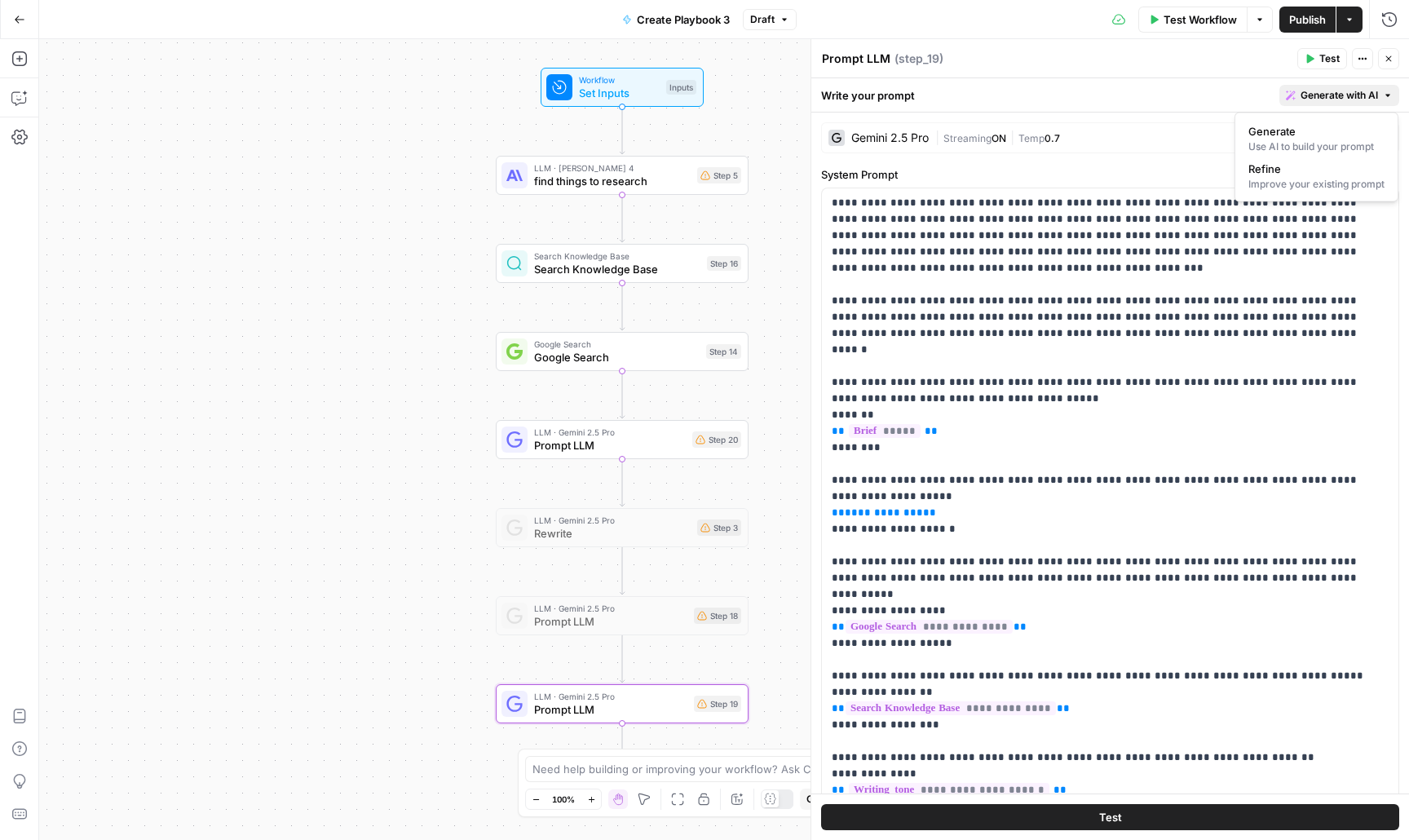
click at [1312, 92] on span "Generate with AI" at bounding box center [1339, 95] width 77 height 15
click at [1294, 169] on span "Refine" at bounding box center [1314, 169] width 130 height 16
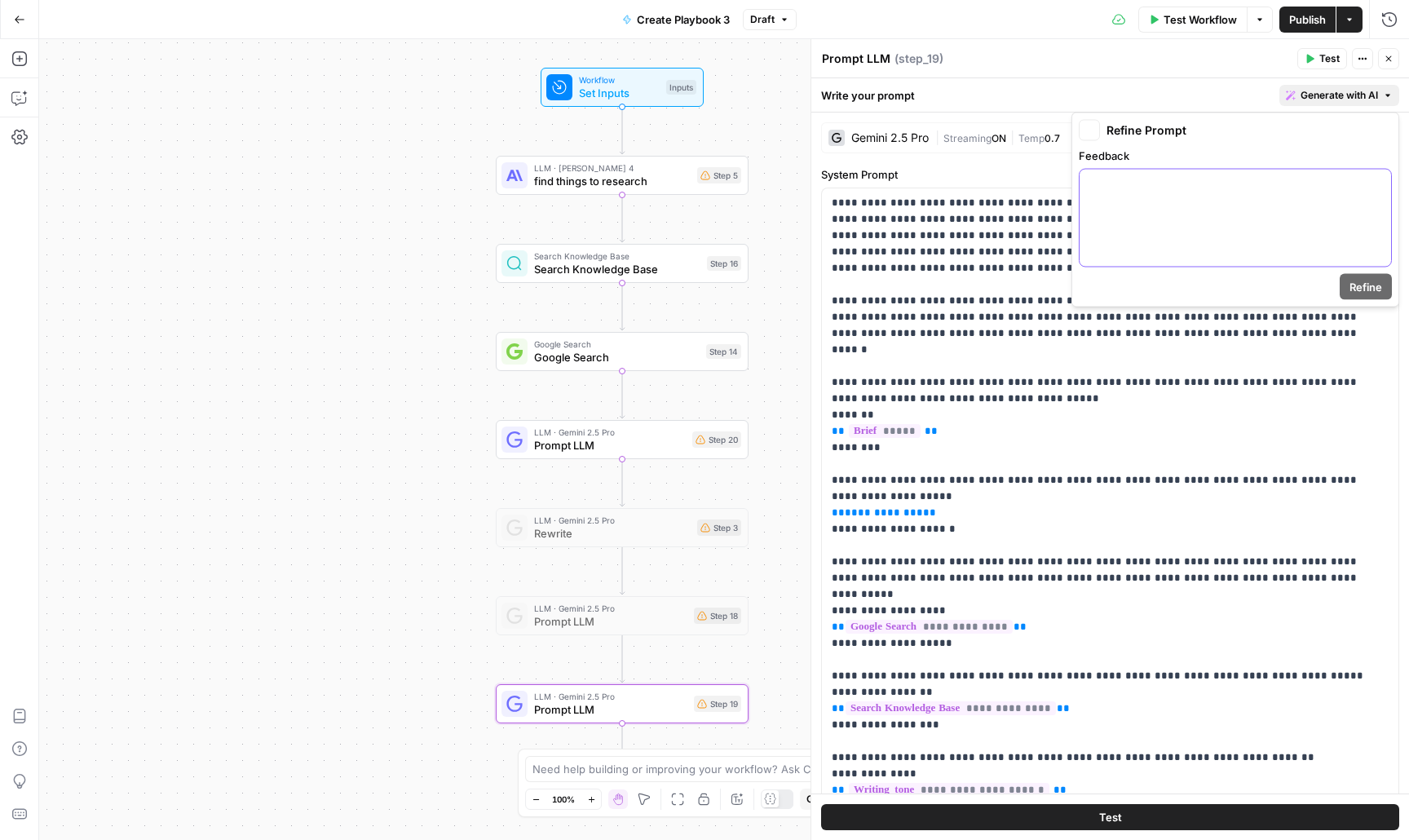
click at [1260, 196] on div at bounding box center [1236, 218] width 312 height 97
click at [1379, 180] on icon "button" at bounding box center [1376, 184] width 8 height 8
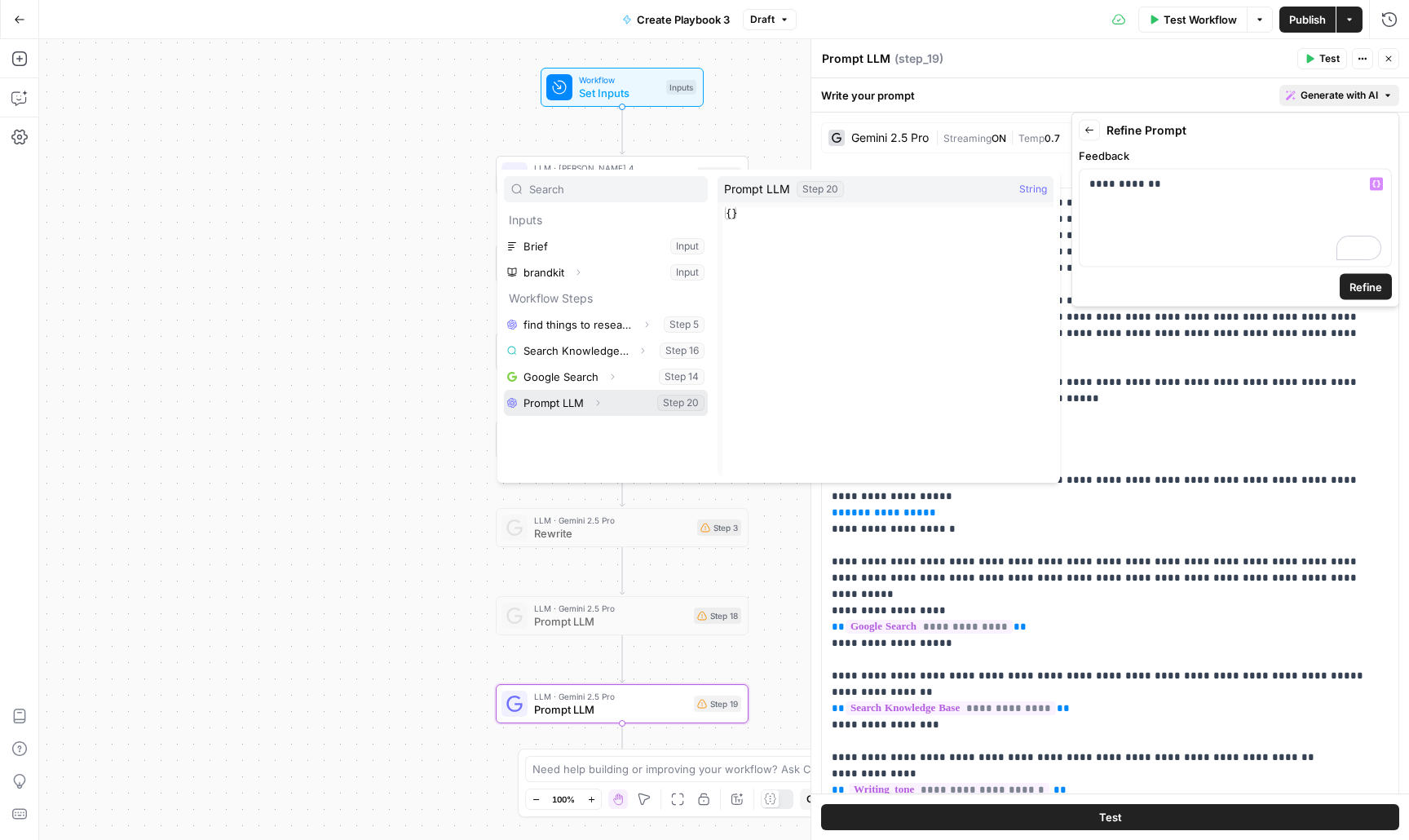
click at [595, 403] on icon "button" at bounding box center [598, 403] width 10 height 10
click at [554, 430] on button "Select variable Output" at bounding box center [614, 429] width 188 height 26
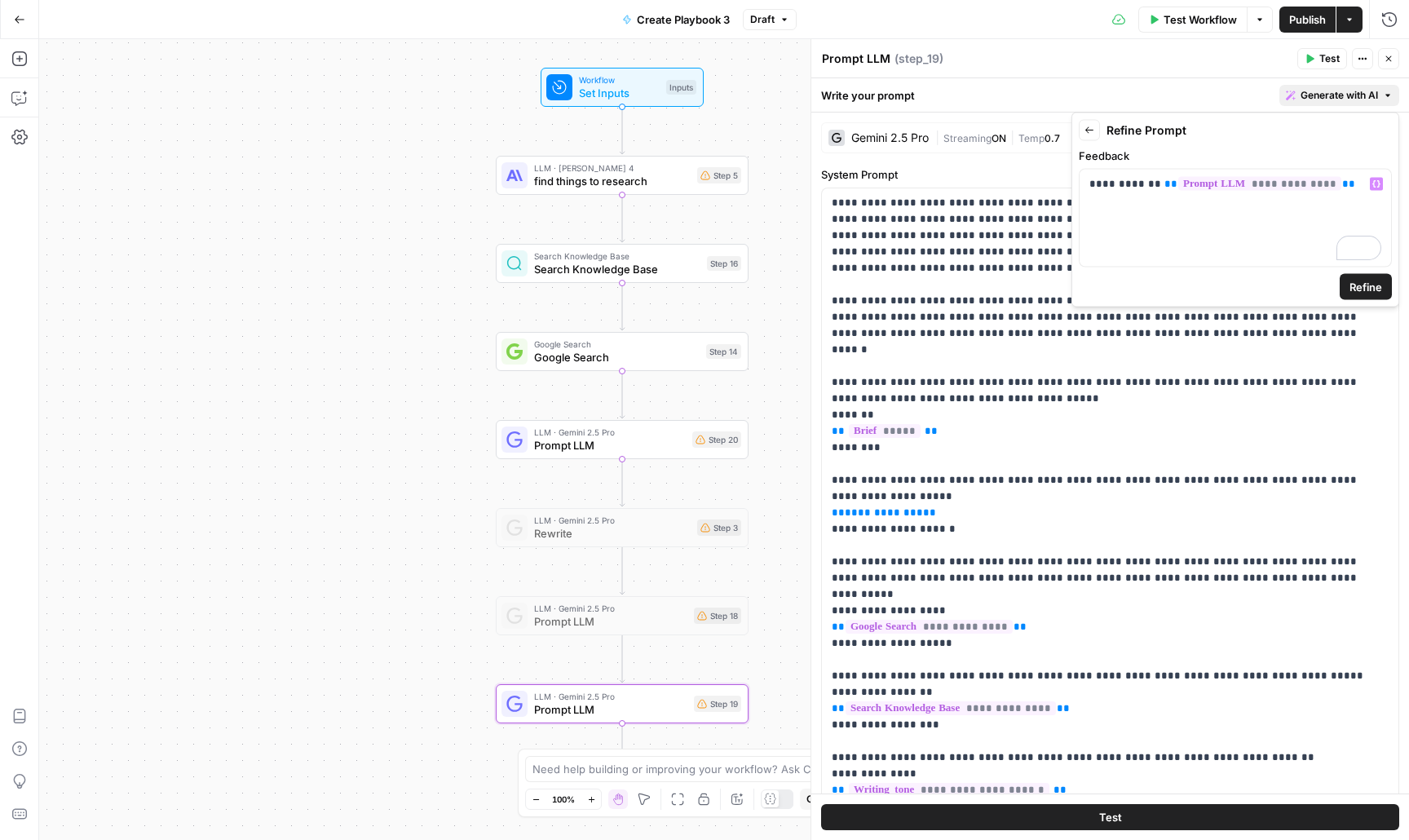
click at [1354, 285] on span "Refine" at bounding box center [1367, 287] width 33 height 16
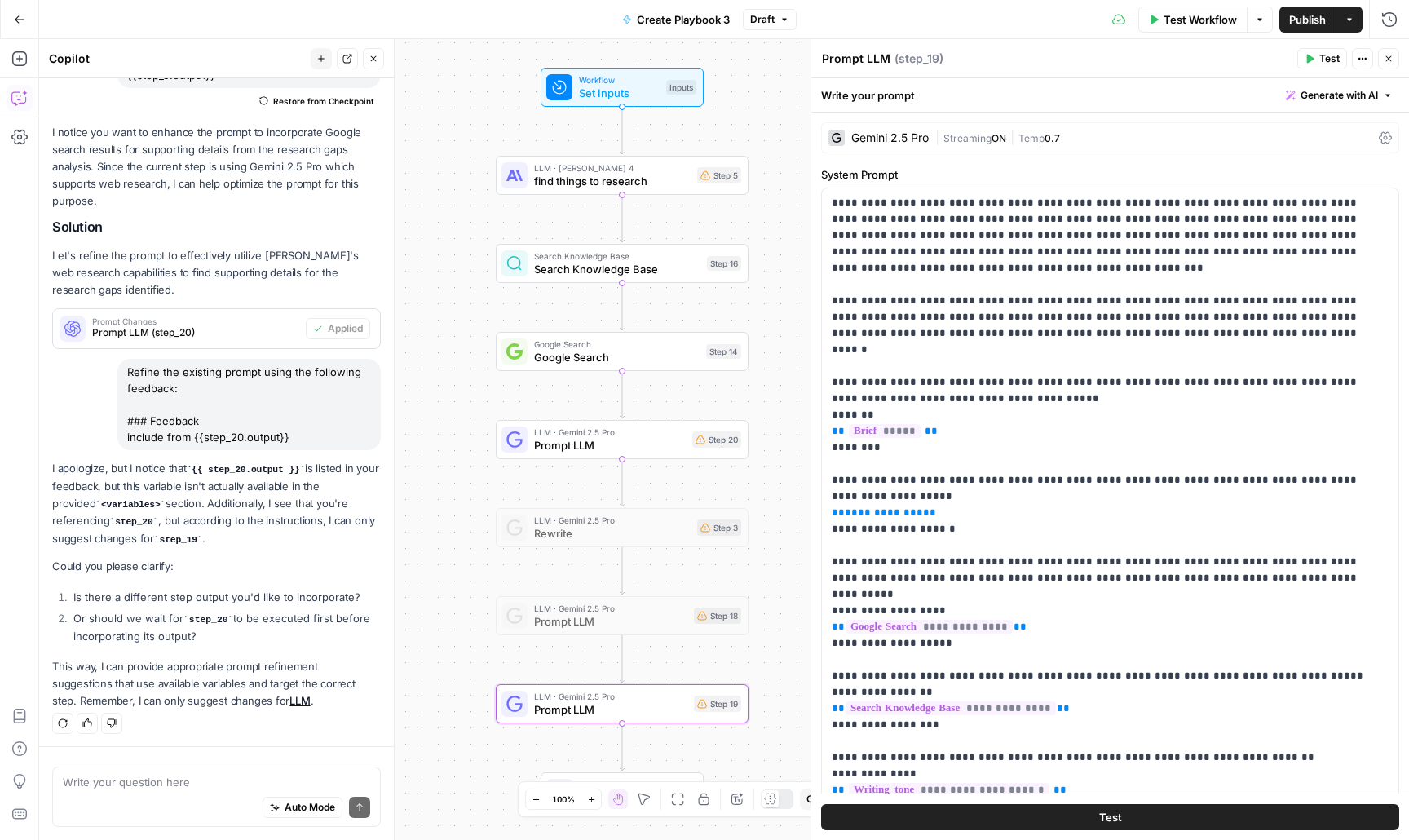
click at [303, 558] on p "Could you please clarify:" at bounding box center [217, 566] width 329 height 17
click at [1357, 94] on span "Generate with AI" at bounding box center [1339, 95] width 77 height 15
click at [1328, 182] on div "Improve your existing prompt" at bounding box center [1316, 184] width 136 height 15
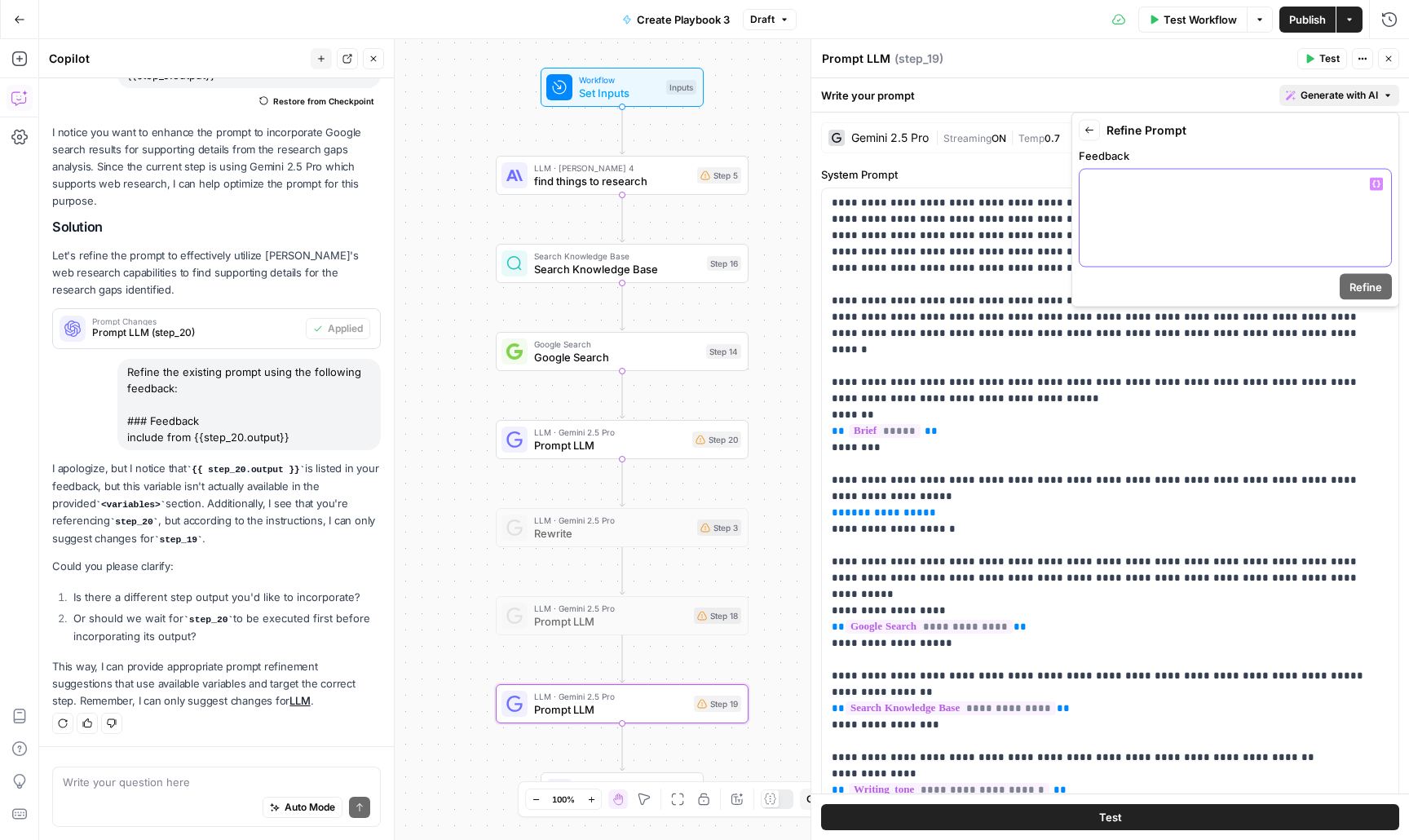
click at [1165, 225] on div at bounding box center [1236, 218] width 312 height 97
click at [1379, 185] on icon "button" at bounding box center [1376, 184] width 8 height 7
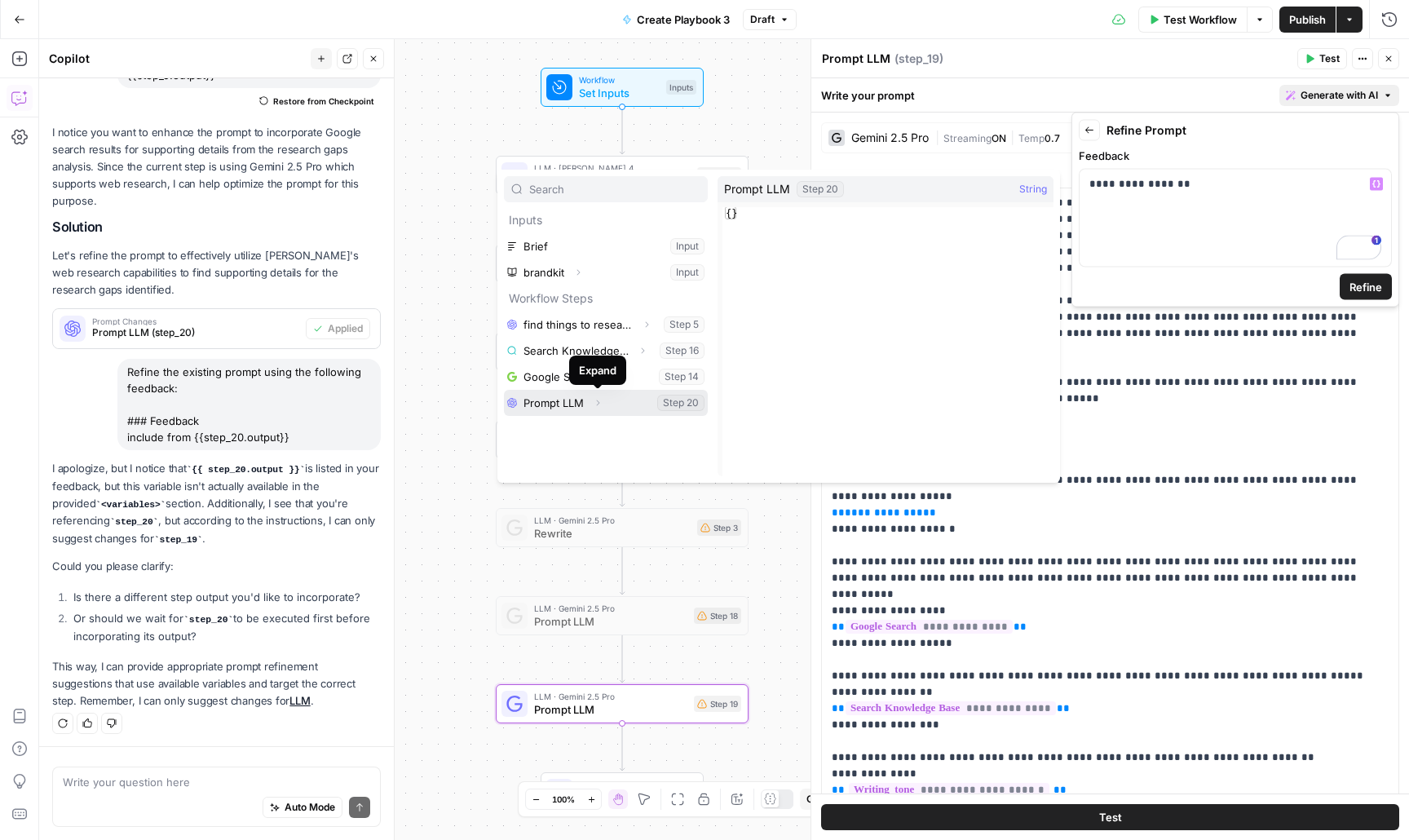
click at [605, 403] on button "Expand" at bounding box center [598, 403] width 21 height 21
click at [569, 425] on button "Select variable Output" at bounding box center [614, 429] width 188 height 26
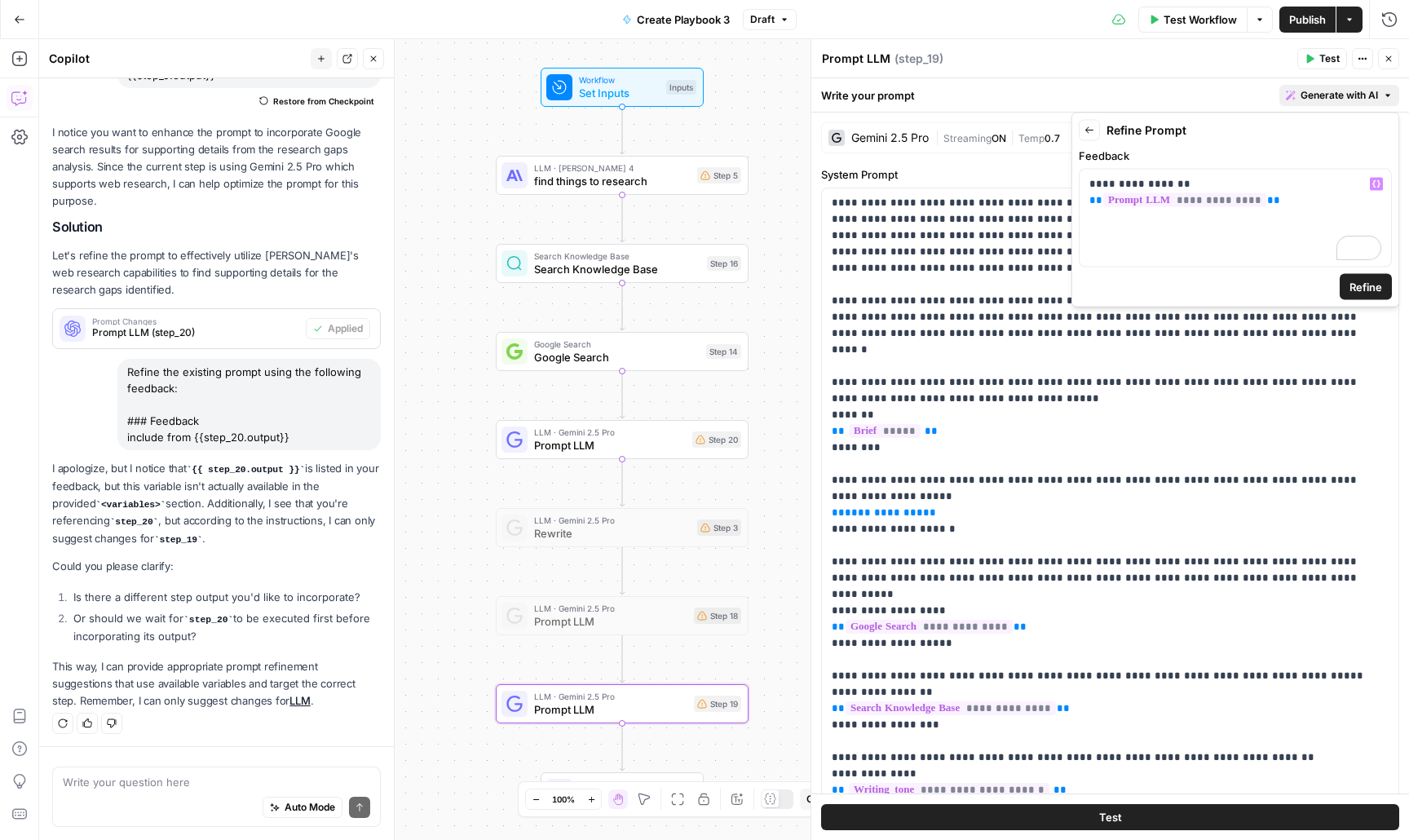
click at [1370, 286] on span "Refine" at bounding box center [1367, 287] width 33 height 16
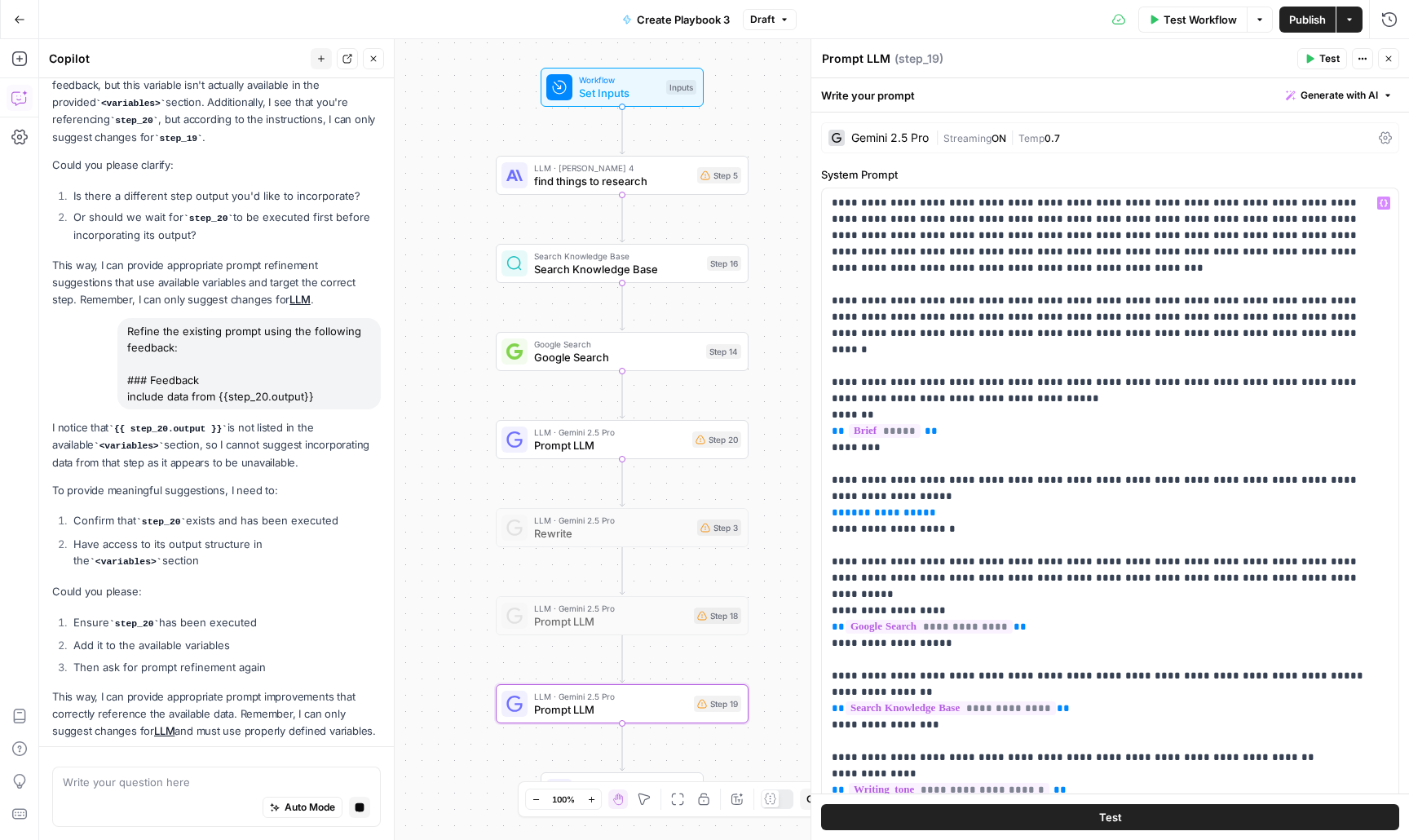
scroll to position [1047, 0]
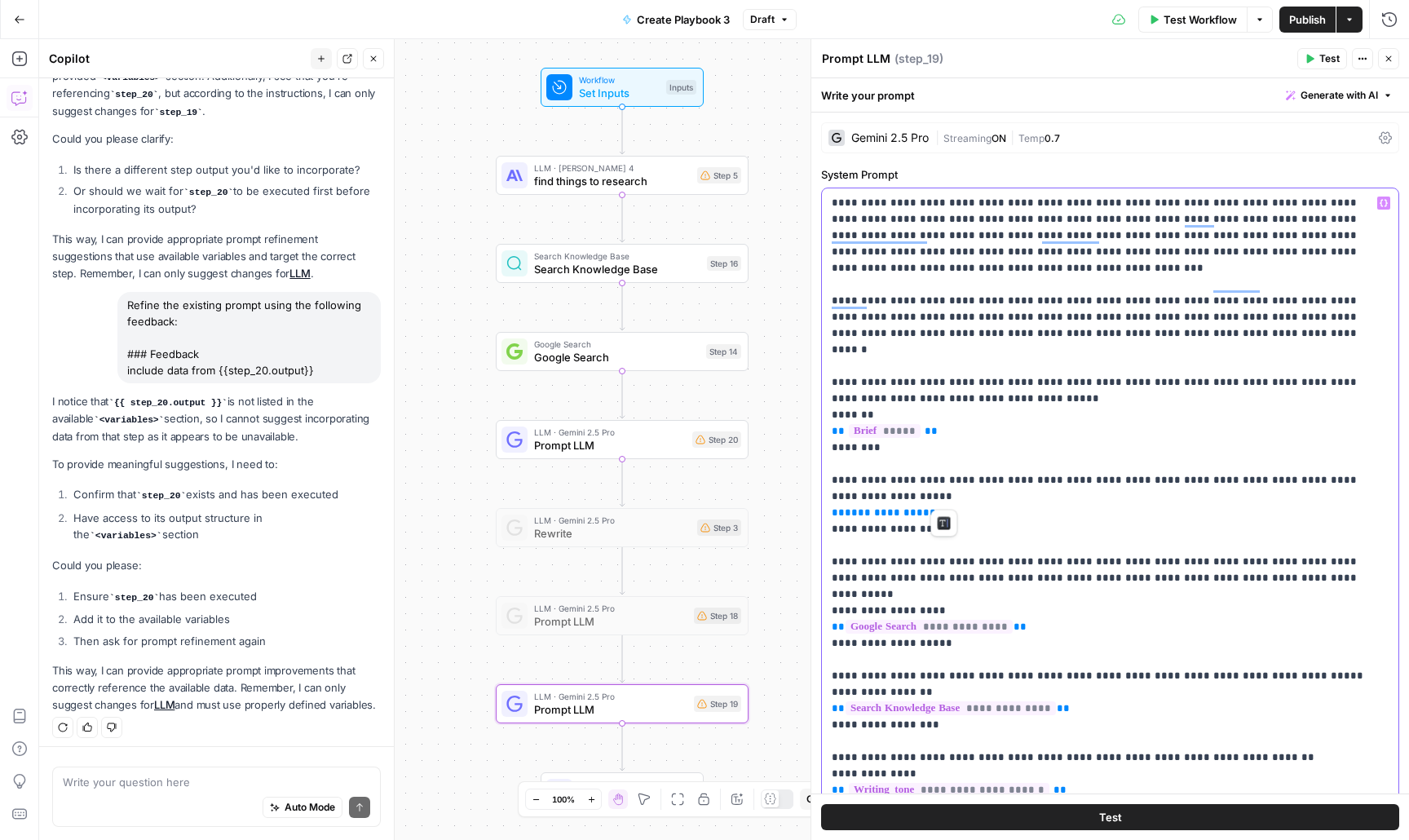
drag, startPoint x: 983, startPoint y: 496, endPoint x: 832, endPoint y: 448, distance: 158.4
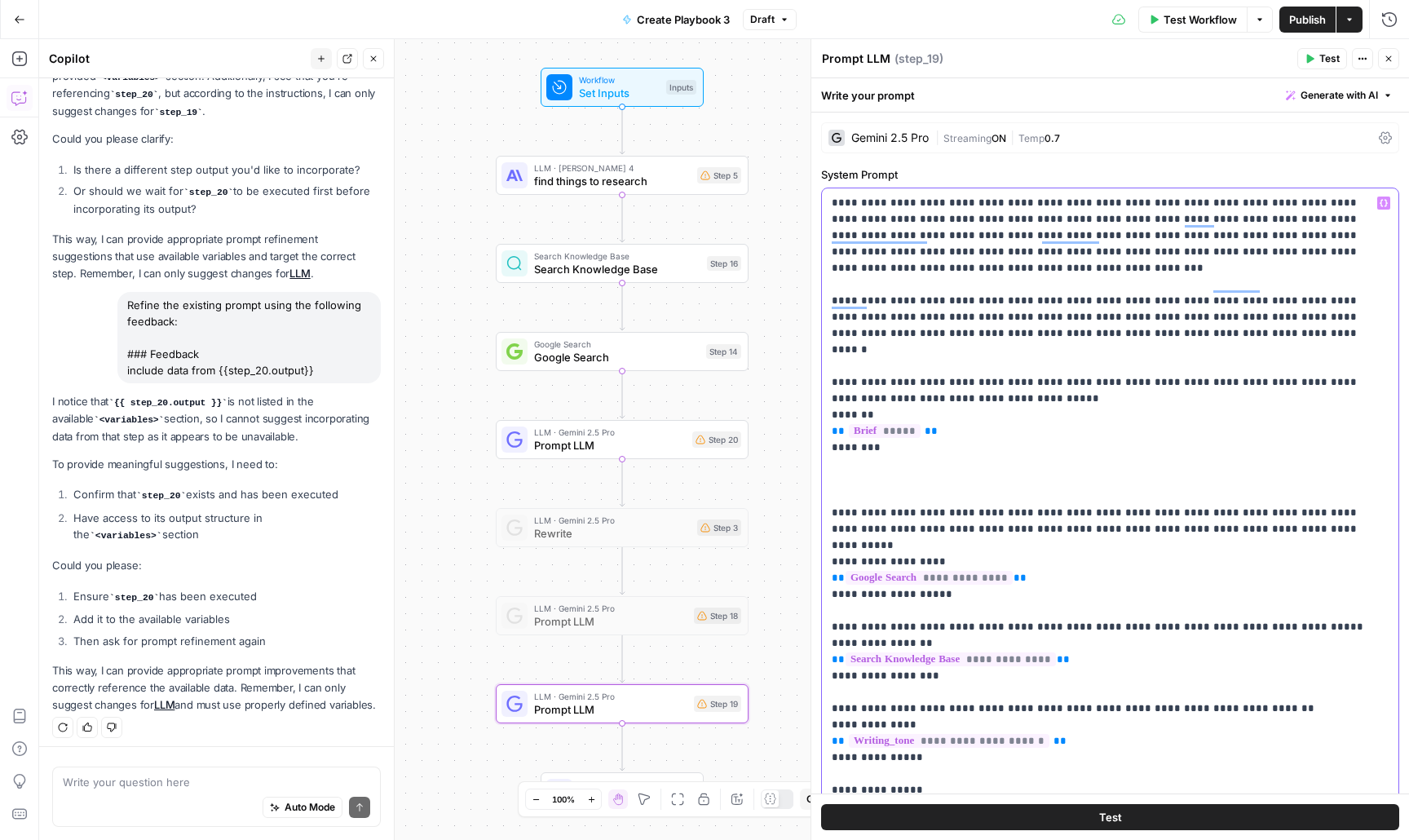
scroll to position [1099, 0]
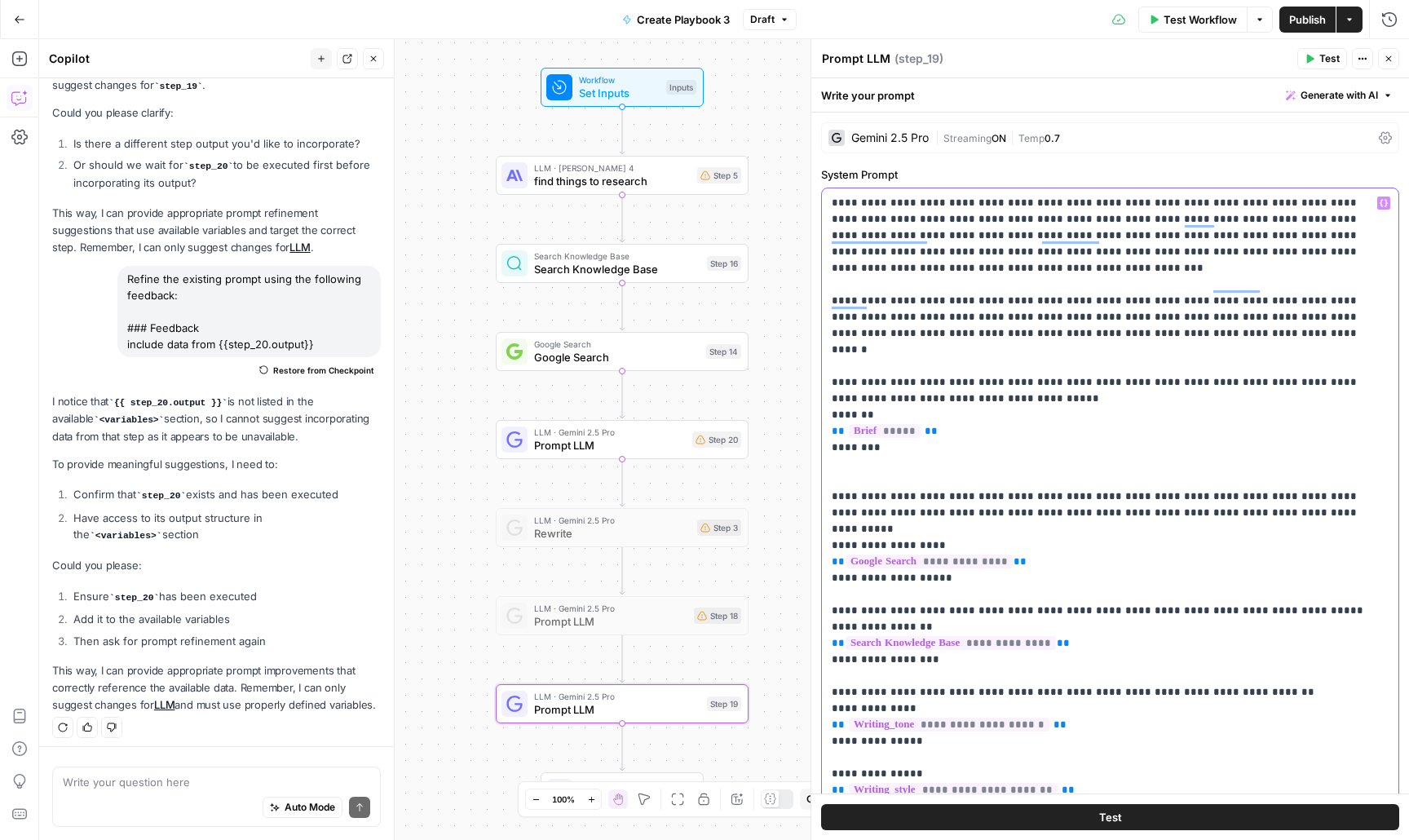
drag, startPoint x: 869, startPoint y: 463, endPoint x: 836, endPoint y: 463, distance: 33.0
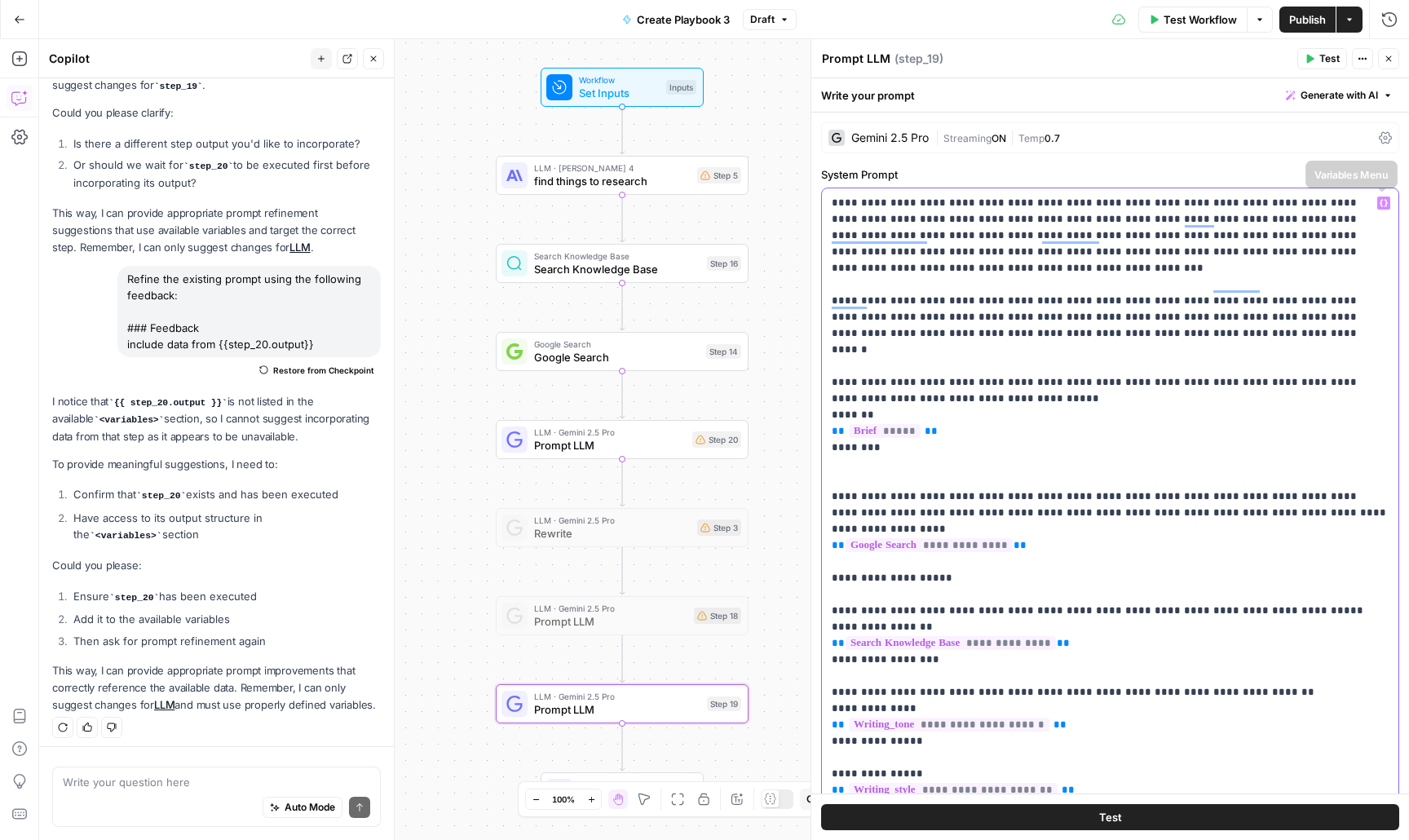
click at [1384, 199] on icon "button" at bounding box center [1383, 203] width 8 height 8
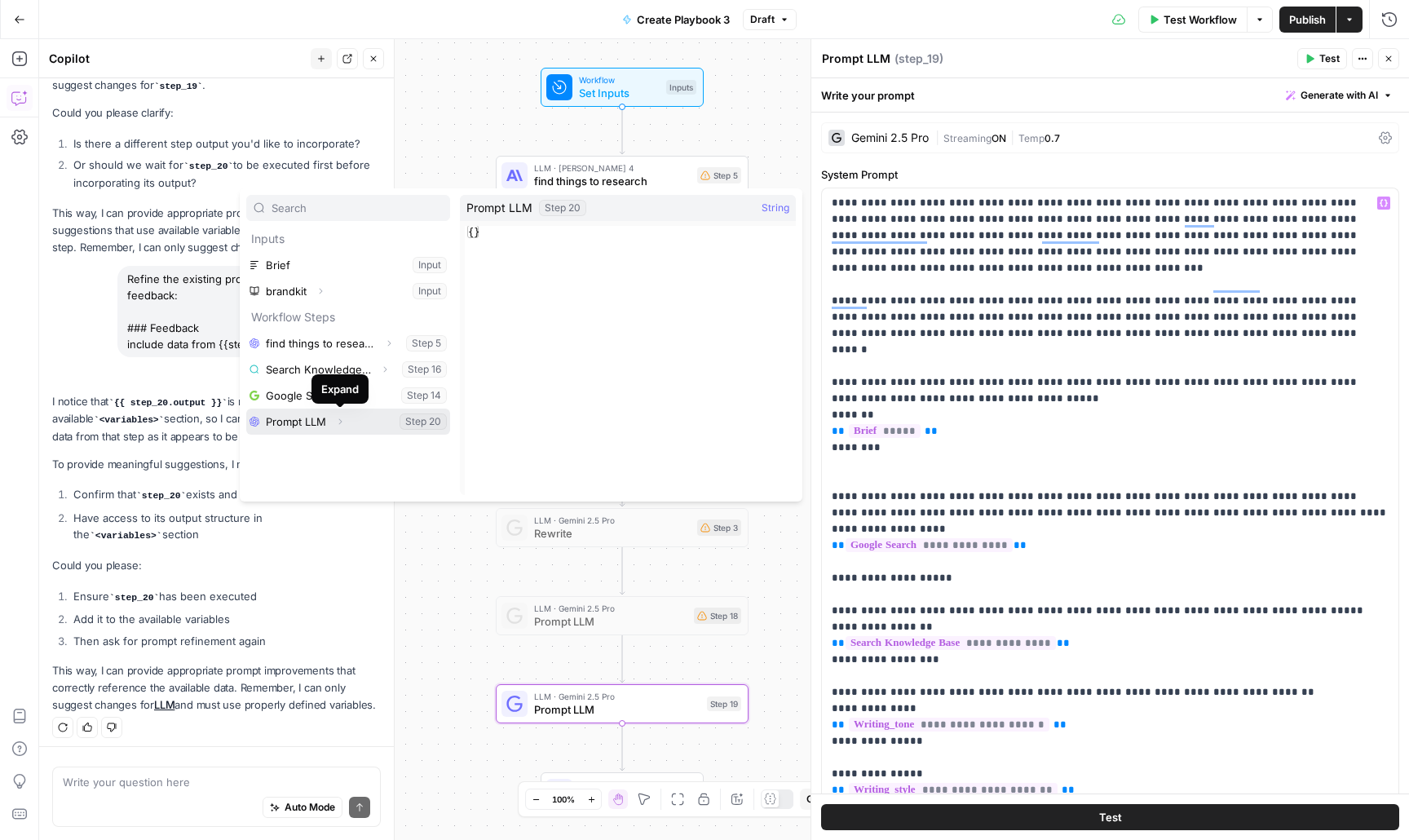
click at [339, 423] on icon "button" at bounding box center [339, 421] width 10 height 10
click at [295, 451] on button "Select variable Output" at bounding box center [356, 448] width 188 height 26
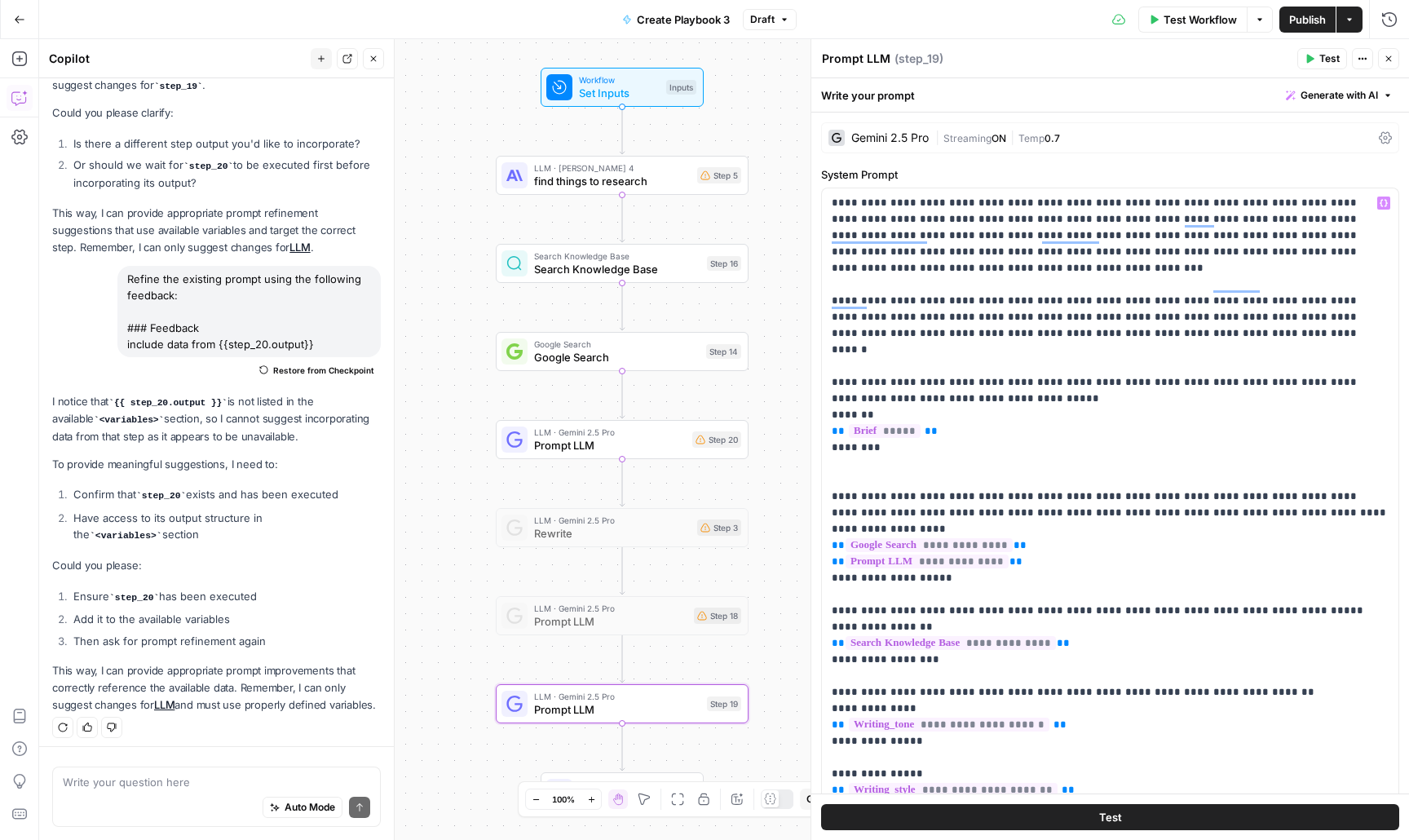
click at [1316, 21] on span "Publish" at bounding box center [1308, 19] width 36 height 16
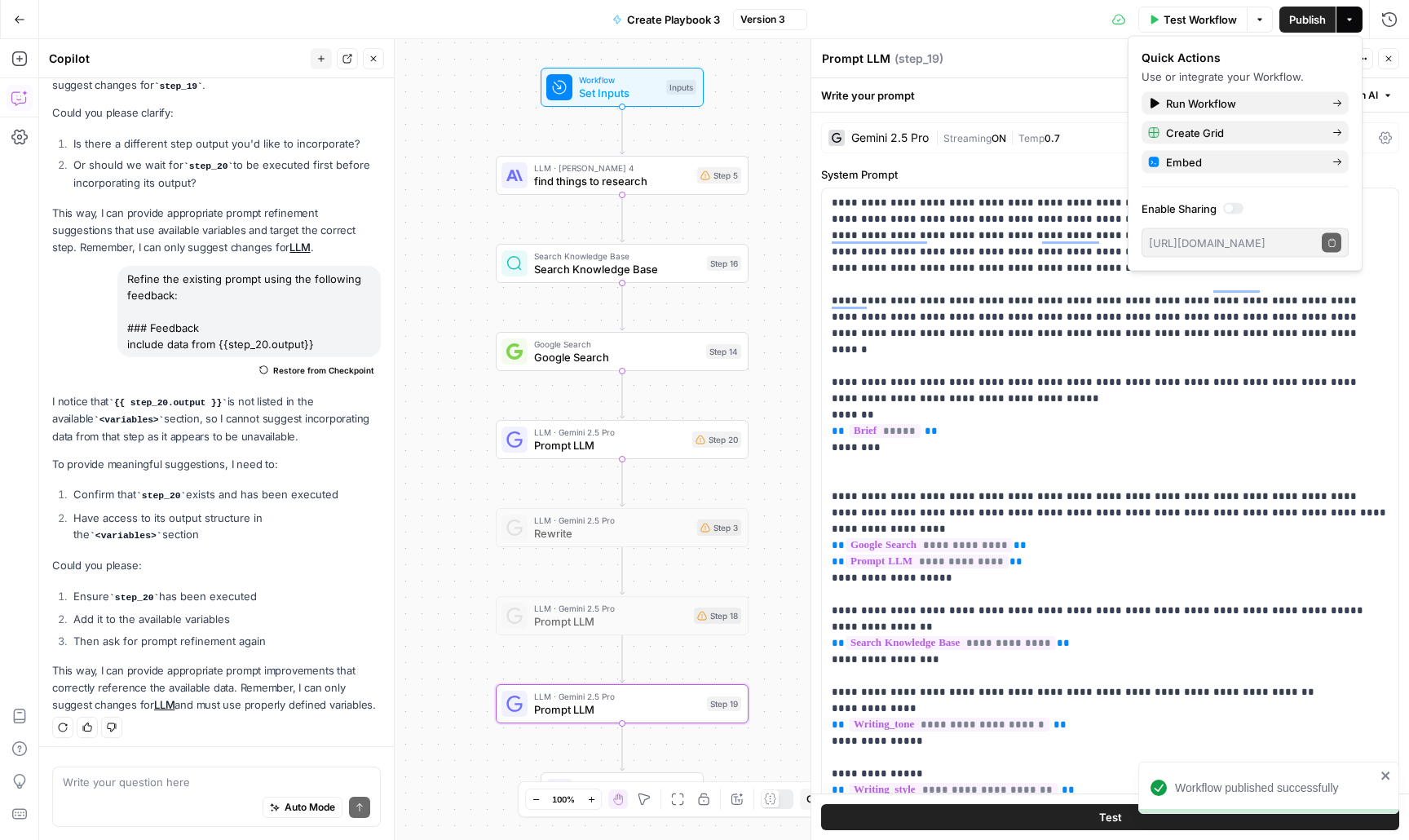
click at [1196, 22] on span "Test Workflow" at bounding box center [1200, 19] width 74 height 16
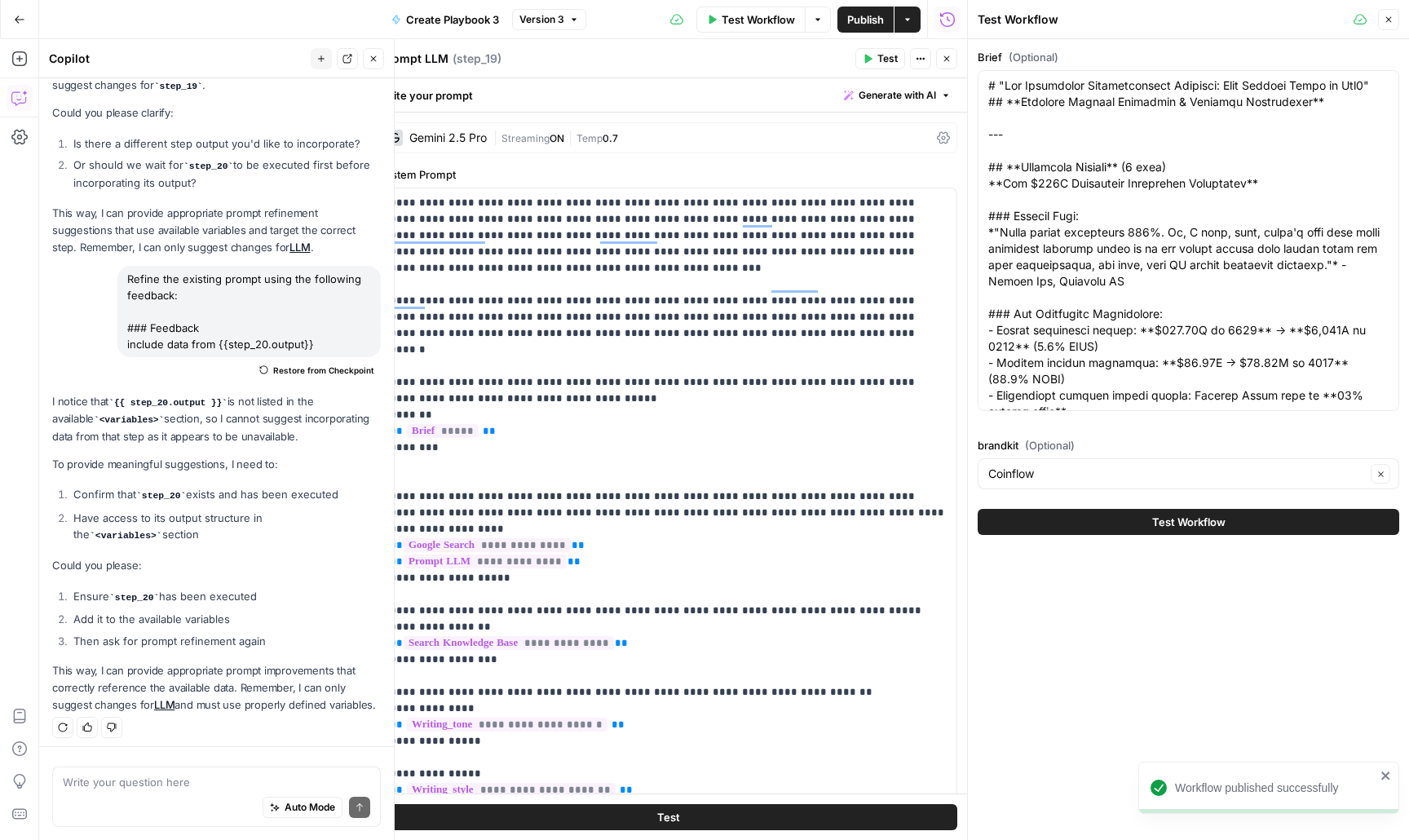
click at [1115, 525] on button "Test Workflow" at bounding box center [1188, 522] width 422 height 26
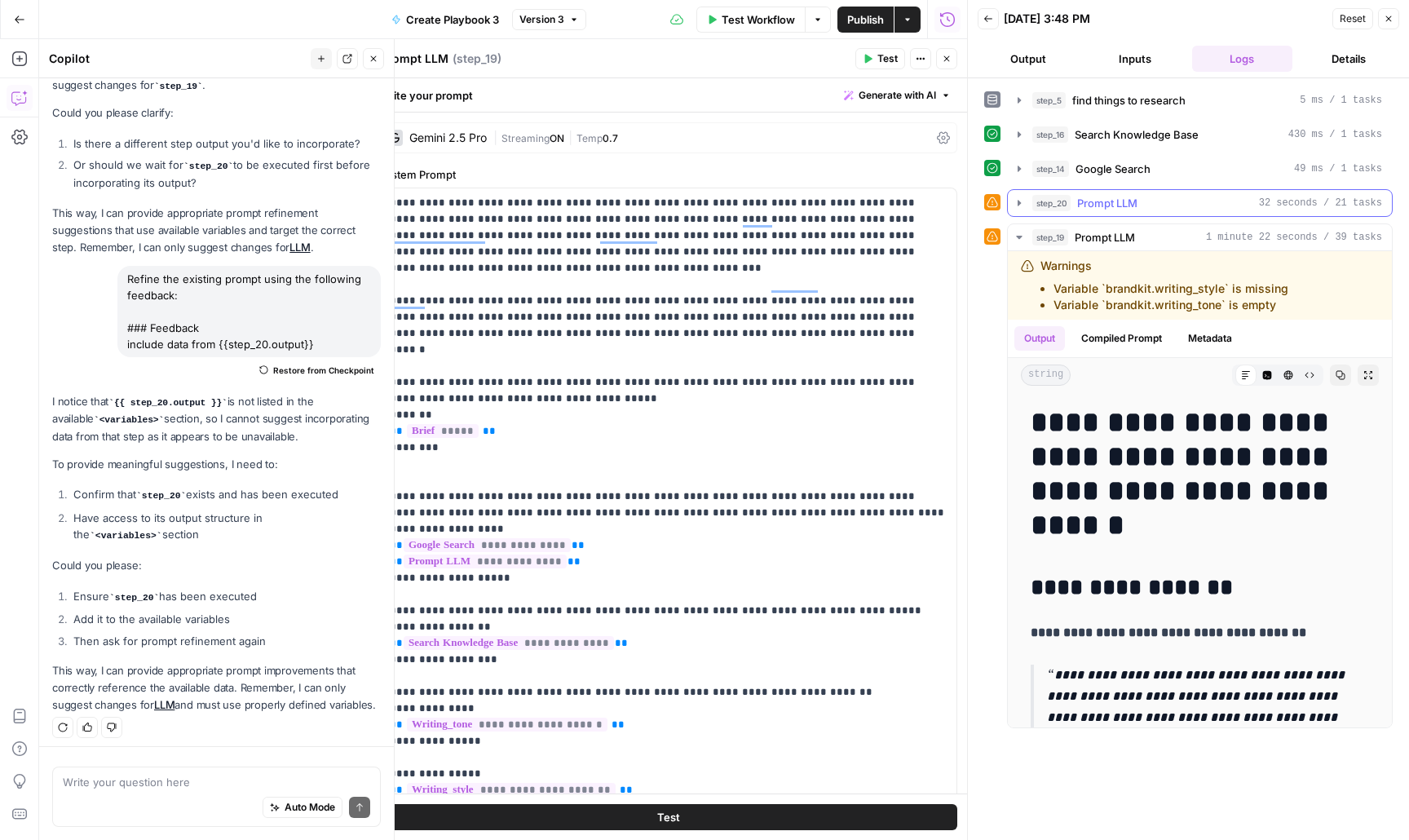
click at [1019, 203] on icon "button" at bounding box center [1019, 203] width 3 height 6
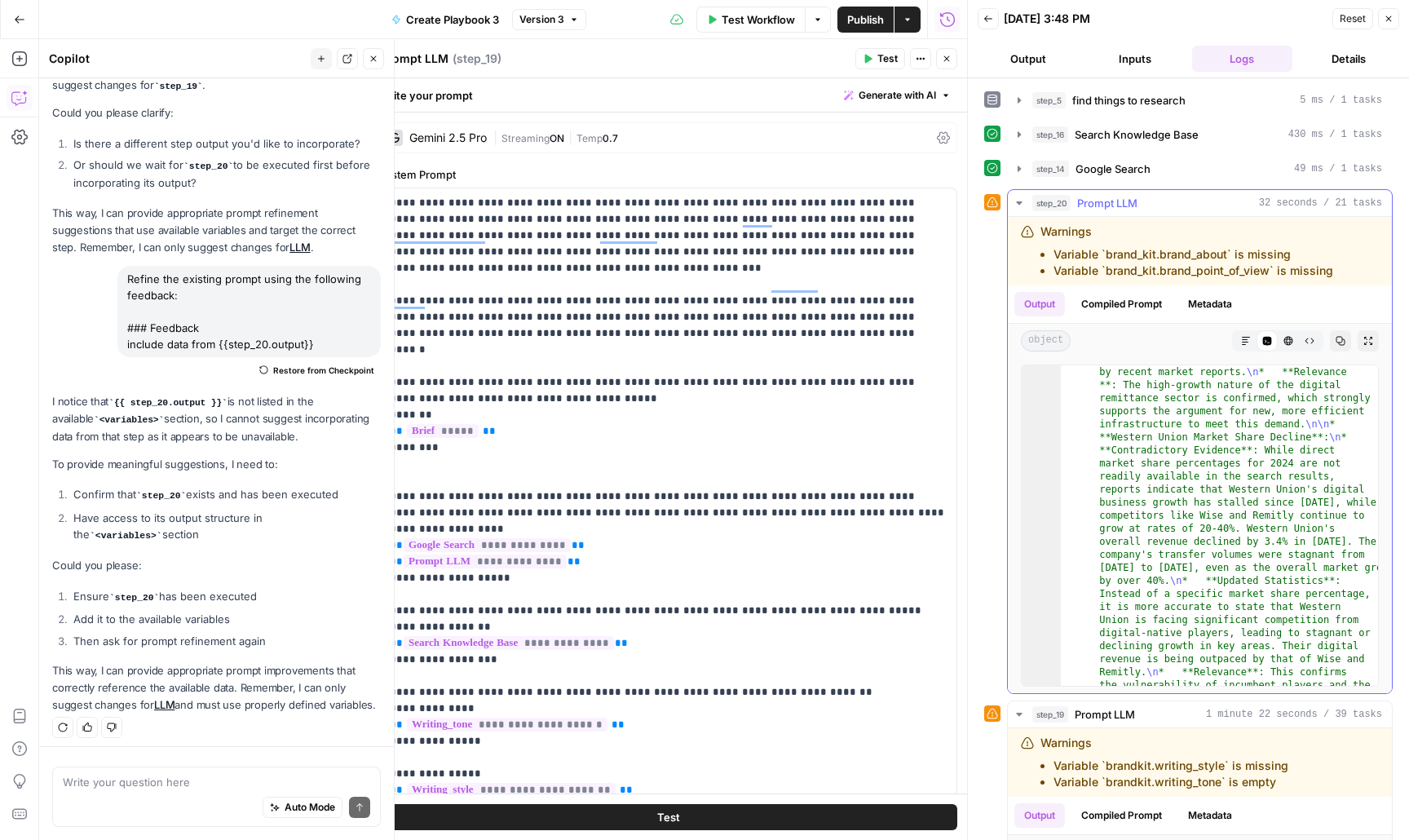
scroll to position [799, 0]
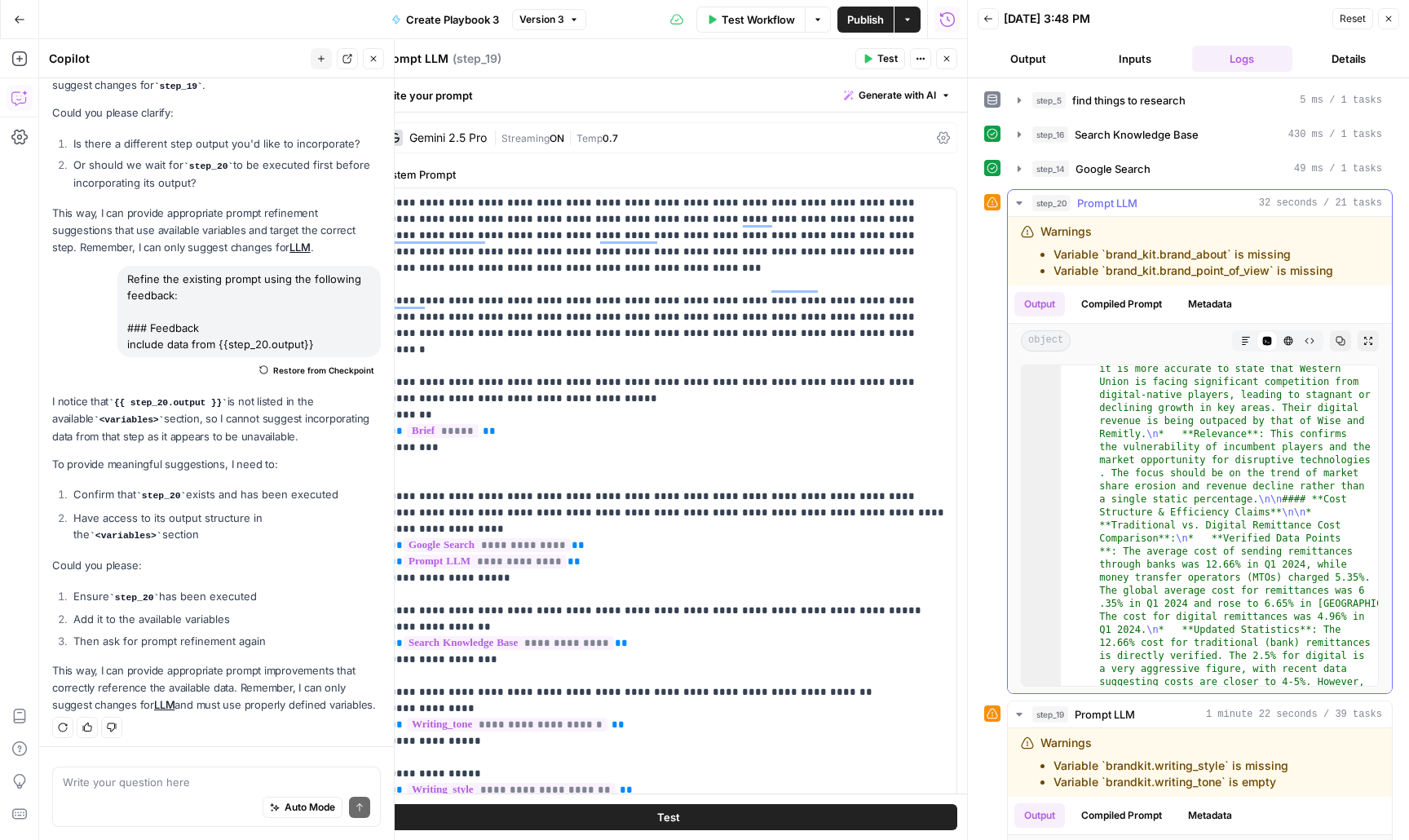
click at [1022, 202] on icon "button" at bounding box center [1018, 204] width 6 height 3
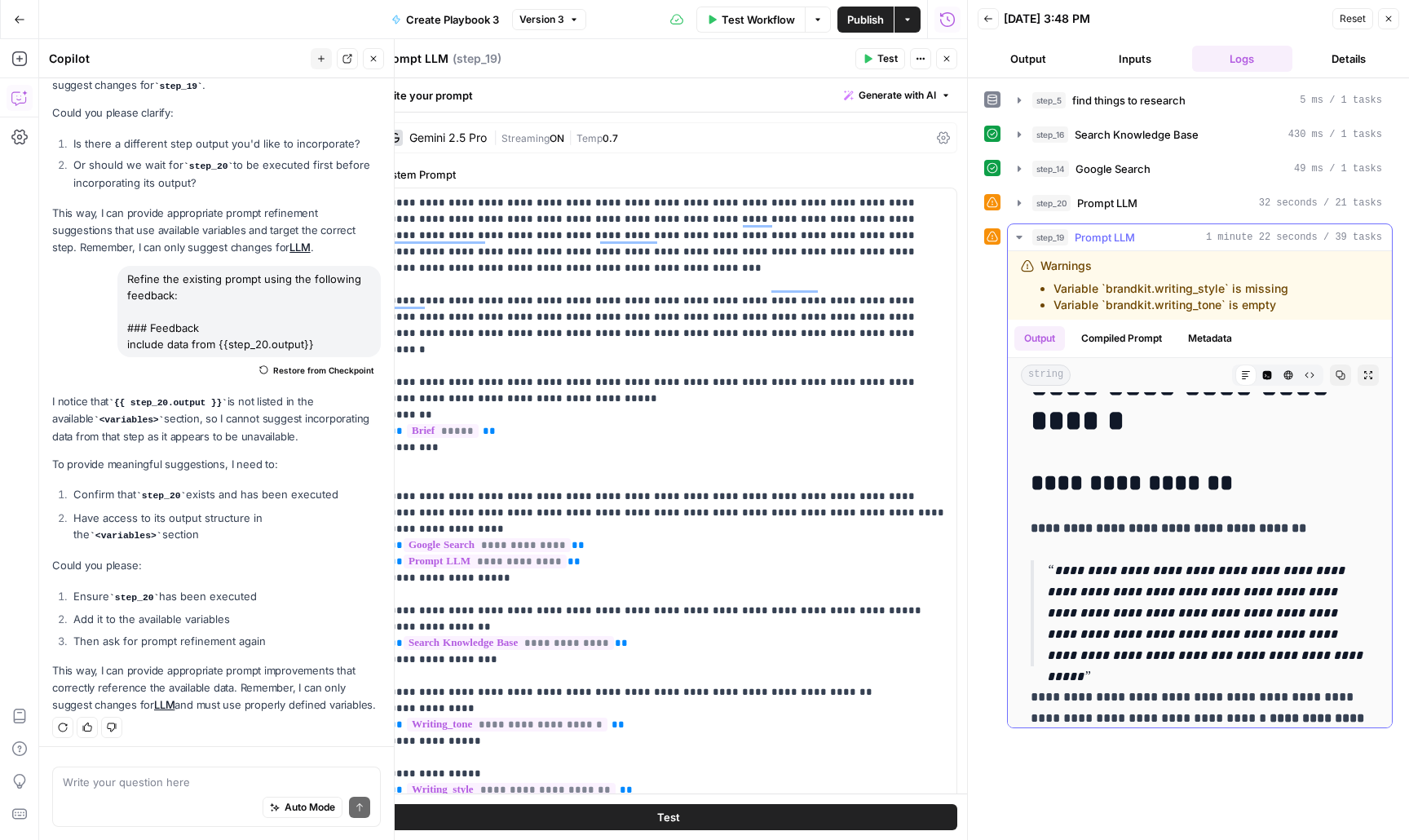
scroll to position [145, 0]
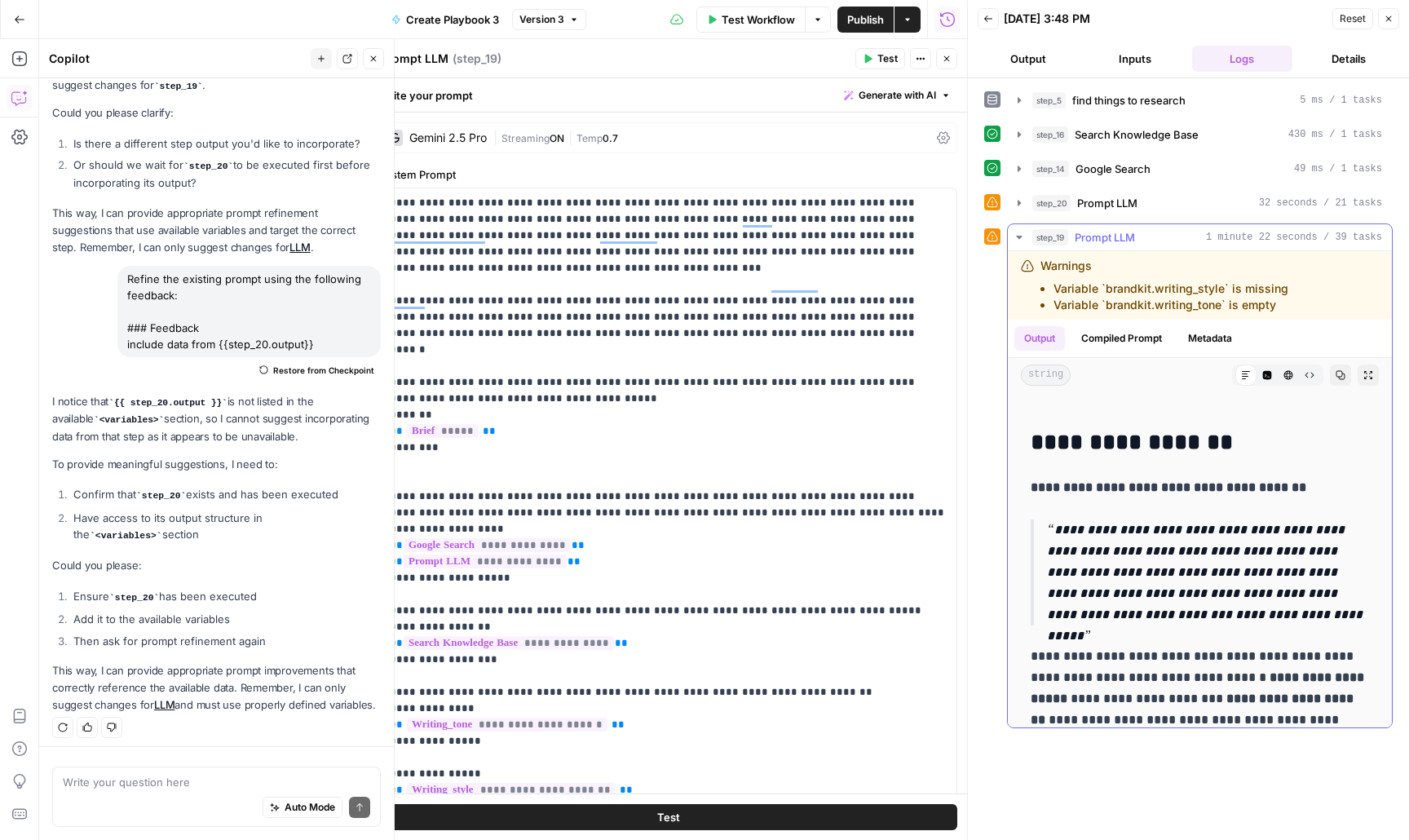
click at [1348, 369] on button "Copy" at bounding box center [1341, 375] width 21 height 21
click at [1028, 238] on button "step_19 Prompt LLM 1 minute 22 seconds / 39 tasks" at bounding box center [1200, 237] width 385 height 26
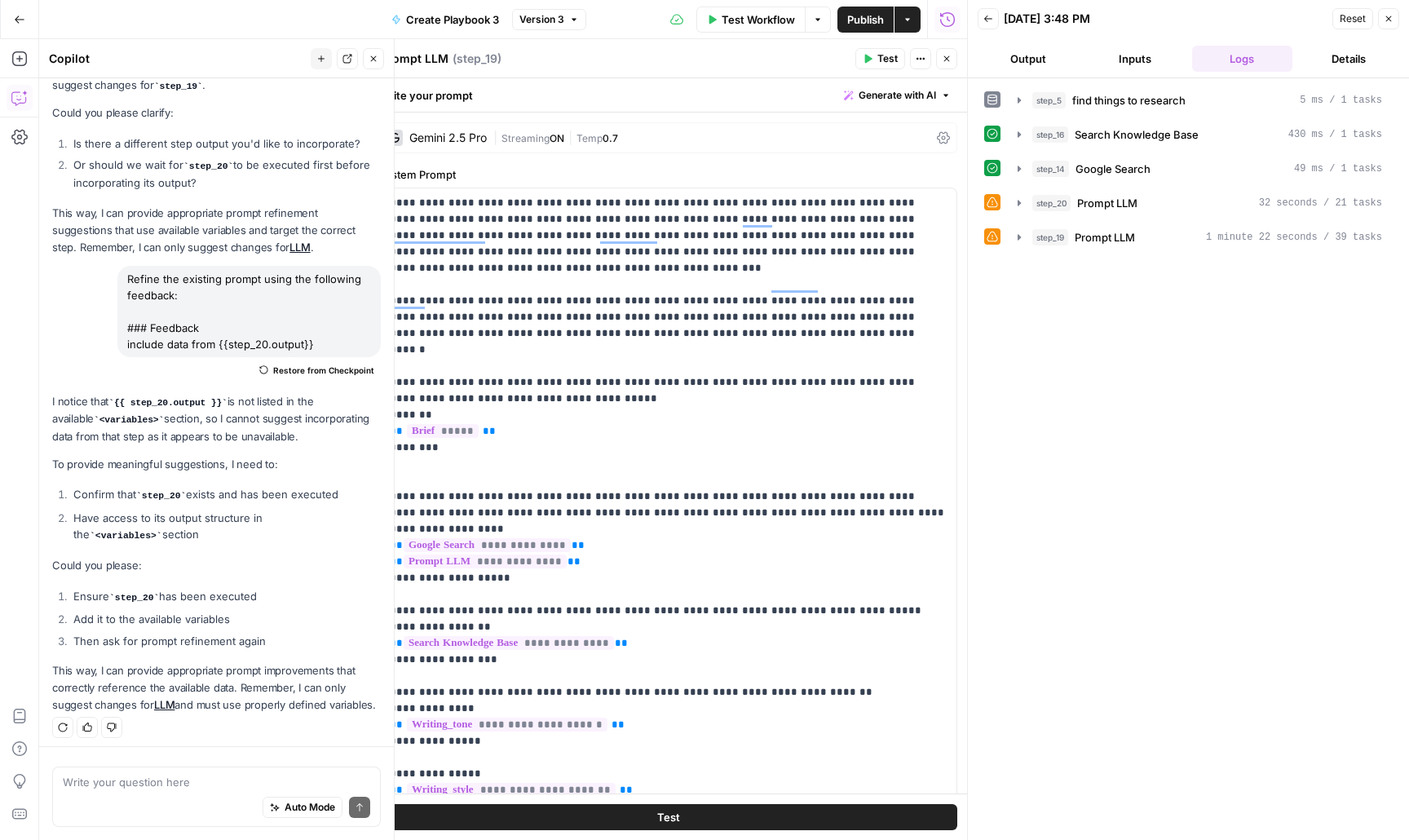
click at [943, 61] on div "Run History E" at bounding box center [947, 54] width 89 height 27
click at [949, 61] on icon "button" at bounding box center [947, 58] width 10 height 10
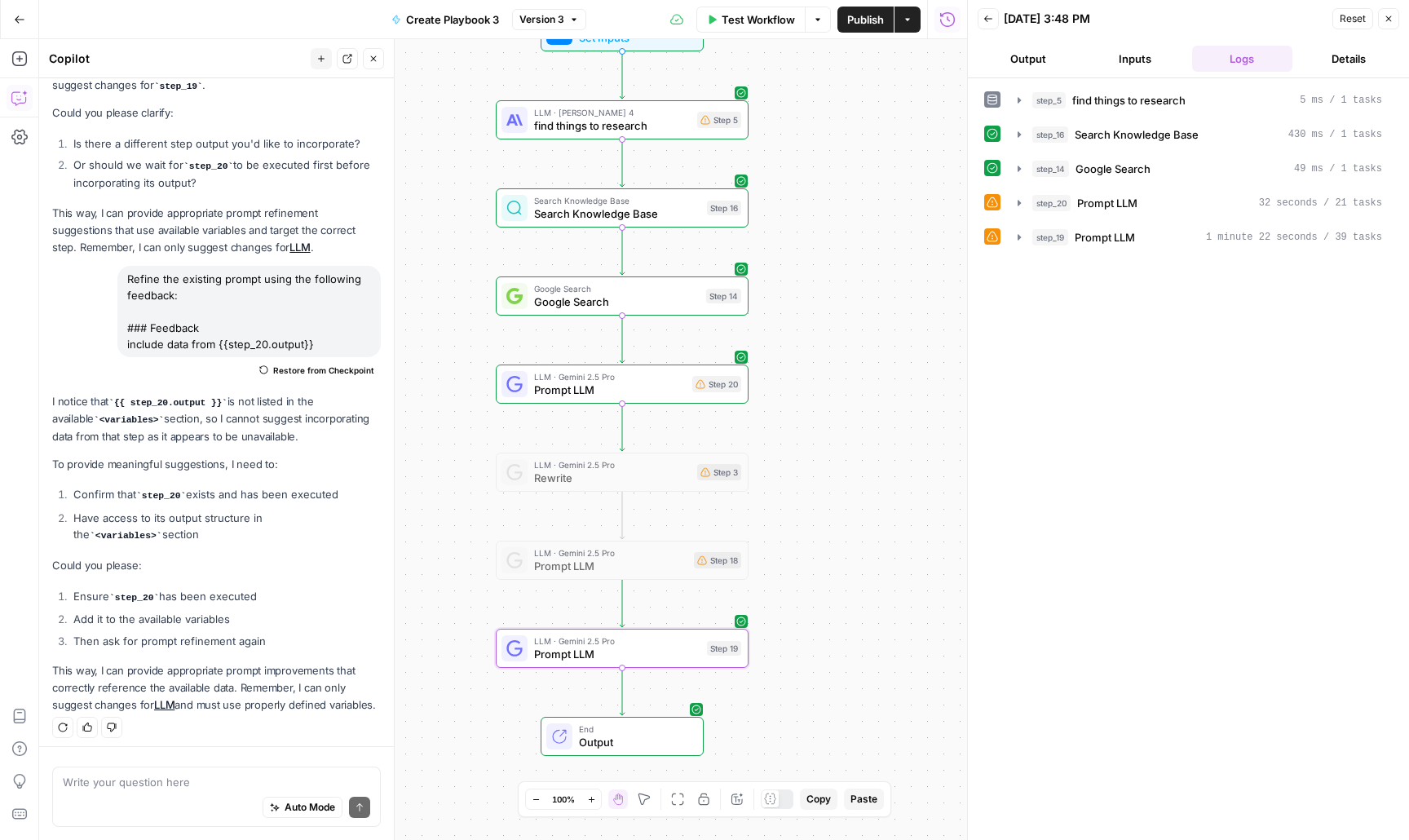
drag, startPoint x: 874, startPoint y: 511, endPoint x: 915, endPoint y: 263, distance: 251.4
click at [915, 263] on div "Workflow Set Inputs Inputs LLM · Claude Sonnet 4 find things to research Step 5…" at bounding box center [503, 439] width 928 height 801
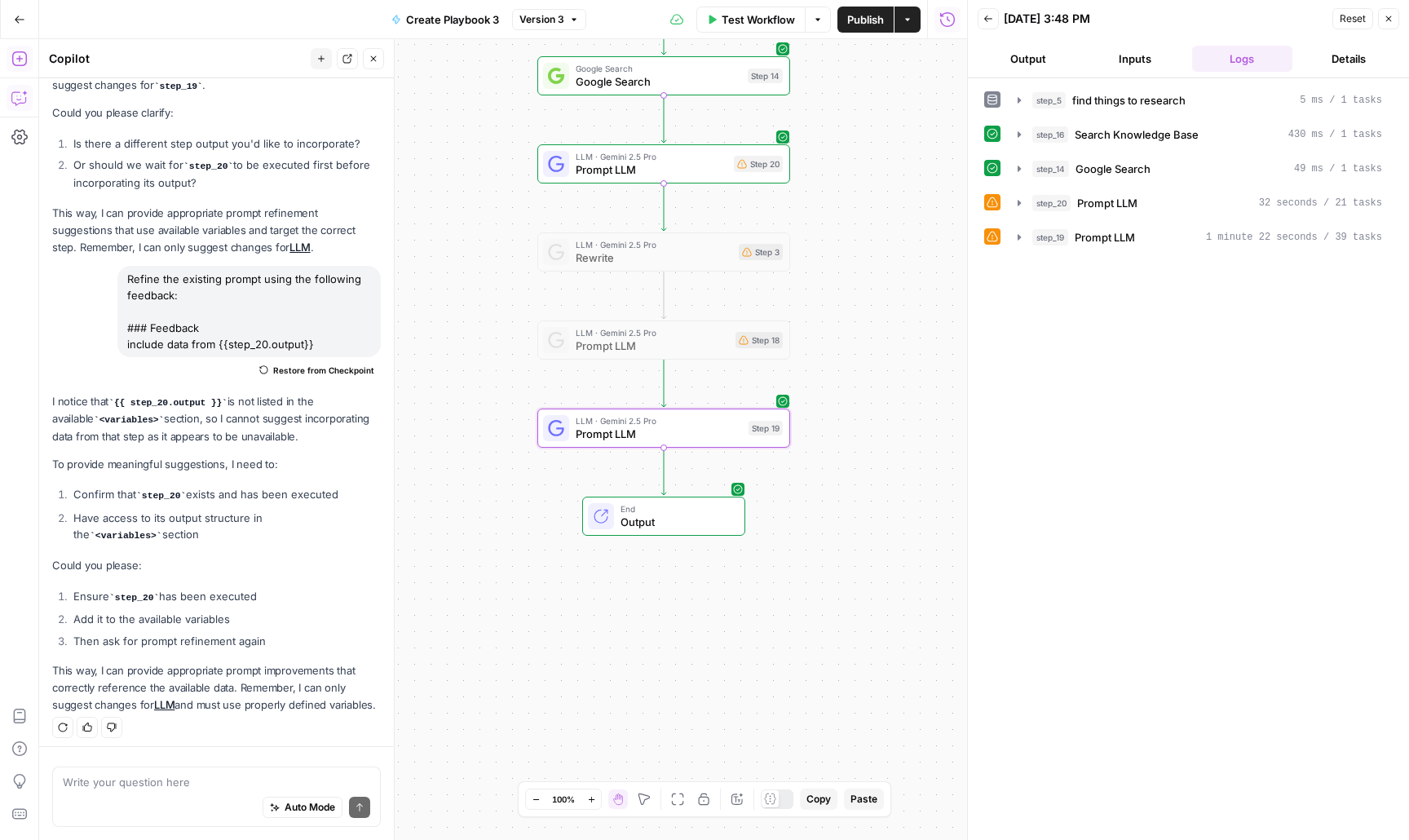
click at [14, 68] on button "Add Steps" at bounding box center [20, 59] width 26 height 26
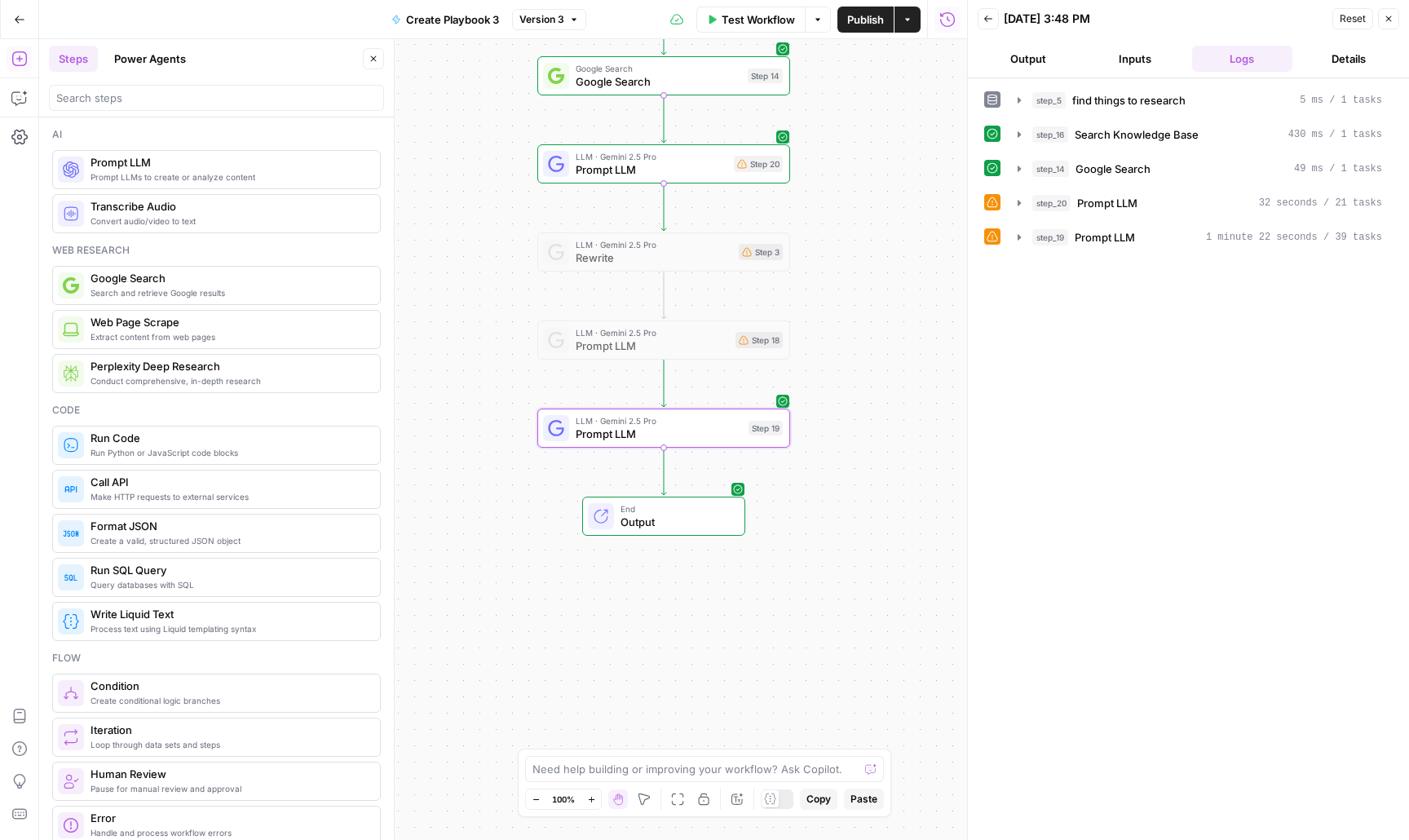
click at [981, 13] on button "Back" at bounding box center [988, 18] width 21 height 21
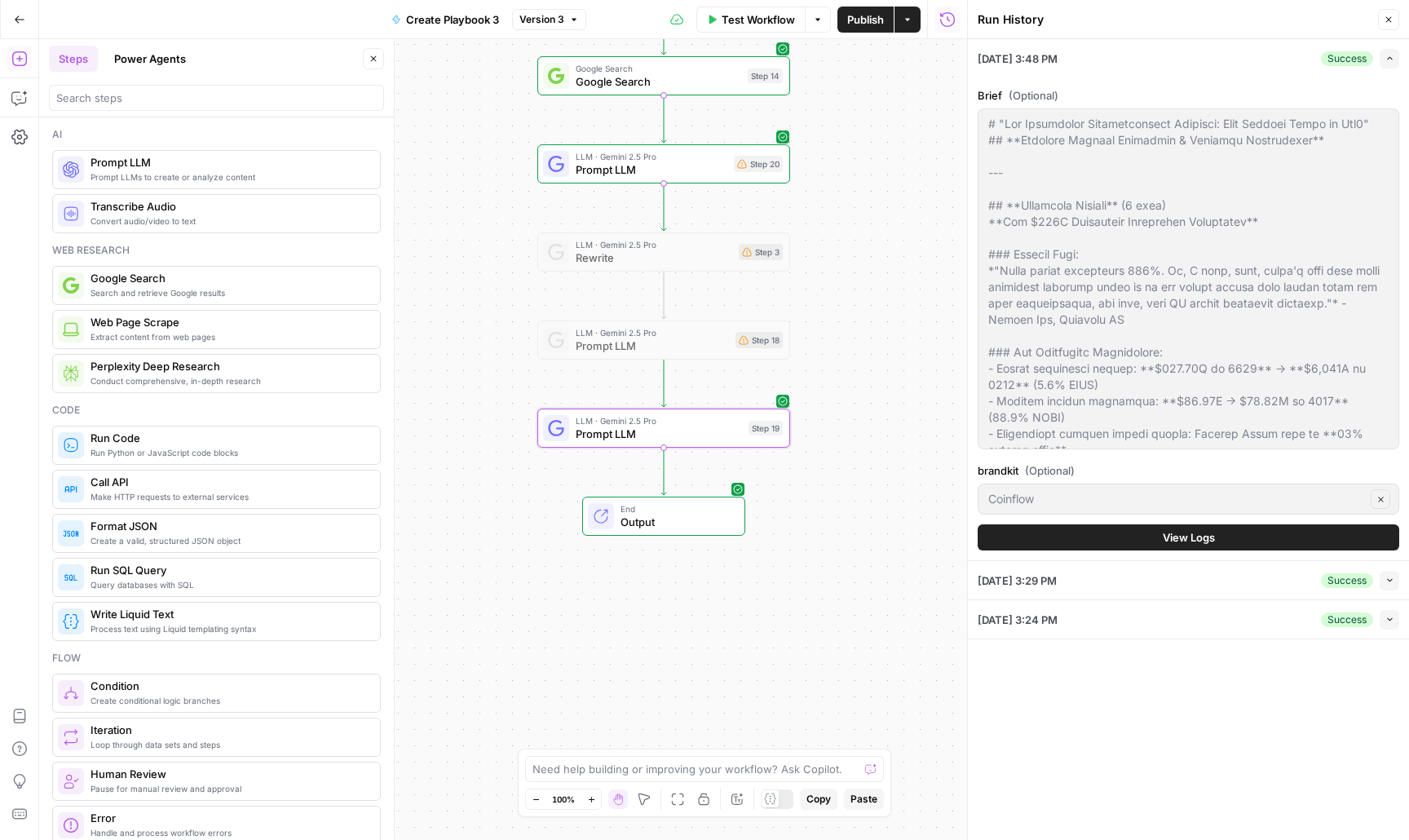
click at [1385, 23] on icon "button" at bounding box center [1388, 19] width 10 height 10
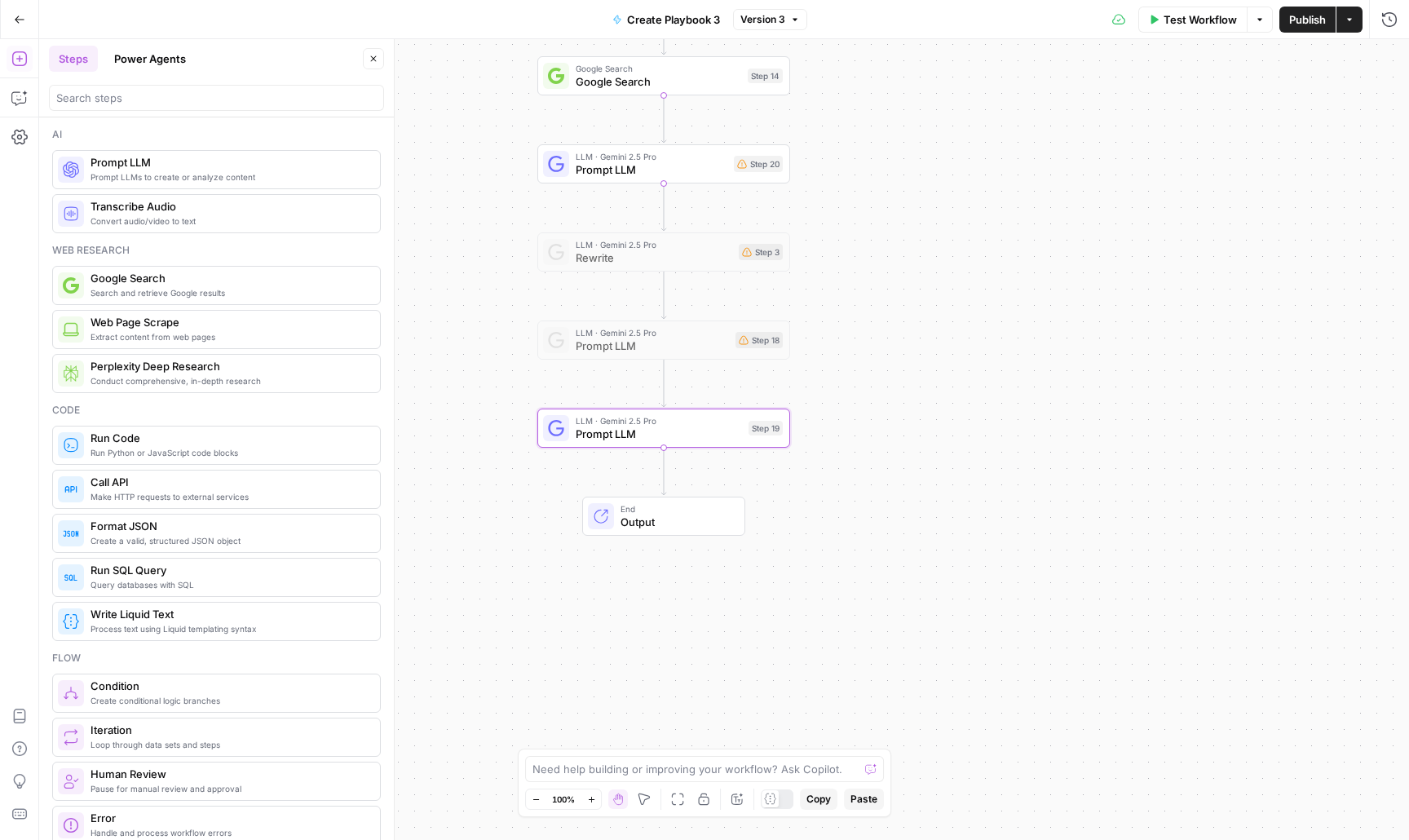
click at [1247, 161] on div "Workflow Set Inputs Inputs LLM · Claude Sonnet 4 find things to research Step 5…" at bounding box center [724, 439] width 1370 height 801
click at [626, 769] on textarea at bounding box center [695, 769] width 326 height 16
click at [728, 756] on textarea "create a final step that compiles all the sources from step 14 and step 20" at bounding box center [688, 761] width 313 height 33
click at [688, 767] on textarea "create a final step that compiles all the external sources from step 14 and ste…" at bounding box center [688, 761] width 313 height 33
type textarea "create a final step that compiles all the external sources from step 14 and ste…"
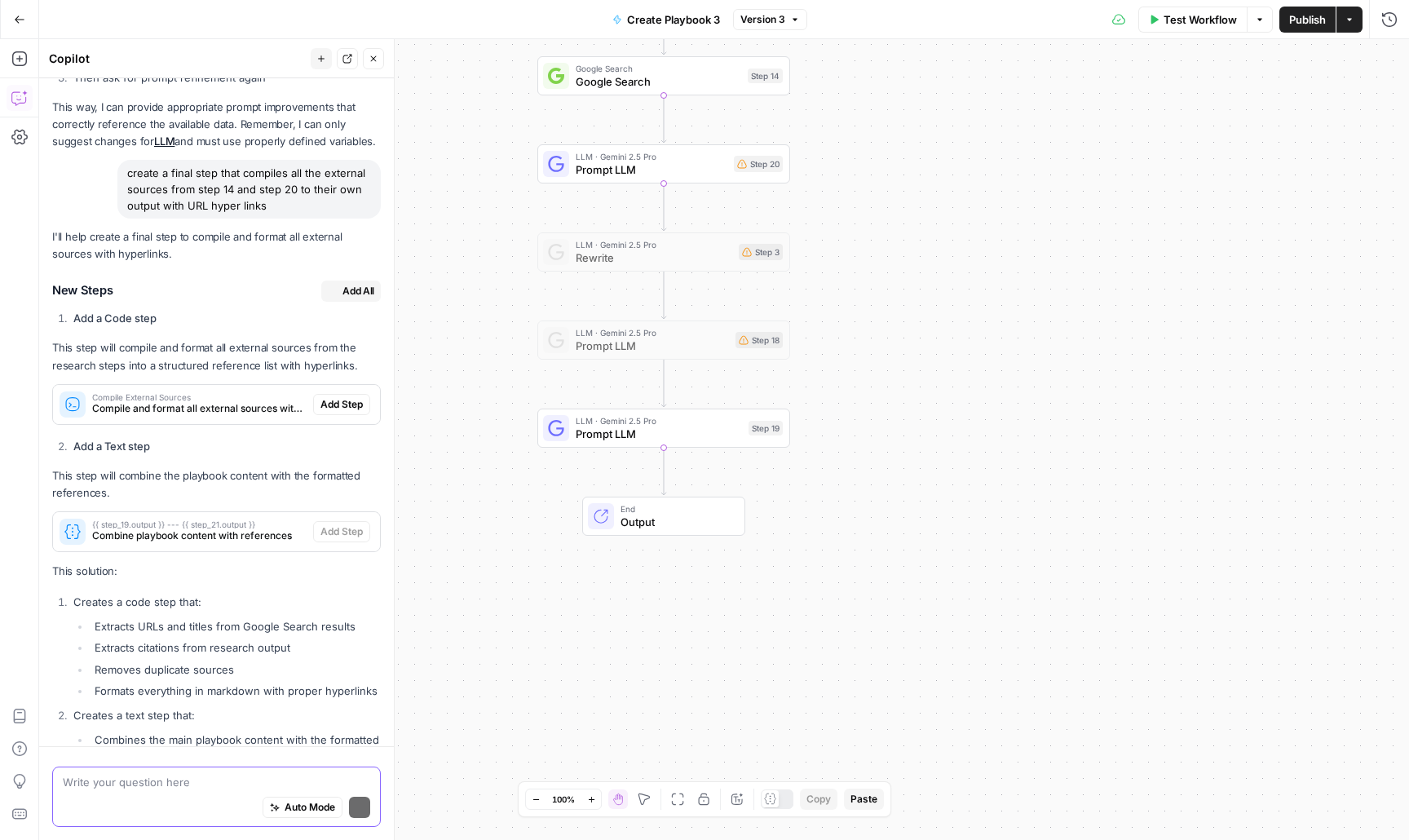
scroll to position [1799, 0]
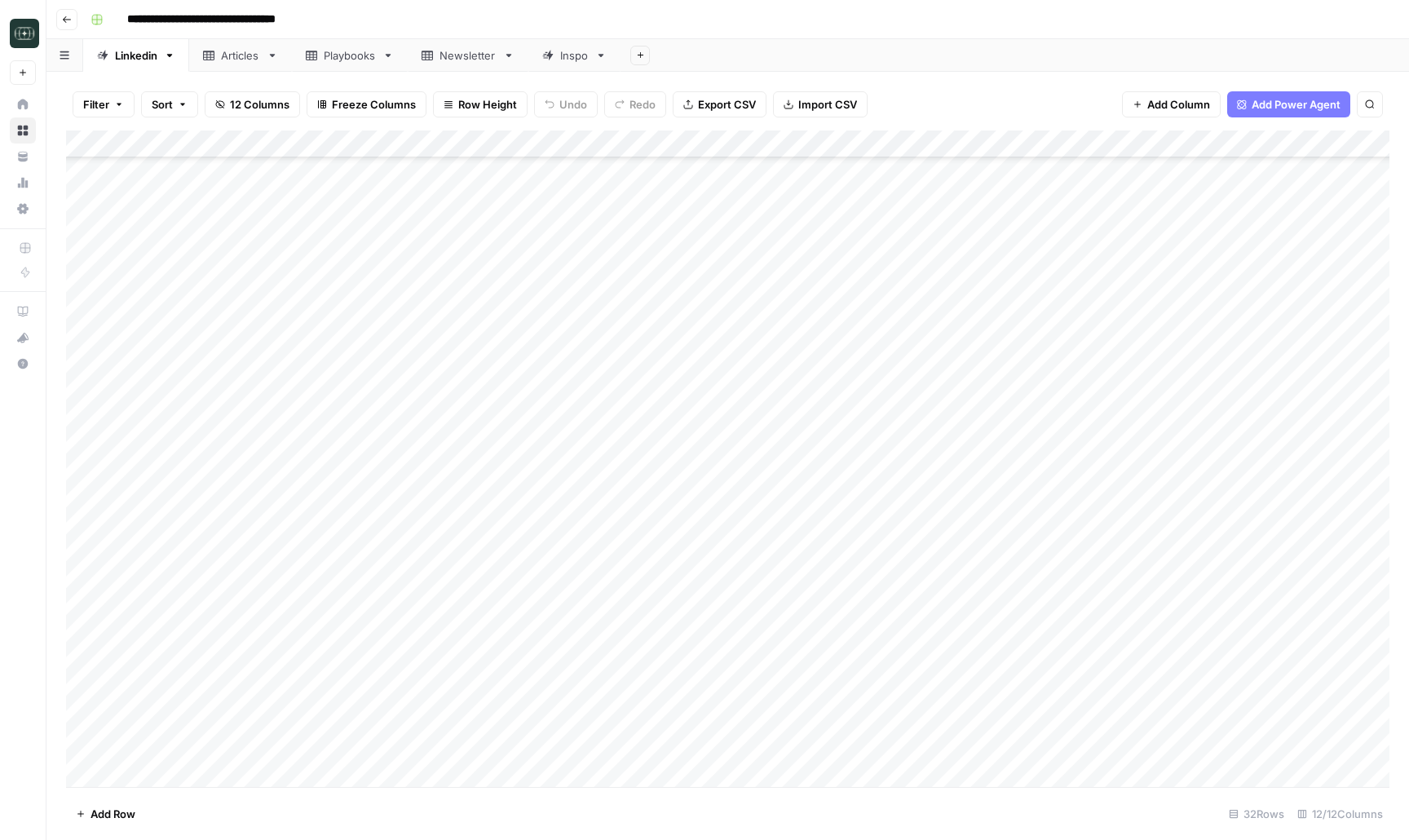
scroll to position [285, 0]
